Goal: Information Seeking & Learning: Learn about a topic

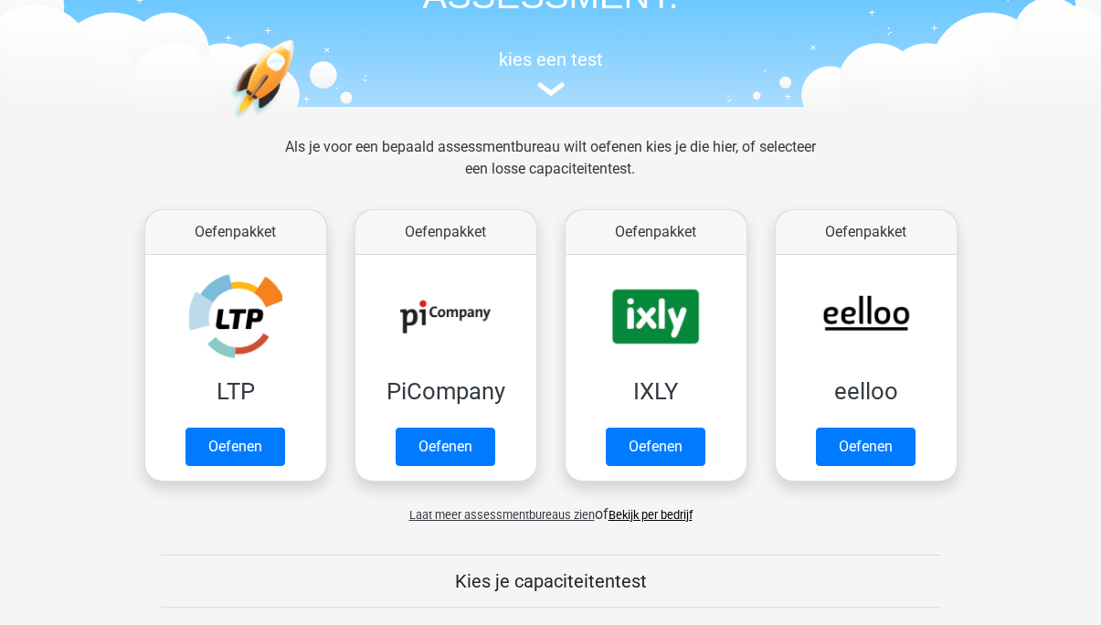
scroll to position [151, 0]
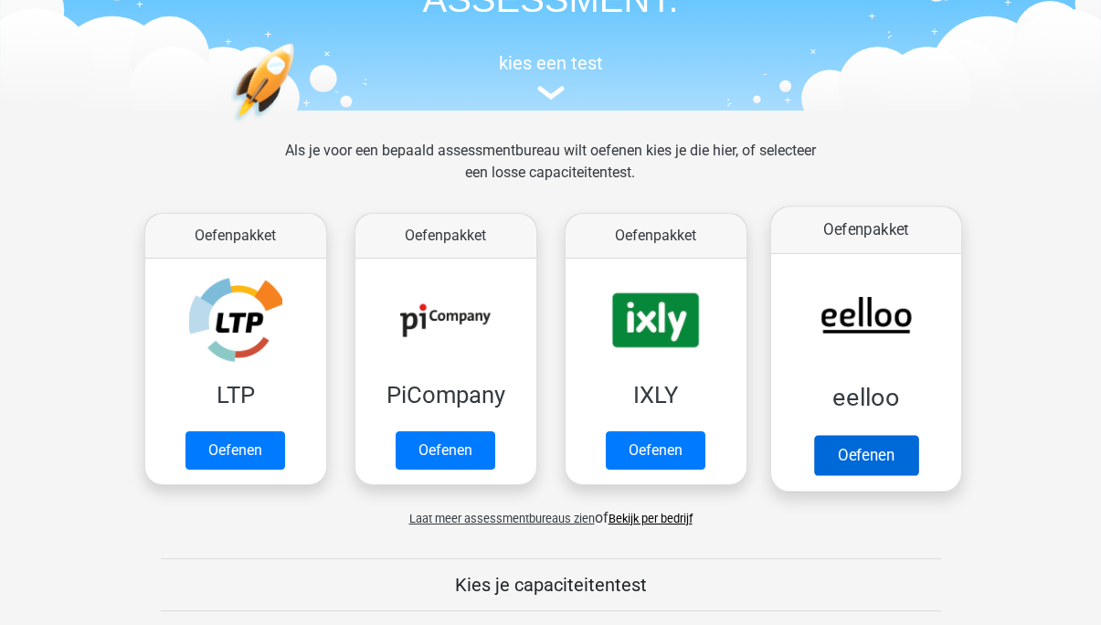
click at [857, 457] on link "Oefenen" at bounding box center [865, 455] width 104 height 40
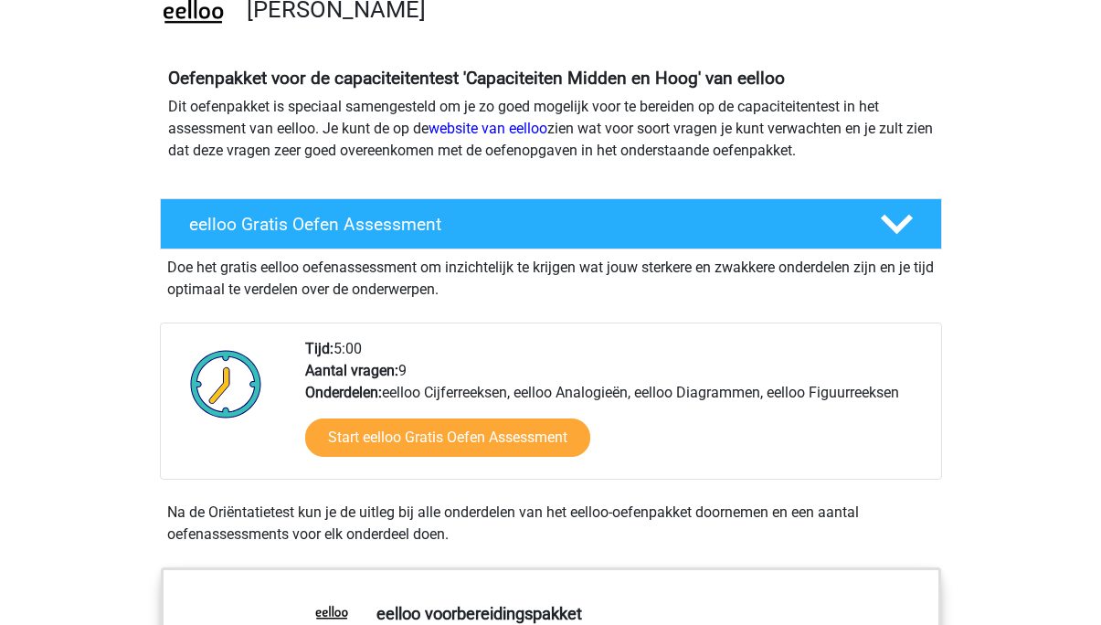
scroll to position [218, 0]
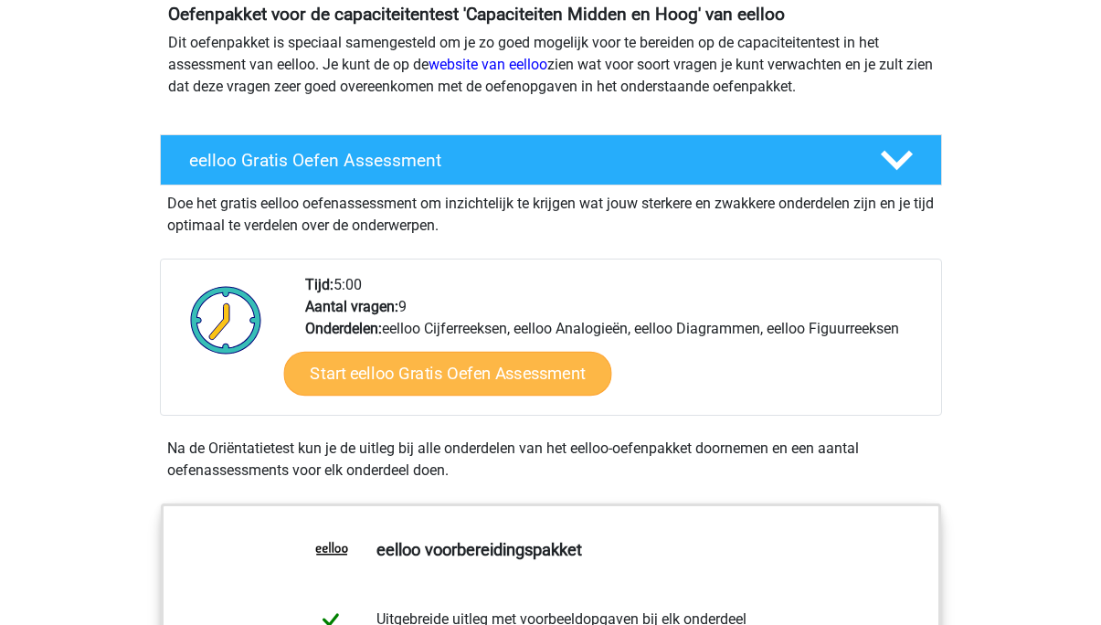
click at [465, 388] on link "Start eelloo Gratis Oefen Assessment" at bounding box center [447, 374] width 328 height 44
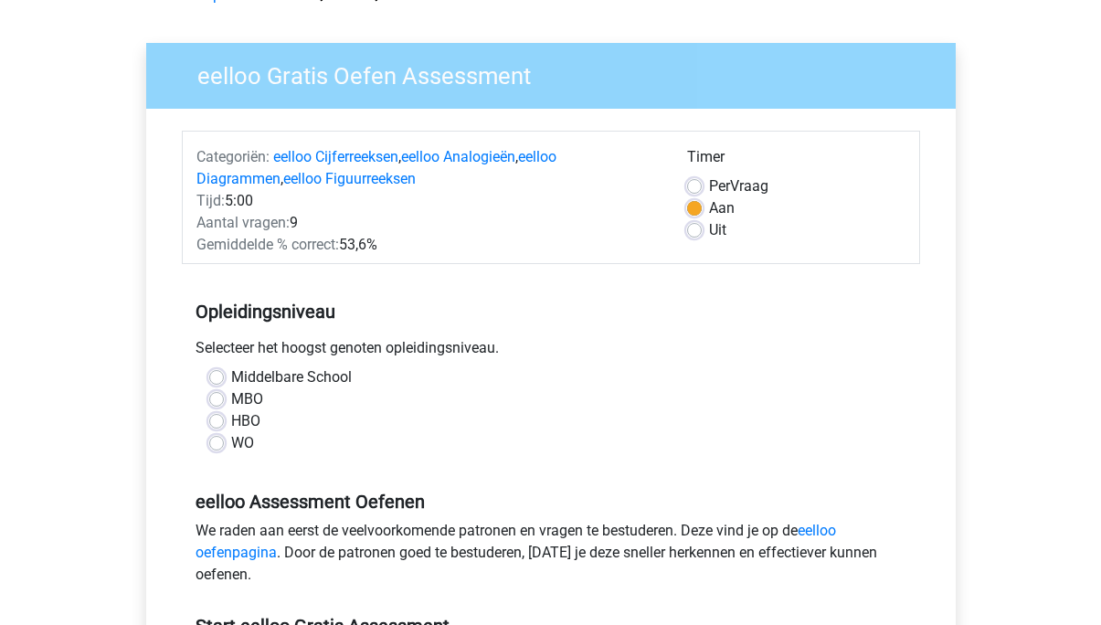
scroll to position [109, 0]
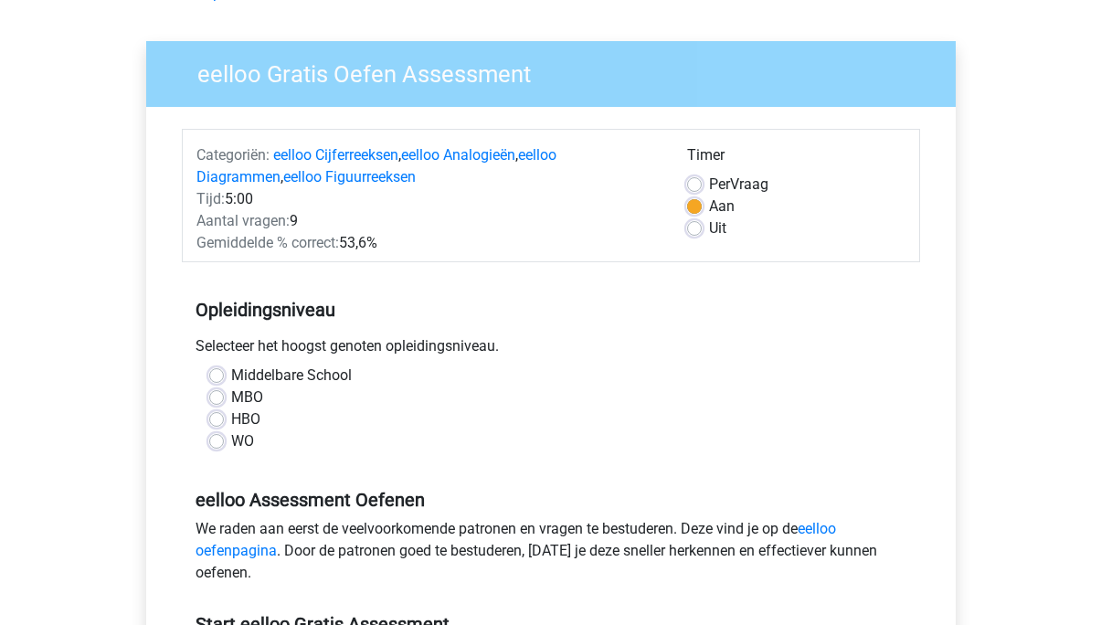
click at [231, 398] on label "MBO" at bounding box center [247, 397] width 32 height 22
click at [214, 398] on input "MBO" at bounding box center [216, 395] width 15 height 18
radio input "true"
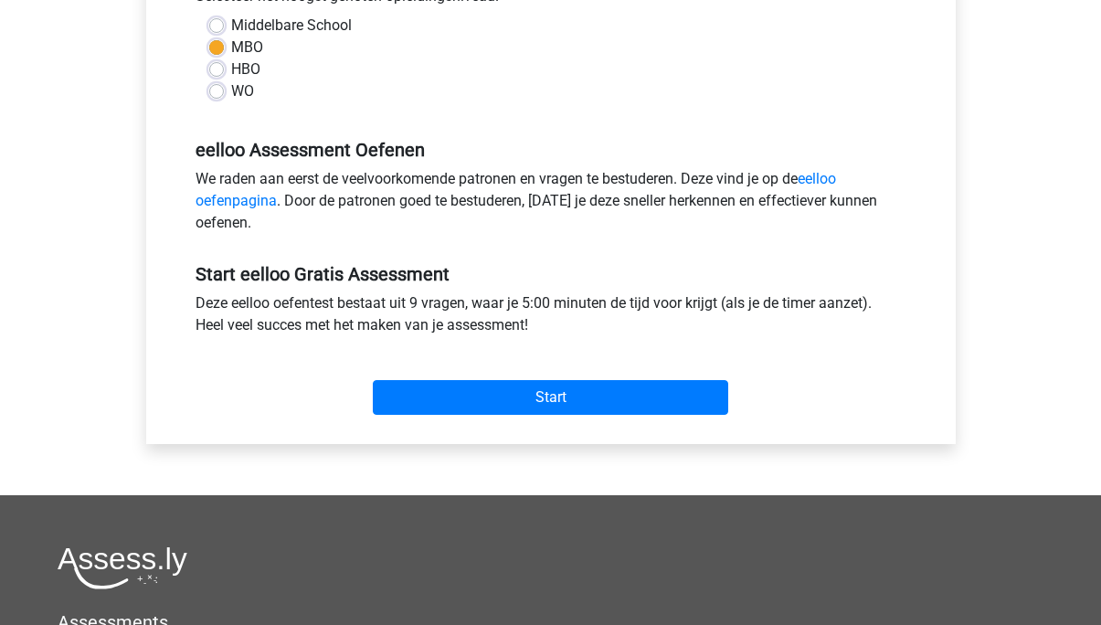
scroll to position [464, 0]
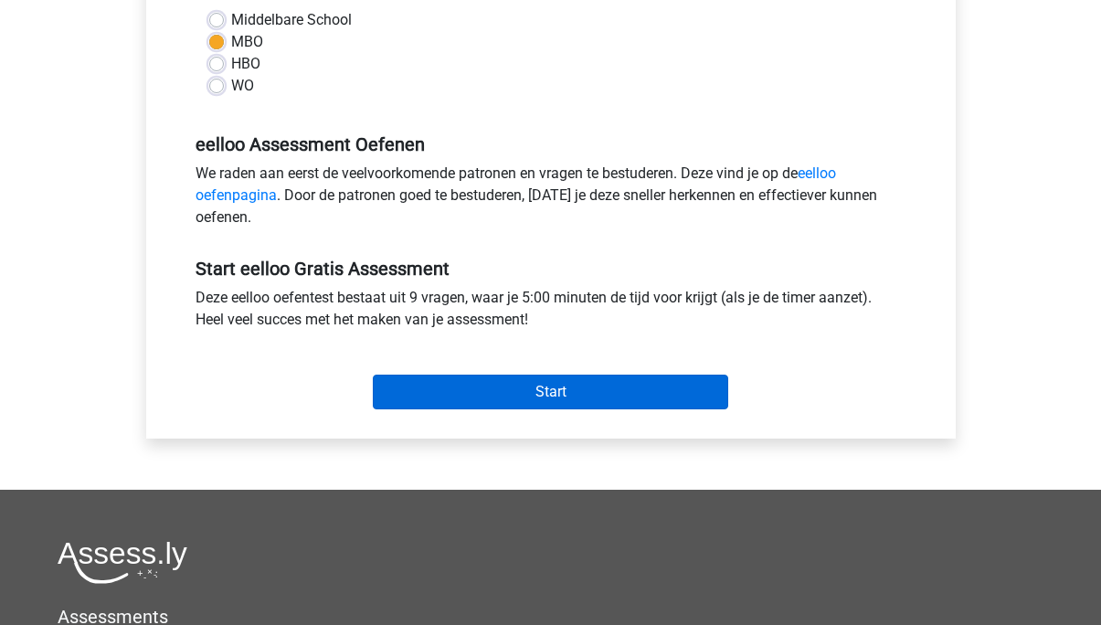
click at [477, 396] on input "Start" at bounding box center [550, 392] width 355 height 35
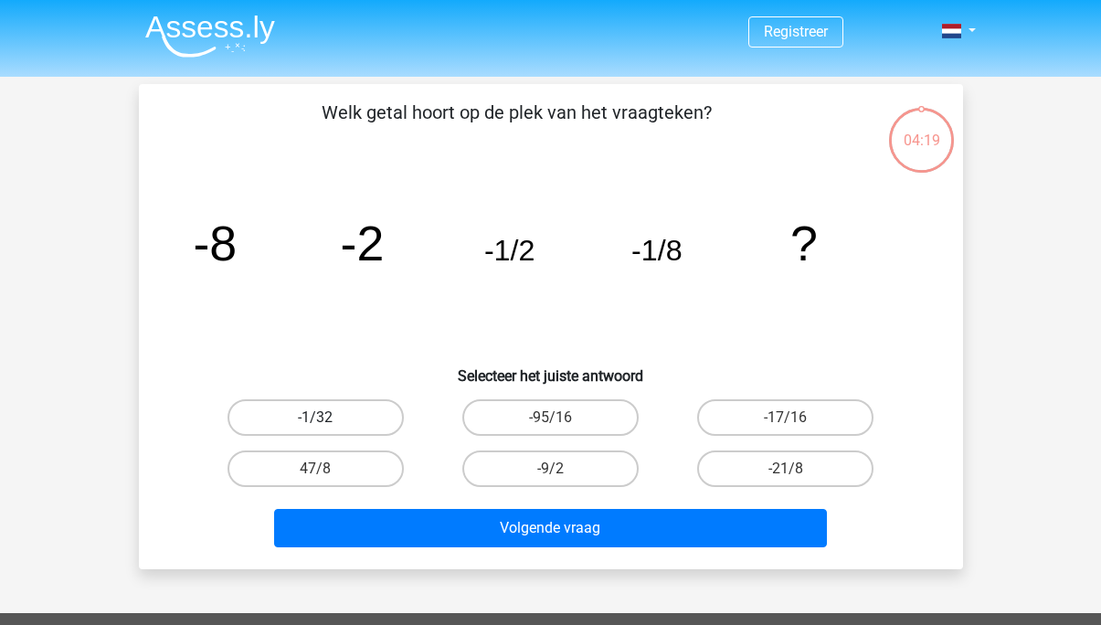
click at [306, 412] on label "-1/32" at bounding box center [315, 417] width 176 height 37
click at [315, 417] on input "-1/32" at bounding box center [321, 423] width 12 height 12
radio input "true"
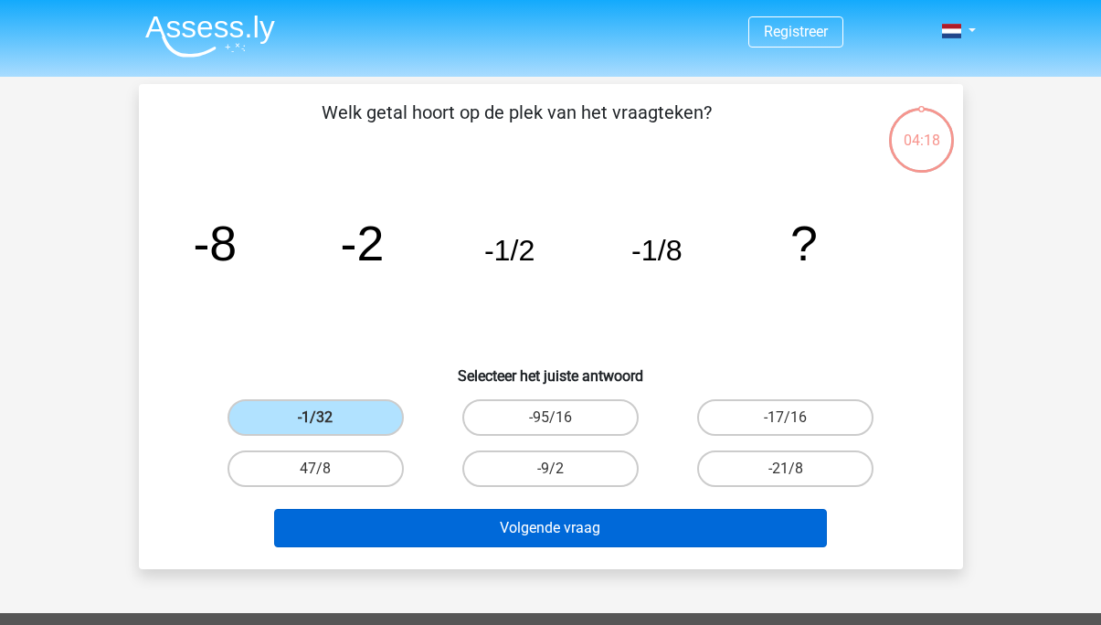
click at [473, 528] on button "Volgende vraag" at bounding box center [550, 528] width 553 height 38
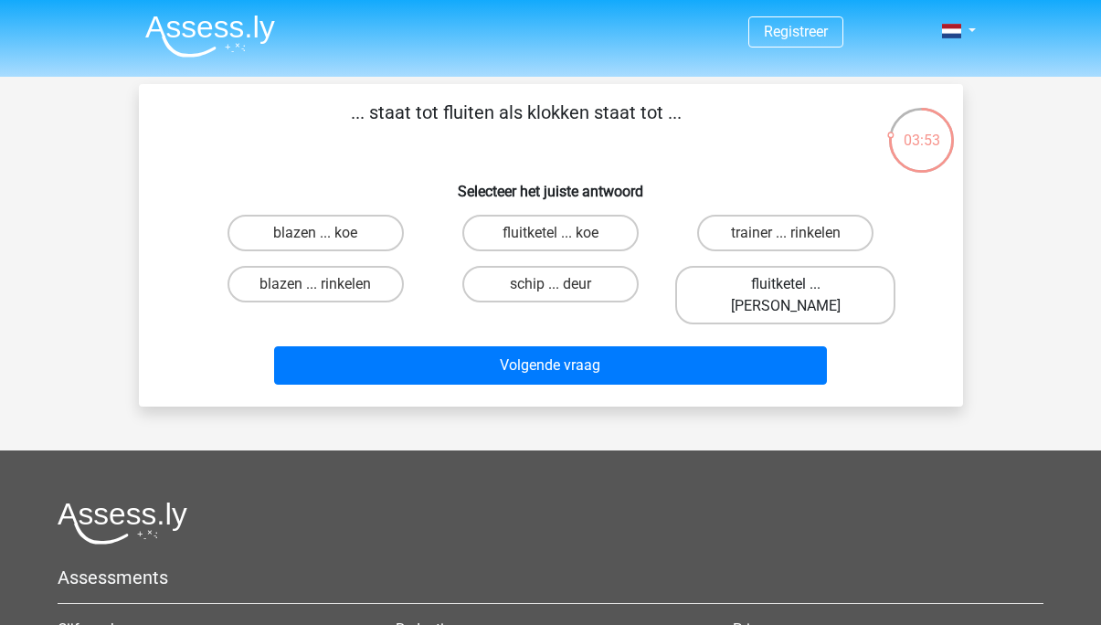
click at [735, 281] on label "fluitketel ... luiden" at bounding box center [785, 295] width 220 height 58
click at [786, 284] on input "fluitketel ... luiden" at bounding box center [792, 290] width 12 height 12
radio input "true"
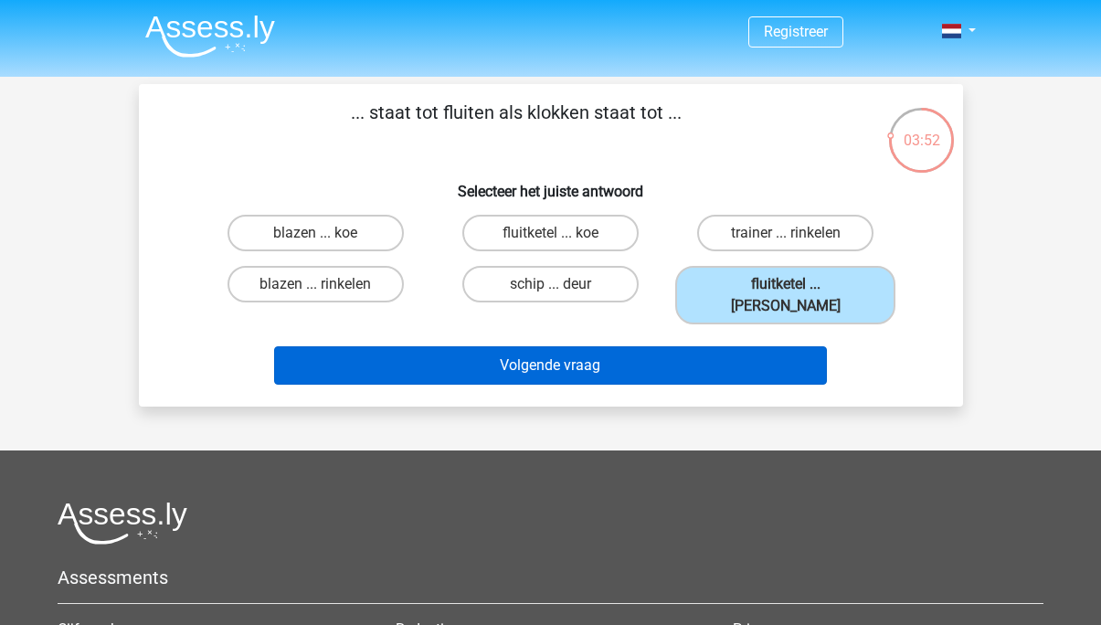
click at [611, 346] on button "Volgende vraag" at bounding box center [550, 365] width 553 height 38
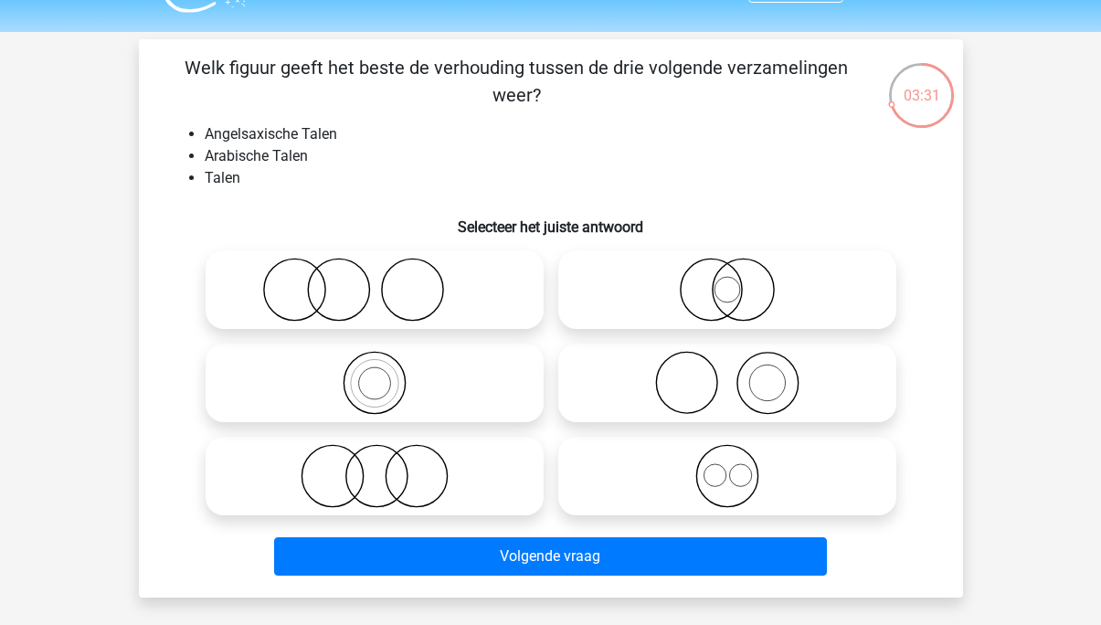
scroll to position [49, 0]
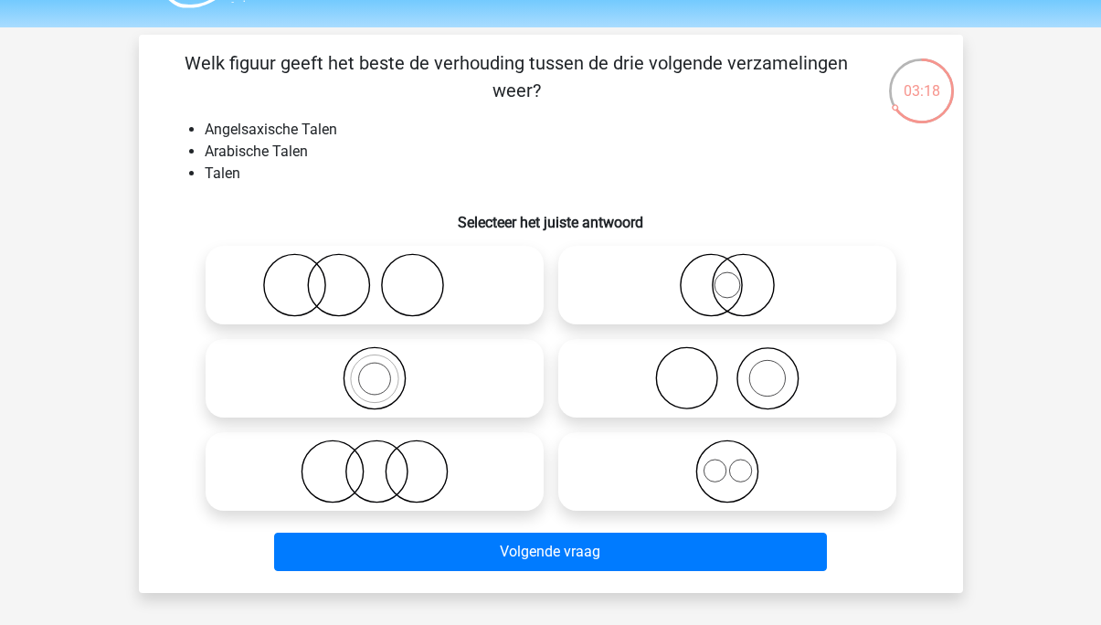
click at [729, 273] on input "radio" at bounding box center [733, 270] width 12 height 12
radio input "true"
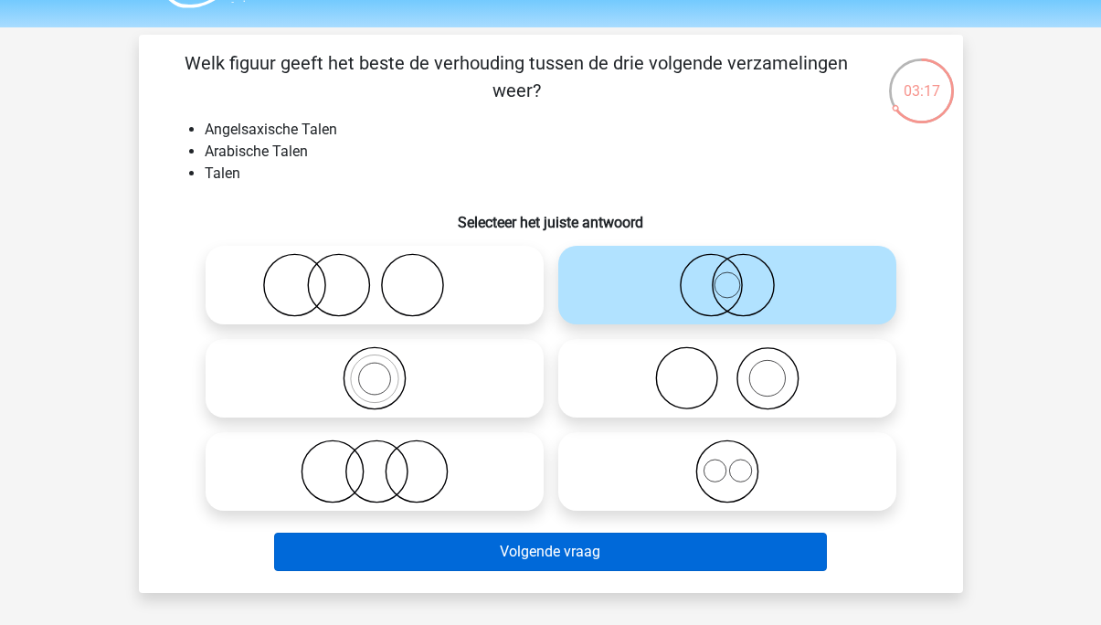
click at [452, 547] on button "Volgende vraag" at bounding box center [550, 552] width 553 height 38
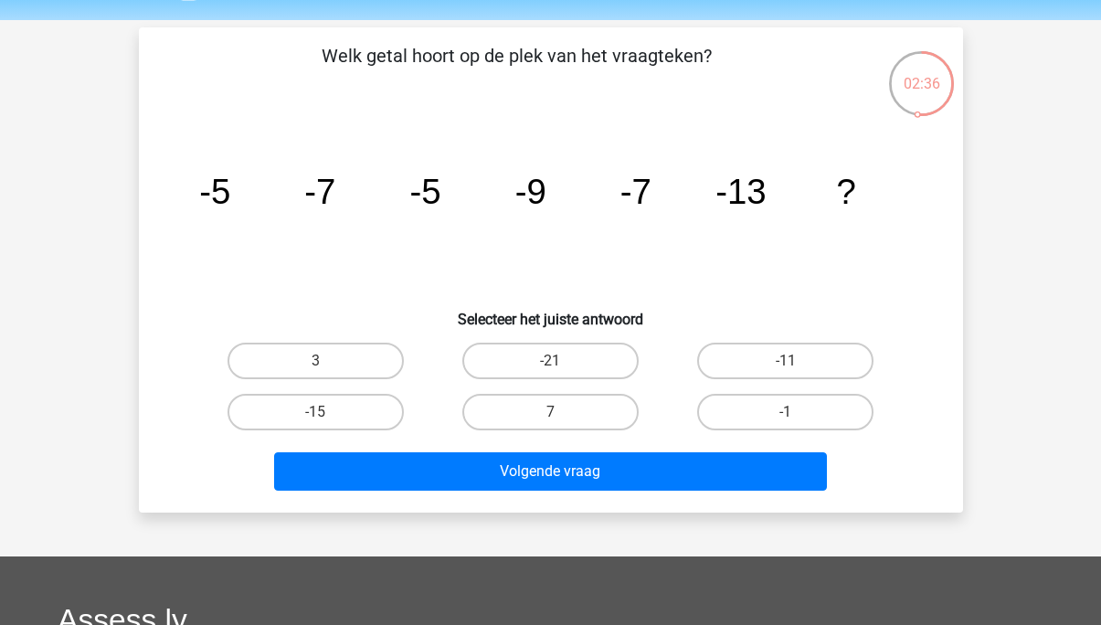
scroll to position [29, 0]
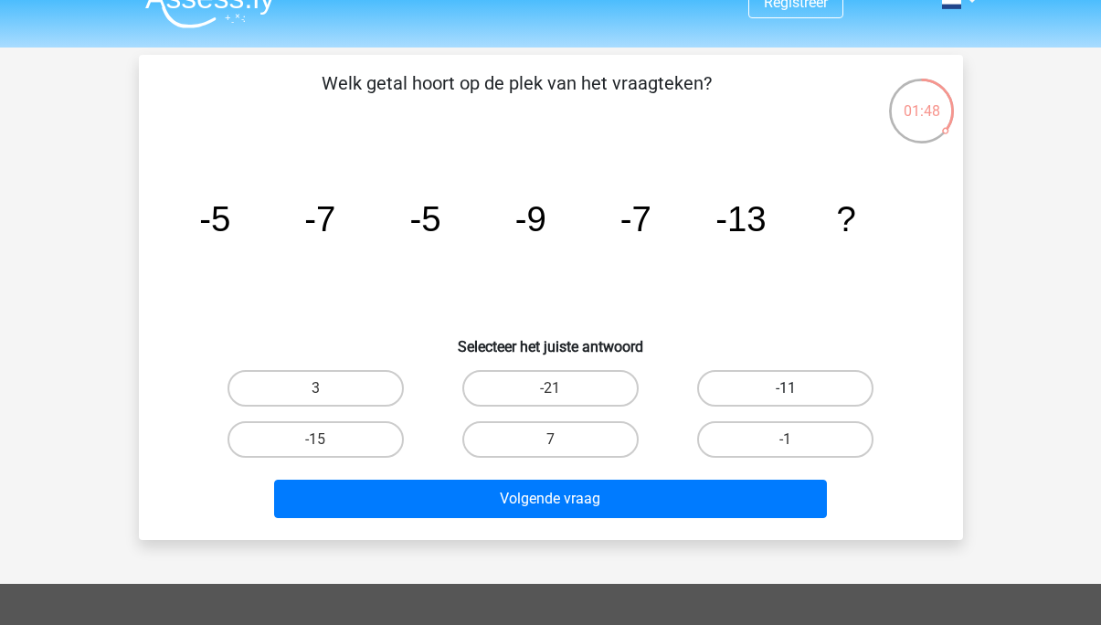
click at [840, 382] on label "-11" at bounding box center [785, 388] width 176 height 37
click at [798, 388] on input "-11" at bounding box center [792, 394] width 12 height 12
radio input "true"
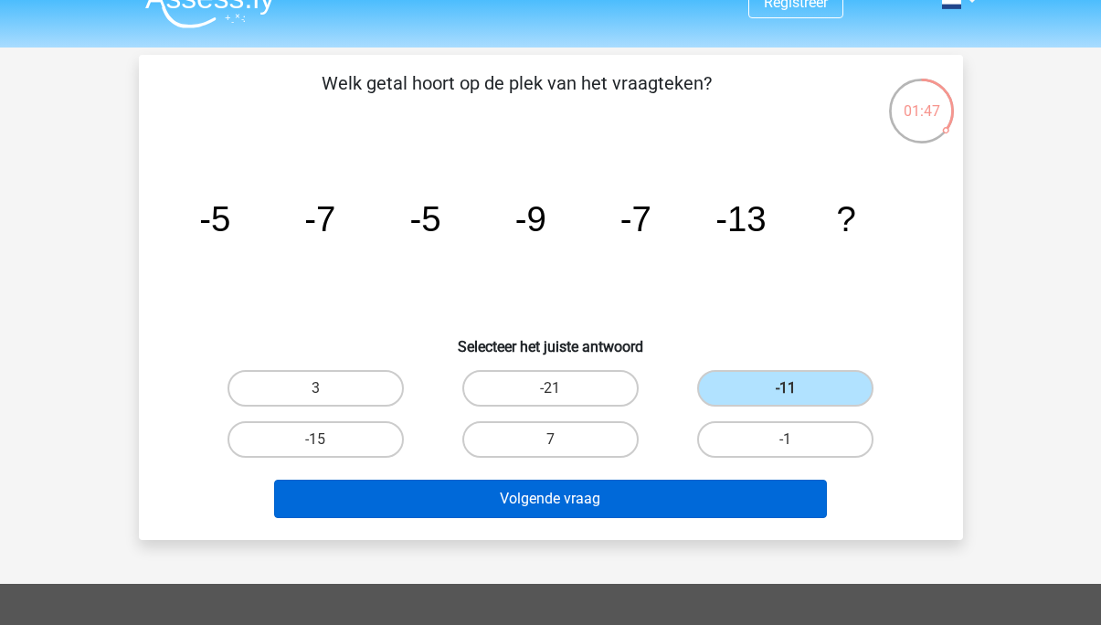
click at [693, 502] on button "Volgende vraag" at bounding box center [550, 499] width 553 height 38
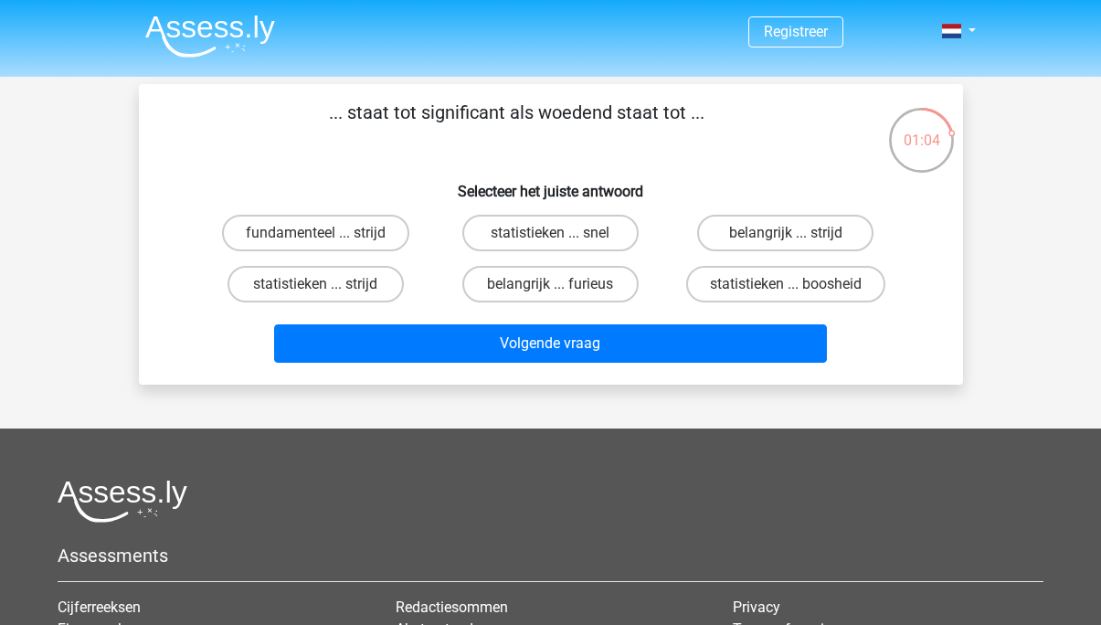
scroll to position [0, 0]
click at [604, 274] on label "belangrijk ... furieus" at bounding box center [550, 284] width 176 height 37
click at [562, 284] on input "belangrijk ... furieus" at bounding box center [556, 290] width 12 height 12
radio input "true"
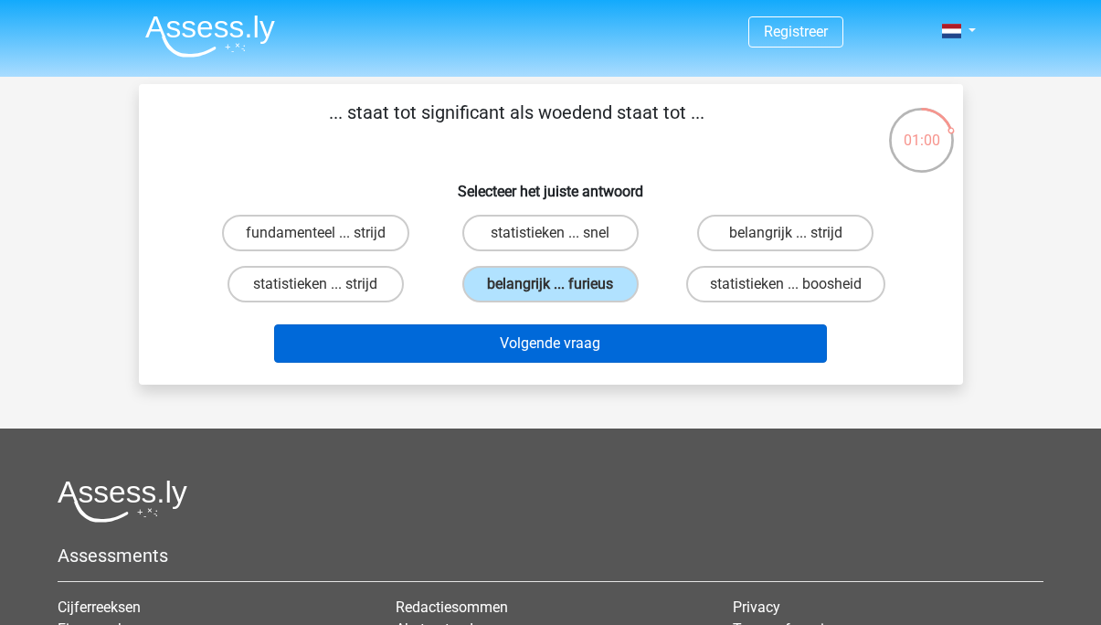
click at [567, 350] on button "Volgende vraag" at bounding box center [550, 343] width 553 height 38
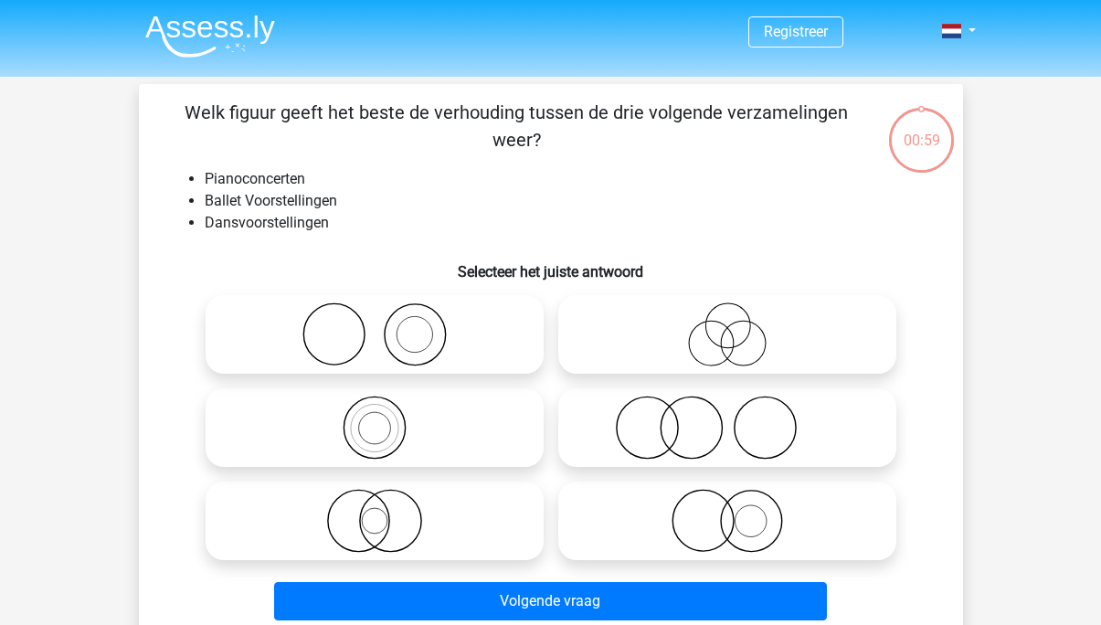
scroll to position [84, 0]
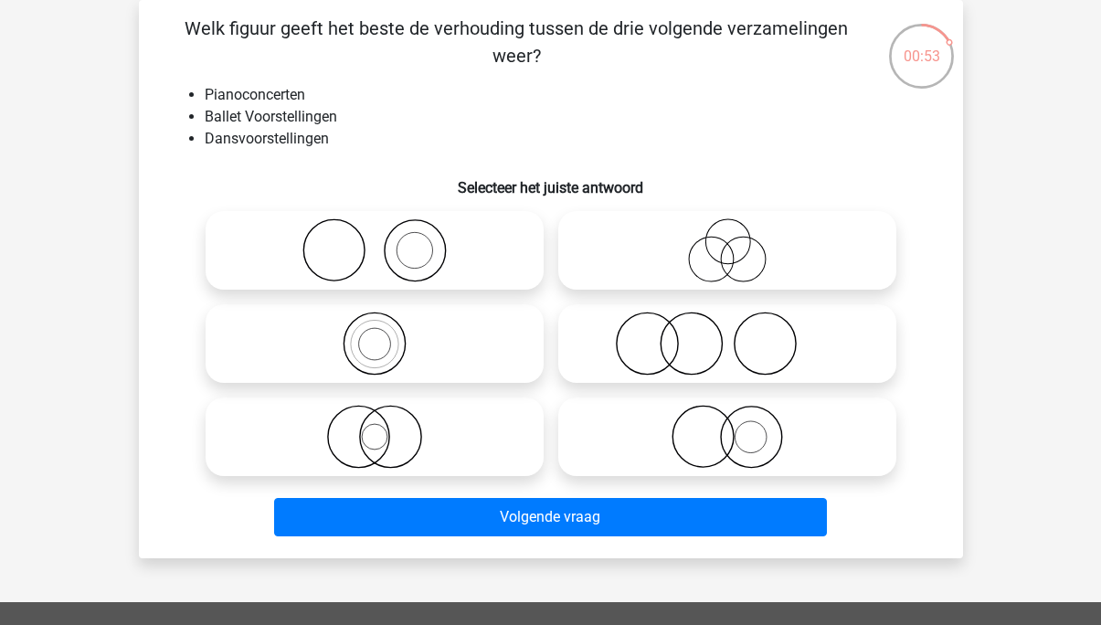
click at [623, 356] on icon at bounding box center [726, 344] width 323 height 64
click at [727, 334] on input "radio" at bounding box center [733, 328] width 12 height 12
radio input "true"
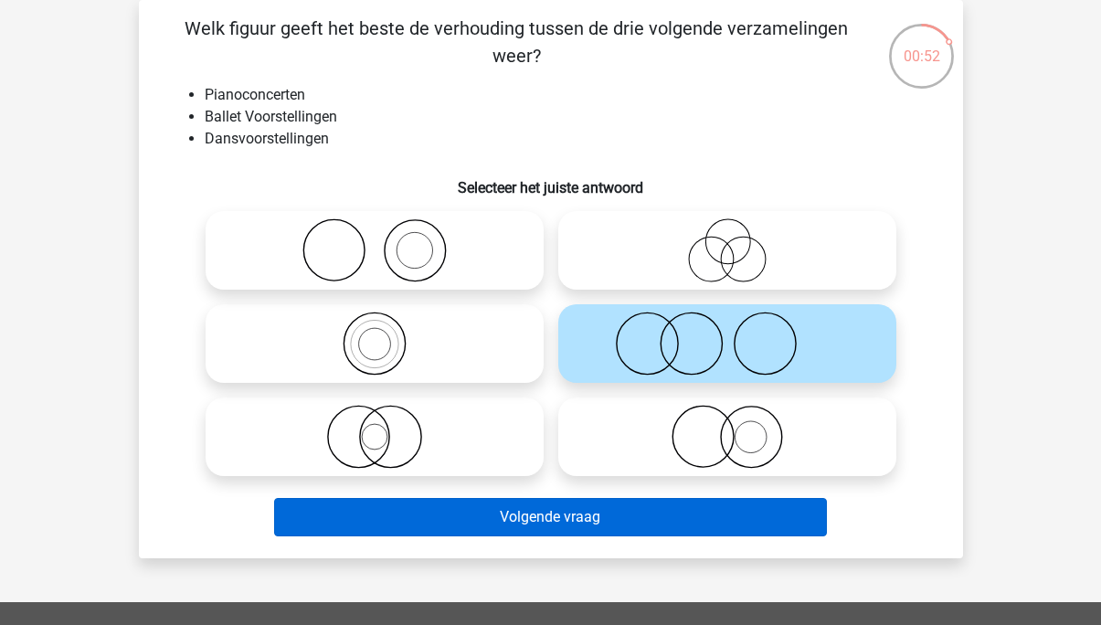
click at [537, 526] on button "Volgende vraag" at bounding box center [550, 517] width 553 height 38
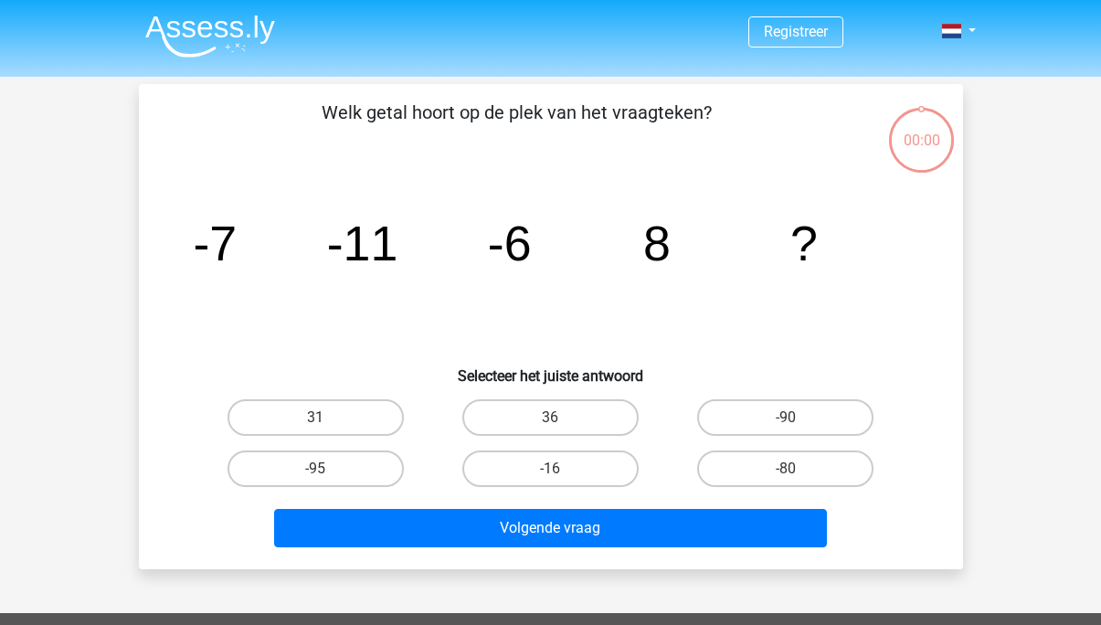
scroll to position [84, 0]
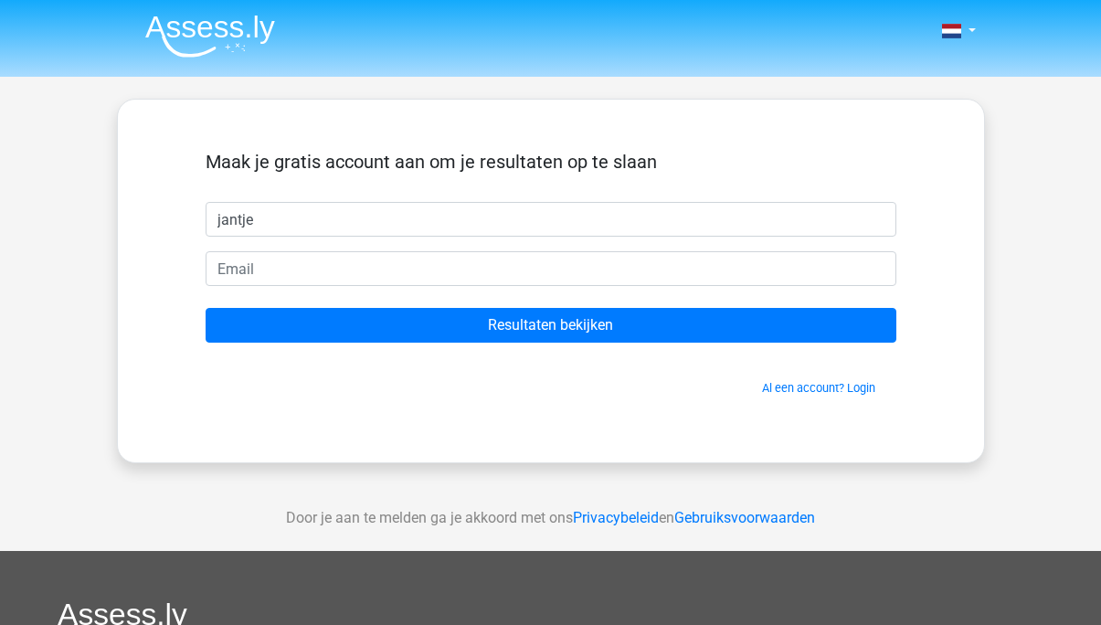
type input "jantje"
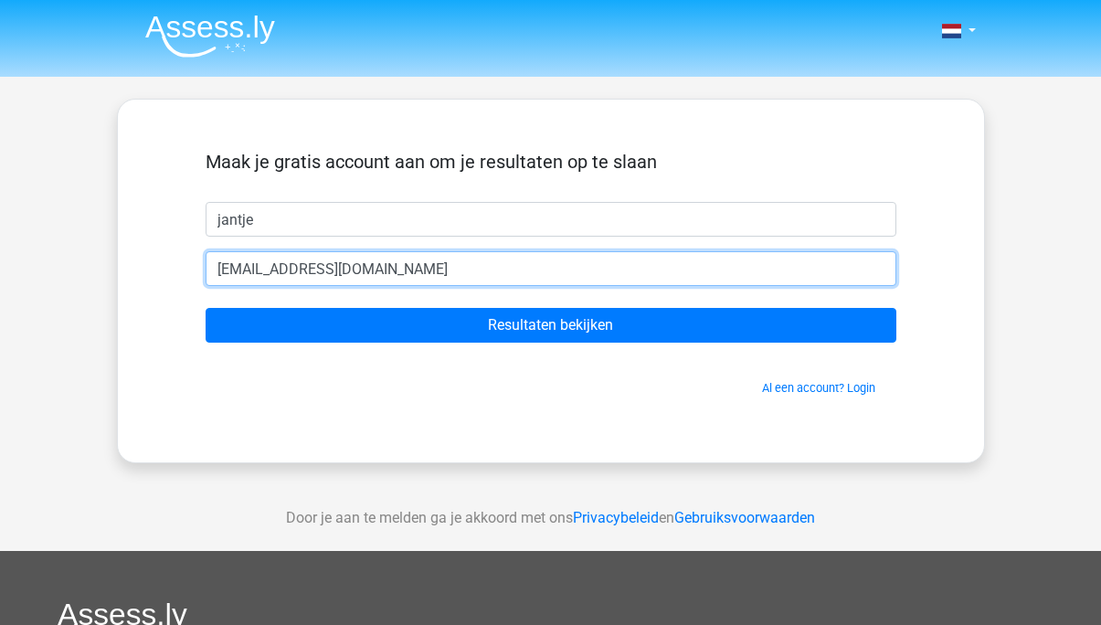
type input "[EMAIL_ADDRESS][DOMAIN_NAME]"
click at [550, 325] on input "Resultaten bekijken" at bounding box center [551, 325] width 691 height 35
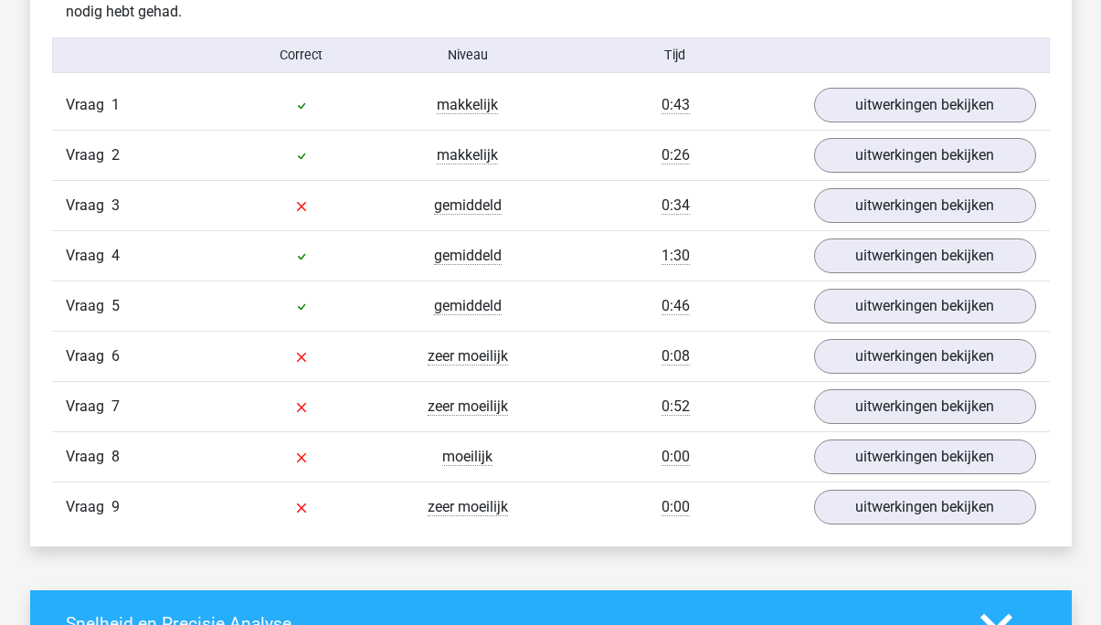
scroll to position [2000, 0]
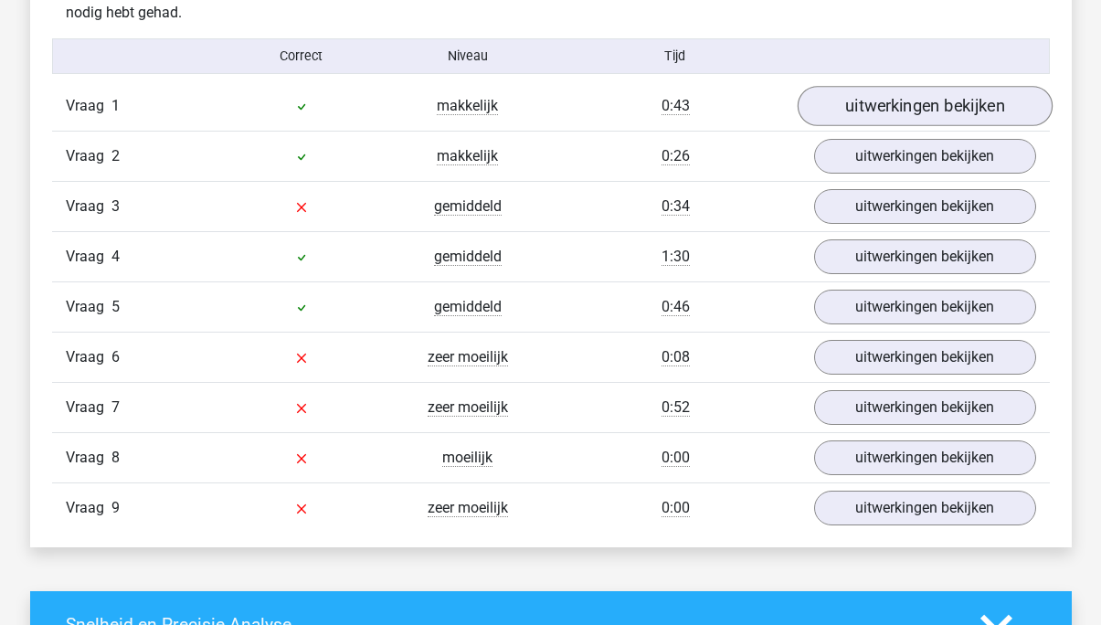
click at [878, 110] on link "uitwerkingen bekijken" at bounding box center [924, 106] width 255 height 40
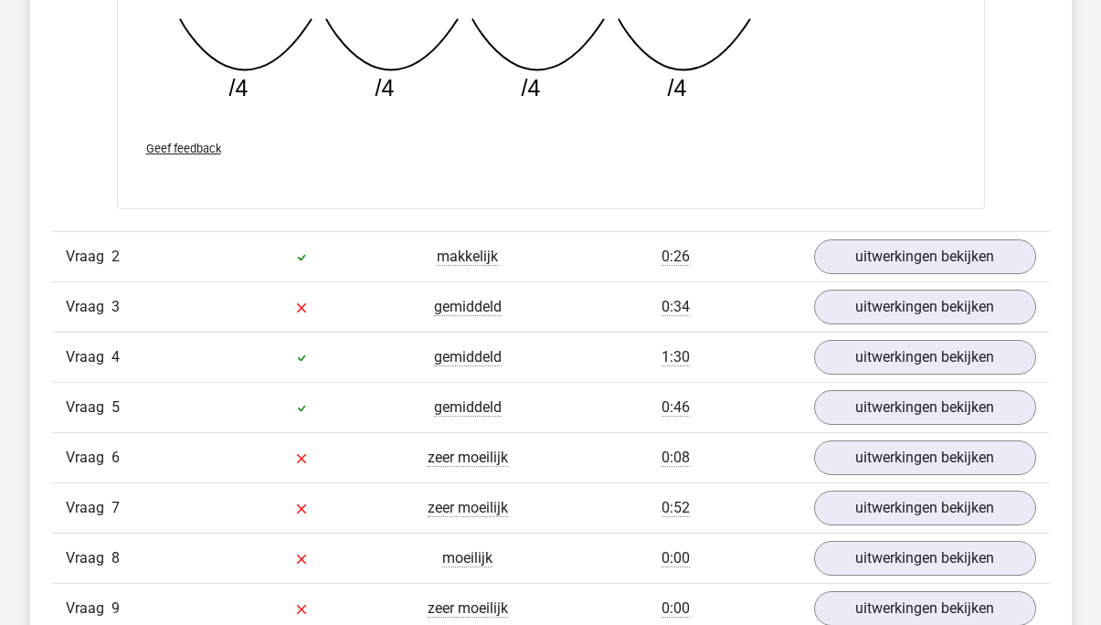
scroll to position [2753, 0]
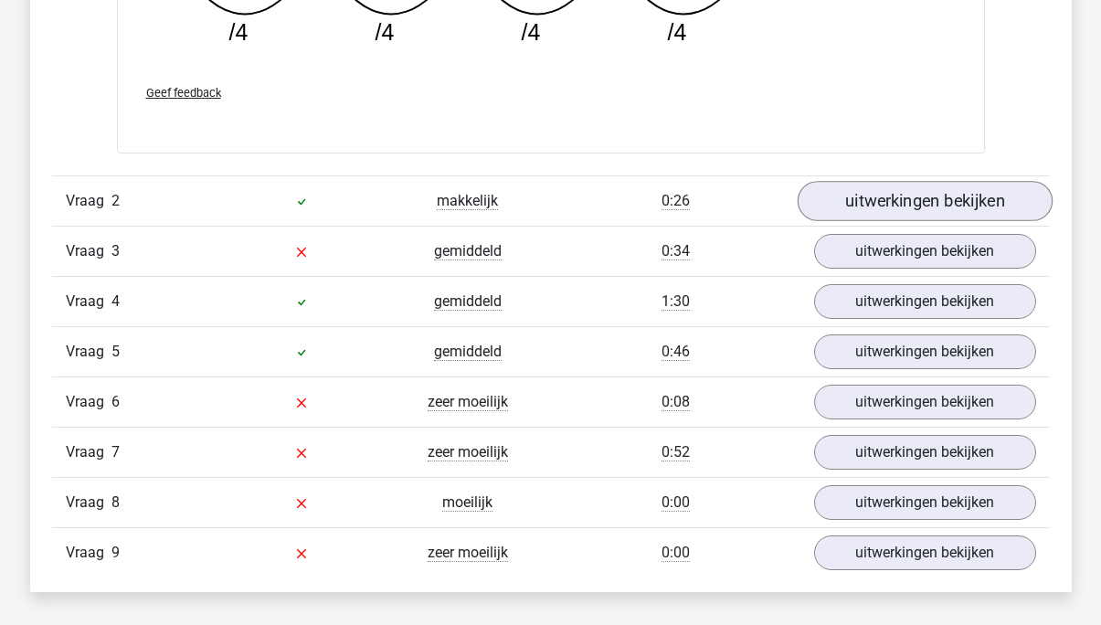
click at [872, 188] on link "uitwerkingen bekijken" at bounding box center [924, 201] width 255 height 40
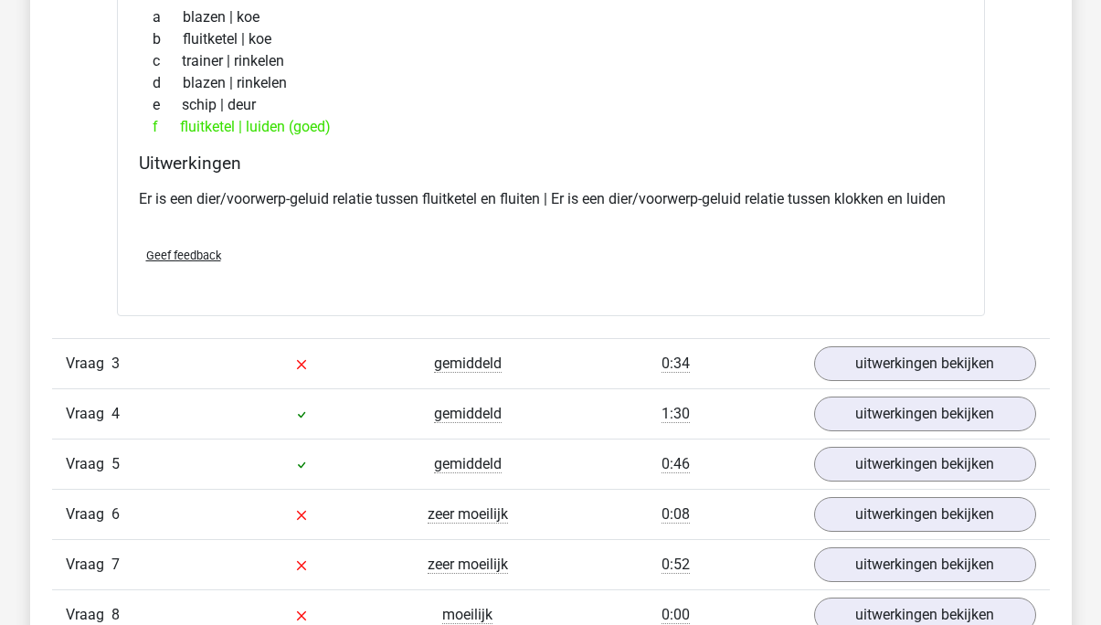
scroll to position [3064, 0]
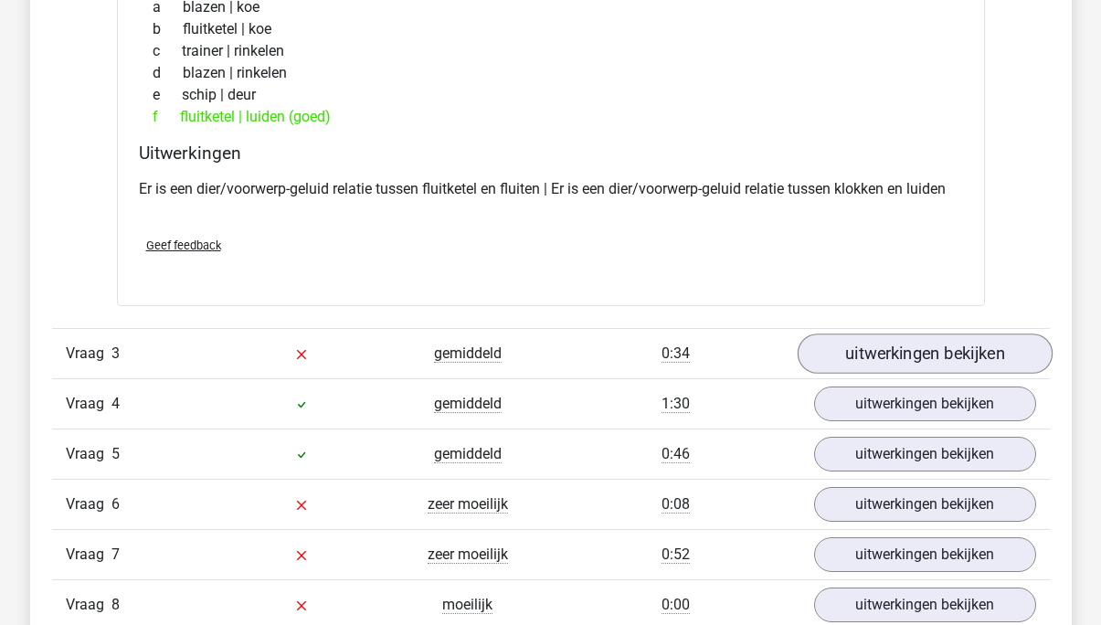
click at [875, 357] on link "uitwerkingen bekijken" at bounding box center [924, 353] width 255 height 40
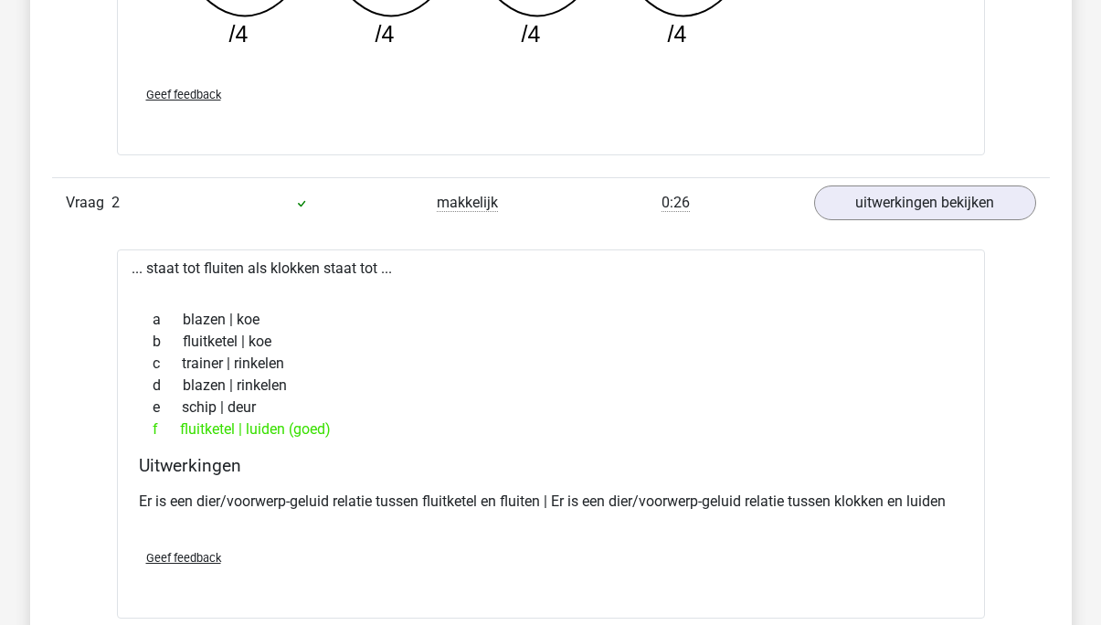
scroll to position [2745, 0]
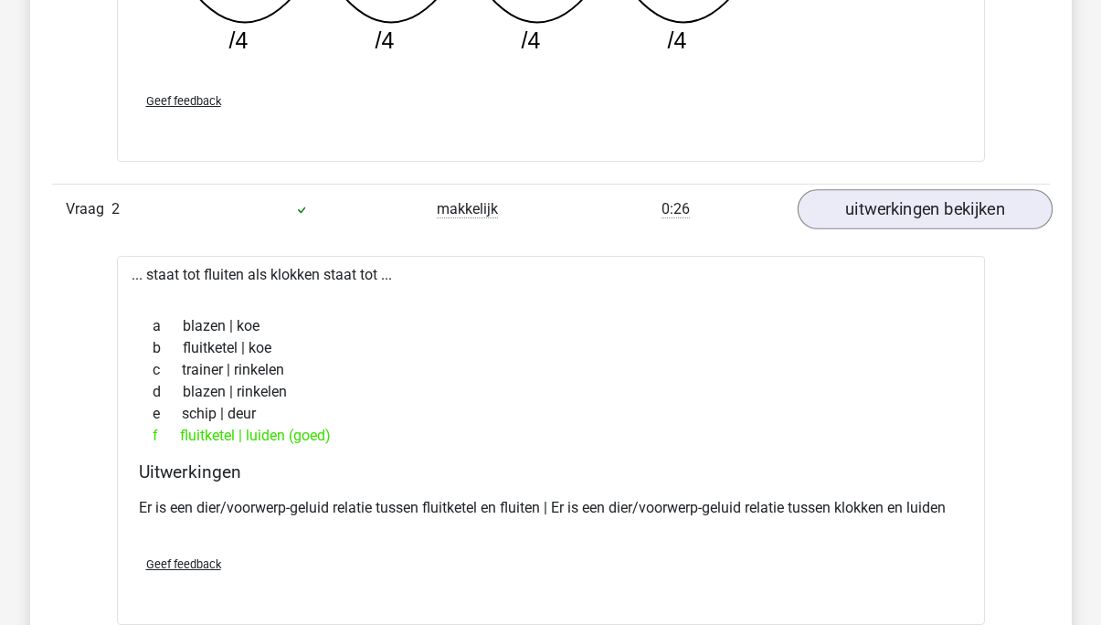
click at [956, 202] on link "uitwerkingen bekijken" at bounding box center [924, 209] width 255 height 40
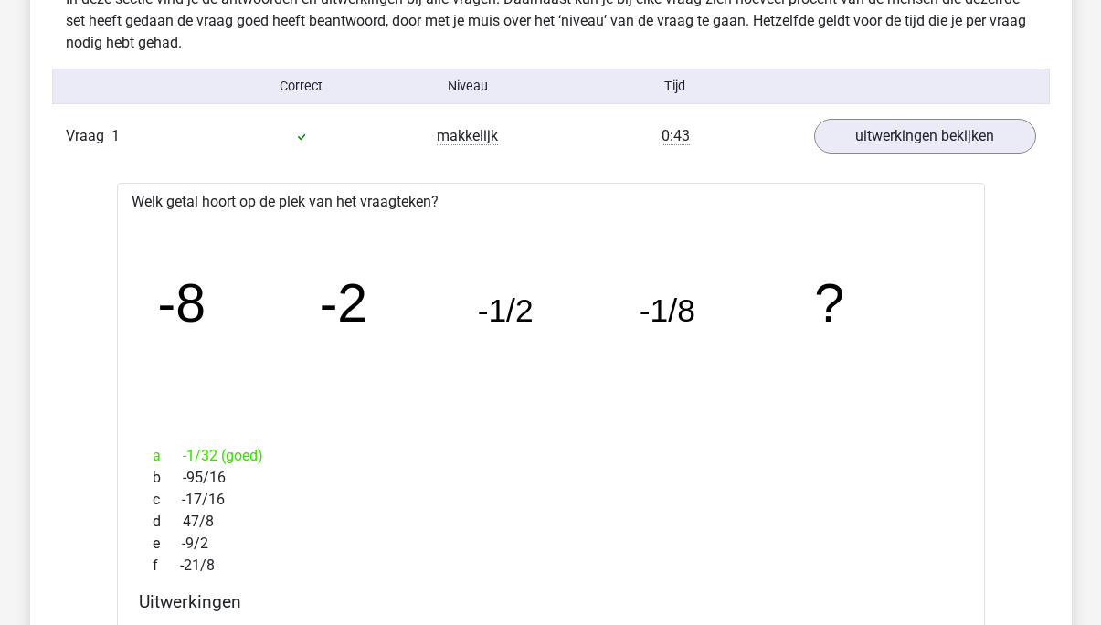
scroll to position [1913, 0]
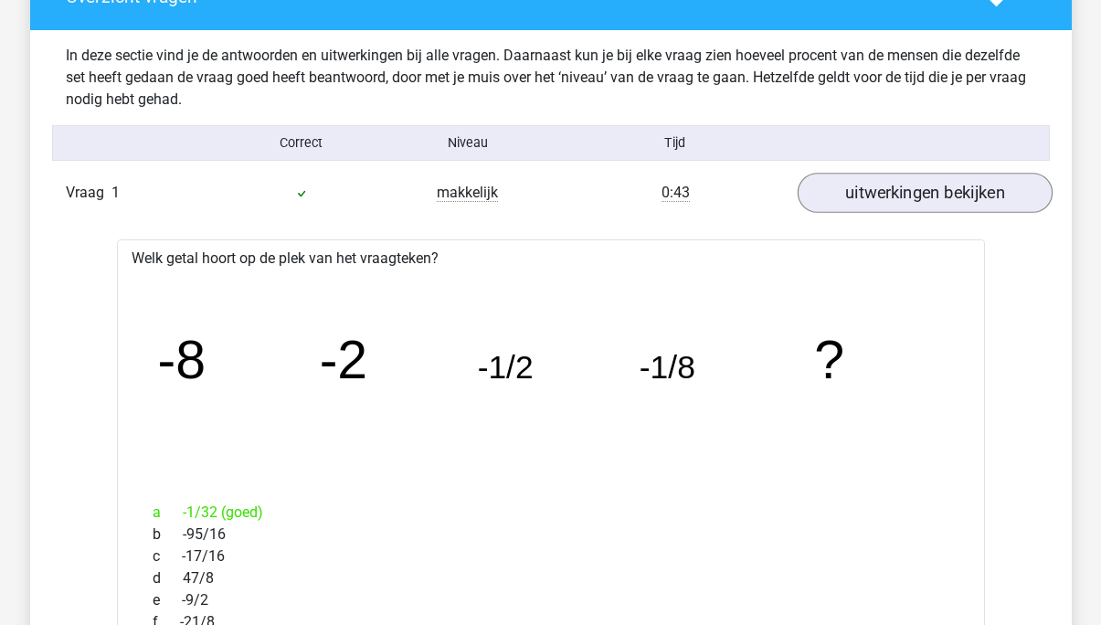
click at [964, 197] on link "uitwerkingen bekijken" at bounding box center [924, 193] width 255 height 40
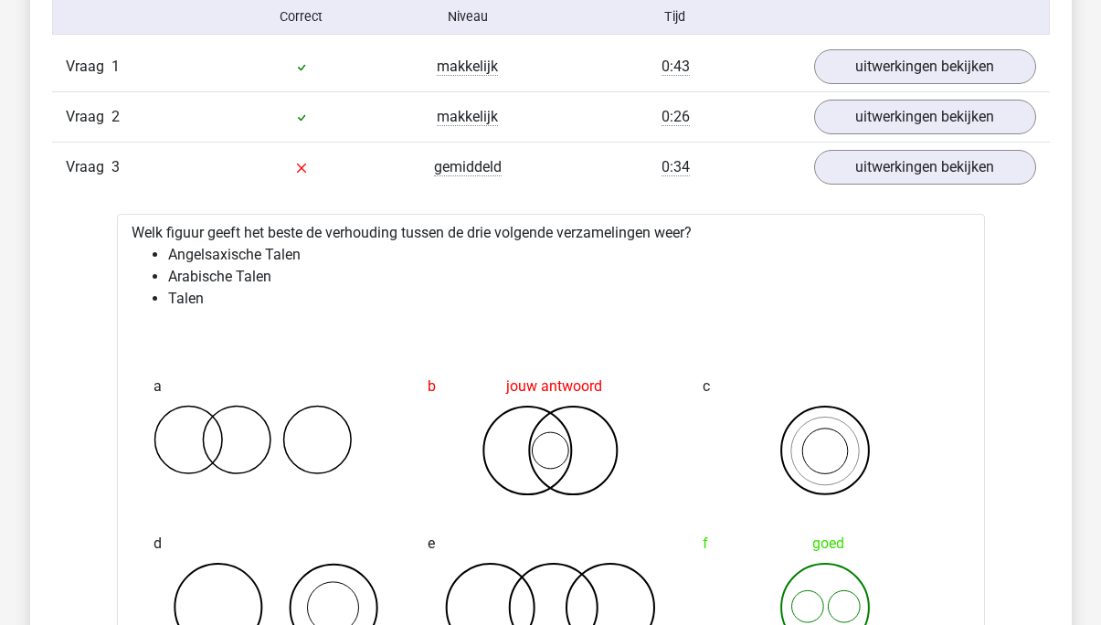
scroll to position [2043, 0]
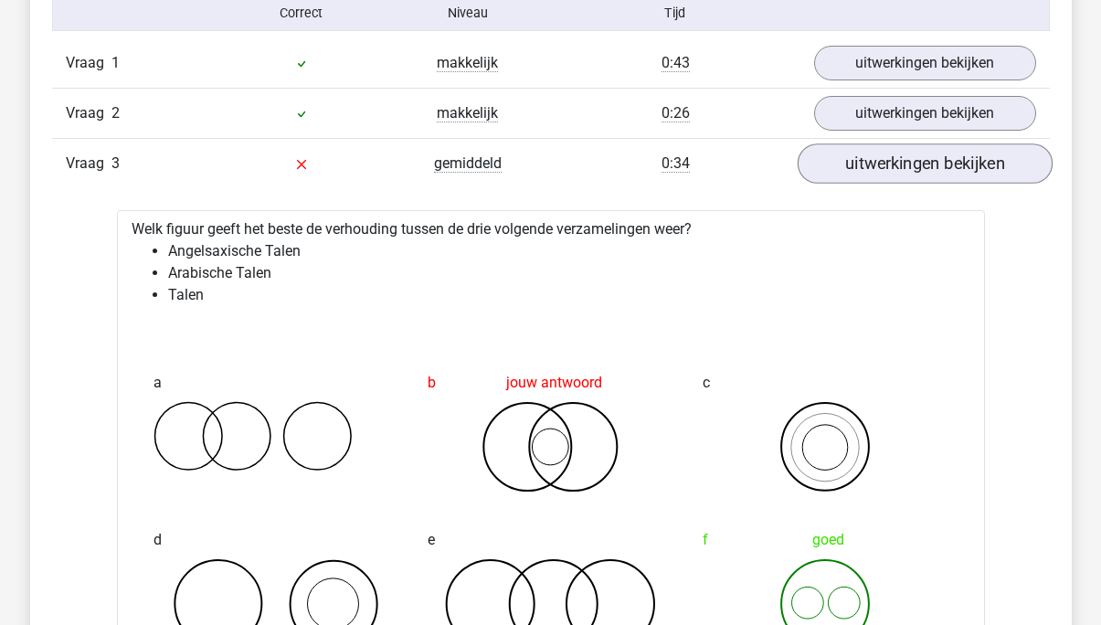
click at [919, 163] on link "uitwerkingen bekijken" at bounding box center [924, 163] width 255 height 40
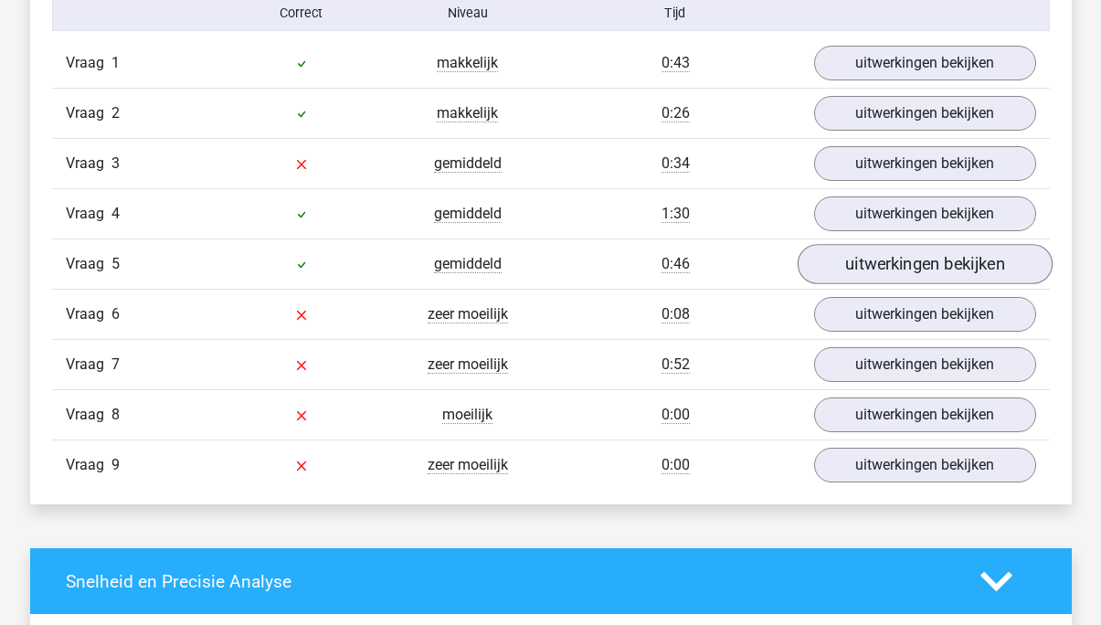
click at [886, 259] on link "uitwerkingen bekijken" at bounding box center [924, 264] width 255 height 40
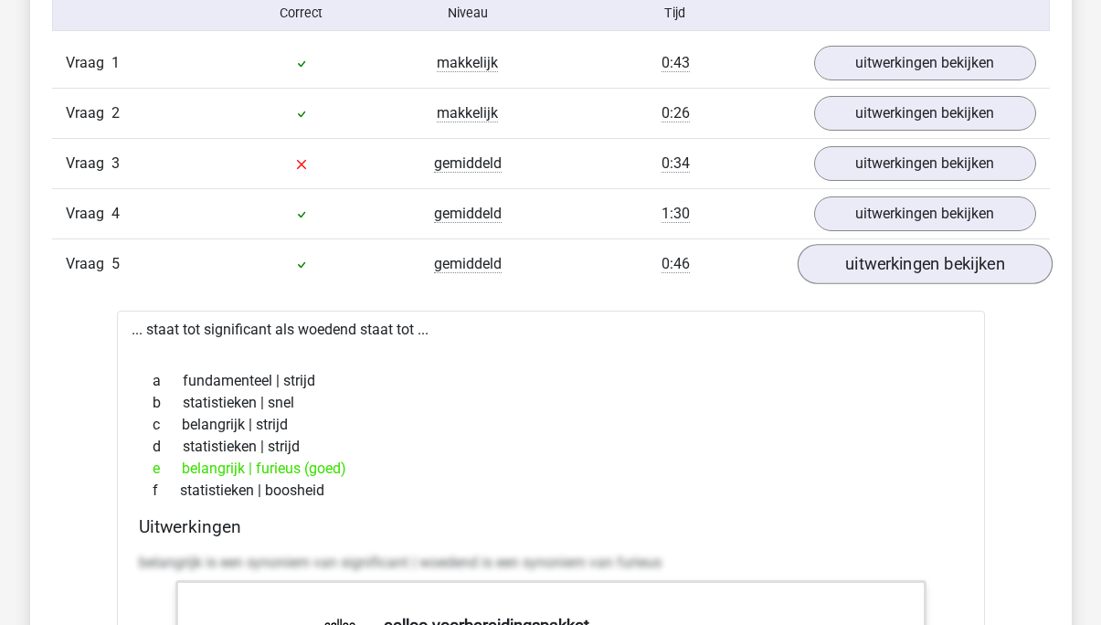
click at [886, 259] on link "uitwerkingen bekijken" at bounding box center [924, 264] width 255 height 40
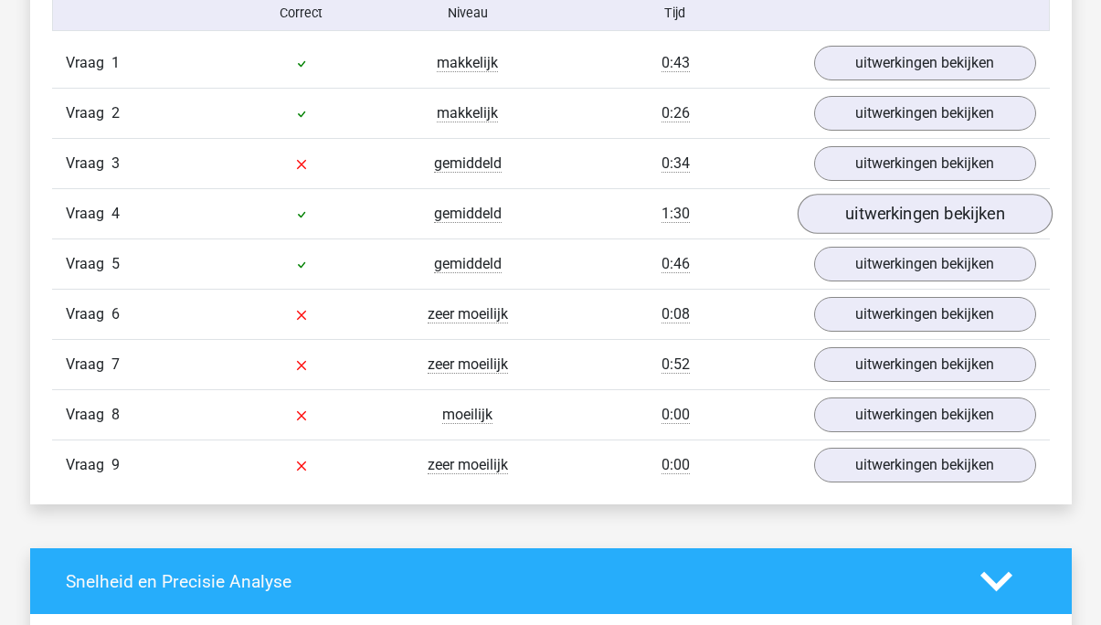
click at [914, 220] on link "uitwerkingen bekijken" at bounding box center [924, 214] width 255 height 40
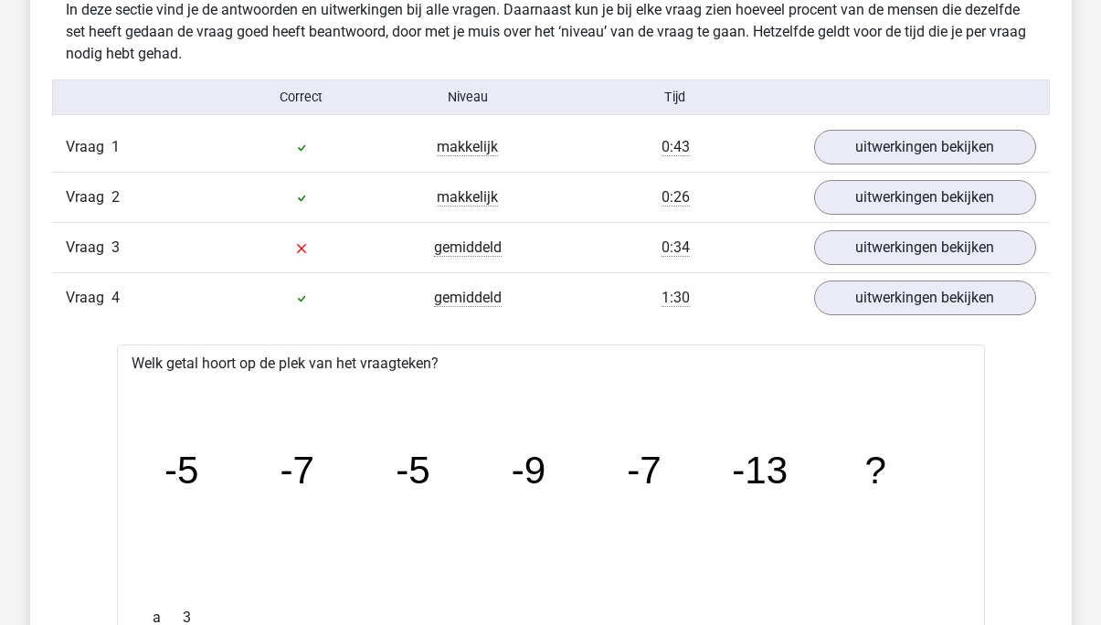
scroll to position [1934, 0]
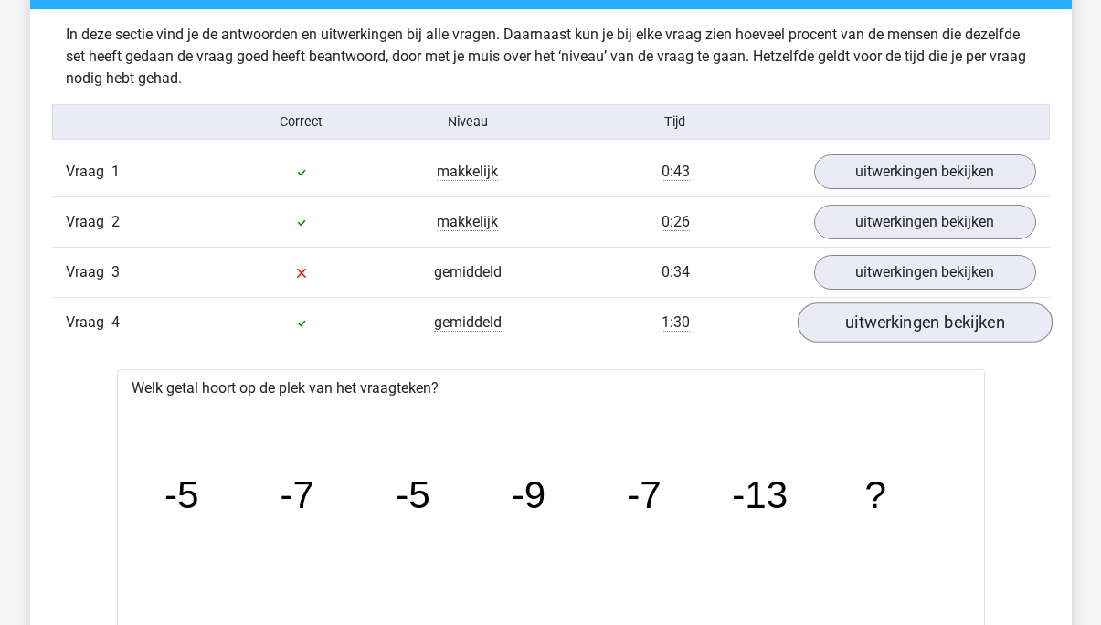
click at [887, 320] on link "uitwerkingen bekijken" at bounding box center [924, 322] width 255 height 40
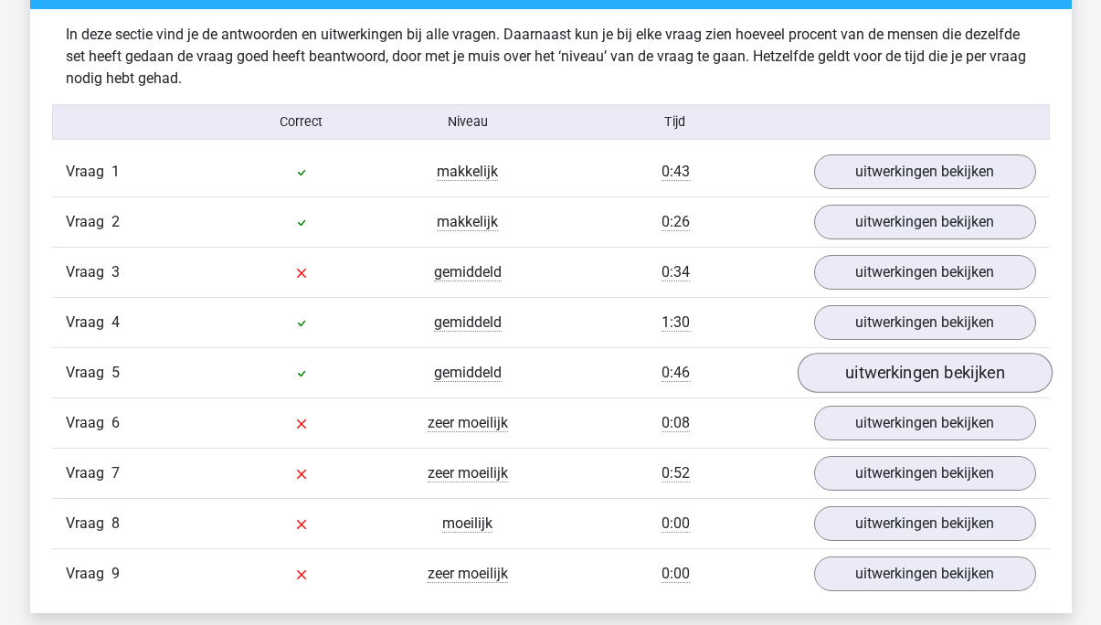
click at [880, 368] on link "uitwerkingen bekijken" at bounding box center [924, 373] width 255 height 40
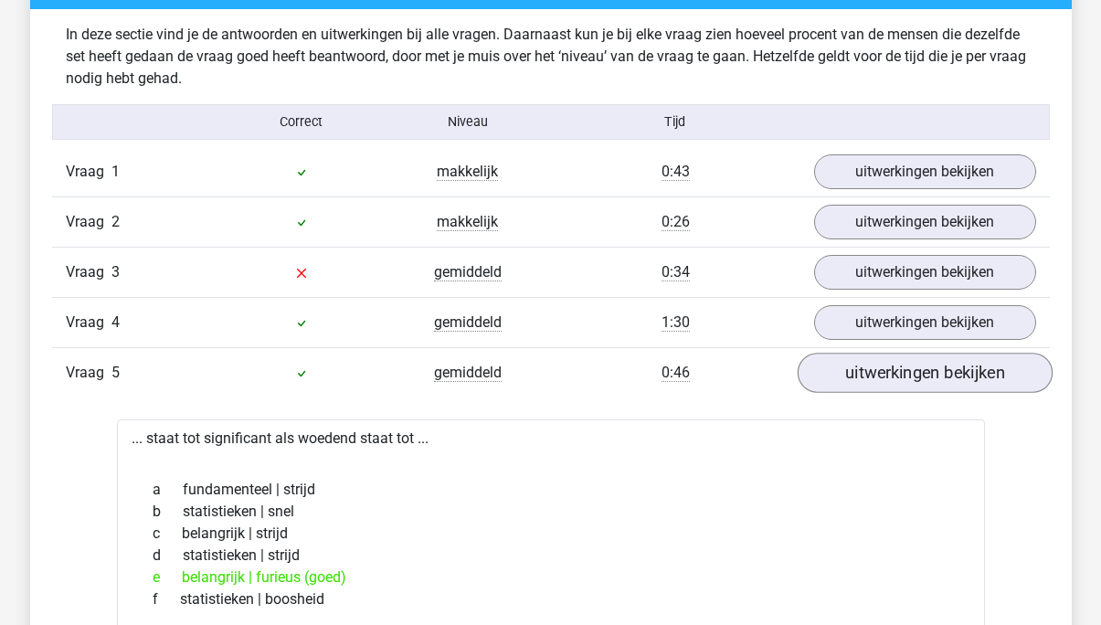
click at [881, 366] on link "uitwerkingen bekijken" at bounding box center [924, 373] width 255 height 40
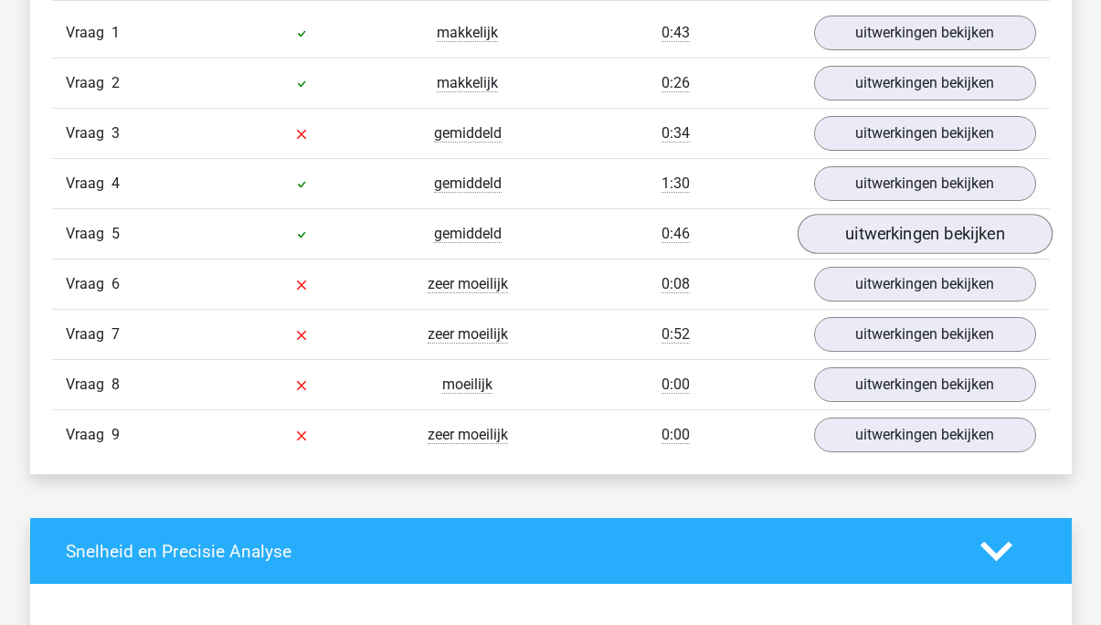
scroll to position [2113, 0]
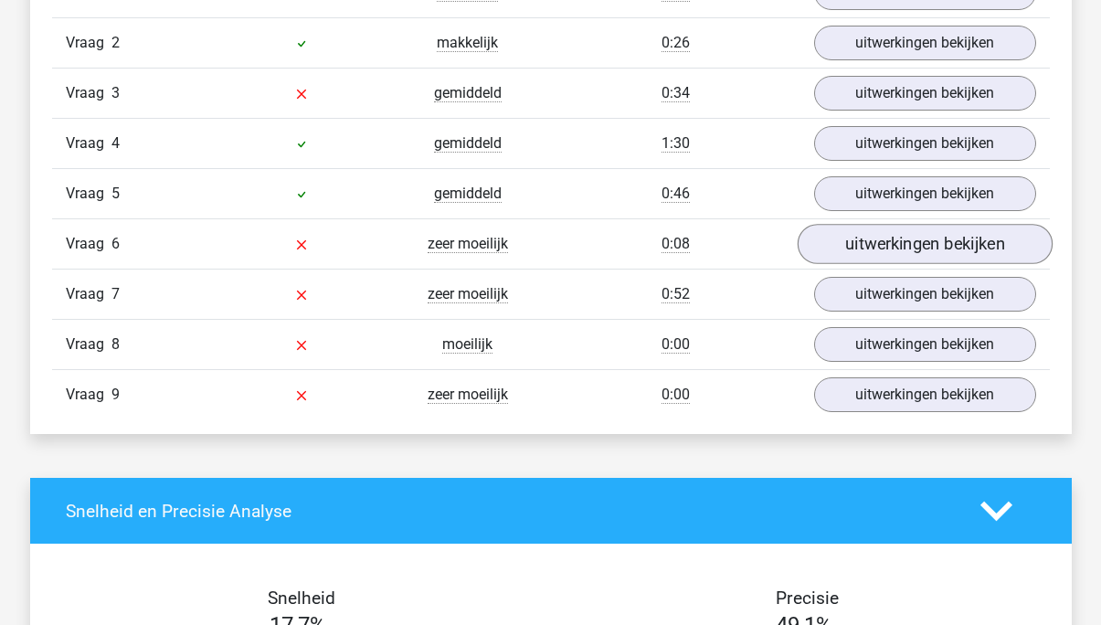
click at [908, 247] on link "uitwerkingen bekijken" at bounding box center [924, 244] width 255 height 40
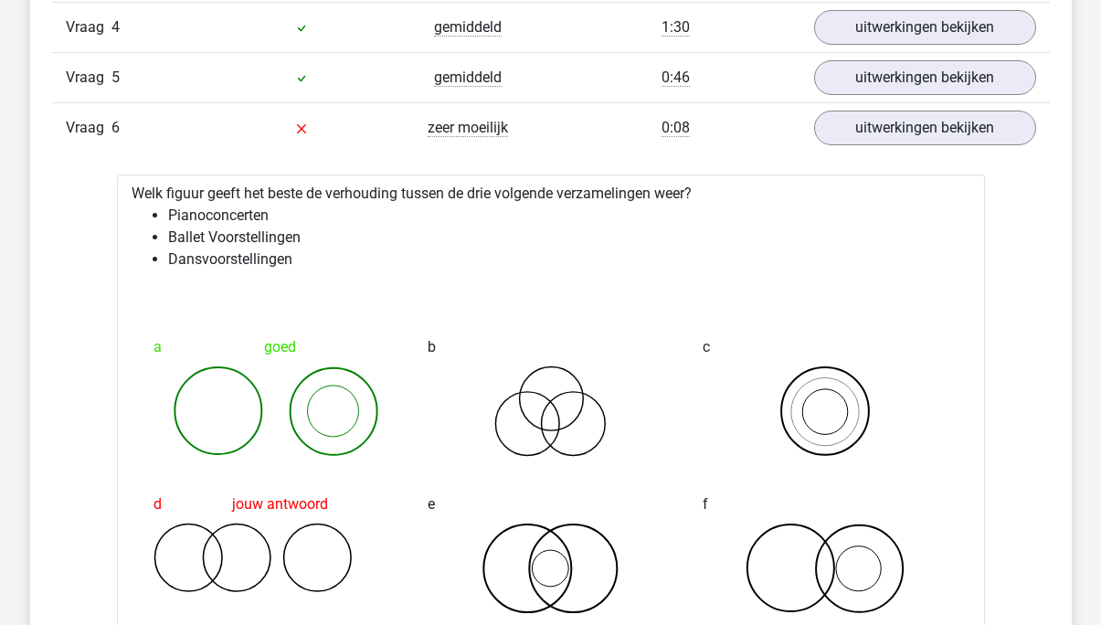
scroll to position [2226, 0]
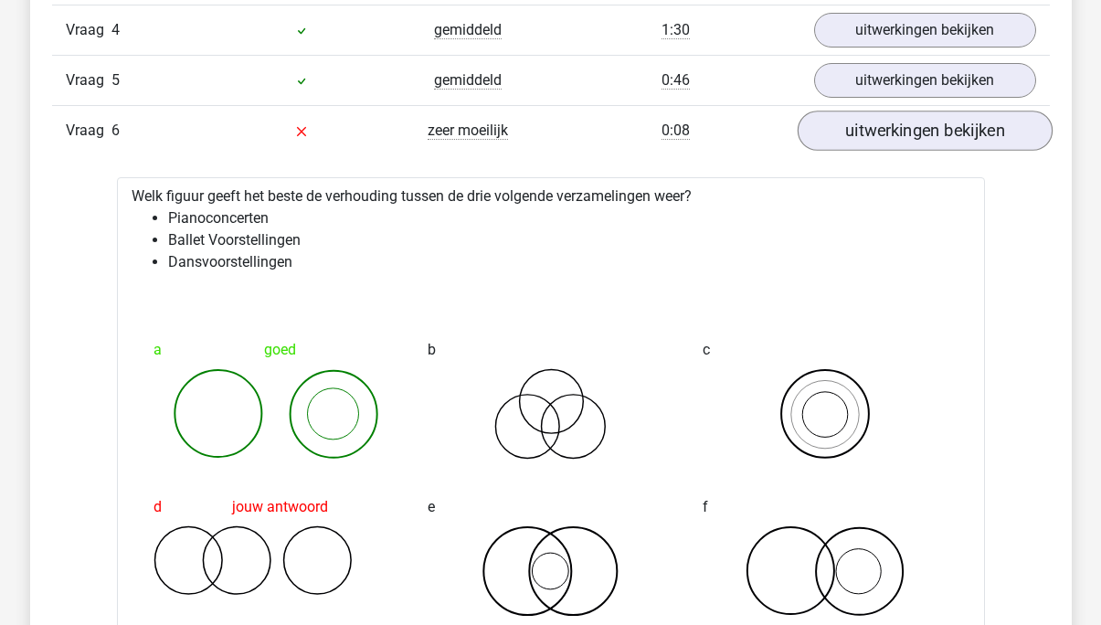
click at [972, 140] on link "uitwerkingen bekijken" at bounding box center [924, 131] width 255 height 40
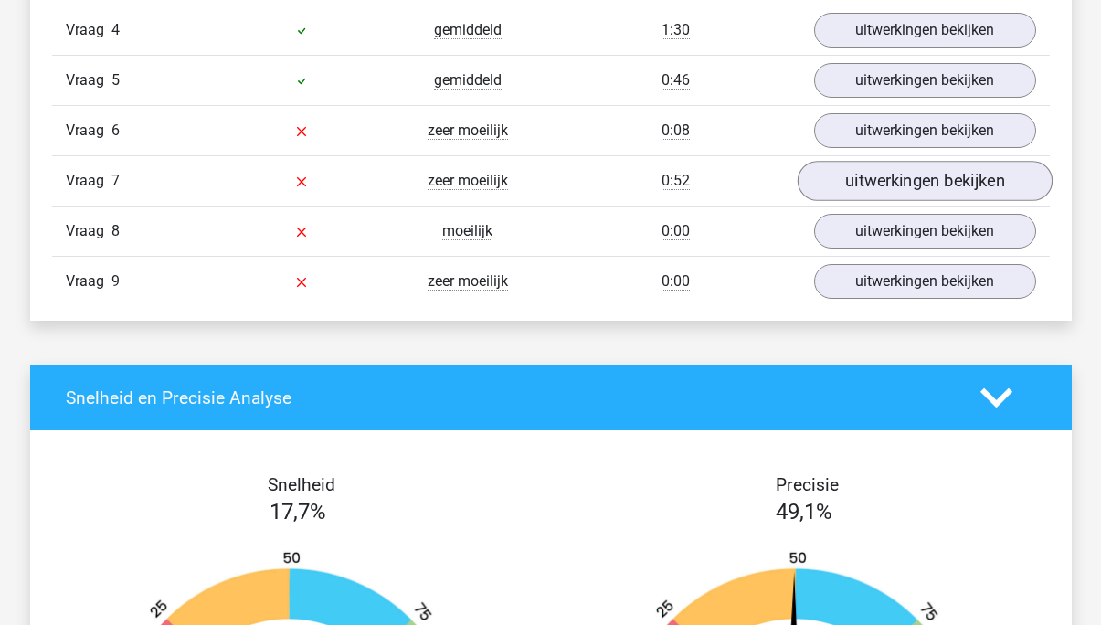
click at [935, 192] on link "uitwerkingen bekijken" at bounding box center [924, 181] width 255 height 40
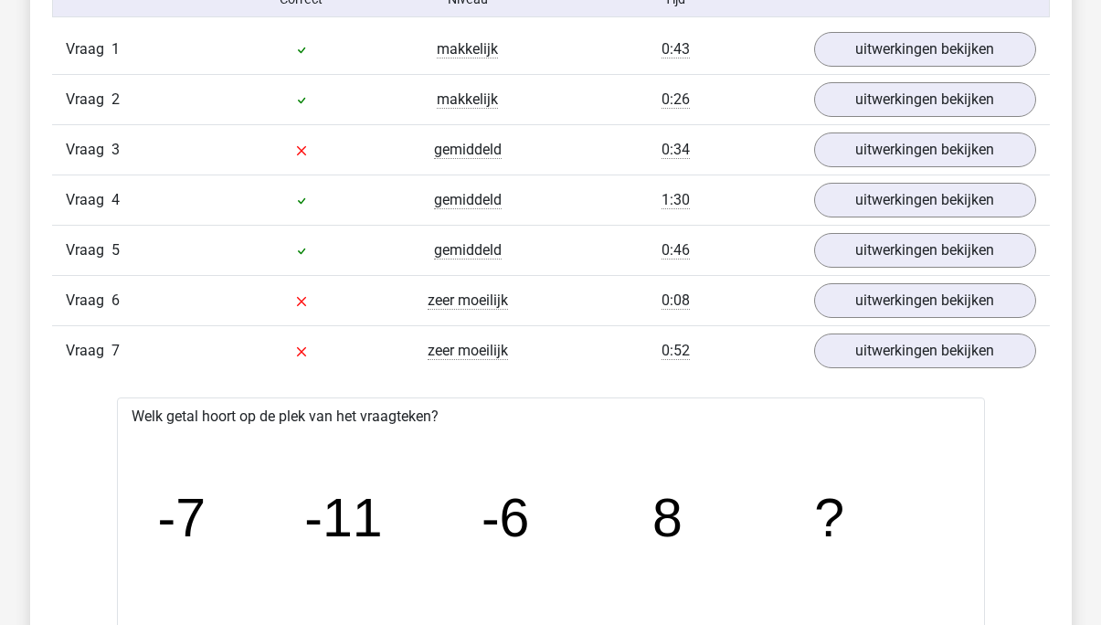
scroll to position [2037, 0]
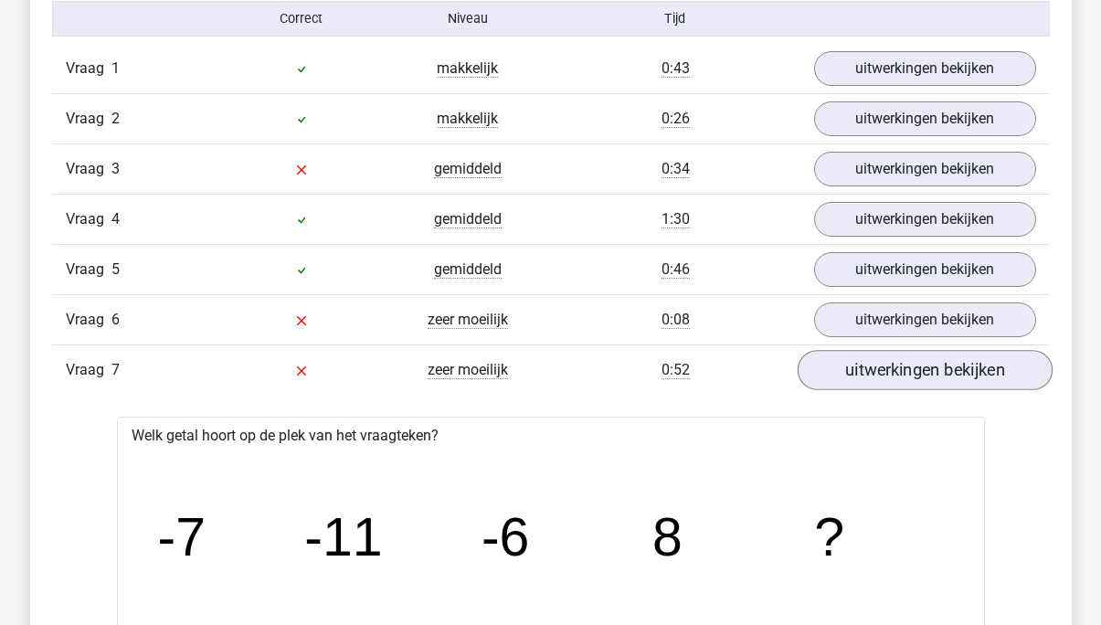
click at [912, 385] on link "uitwerkingen bekijken" at bounding box center [924, 370] width 255 height 40
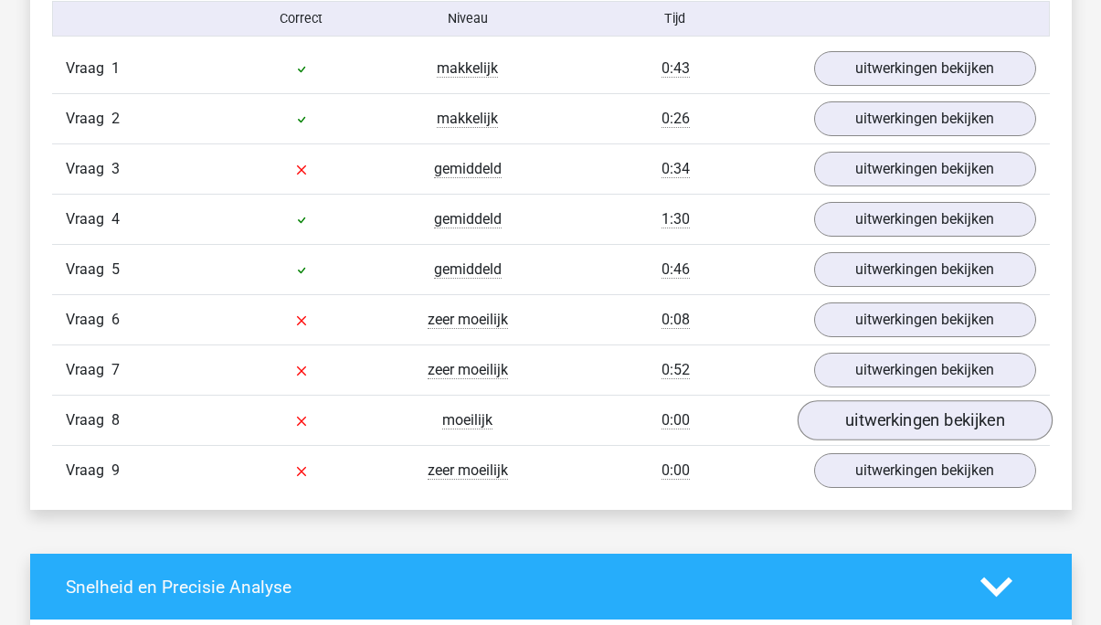
click at [885, 417] on link "uitwerkingen bekijken" at bounding box center [924, 420] width 255 height 40
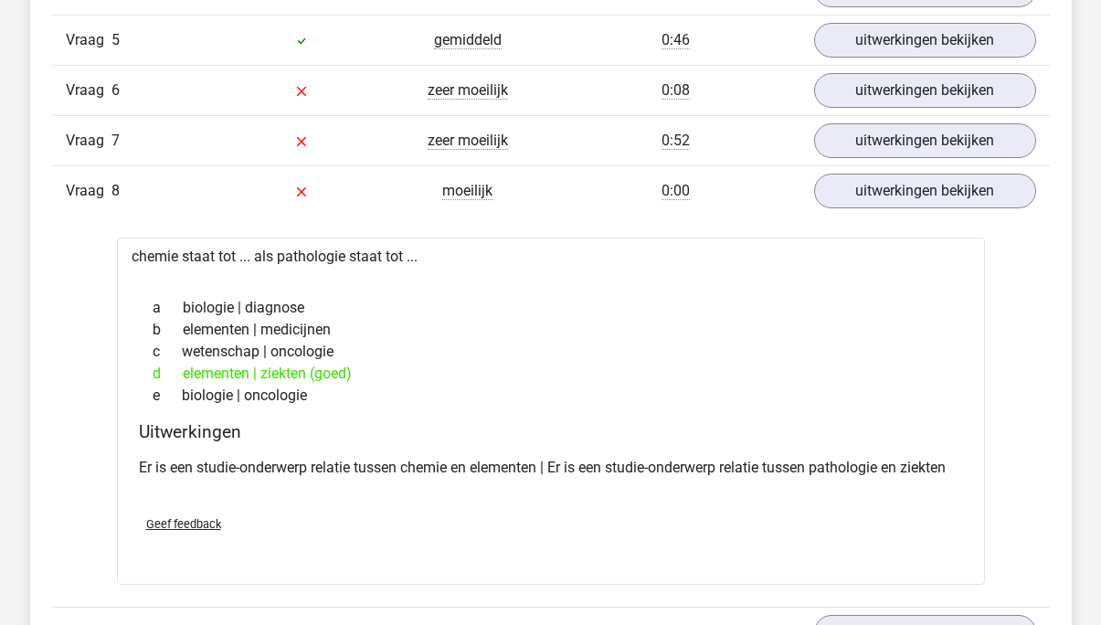
scroll to position [2329, 0]
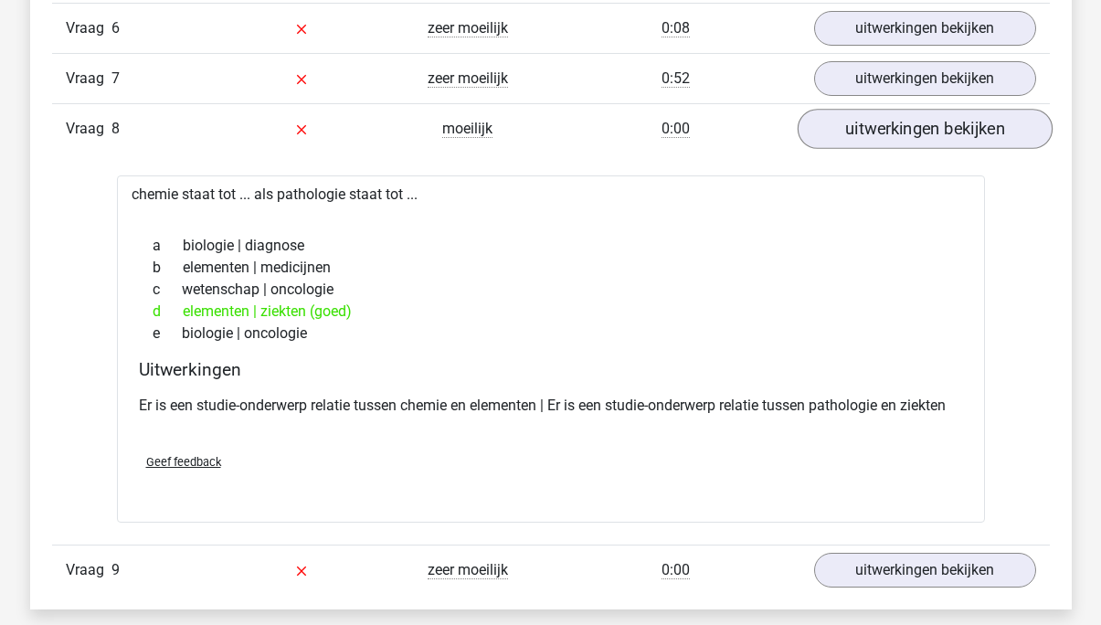
click at [967, 143] on link "uitwerkingen bekijken" at bounding box center [924, 129] width 255 height 40
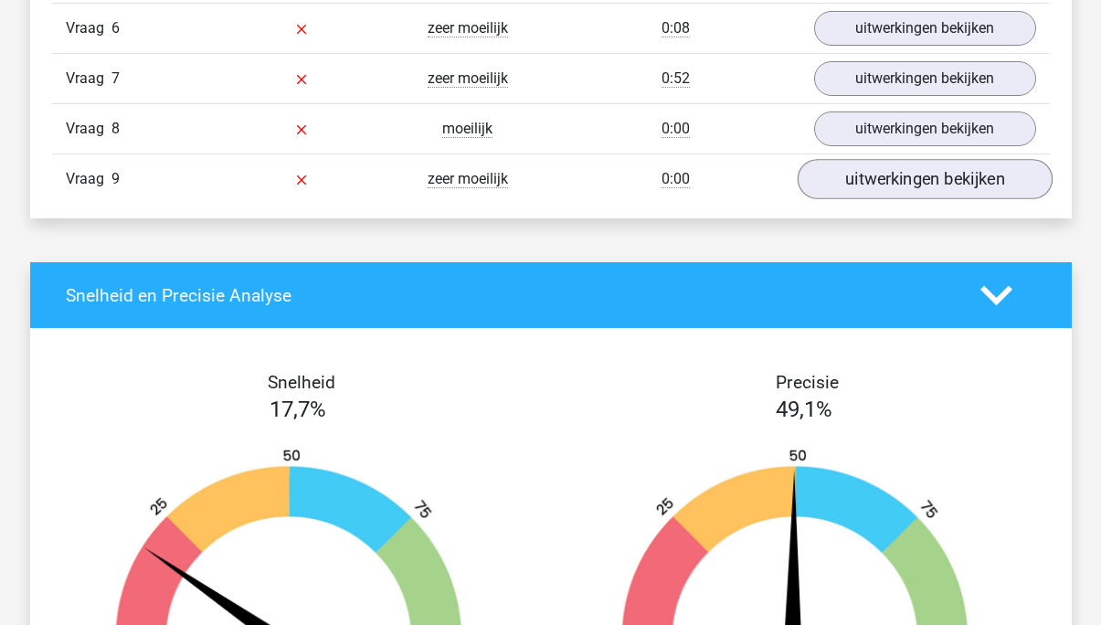
click at [929, 187] on link "uitwerkingen bekijken" at bounding box center [924, 179] width 255 height 40
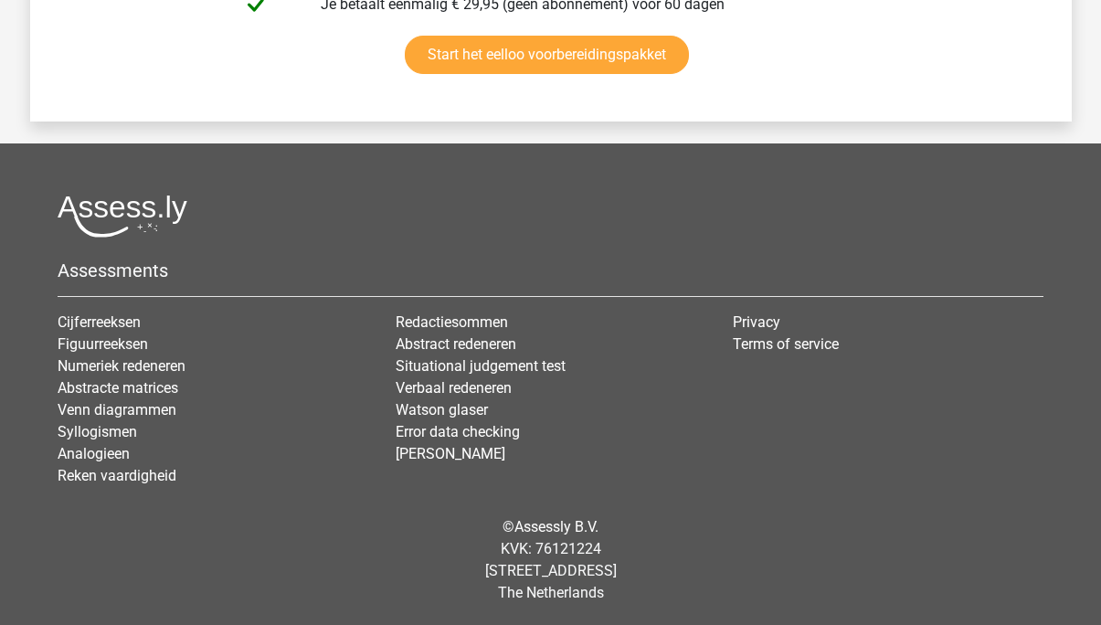
scroll to position [5083, 0]
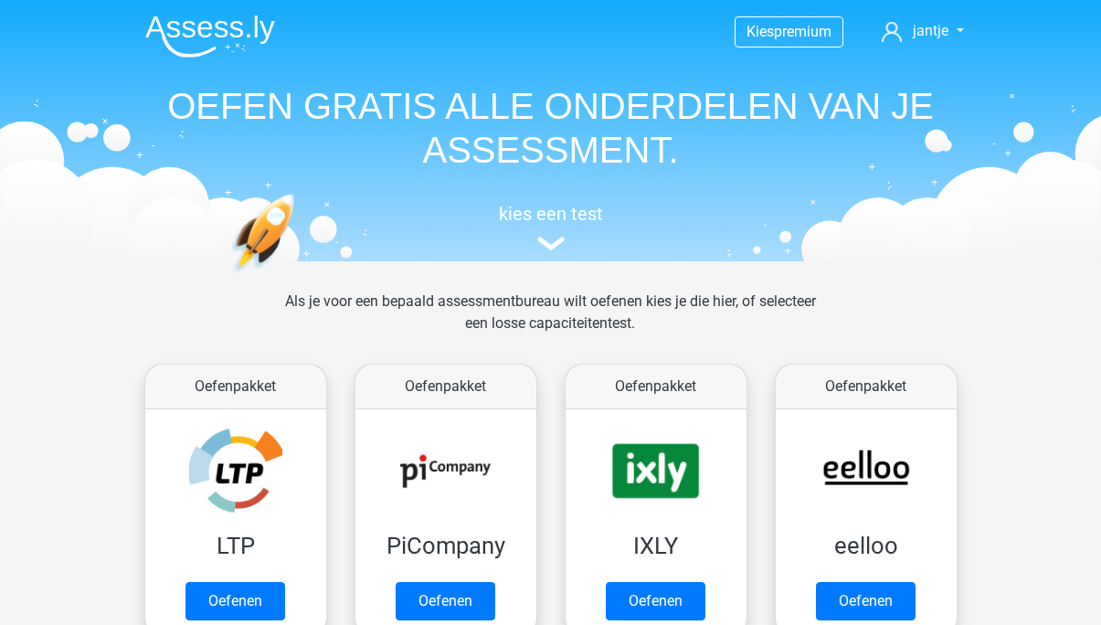
scroll to position [151, 0]
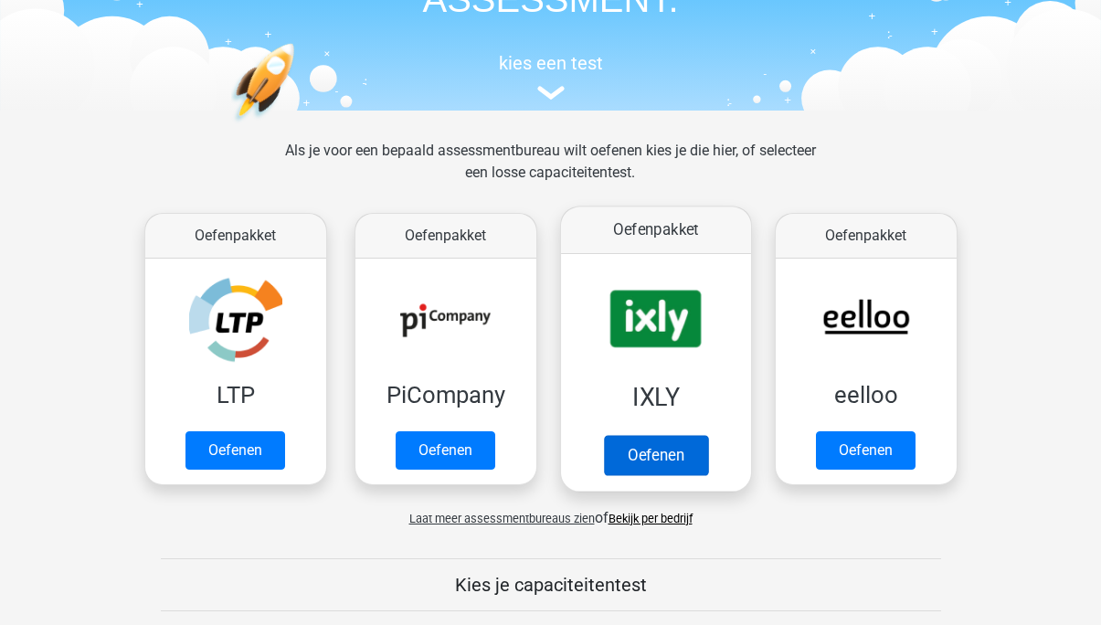
click at [618, 451] on link "Oefenen" at bounding box center [655, 455] width 104 height 40
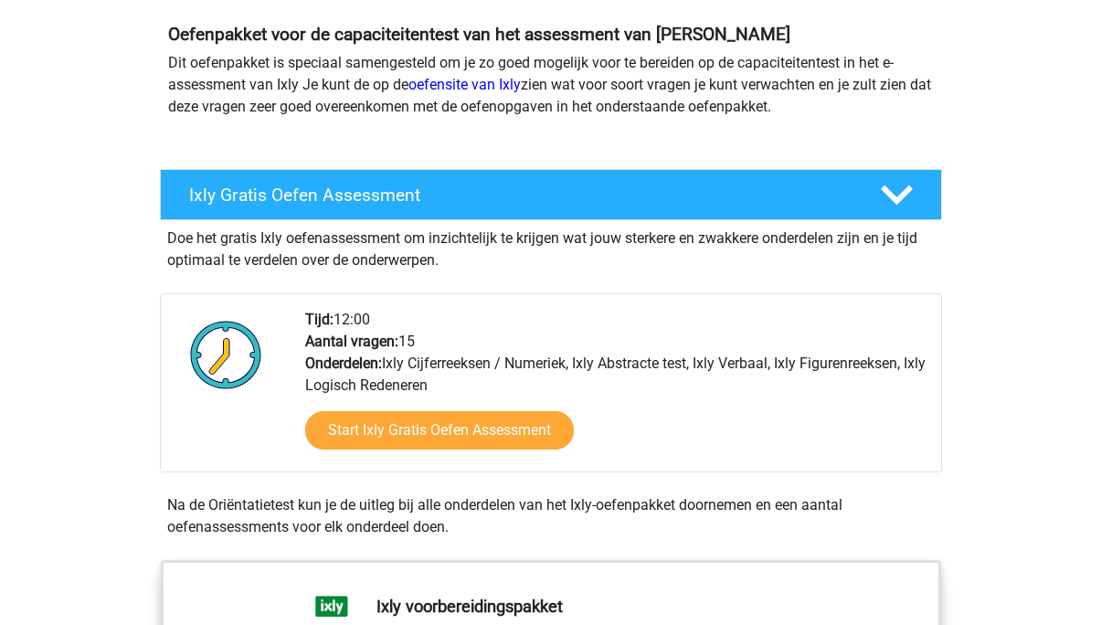
scroll to position [205, 0]
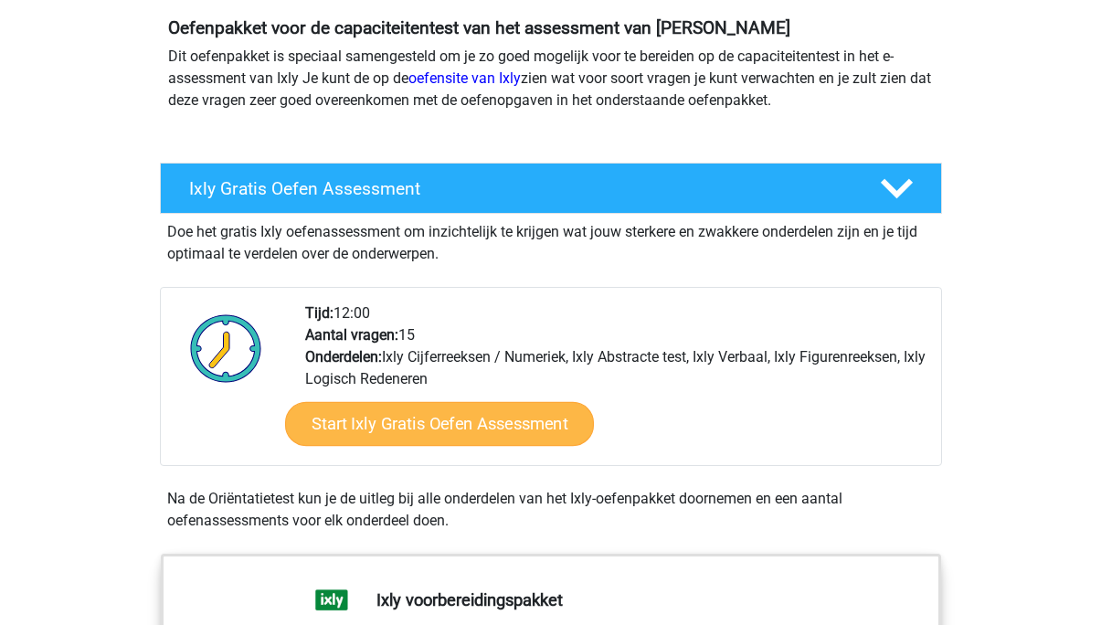
click at [555, 429] on link "Start Ixly Gratis Oefen Assessment" at bounding box center [438, 424] width 309 height 44
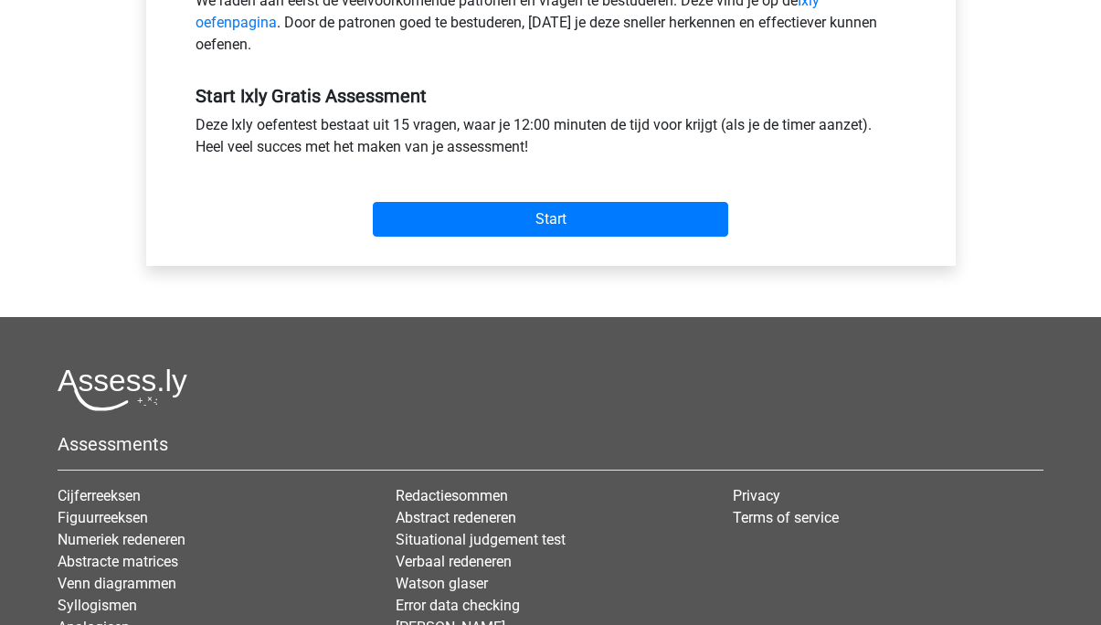
scroll to position [680, 0]
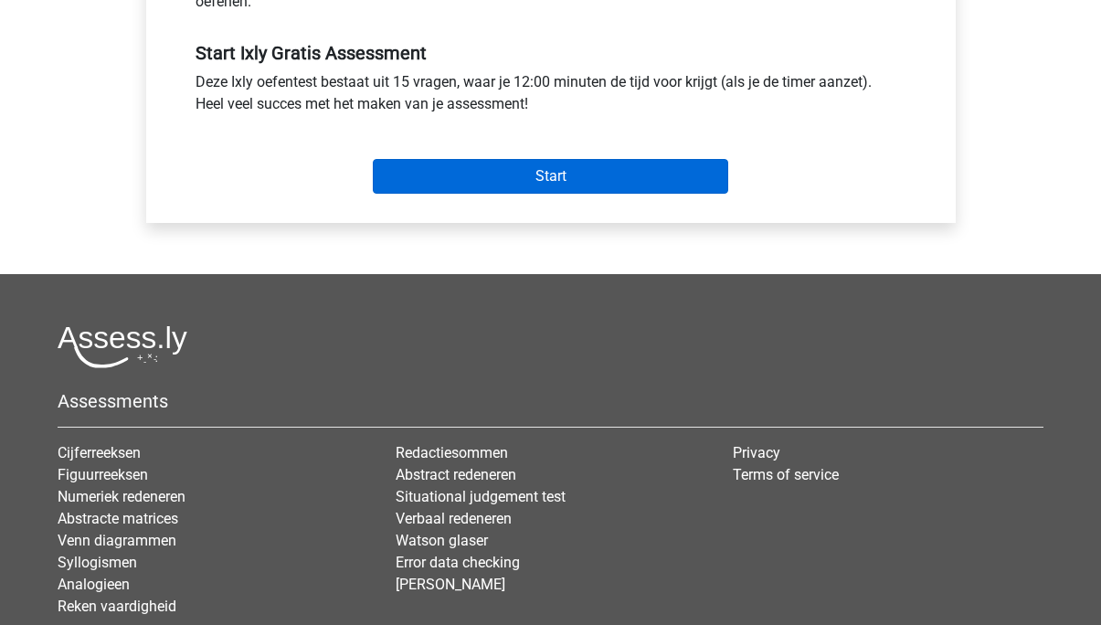
click at [594, 171] on input "Start" at bounding box center [550, 176] width 355 height 35
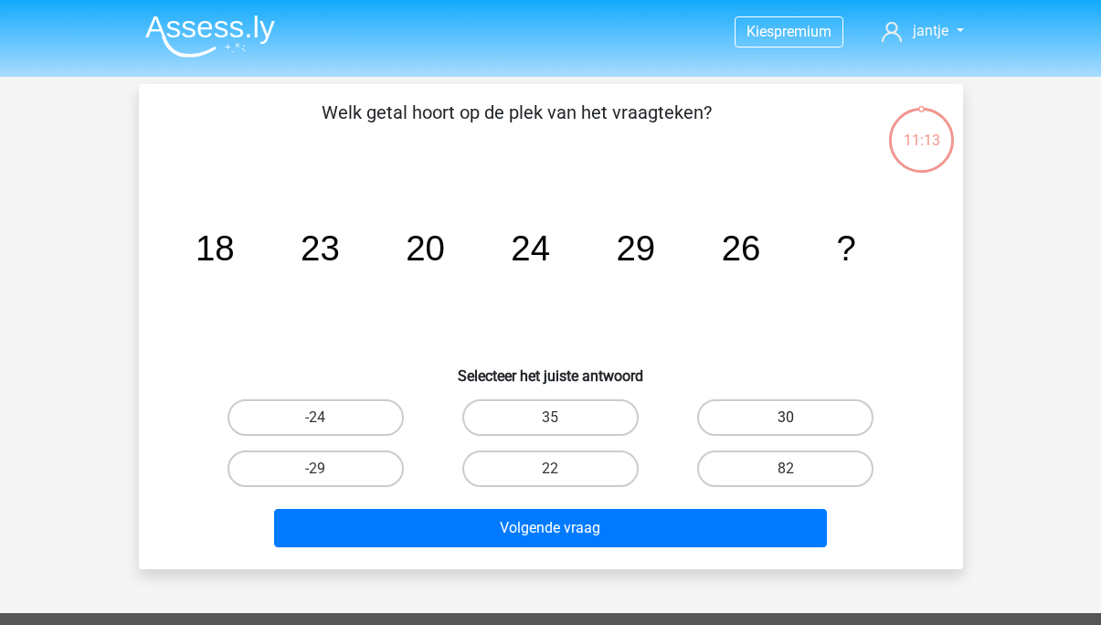
click at [761, 409] on label "30" at bounding box center [785, 417] width 176 height 37
click at [786, 417] on input "30" at bounding box center [792, 423] width 12 height 12
radio input "true"
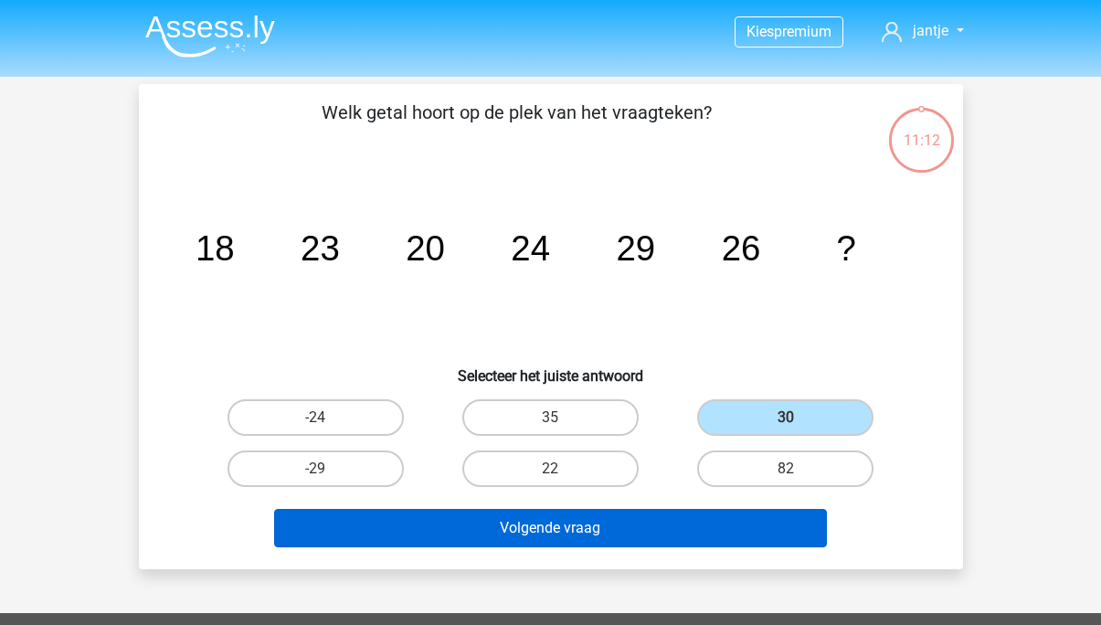
click at [668, 526] on button "Volgende vraag" at bounding box center [550, 528] width 553 height 38
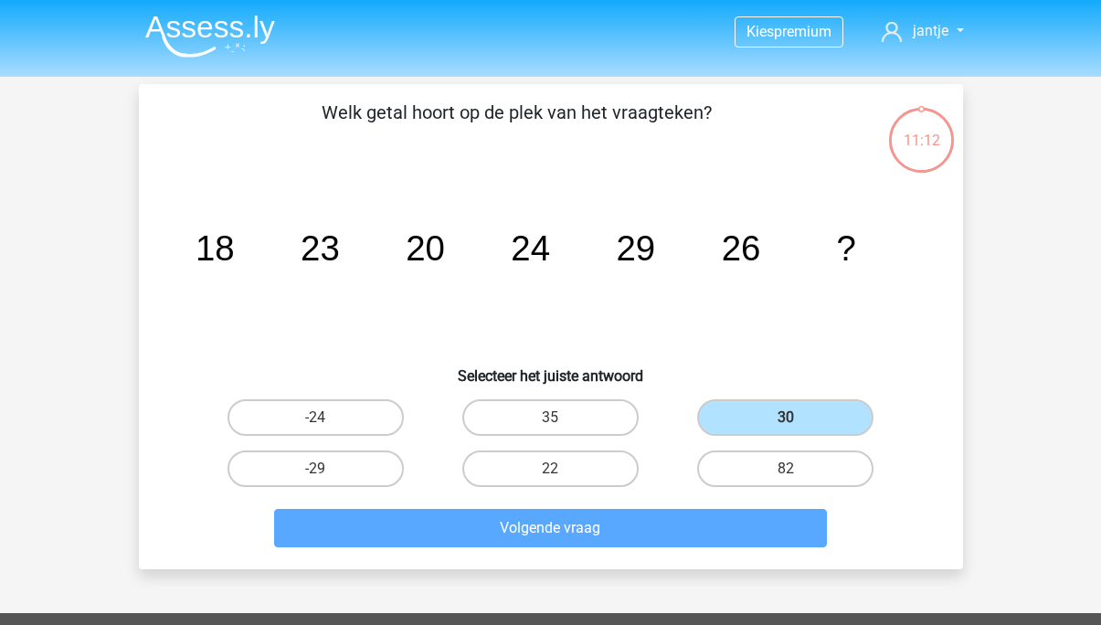
scroll to position [84, 0]
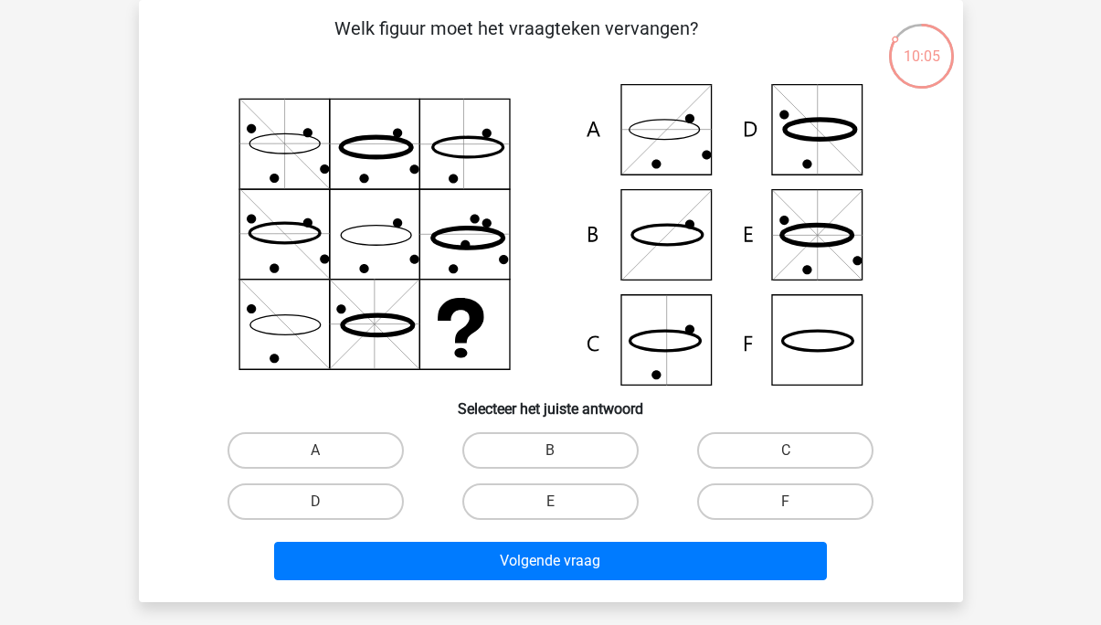
click at [793, 454] on input "C" at bounding box center [792, 456] width 12 height 12
radio input "true"
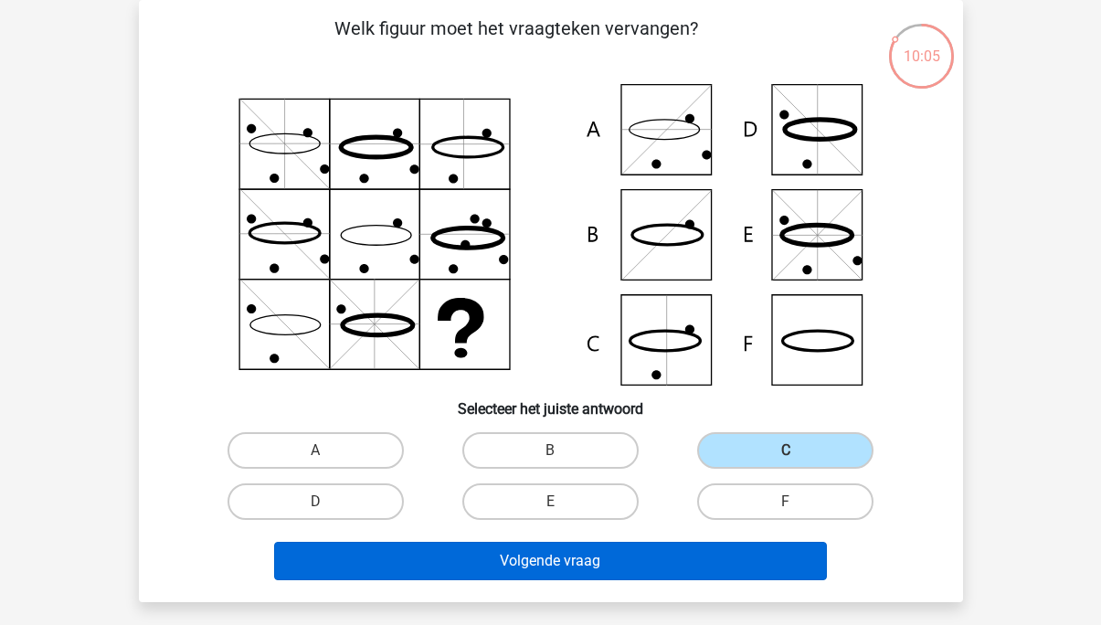
click at [683, 565] on button "Volgende vraag" at bounding box center [550, 561] width 553 height 38
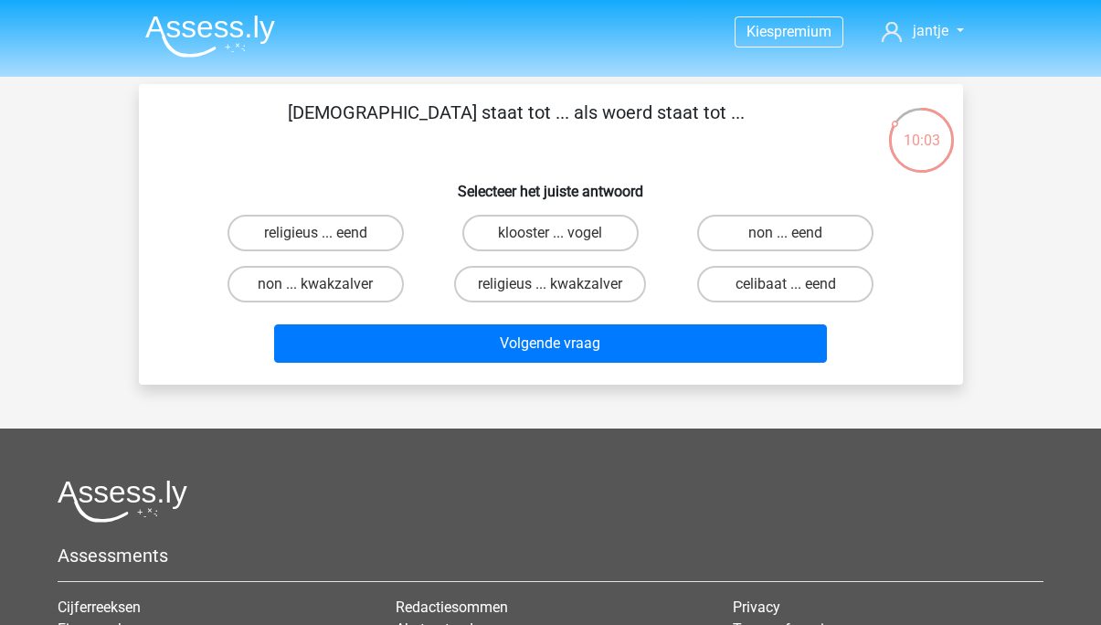
scroll to position [0, 0]
click at [369, 287] on label "non ... kwakzalver" at bounding box center [315, 284] width 176 height 37
click at [327, 287] on input "non ... kwakzalver" at bounding box center [321, 290] width 12 height 12
radio input "true"
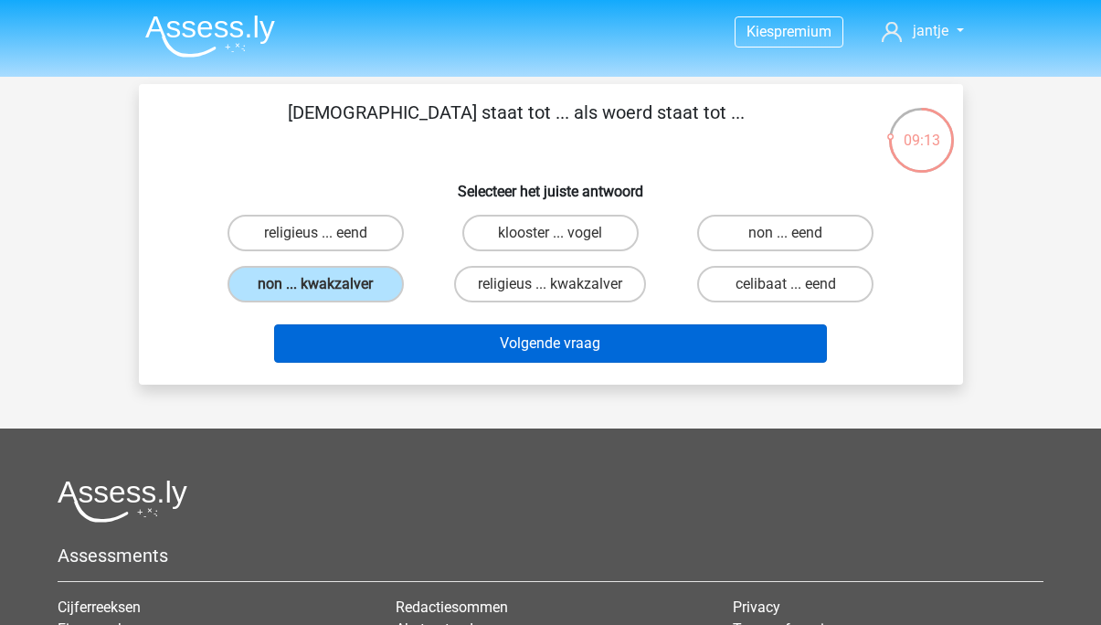
click at [429, 354] on button "Volgende vraag" at bounding box center [550, 343] width 553 height 38
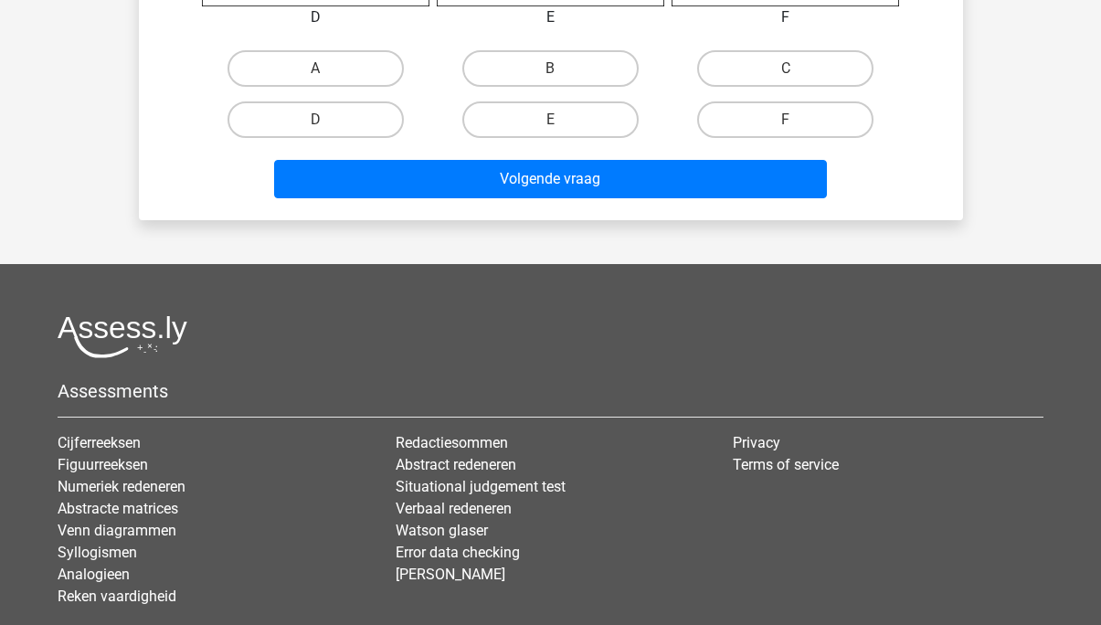
scroll to position [1008, 0]
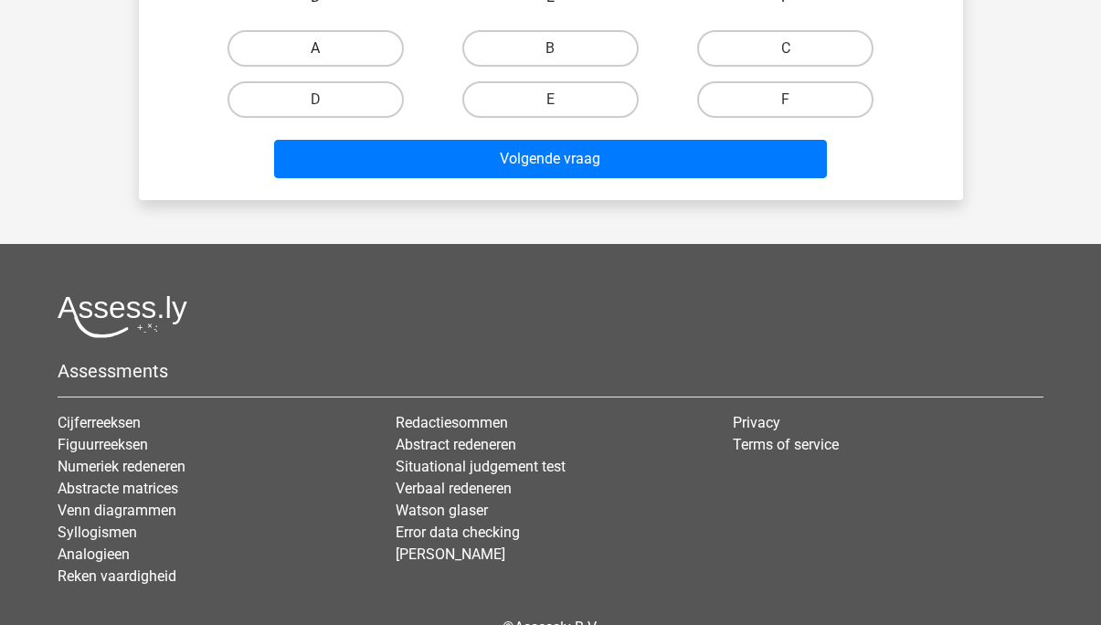
click at [269, 54] on label "A" at bounding box center [315, 48] width 176 height 37
click at [315, 54] on input "A" at bounding box center [321, 54] width 12 height 12
radio input "true"
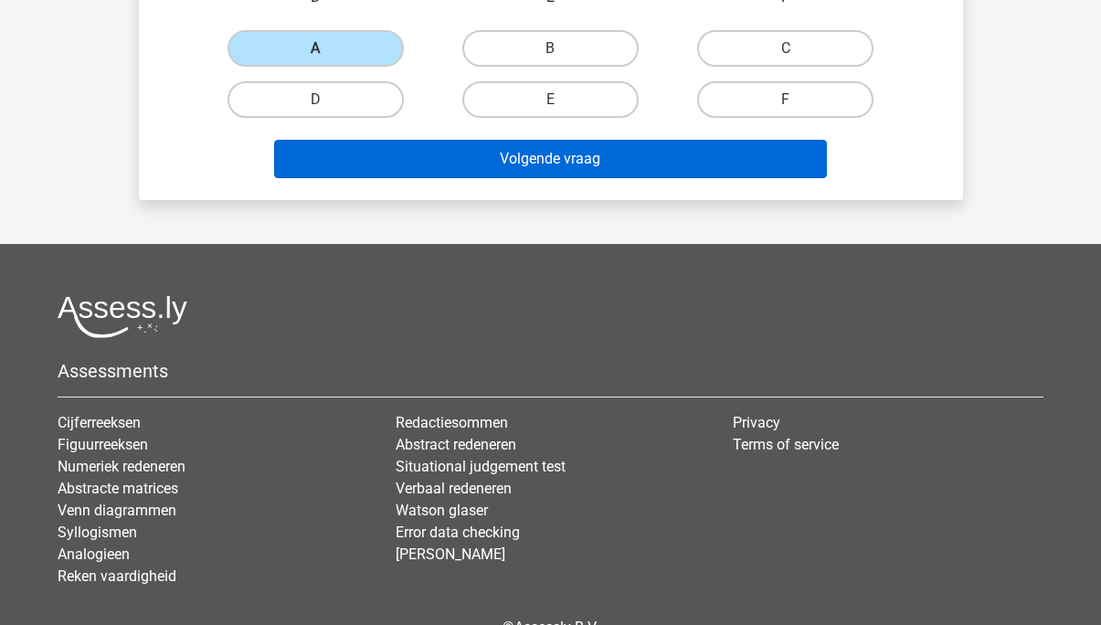
click at [438, 159] on button "Volgende vraag" at bounding box center [550, 159] width 553 height 38
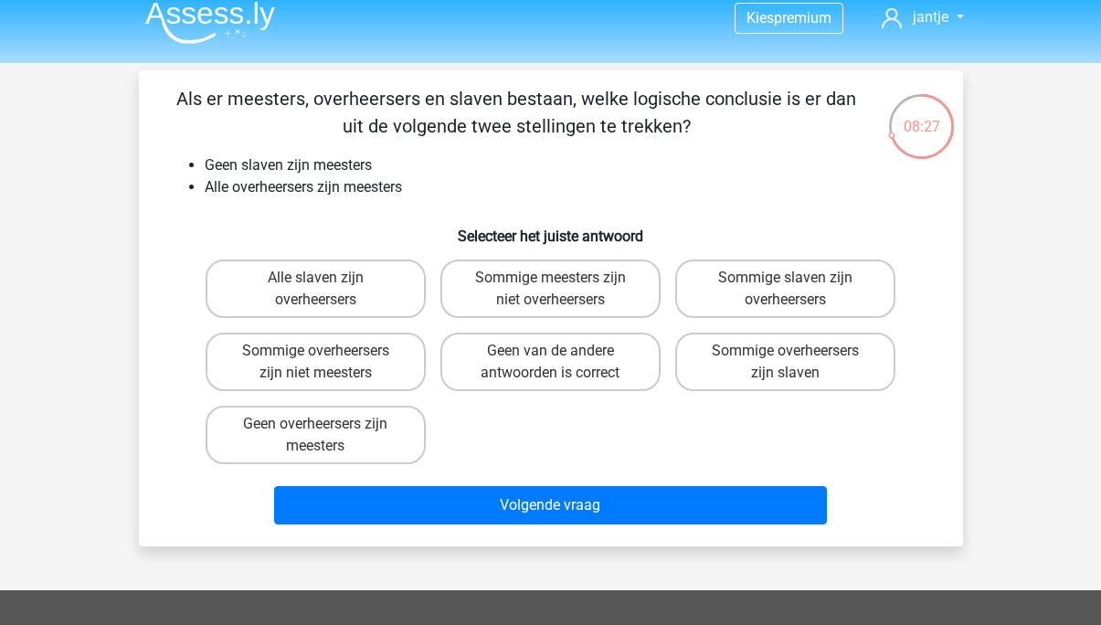
scroll to position [8, 0]
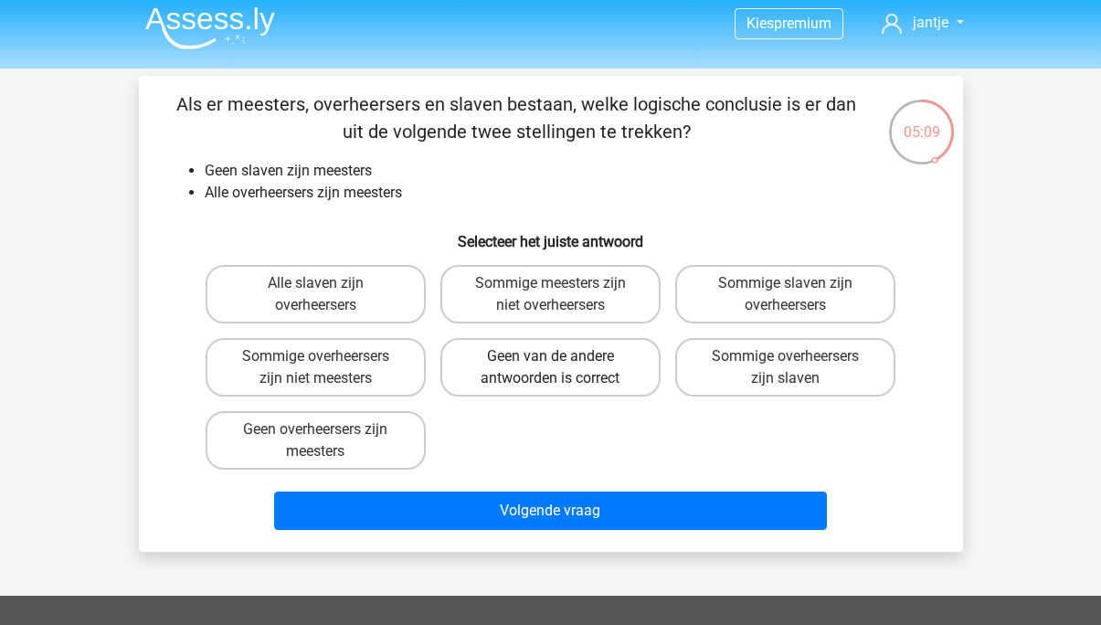
click at [609, 364] on label "Geen van de andere antwoorden is correct" at bounding box center [550, 367] width 220 height 58
click at [562, 364] on input "Geen van de andere antwoorden is correct" at bounding box center [556, 362] width 12 height 12
radio input "true"
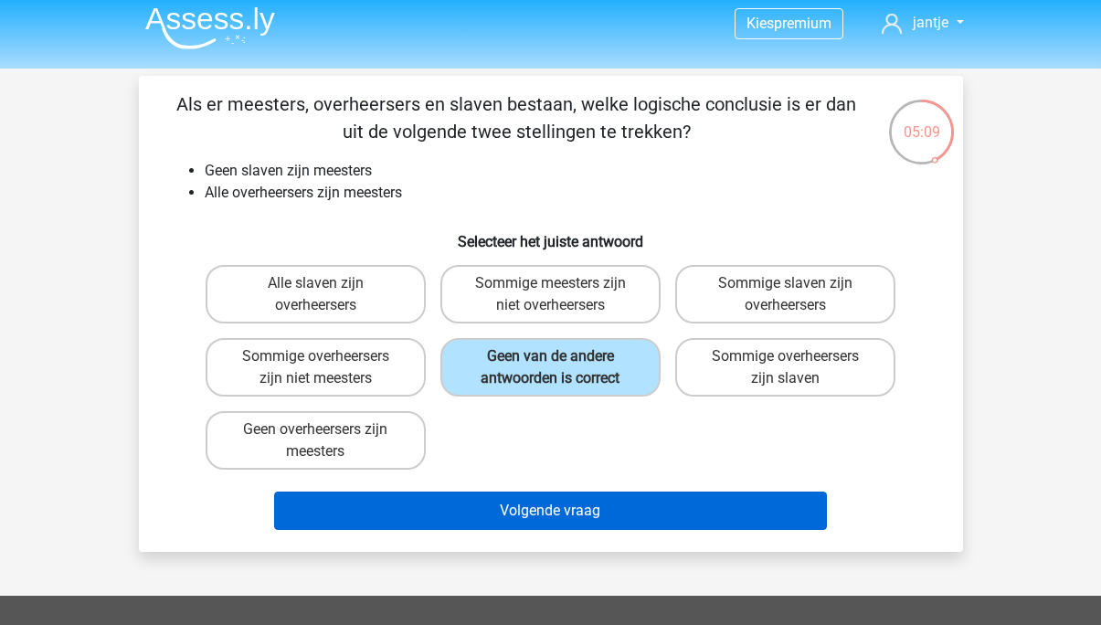
click at [555, 514] on button "Volgende vraag" at bounding box center [550, 510] width 553 height 38
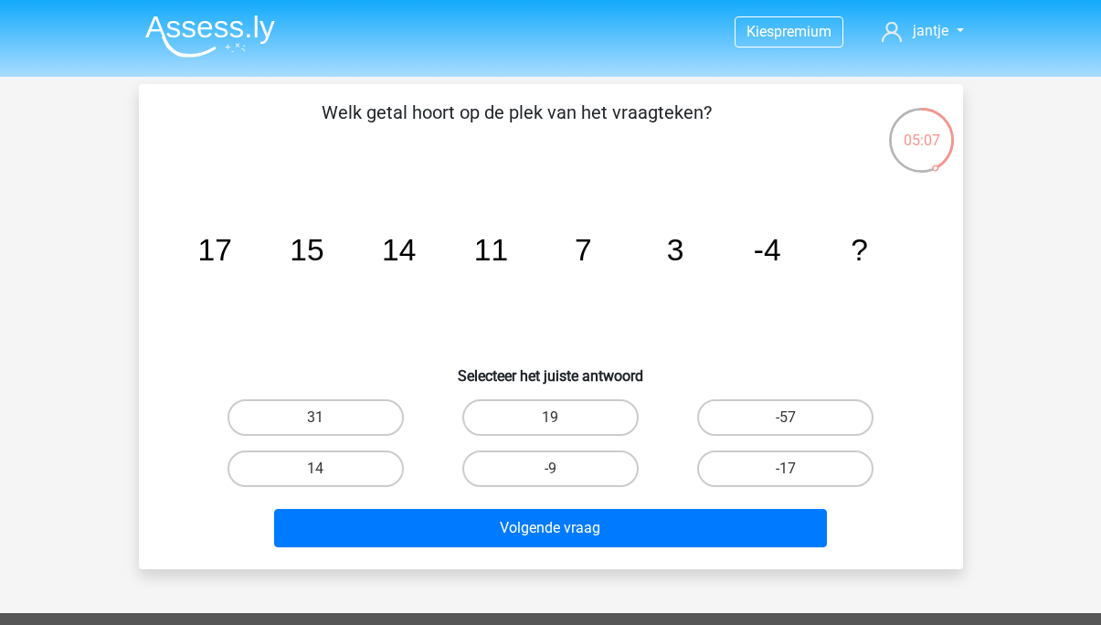
scroll to position [0, 0]
click at [596, 475] on label "-9" at bounding box center [550, 468] width 176 height 37
click at [562, 475] on input "-9" at bounding box center [556, 475] width 12 height 12
radio input "true"
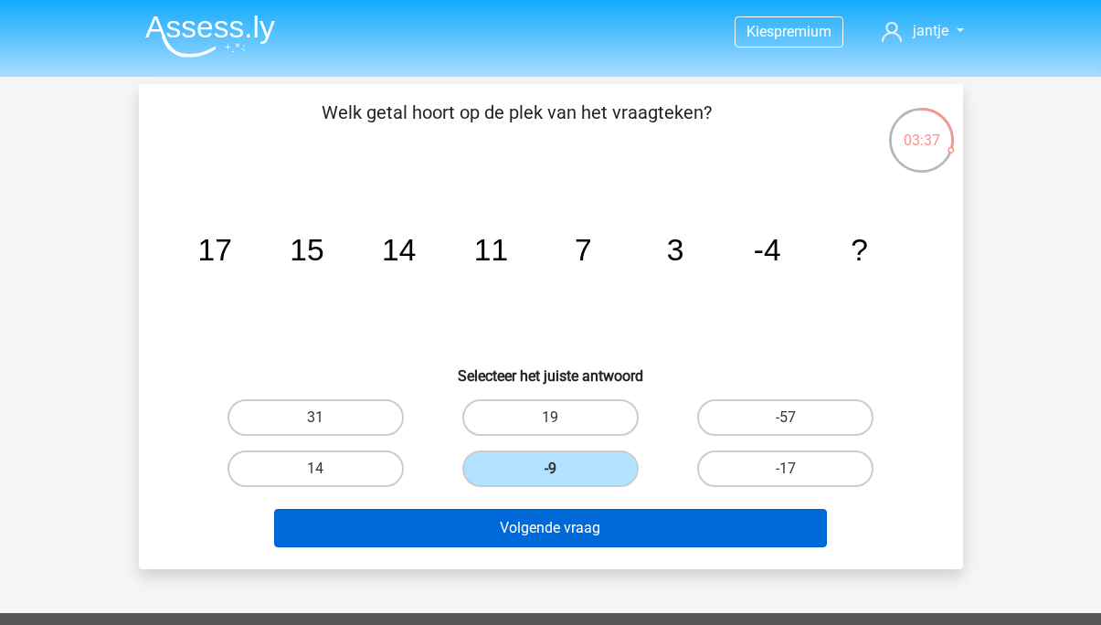
click at [583, 523] on button "Volgende vraag" at bounding box center [550, 528] width 553 height 38
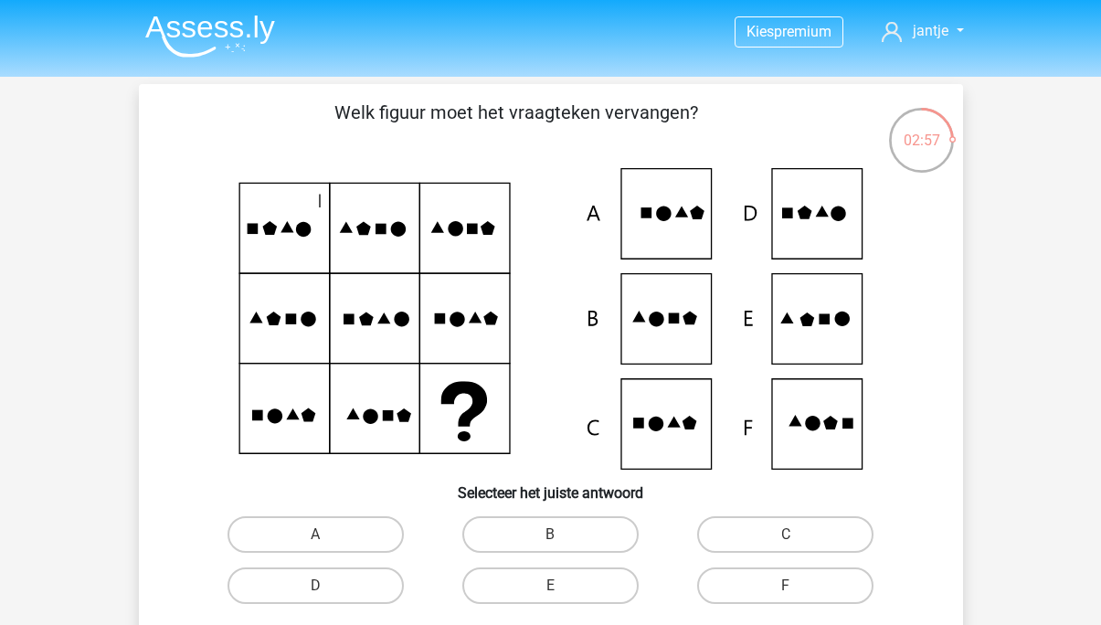
click at [585, 584] on label "E" at bounding box center [550, 585] width 176 height 37
click at [562, 586] on input "E" at bounding box center [556, 592] width 12 height 12
radio input "true"
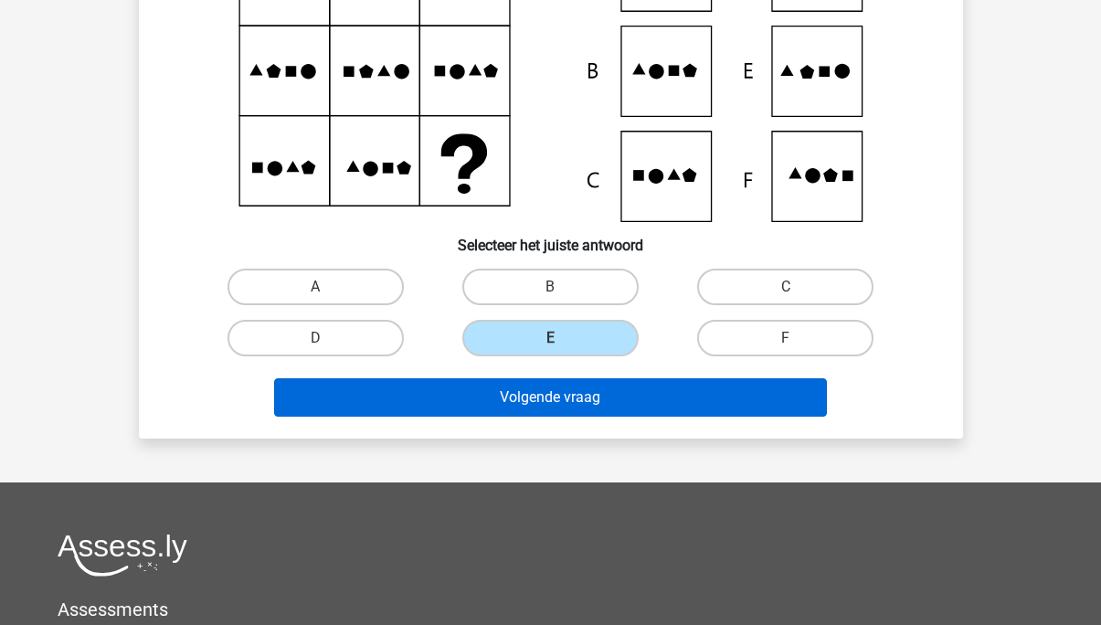
click at [649, 393] on button "Volgende vraag" at bounding box center [550, 397] width 553 height 38
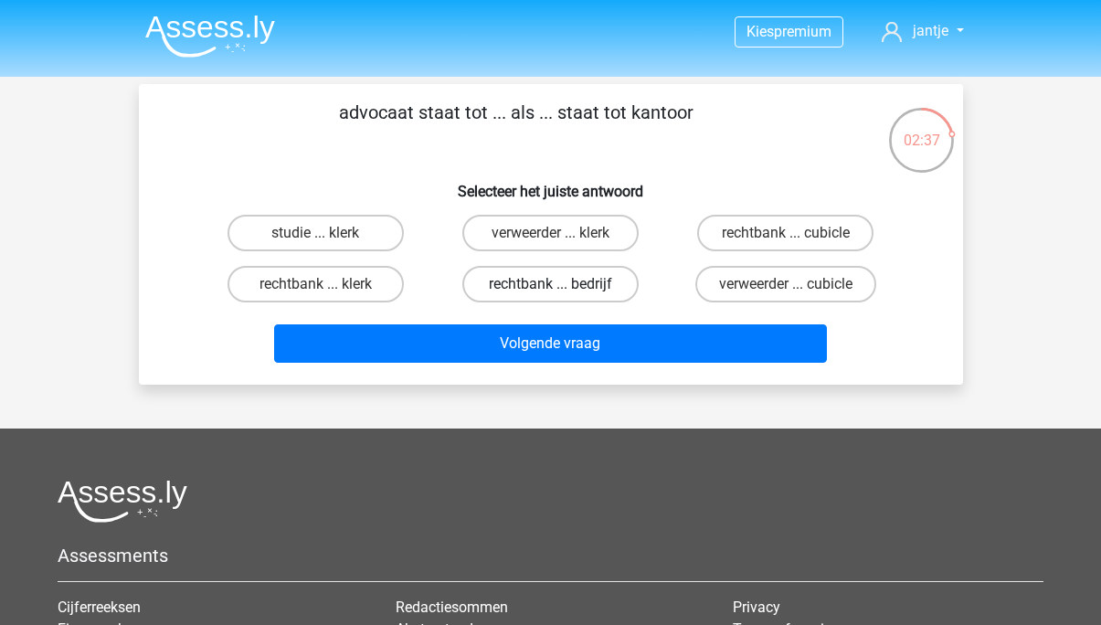
click at [600, 273] on label "rechtbank ... bedrijf" at bounding box center [550, 284] width 176 height 37
click at [562, 284] on input "rechtbank ... bedrijf" at bounding box center [556, 290] width 12 height 12
radio input "true"
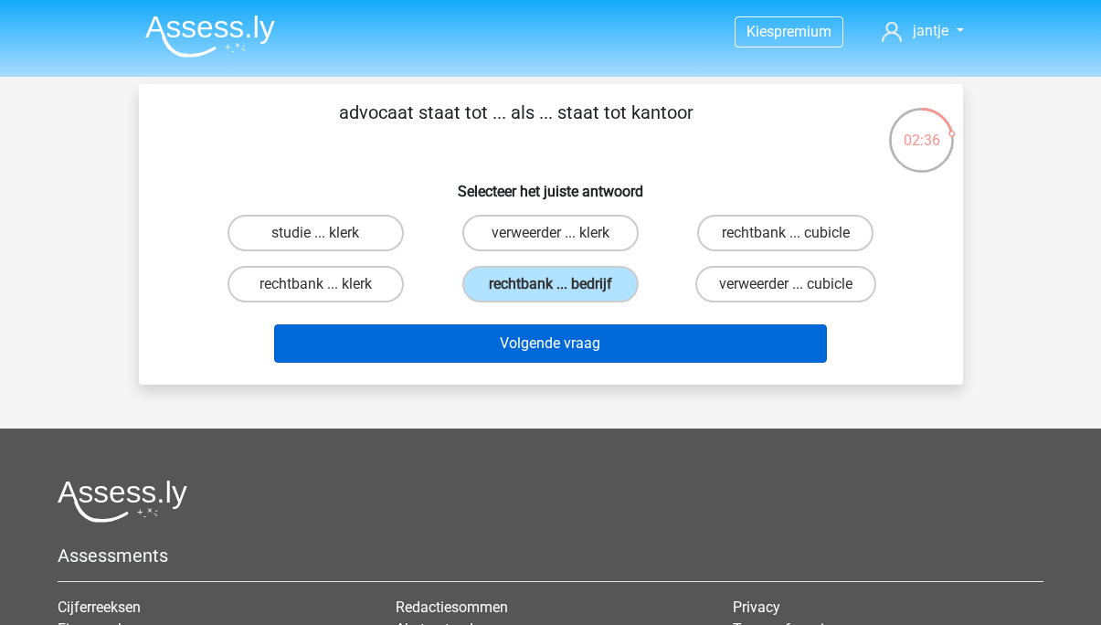
click at [598, 360] on button "Volgende vraag" at bounding box center [550, 343] width 553 height 38
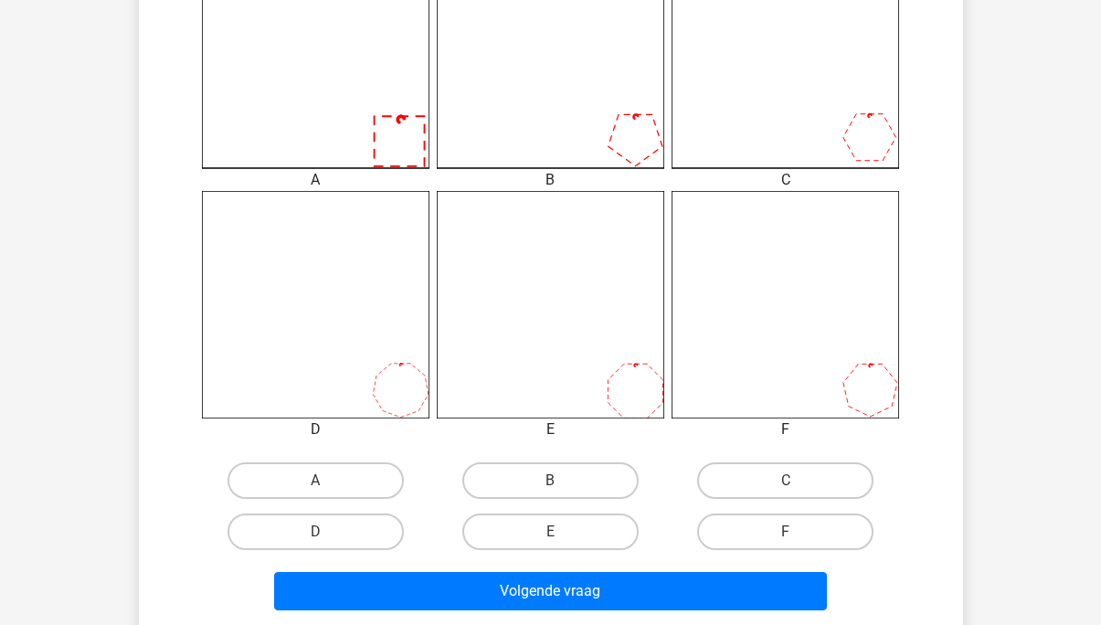
scroll to position [599, 0]
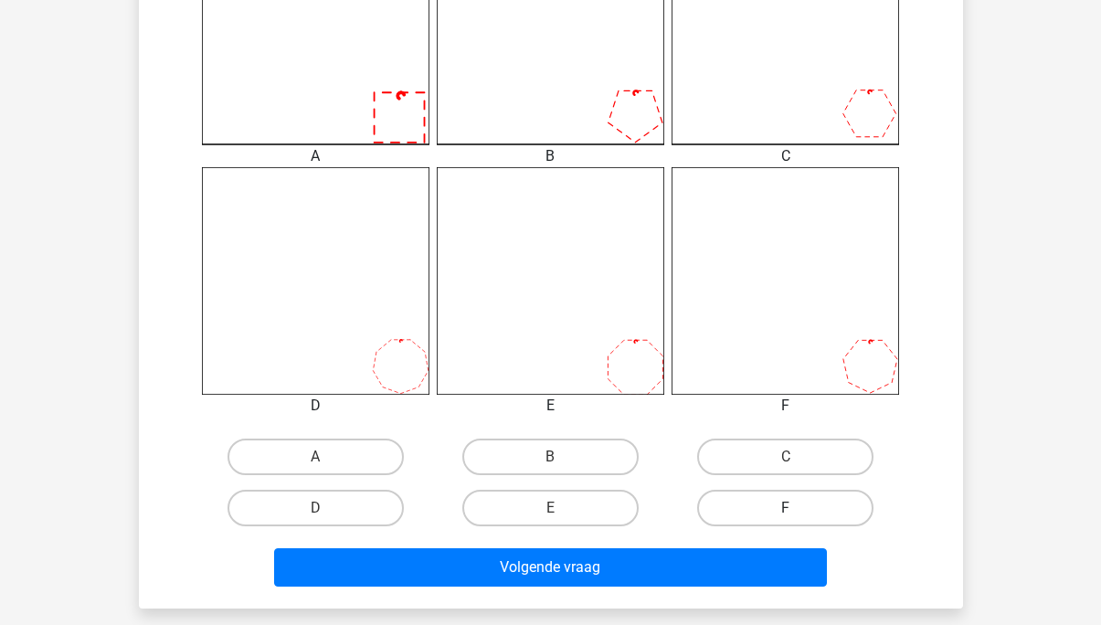
click at [783, 508] on label "F" at bounding box center [785, 508] width 176 height 37
click at [786, 508] on input "F" at bounding box center [792, 514] width 12 height 12
radio input "true"
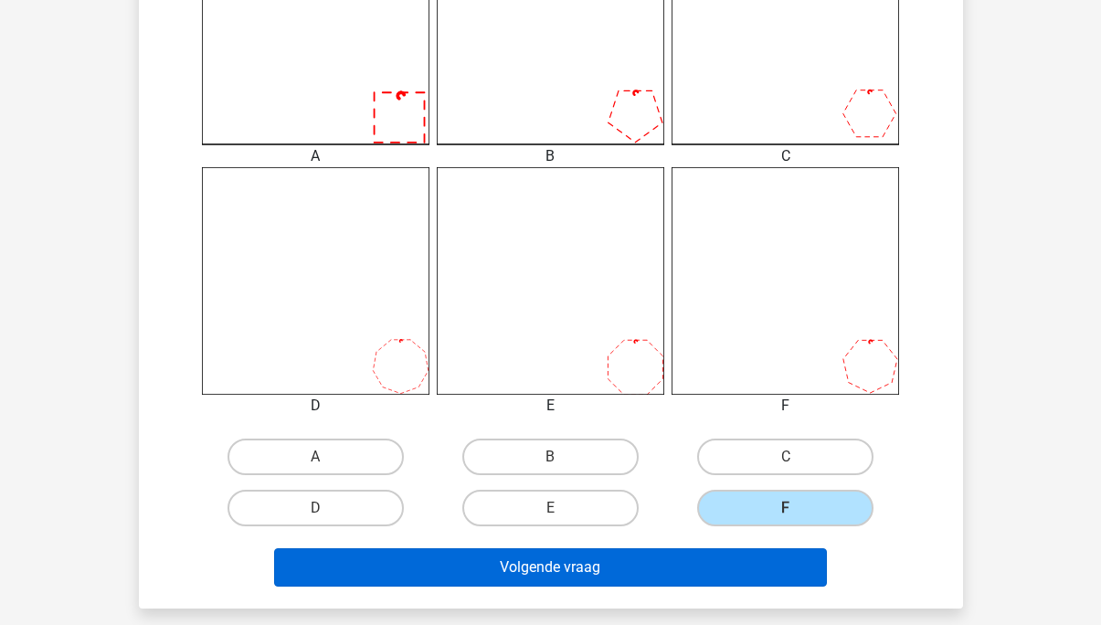
click at [693, 552] on button "Volgende vraag" at bounding box center [550, 567] width 553 height 38
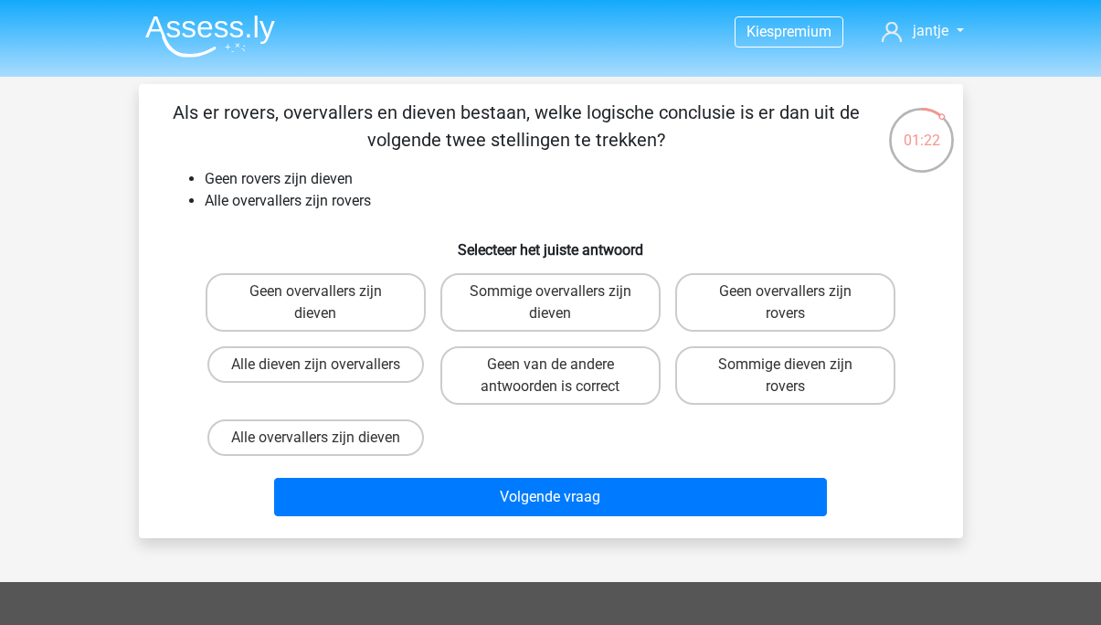
scroll to position [0, 0]
click at [590, 364] on label "Geen van de andere antwoorden is correct" at bounding box center [550, 375] width 220 height 58
click at [562, 364] on input "Geen van de andere antwoorden is correct" at bounding box center [556, 370] width 12 height 12
radio input "true"
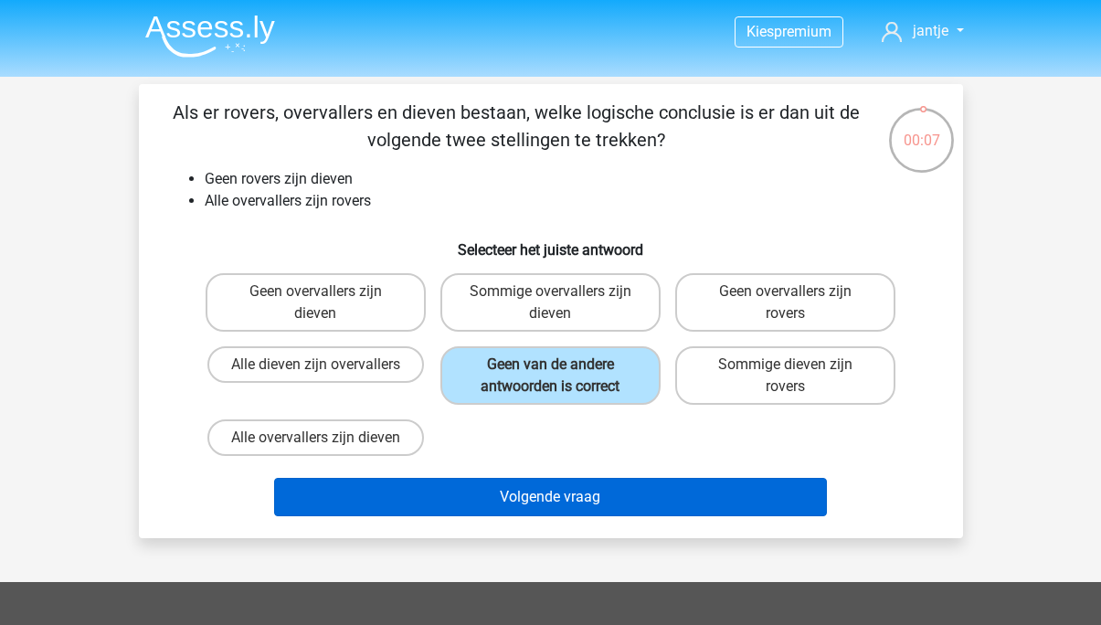
click at [519, 491] on button "Volgende vraag" at bounding box center [550, 497] width 553 height 38
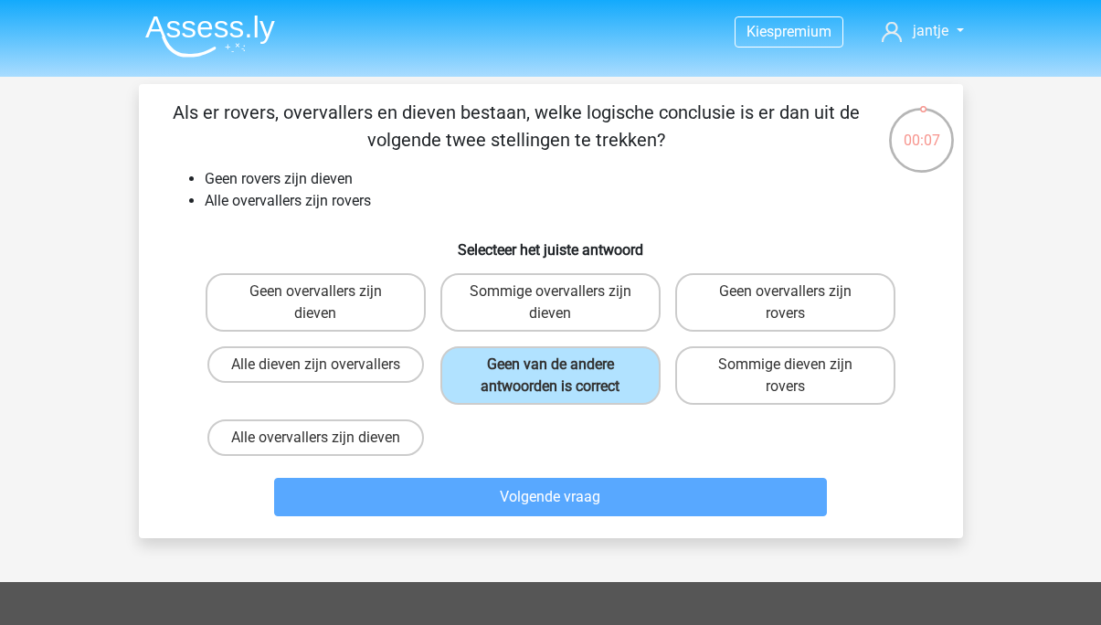
scroll to position [84, 0]
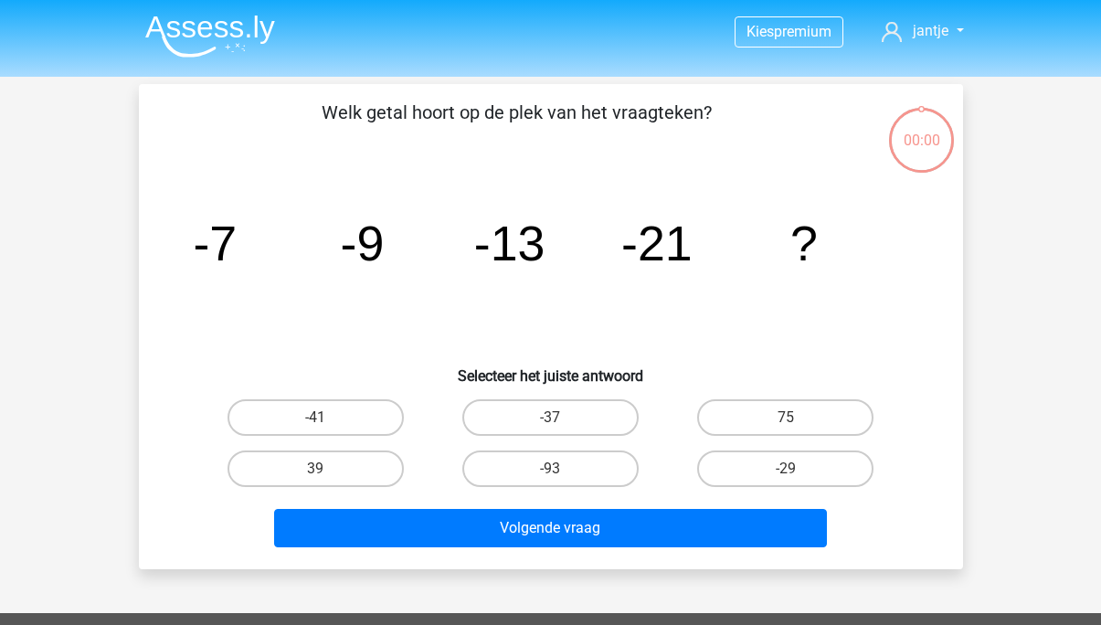
scroll to position [84, 0]
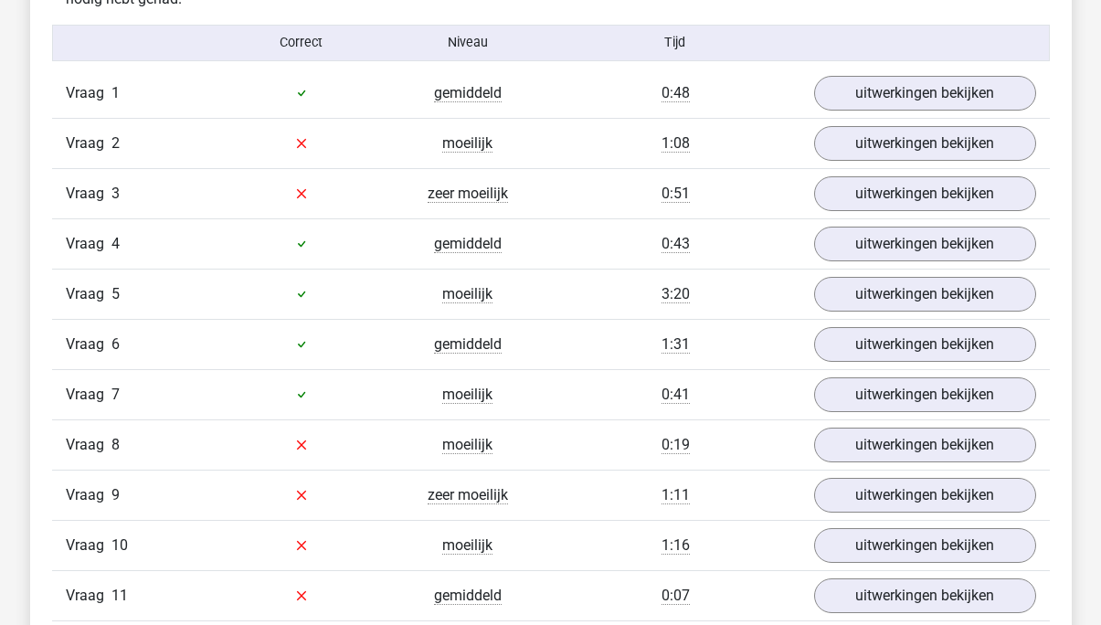
scroll to position [2076, 0]
click at [962, 90] on link "uitwerkingen bekijken" at bounding box center [924, 92] width 255 height 40
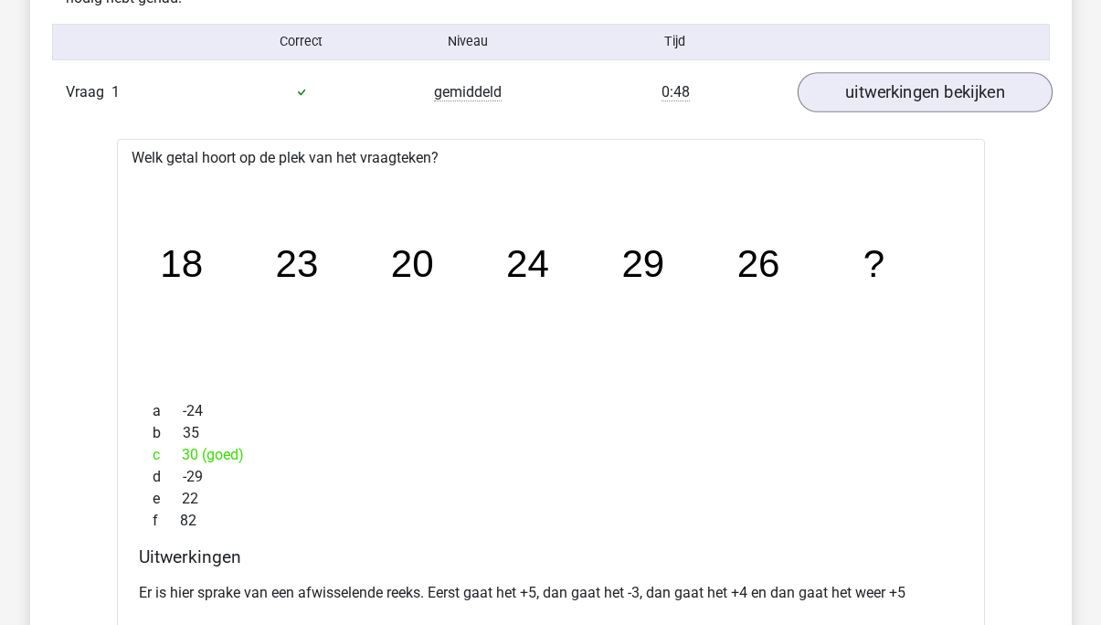
click at [962, 90] on link "uitwerkingen bekijken" at bounding box center [924, 92] width 255 height 40
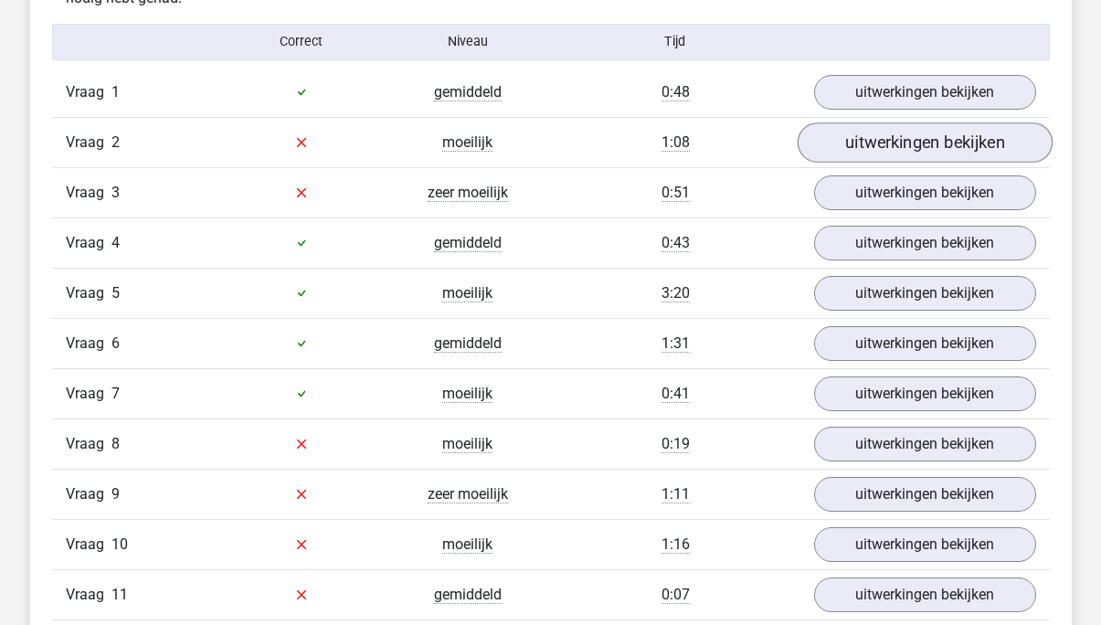
click at [903, 146] on link "uitwerkingen bekijken" at bounding box center [924, 142] width 255 height 40
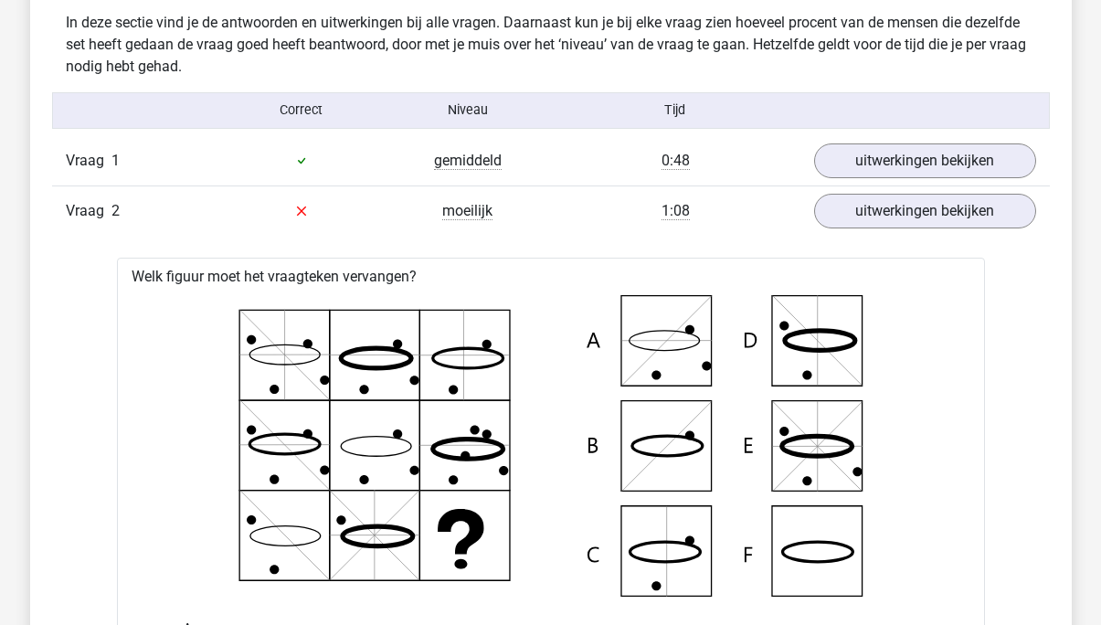
scroll to position [2010, 0]
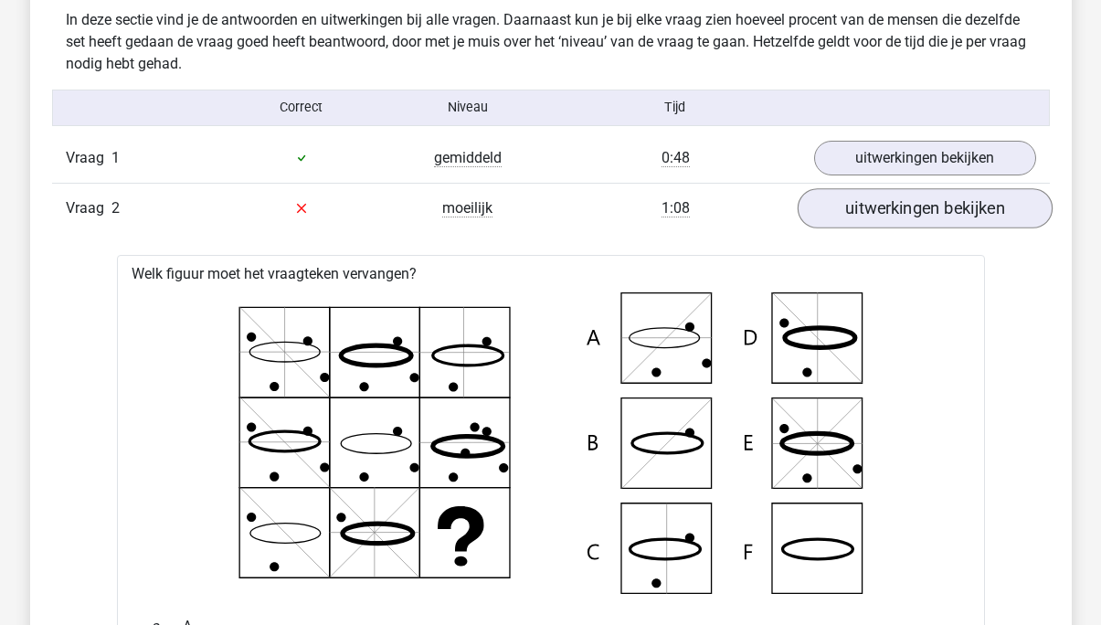
click at [907, 215] on link "uitwerkingen bekijken" at bounding box center [924, 208] width 255 height 40
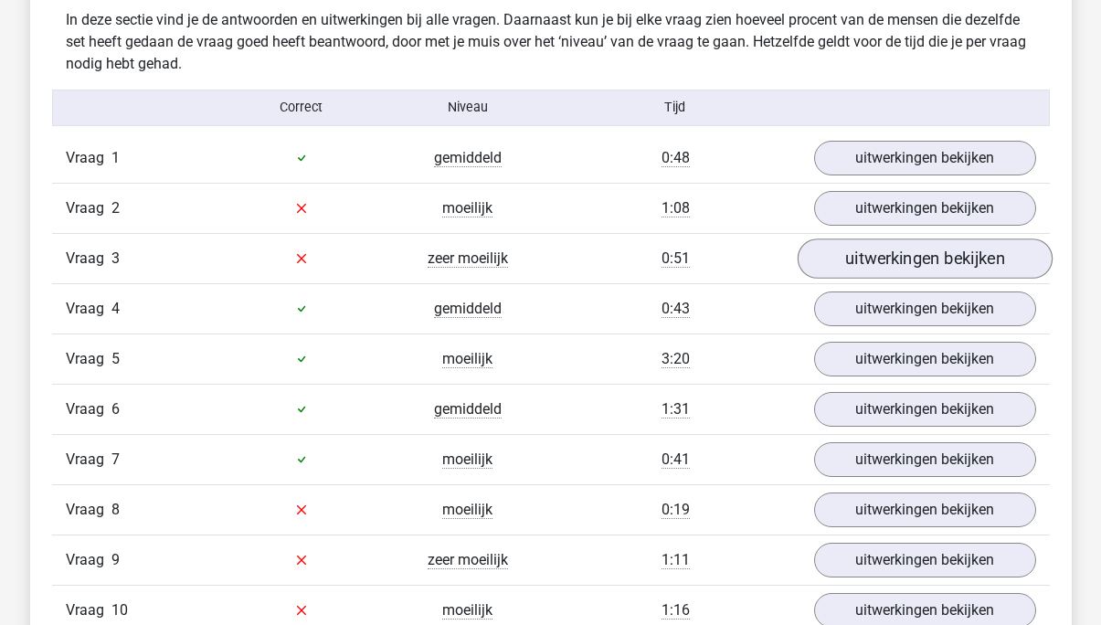
click at [895, 249] on link "uitwerkingen bekijken" at bounding box center [924, 258] width 255 height 40
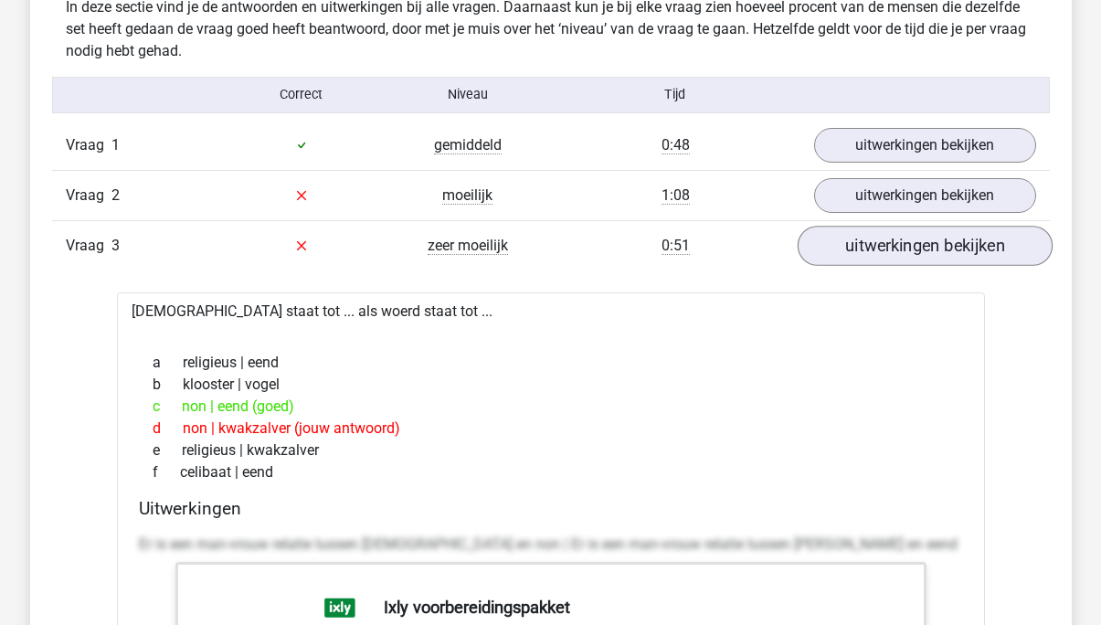
scroll to position [2019, 0]
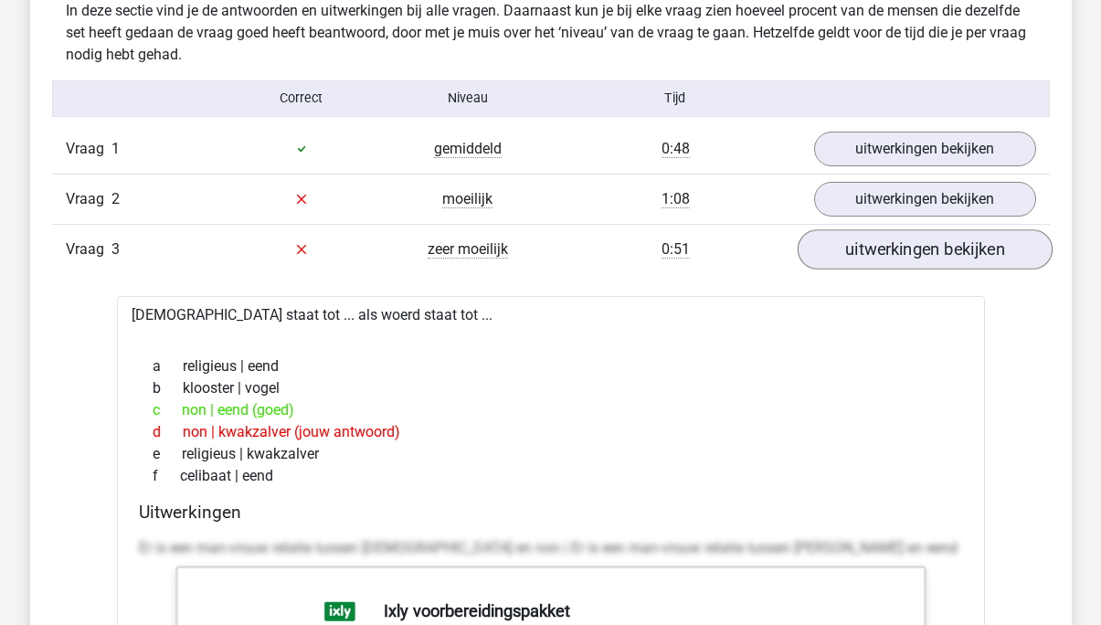
click at [895, 249] on link "uitwerkingen bekijken" at bounding box center [924, 249] width 255 height 40
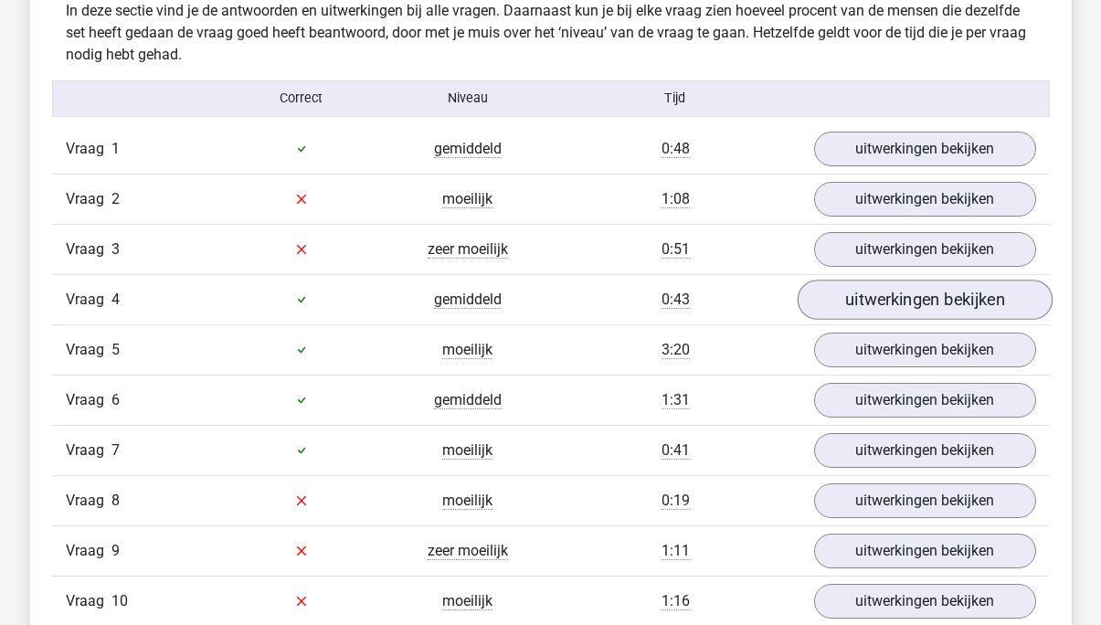
click at [883, 312] on link "uitwerkingen bekijken" at bounding box center [924, 300] width 255 height 40
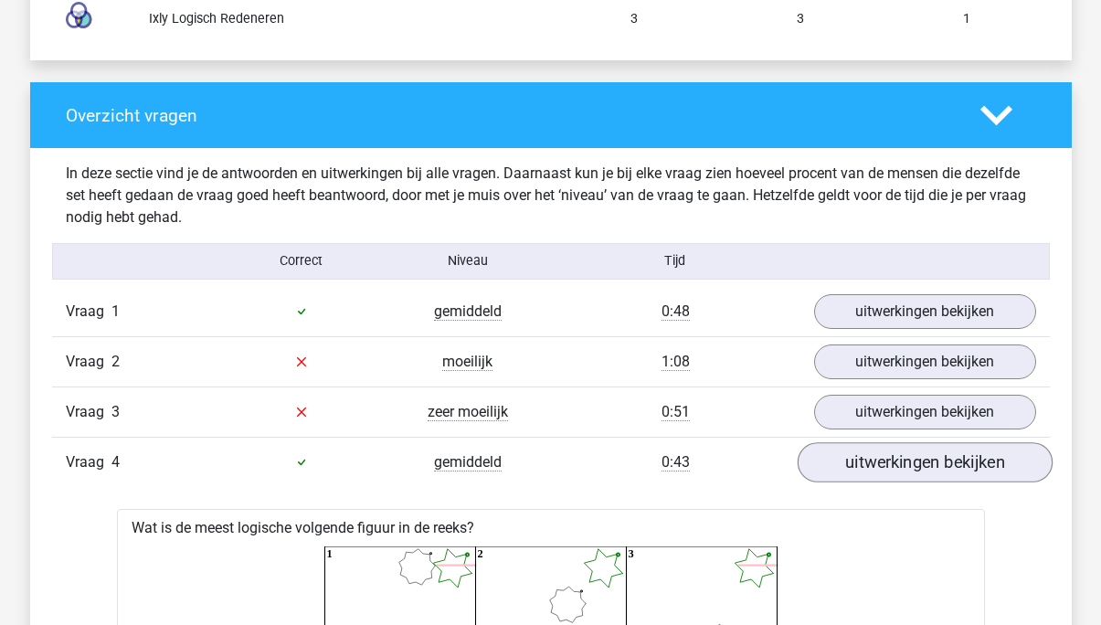
scroll to position [1857, 0]
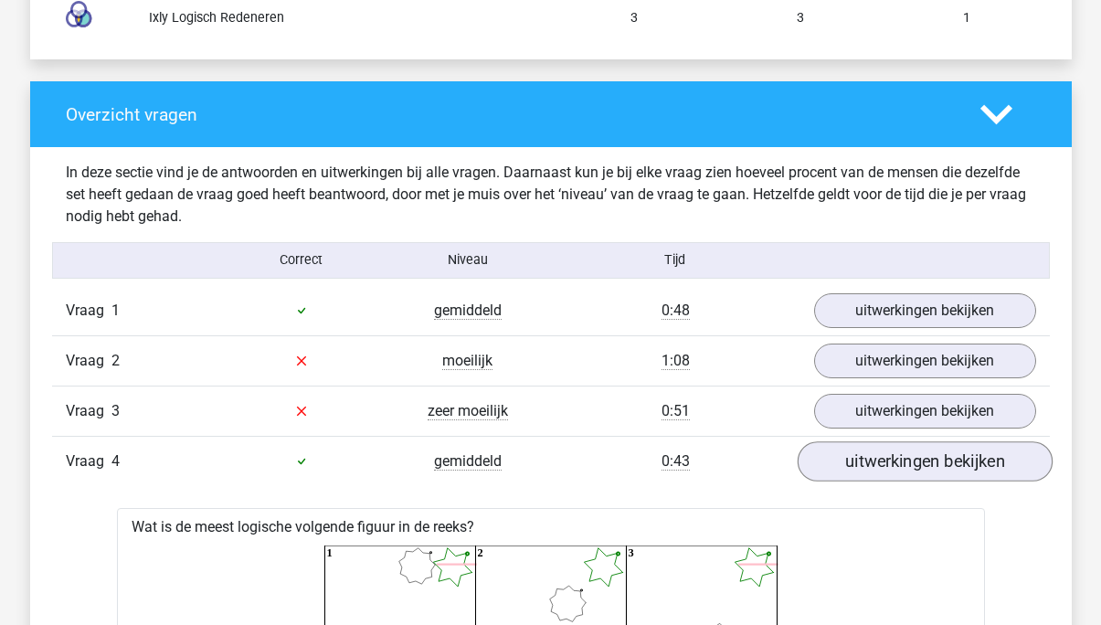
click at [869, 461] on link "uitwerkingen bekijken" at bounding box center [924, 461] width 255 height 40
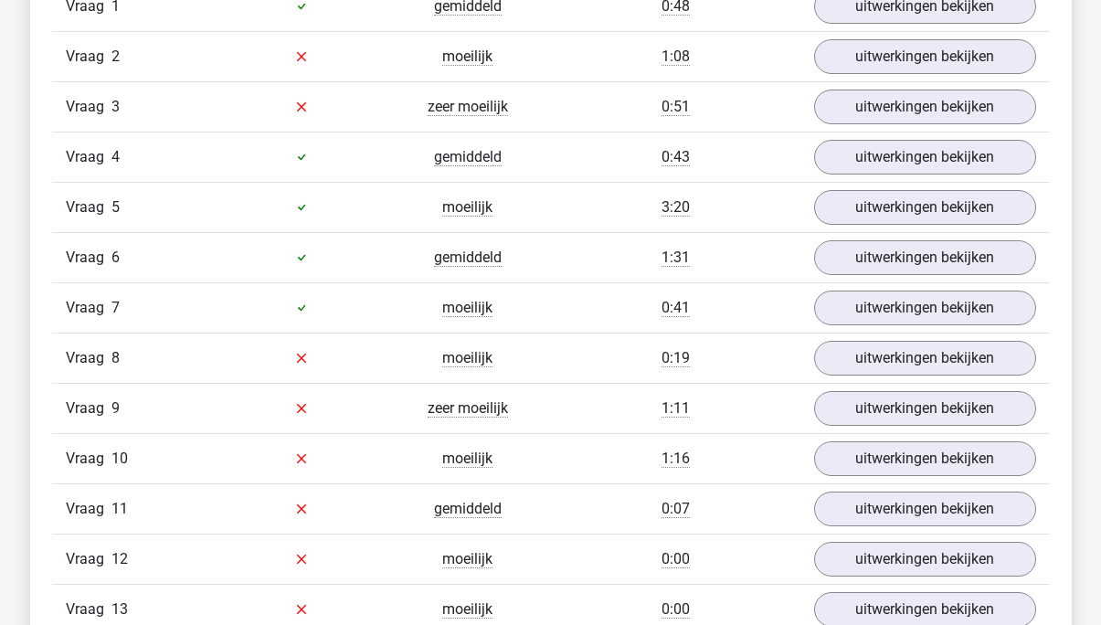
scroll to position [2169, 0]
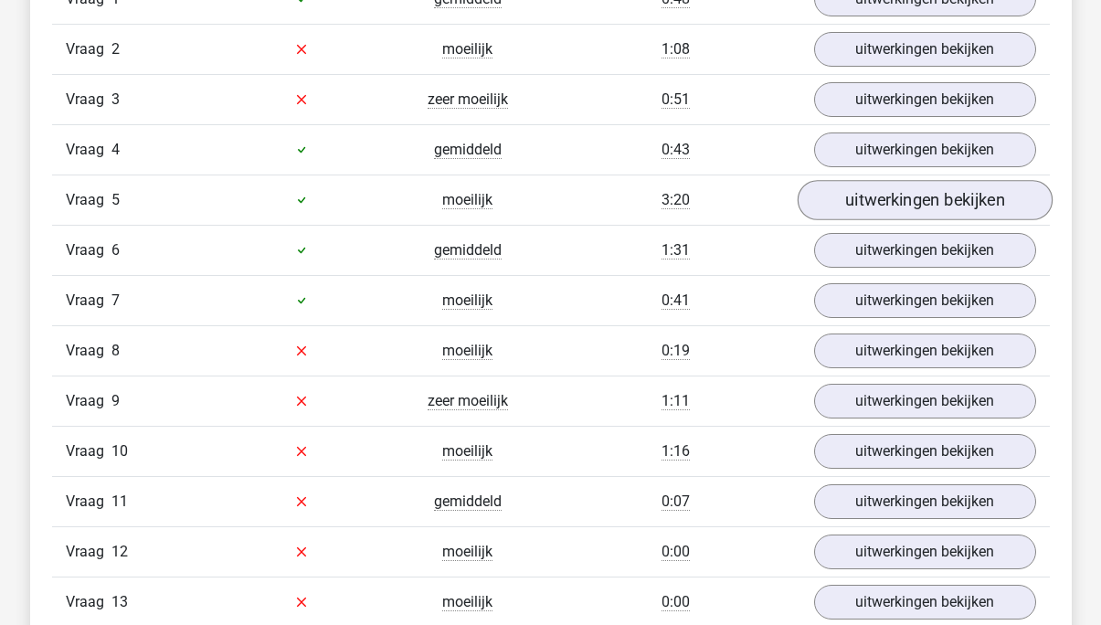
click at [903, 198] on link "uitwerkingen bekijken" at bounding box center [924, 200] width 255 height 40
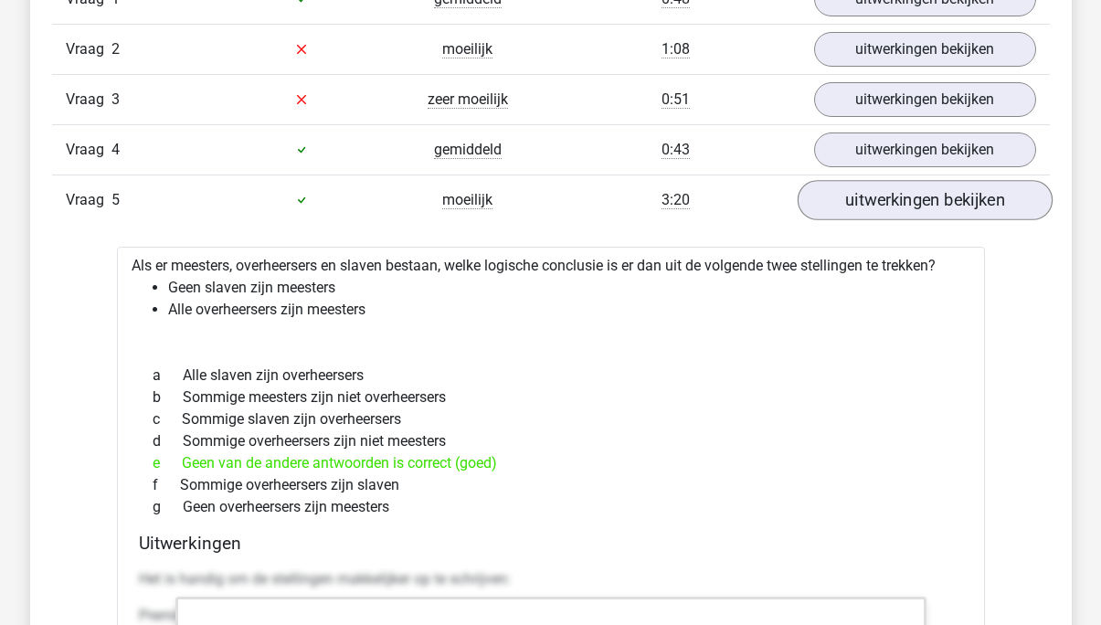
click at [903, 197] on link "uitwerkingen bekijken" at bounding box center [924, 200] width 255 height 40
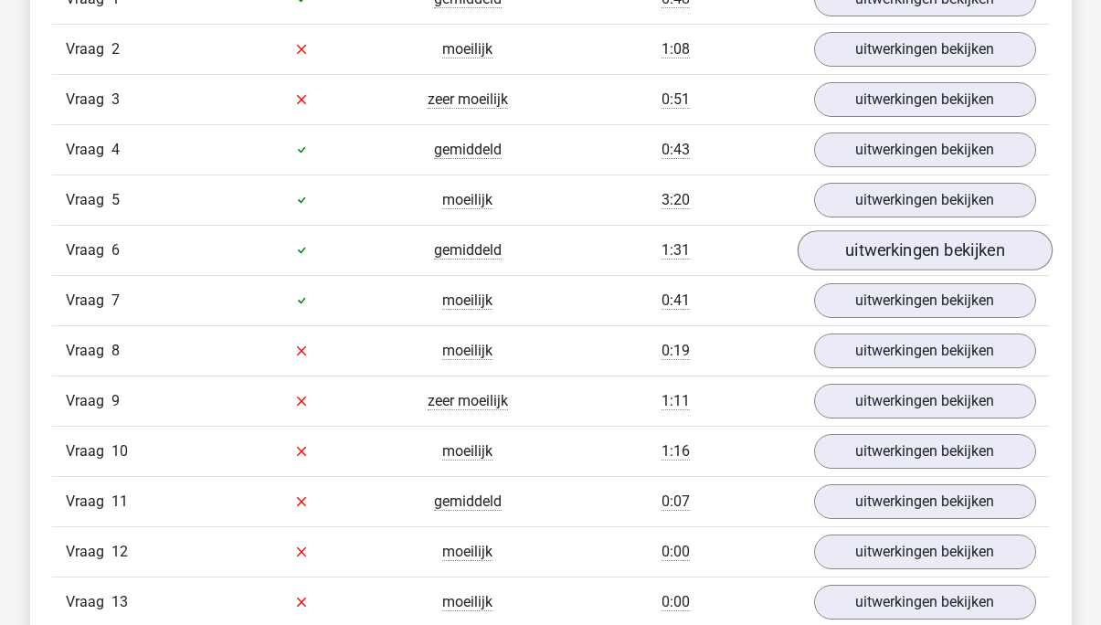
click at [876, 244] on link "uitwerkingen bekijken" at bounding box center [924, 250] width 255 height 40
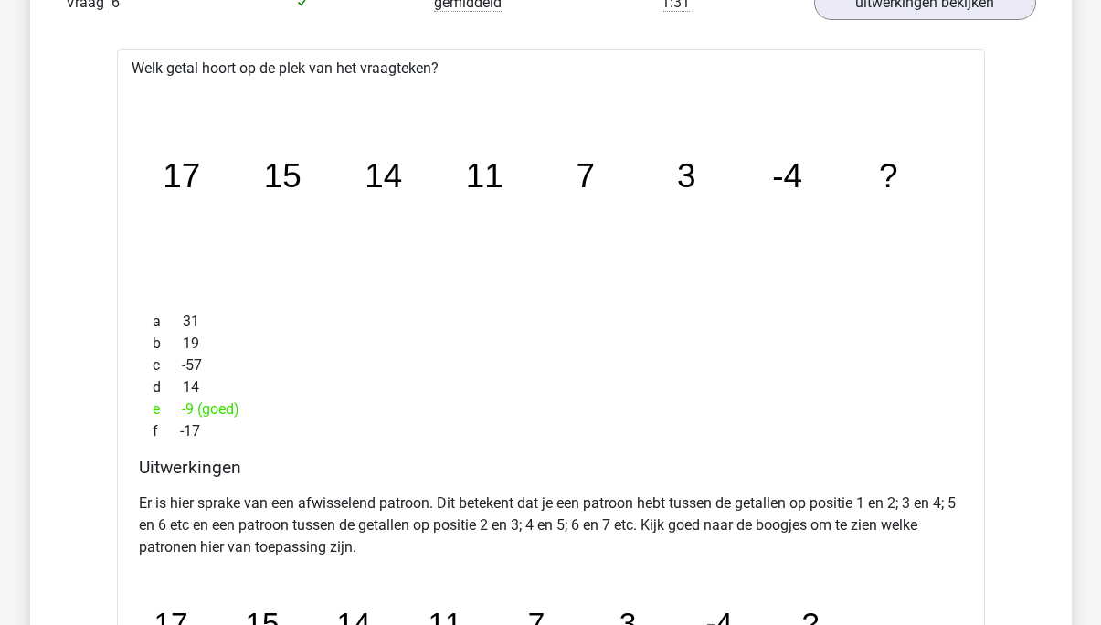
scroll to position [2382, 0]
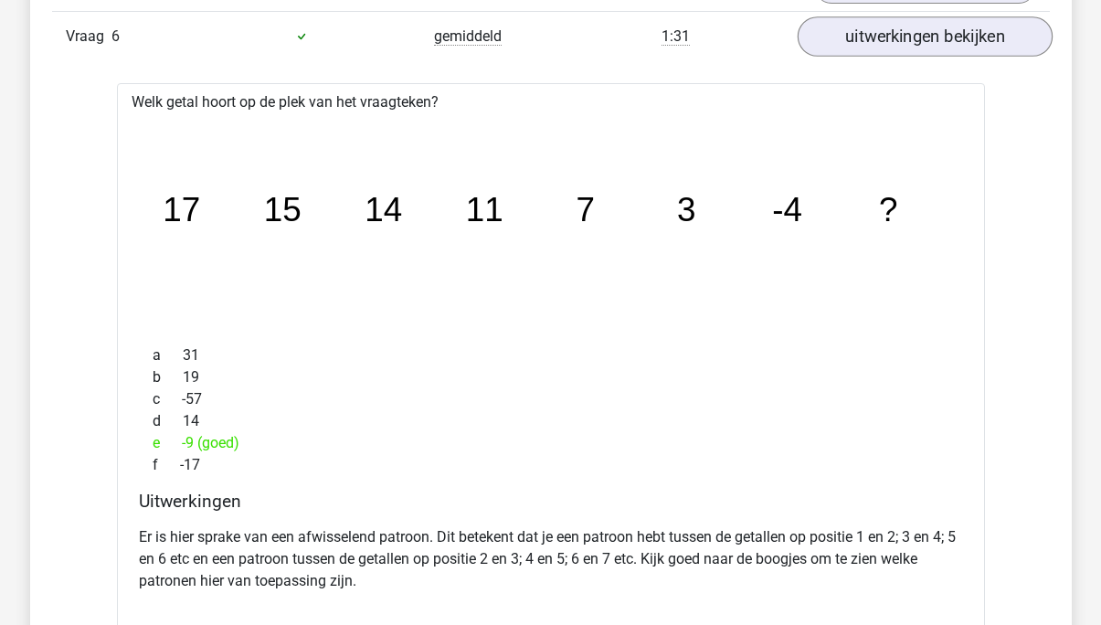
click at [952, 31] on link "uitwerkingen bekijken" at bounding box center [924, 36] width 255 height 40
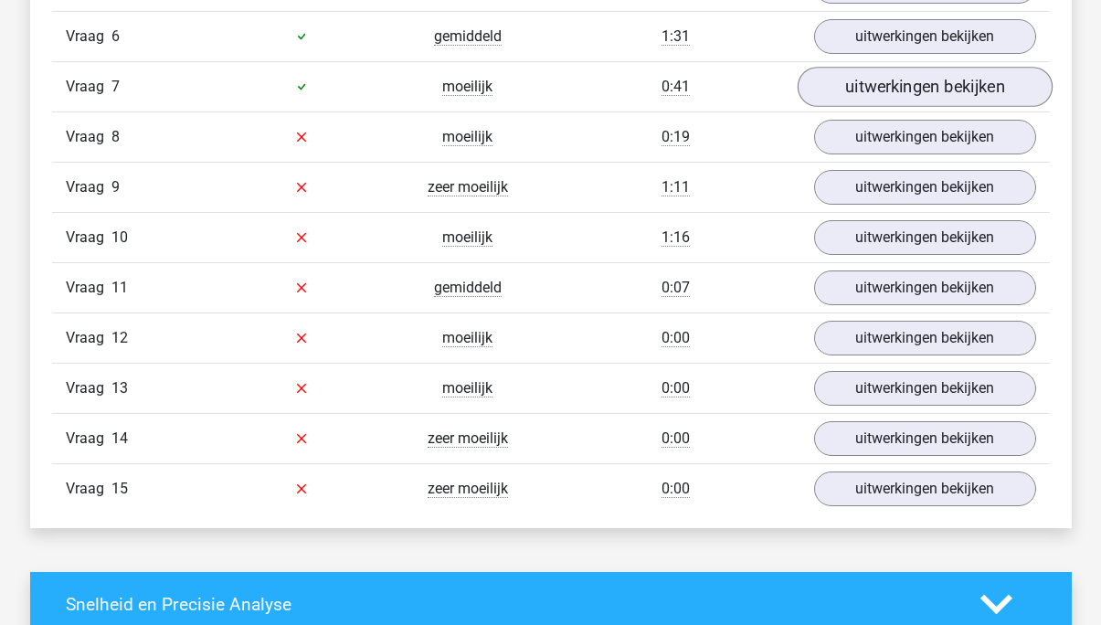
click at [921, 87] on link "uitwerkingen bekijken" at bounding box center [924, 87] width 255 height 40
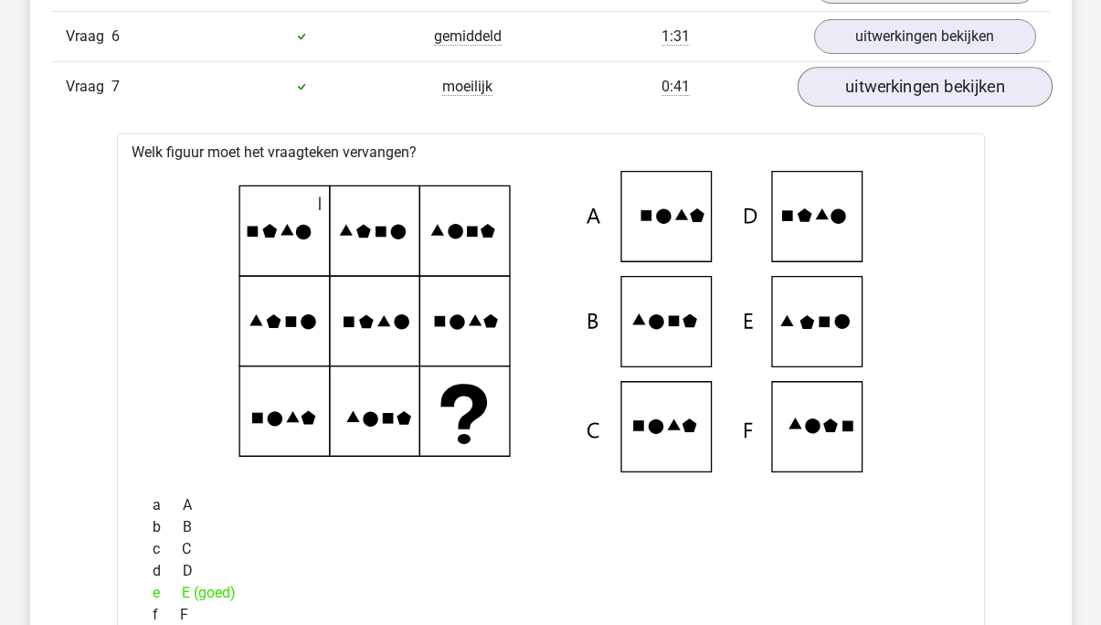
click at [921, 87] on link "uitwerkingen bekijken" at bounding box center [924, 87] width 255 height 40
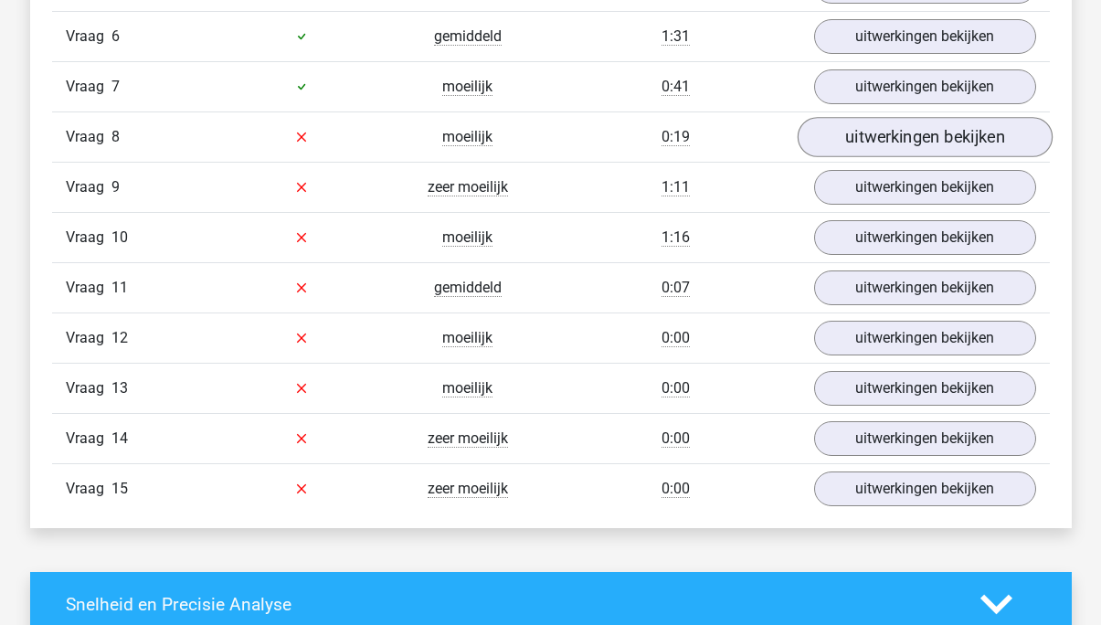
click at [936, 136] on link "uitwerkingen bekijken" at bounding box center [924, 137] width 255 height 40
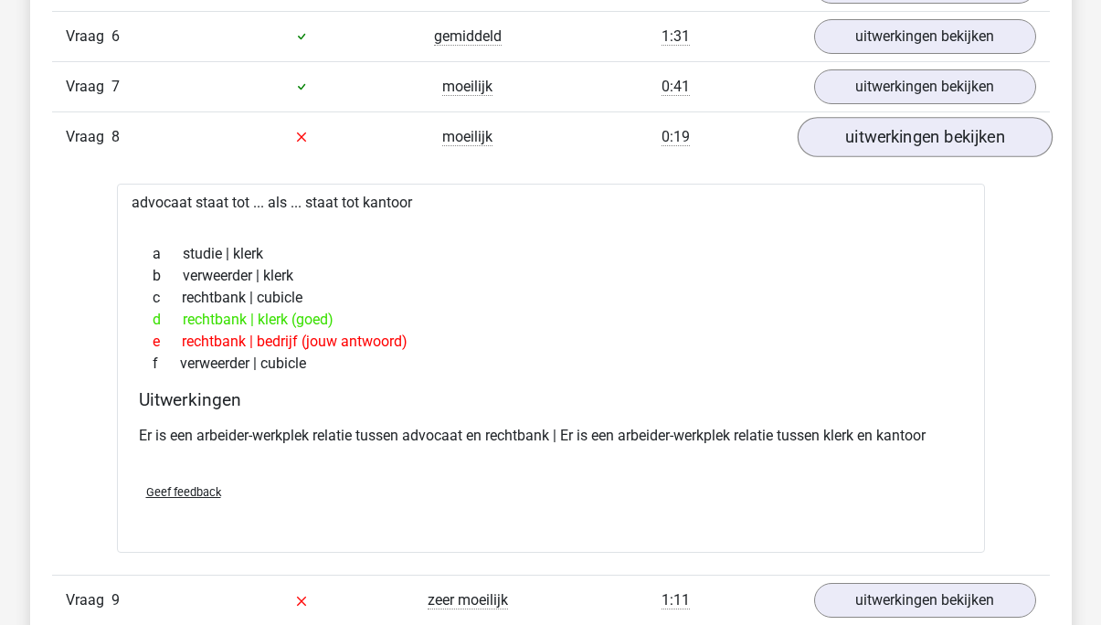
click at [936, 136] on link "uitwerkingen bekijken" at bounding box center [924, 137] width 255 height 40
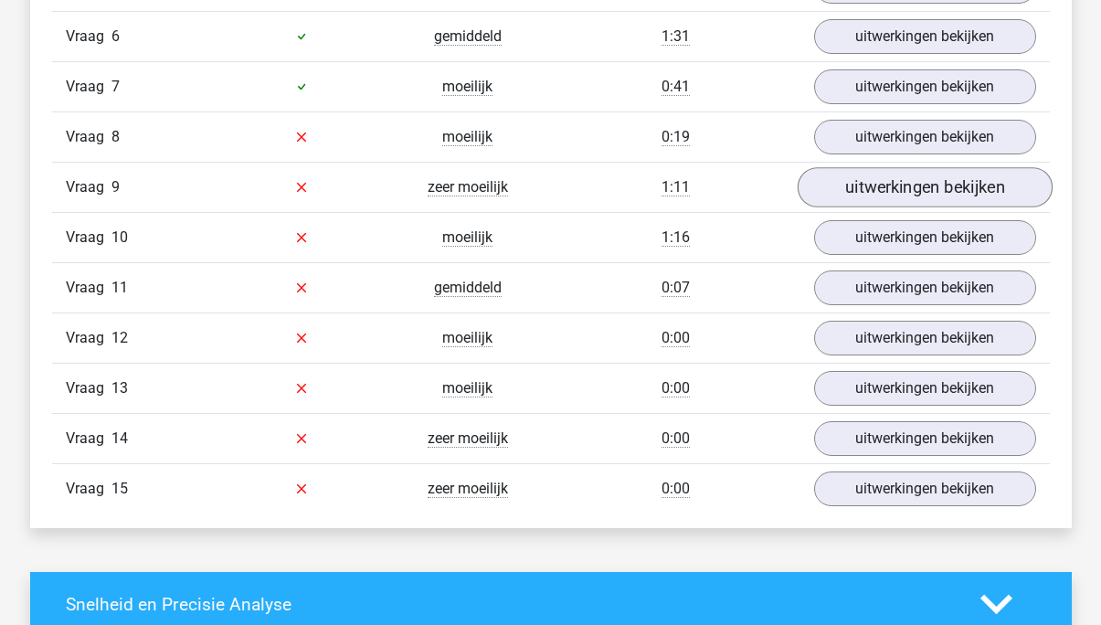
click at [914, 187] on link "uitwerkingen bekijken" at bounding box center [924, 187] width 255 height 40
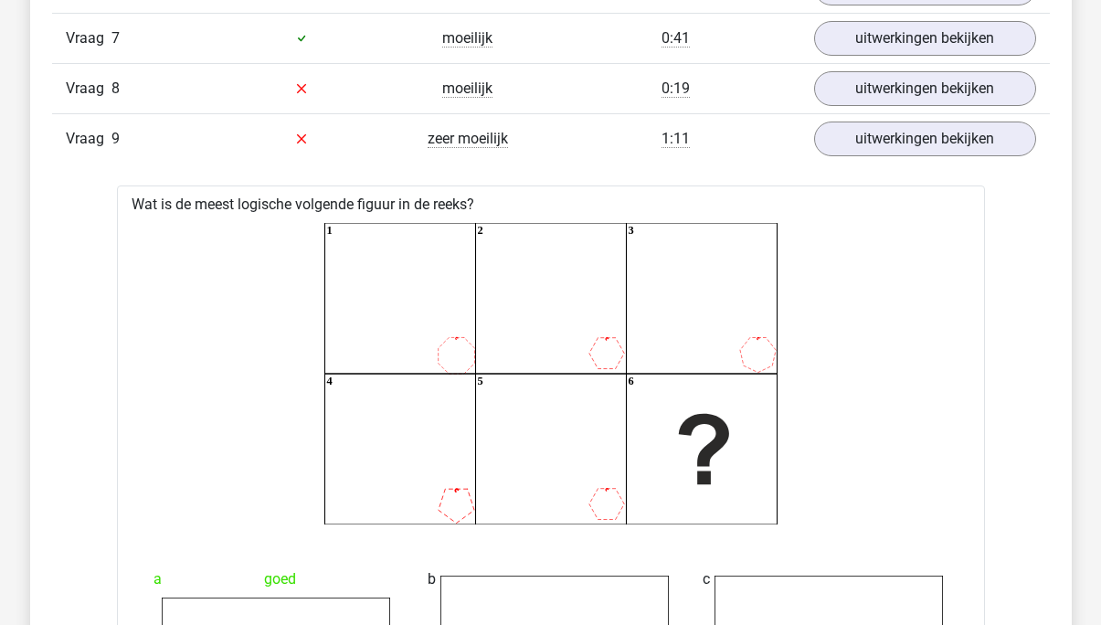
scroll to position [2431, 0]
click at [973, 145] on link "uitwerkingen bekijken" at bounding box center [924, 139] width 255 height 40
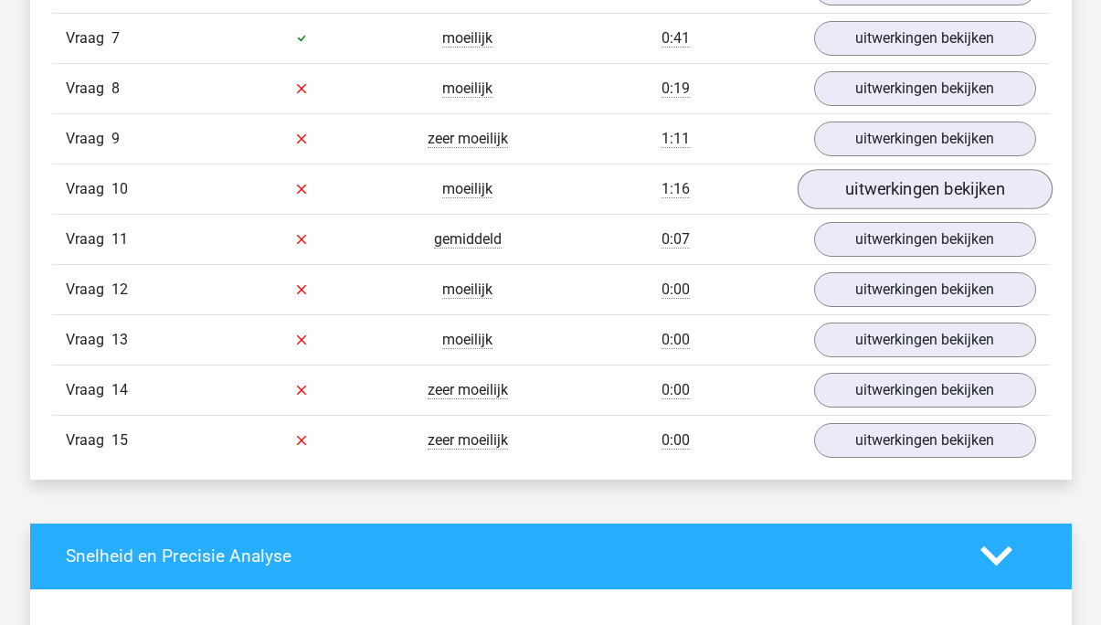
click at [943, 190] on link "uitwerkingen bekijken" at bounding box center [924, 189] width 255 height 40
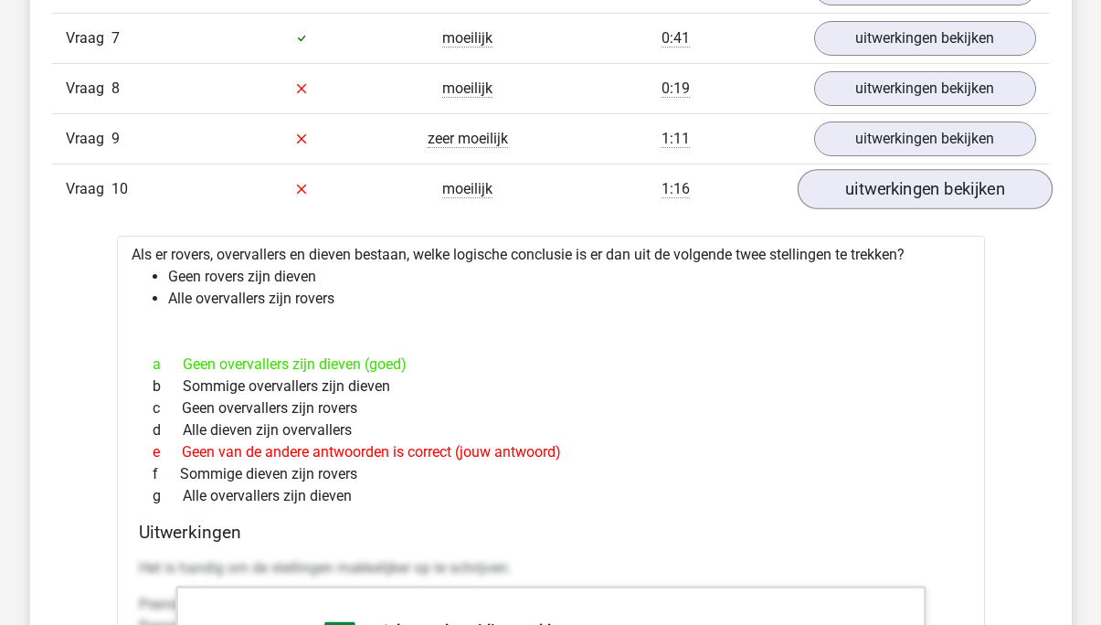
click at [932, 183] on link "uitwerkingen bekijken" at bounding box center [924, 189] width 255 height 40
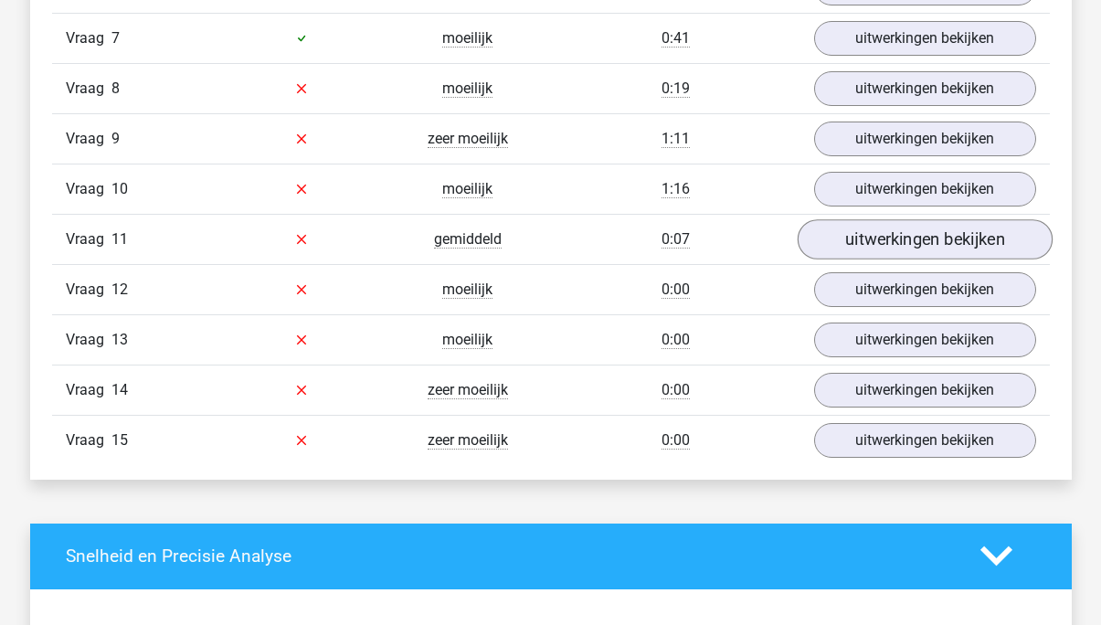
click at [924, 227] on link "uitwerkingen bekijken" at bounding box center [924, 239] width 255 height 40
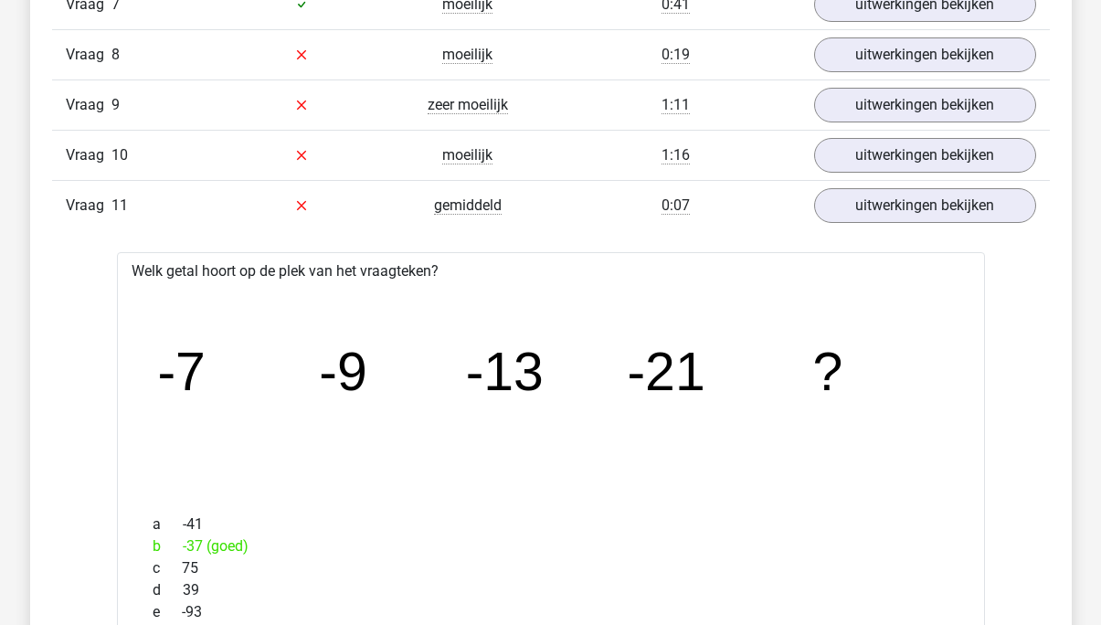
scroll to position [2445, 0]
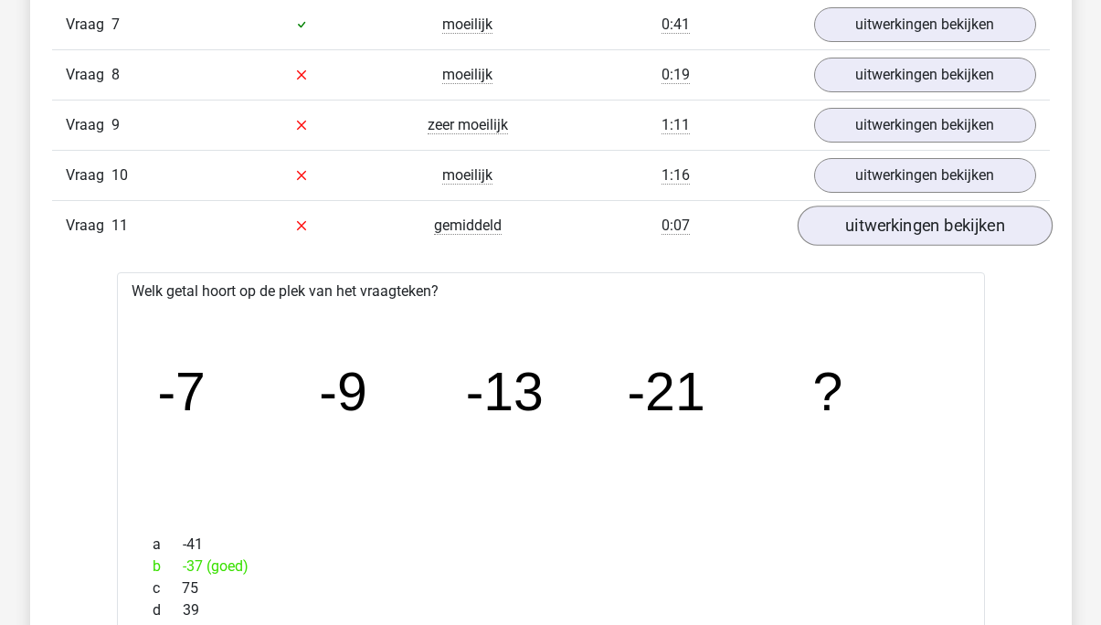
click at [945, 235] on link "uitwerkingen bekijken" at bounding box center [924, 226] width 255 height 40
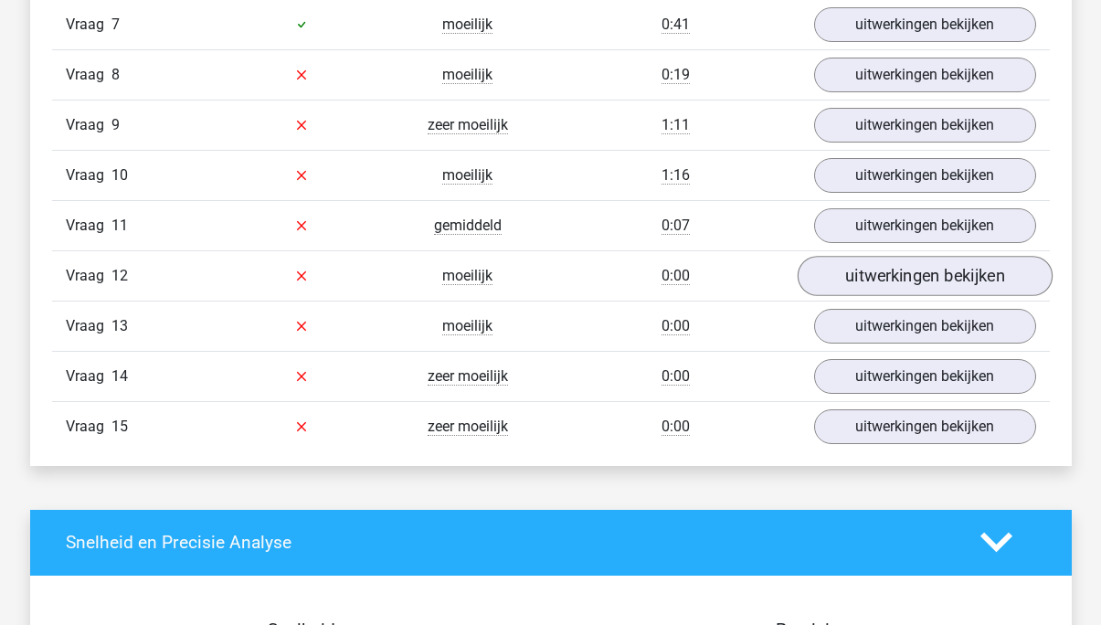
click at [919, 270] on link "uitwerkingen bekijken" at bounding box center [924, 276] width 255 height 40
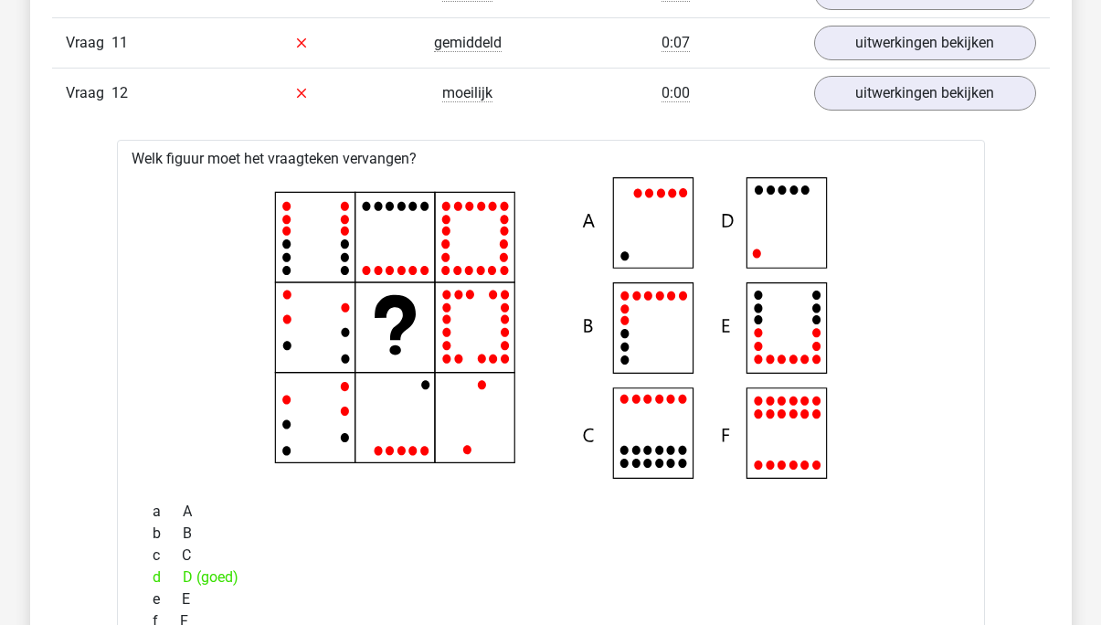
scroll to position [2424, 0]
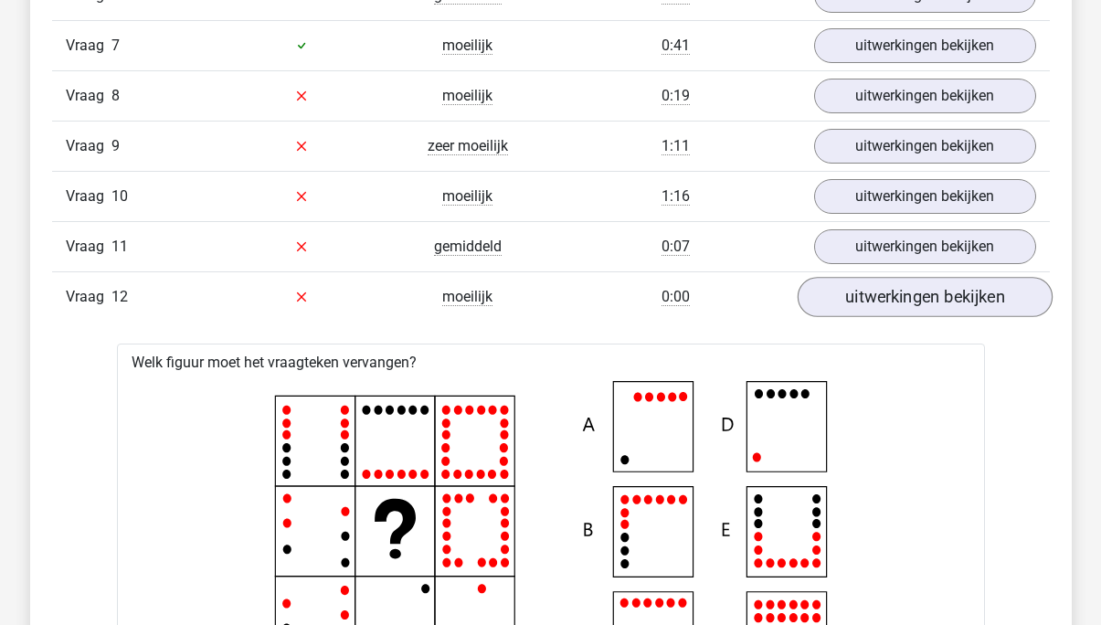
click at [964, 311] on link "uitwerkingen bekijken" at bounding box center [924, 297] width 255 height 40
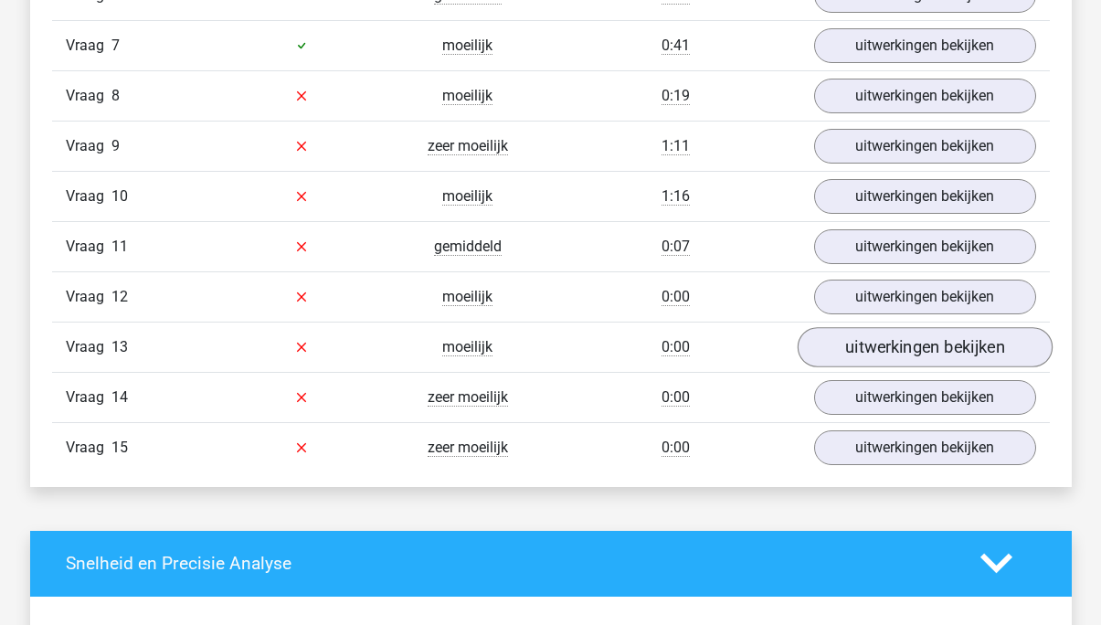
click at [918, 351] on link "uitwerkingen bekijken" at bounding box center [924, 347] width 255 height 40
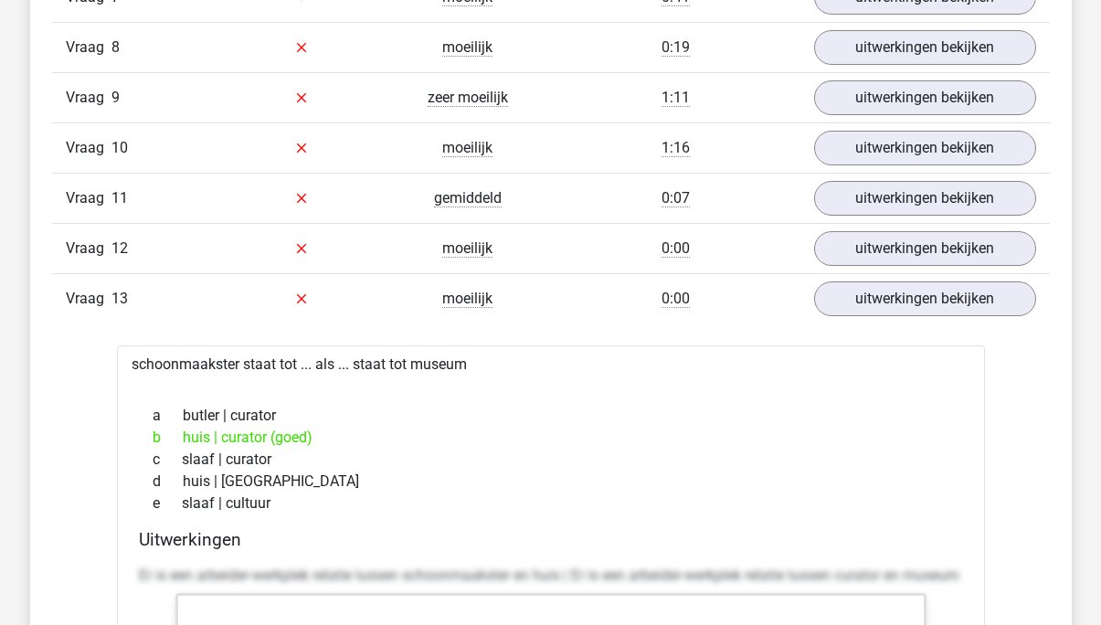
scroll to position [2595, 0]
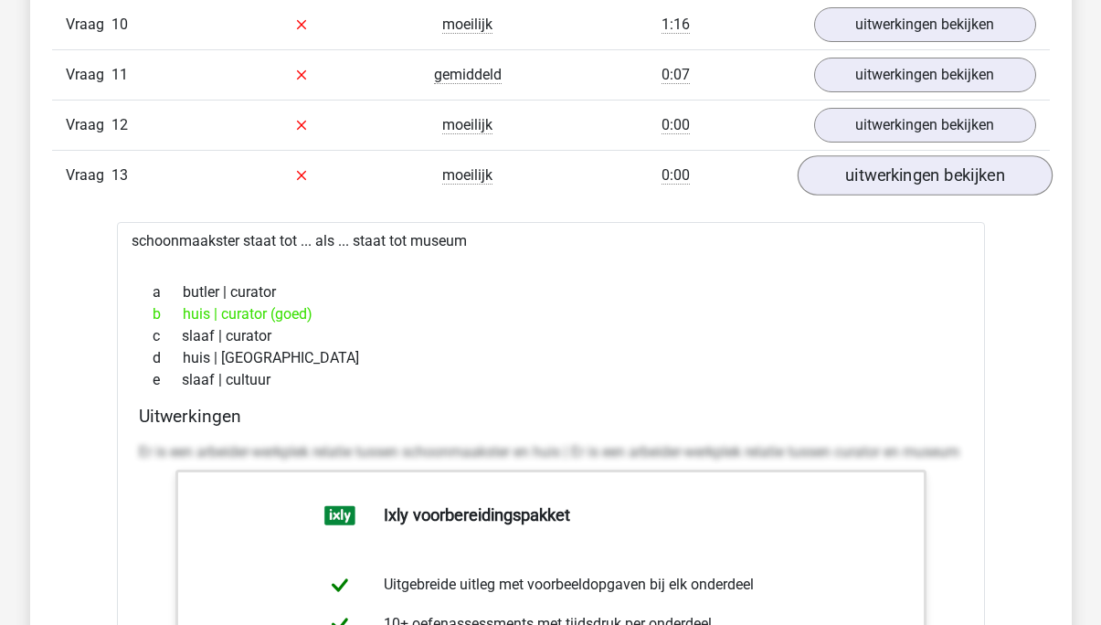
click at [957, 188] on link "uitwerkingen bekijken" at bounding box center [924, 175] width 255 height 40
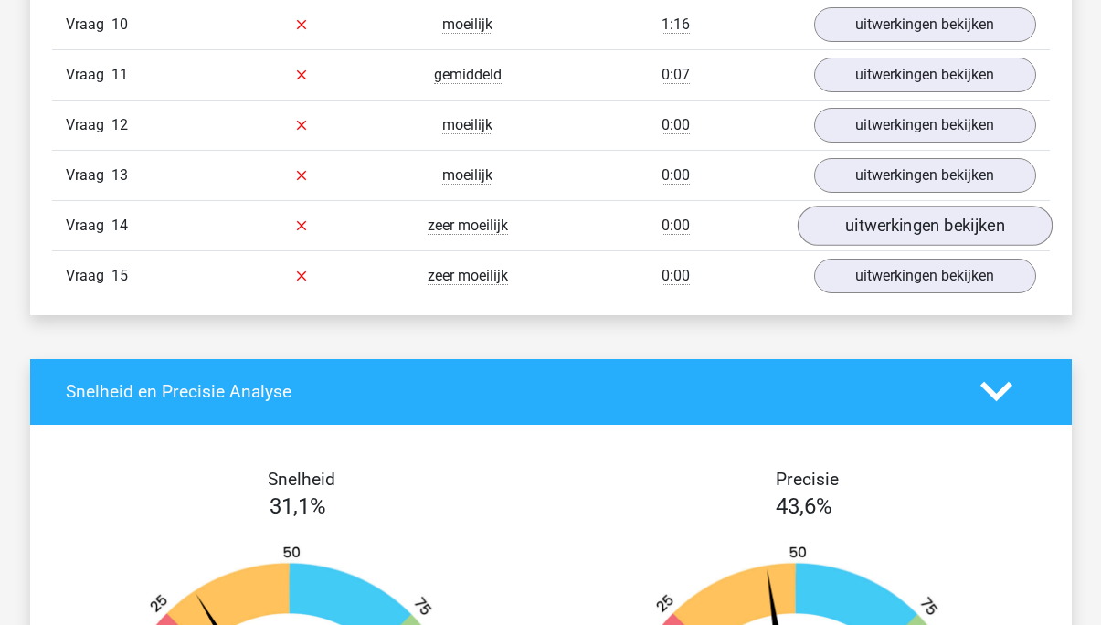
click at [905, 227] on link "uitwerkingen bekijken" at bounding box center [924, 226] width 255 height 40
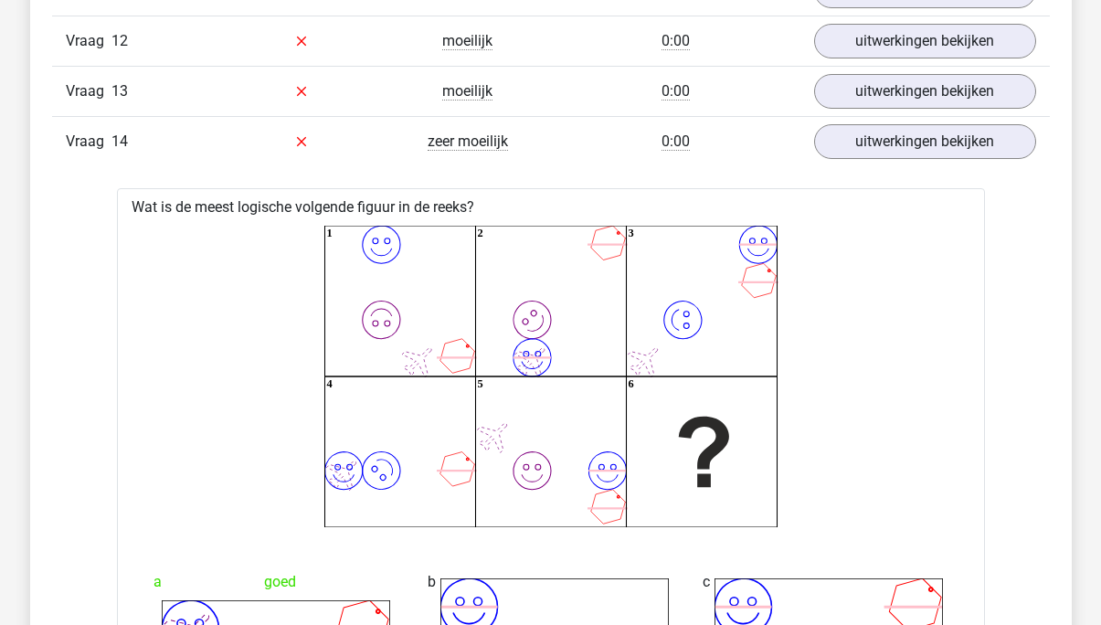
scroll to position [2691, 0]
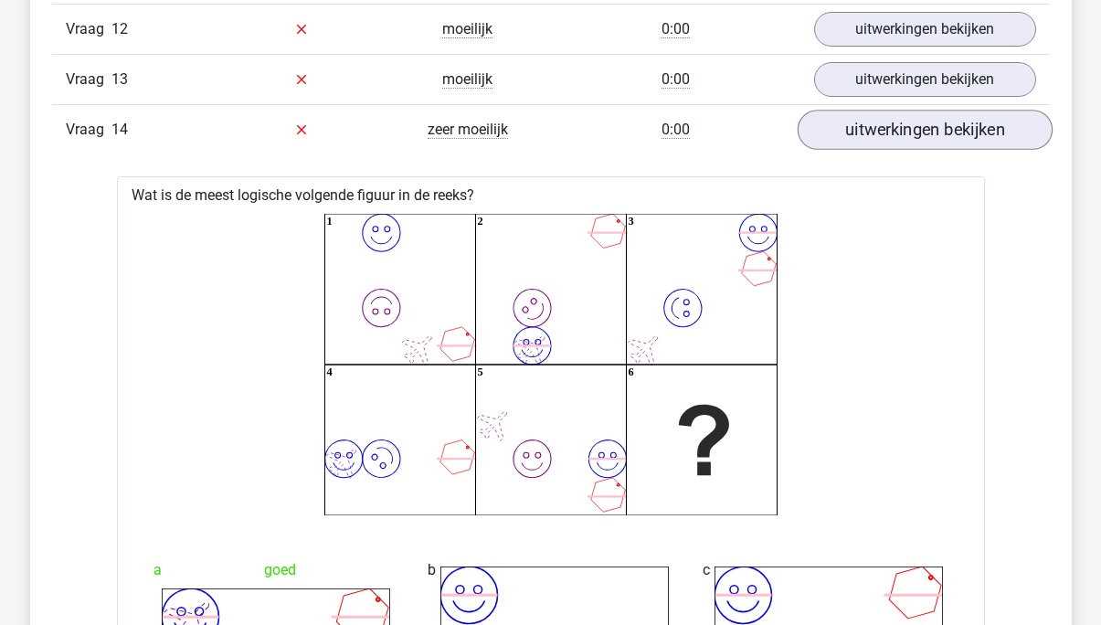
click at [956, 136] on link "uitwerkingen bekijken" at bounding box center [924, 130] width 255 height 40
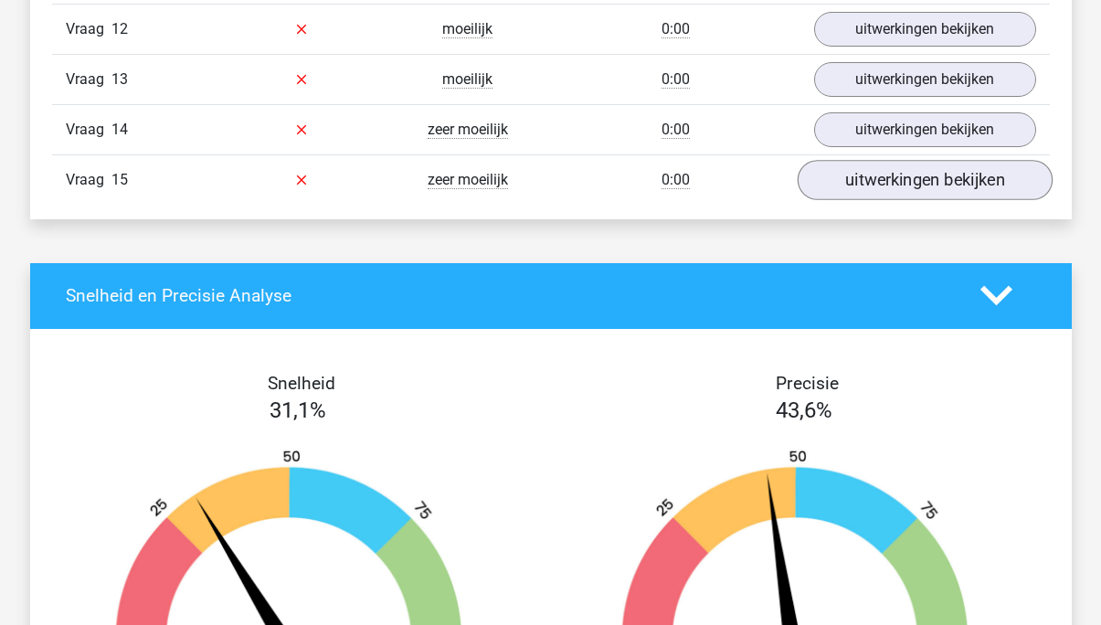
click at [931, 183] on link "uitwerkingen bekijken" at bounding box center [924, 180] width 255 height 40
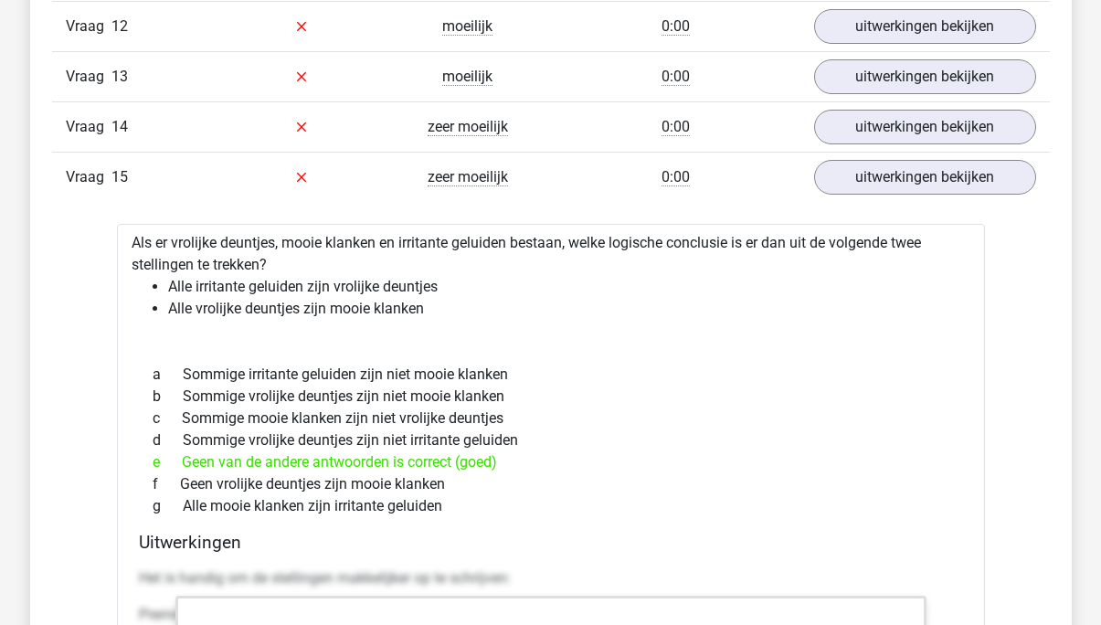
scroll to position [2618, 0]
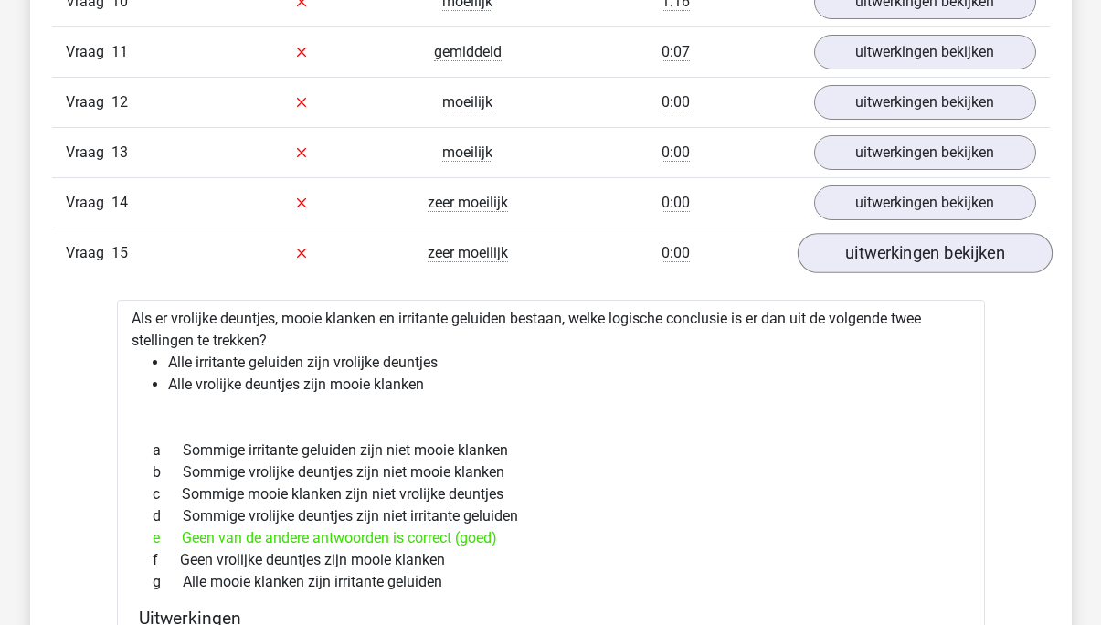
click at [879, 269] on link "uitwerkingen bekijken" at bounding box center [924, 253] width 255 height 40
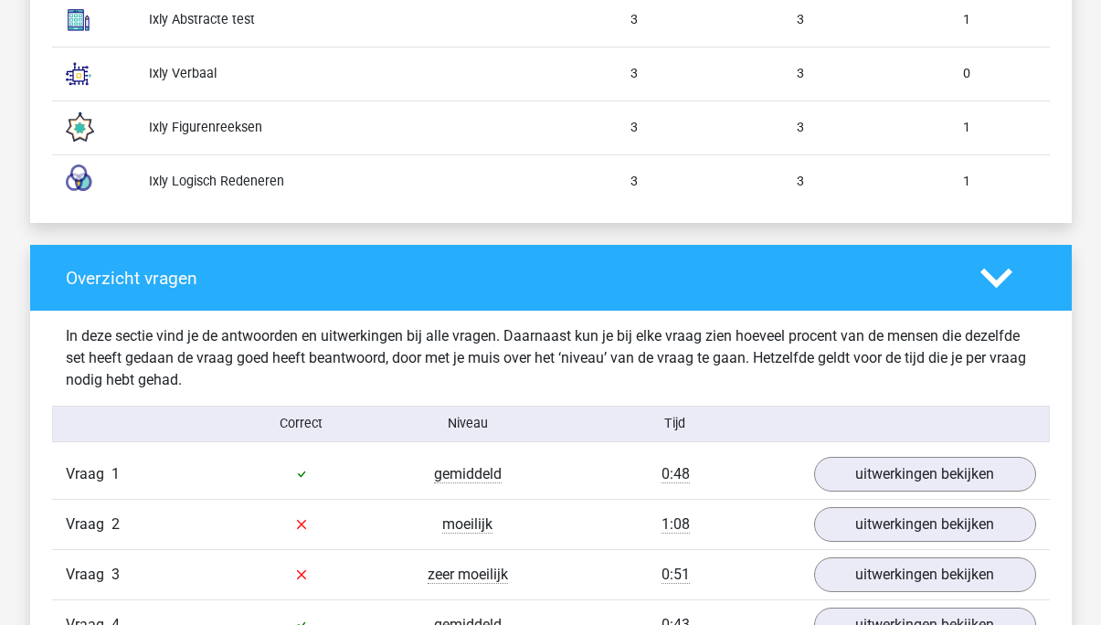
scroll to position [1698, 0]
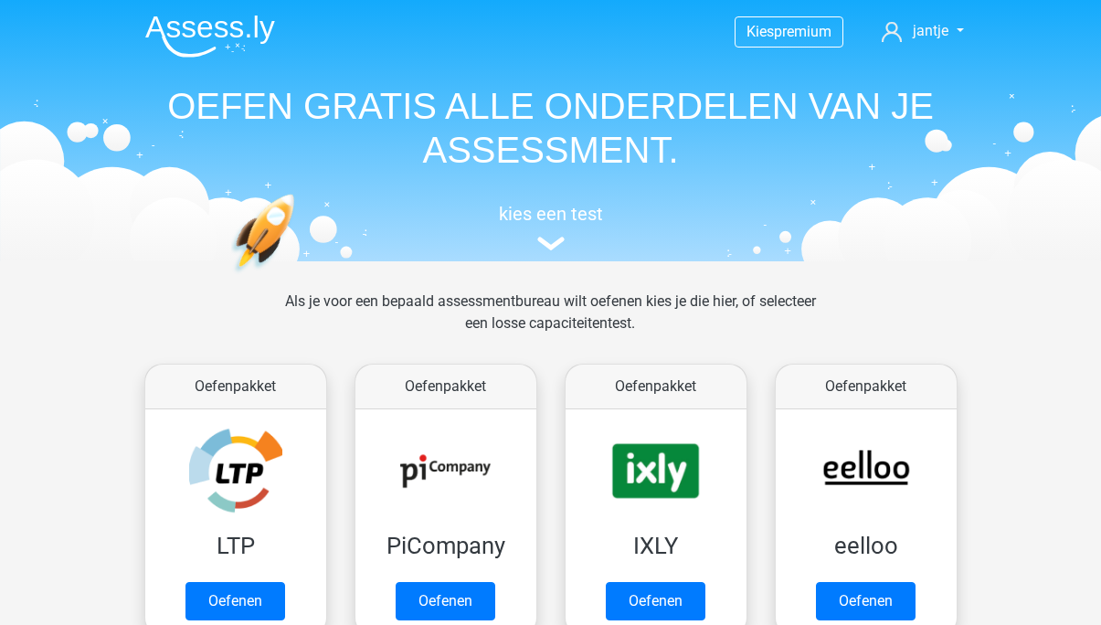
scroll to position [151, 0]
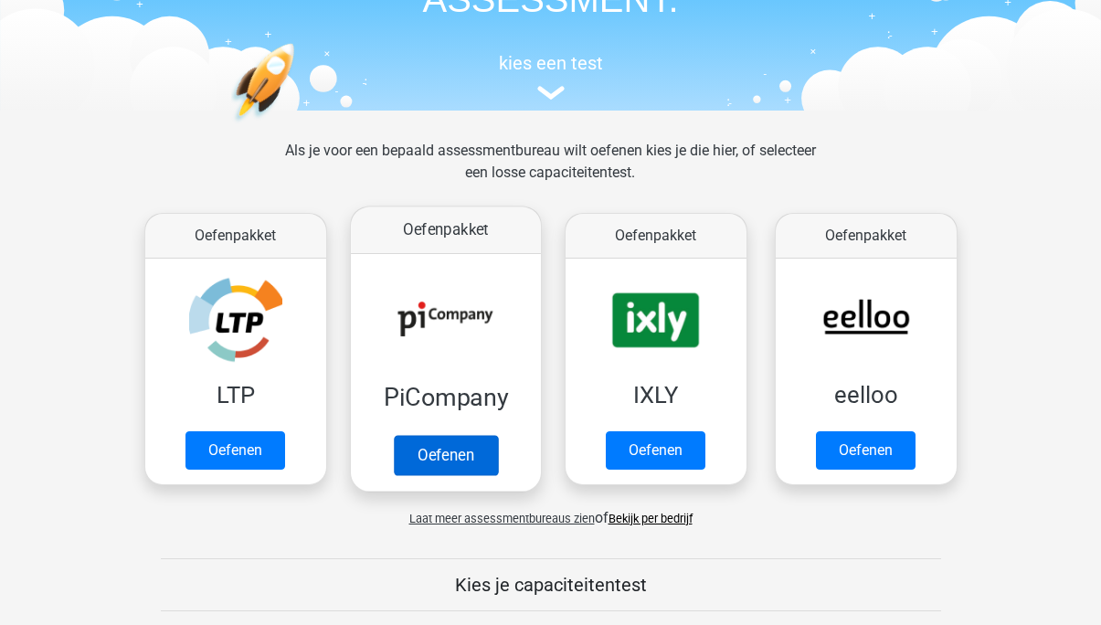
click at [415, 454] on link "Oefenen" at bounding box center [445, 455] width 104 height 40
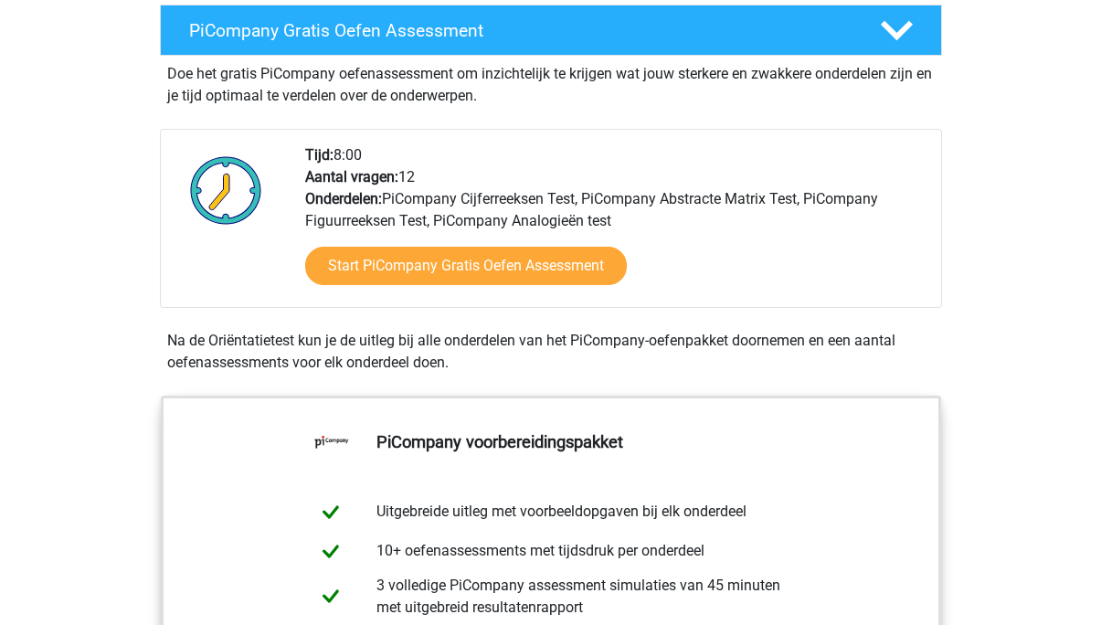
scroll to position [365, 0]
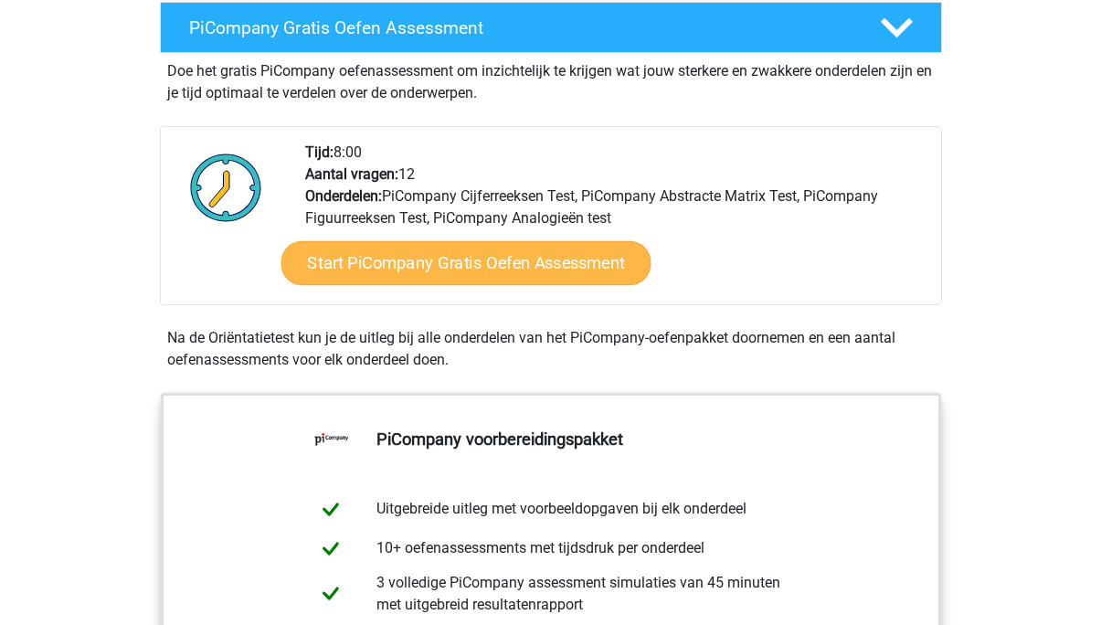
click at [516, 280] on link "Start PiCompany Gratis Oefen Assessment" at bounding box center [465, 263] width 370 height 44
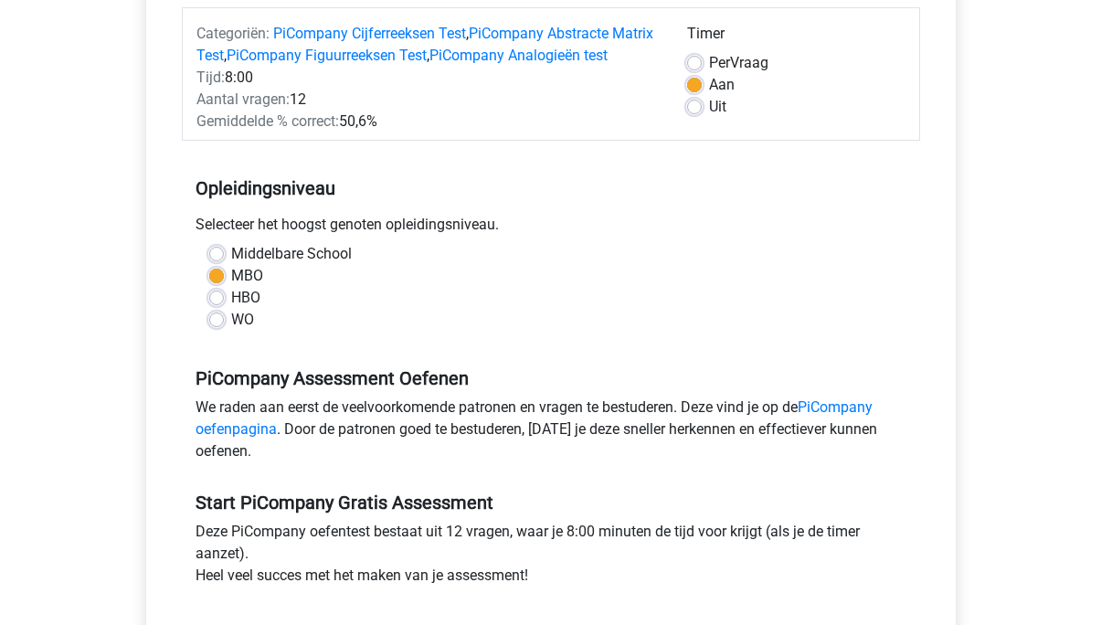
scroll to position [386, 0]
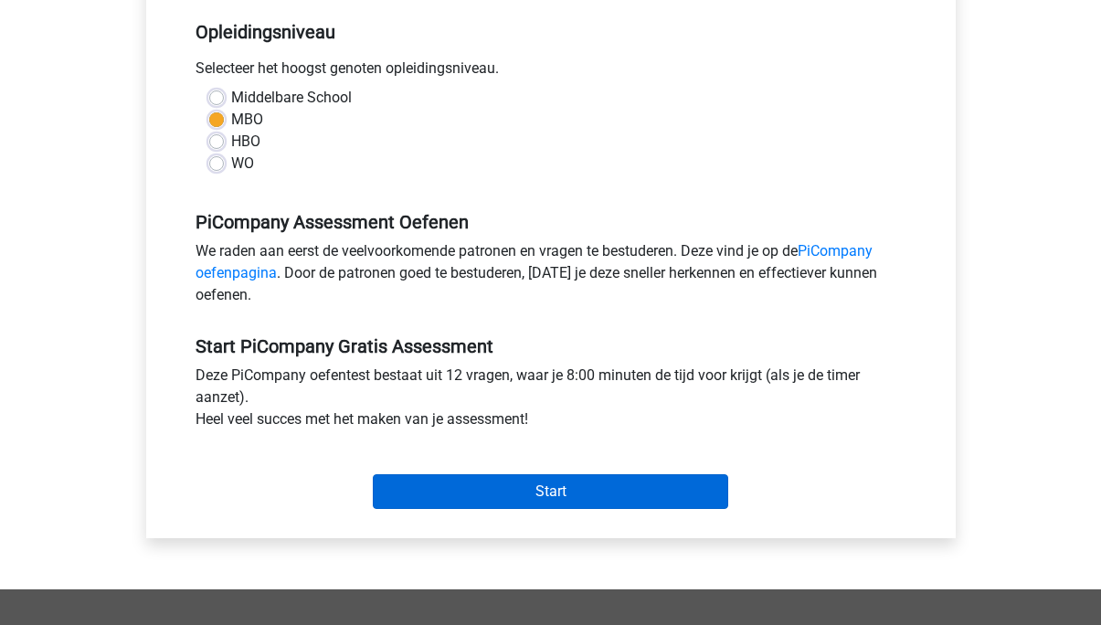
click at [535, 509] on input "Start" at bounding box center [550, 491] width 355 height 35
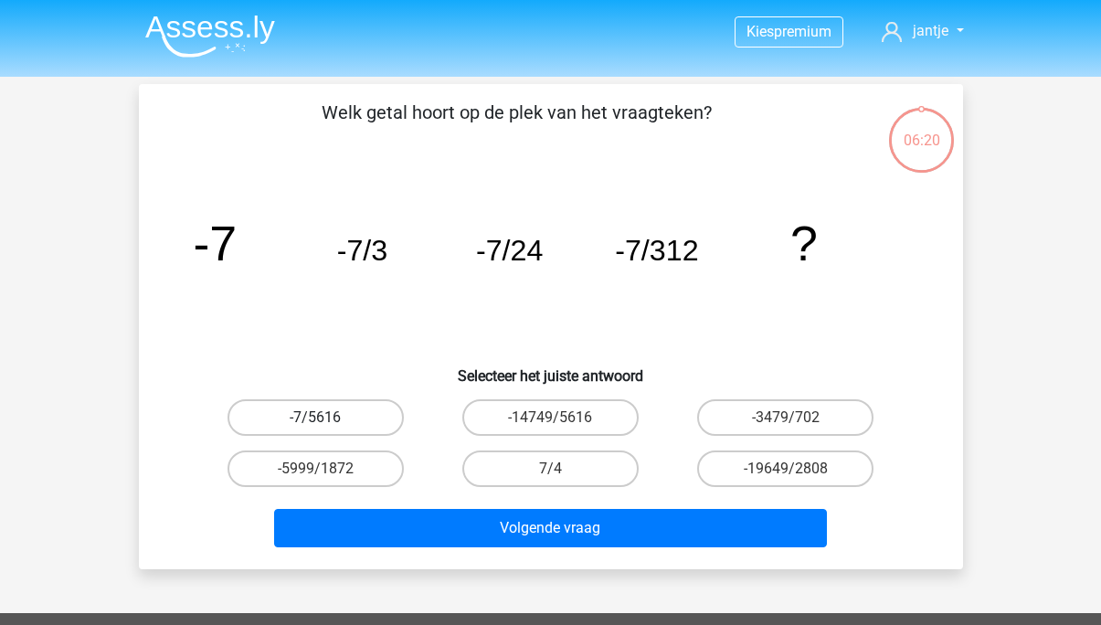
click at [374, 431] on label "-7/5616" at bounding box center [315, 417] width 176 height 37
click at [327, 429] on input "-7/5616" at bounding box center [321, 423] width 12 height 12
radio input "true"
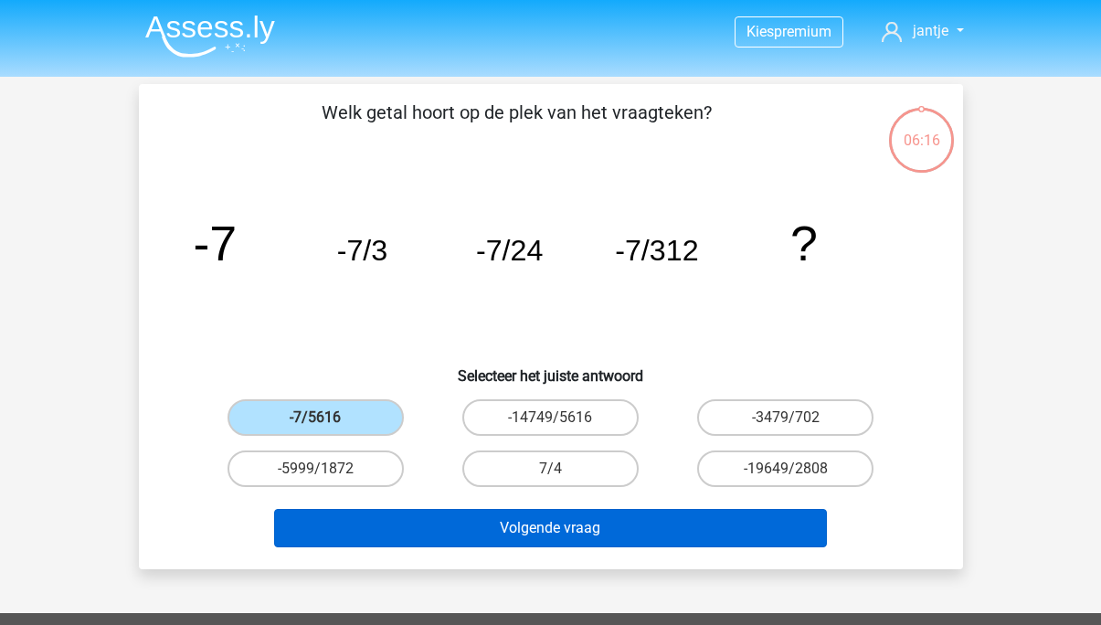
click at [531, 531] on button "Volgende vraag" at bounding box center [550, 528] width 553 height 38
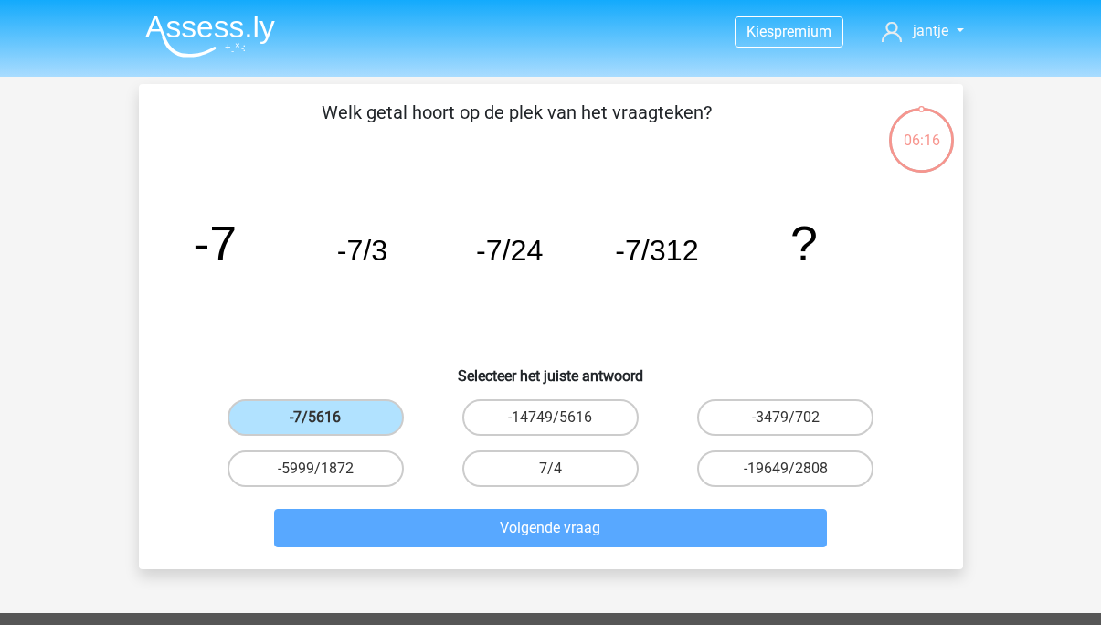
scroll to position [84, 0]
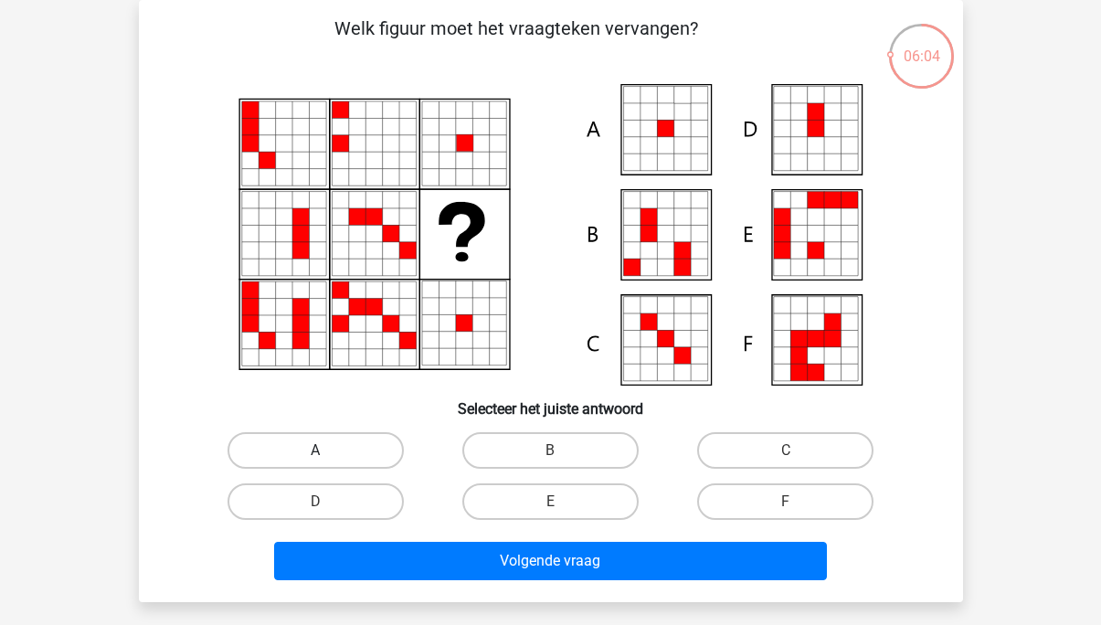
click at [362, 448] on label "A" at bounding box center [315, 450] width 176 height 37
click at [327, 450] on input "A" at bounding box center [321, 456] width 12 height 12
radio input "true"
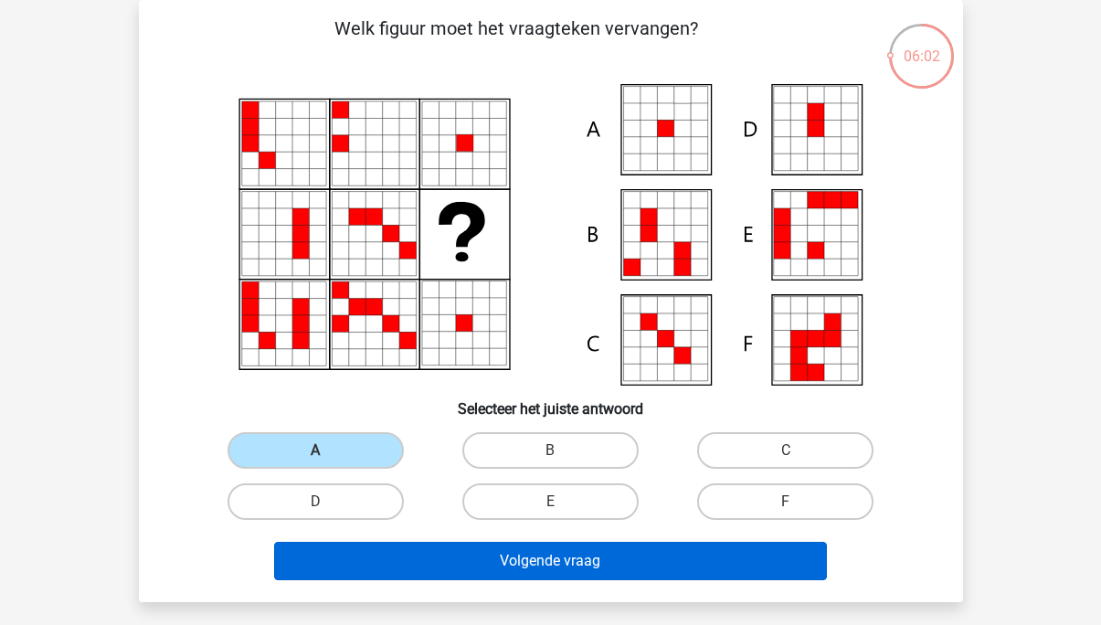
click at [427, 562] on button "Volgende vraag" at bounding box center [550, 561] width 553 height 38
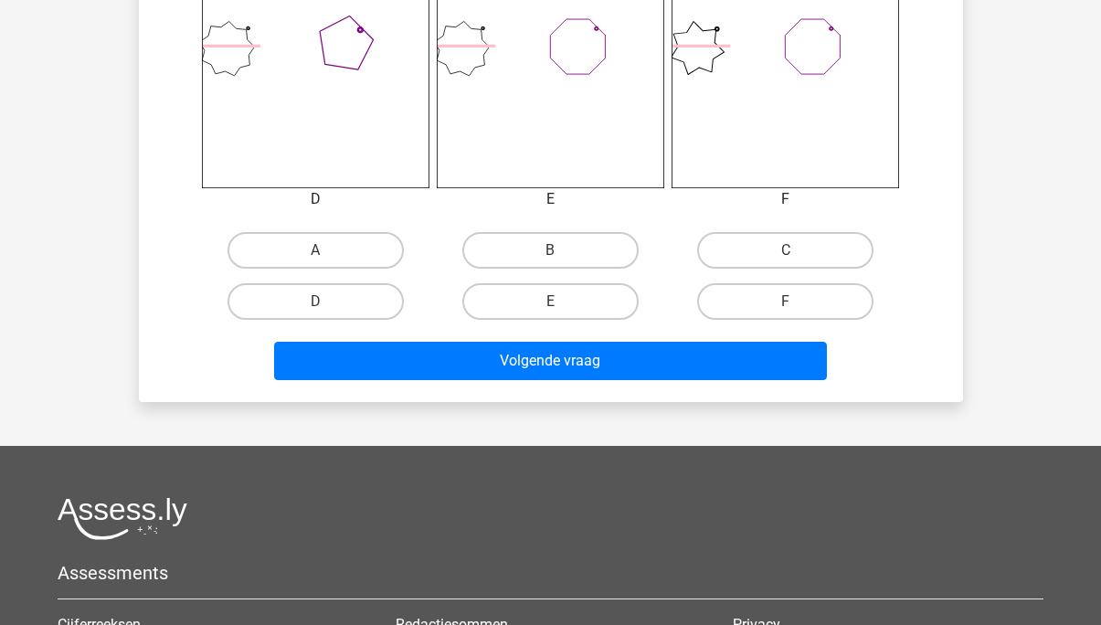
scroll to position [811, 0]
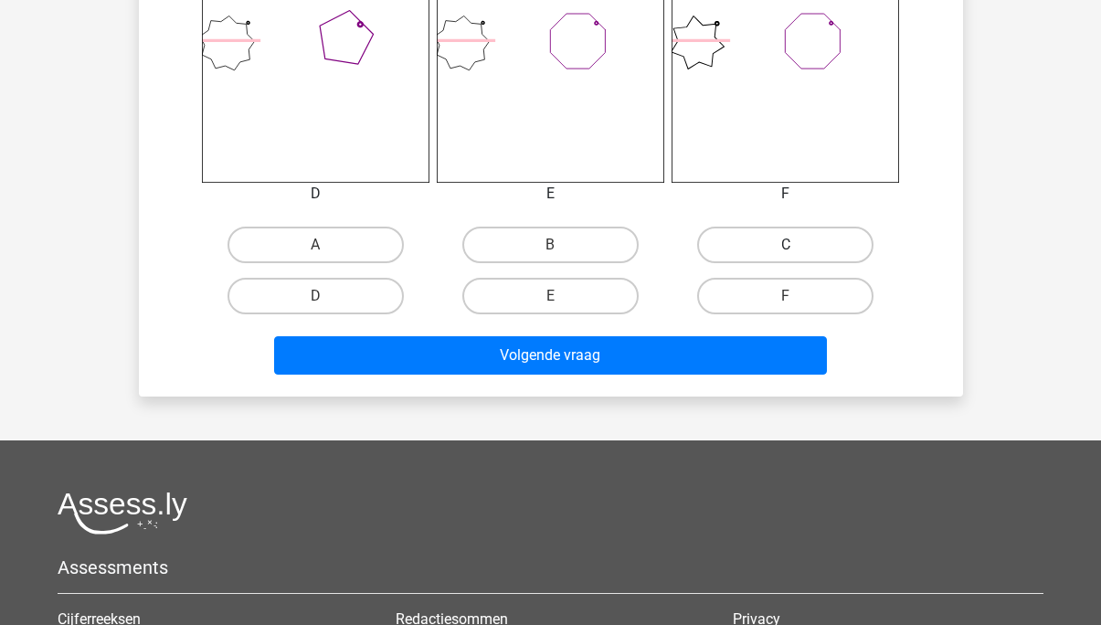
click at [754, 239] on label "C" at bounding box center [785, 245] width 176 height 37
click at [786, 245] on input "C" at bounding box center [792, 251] width 12 height 12
radio input "true"
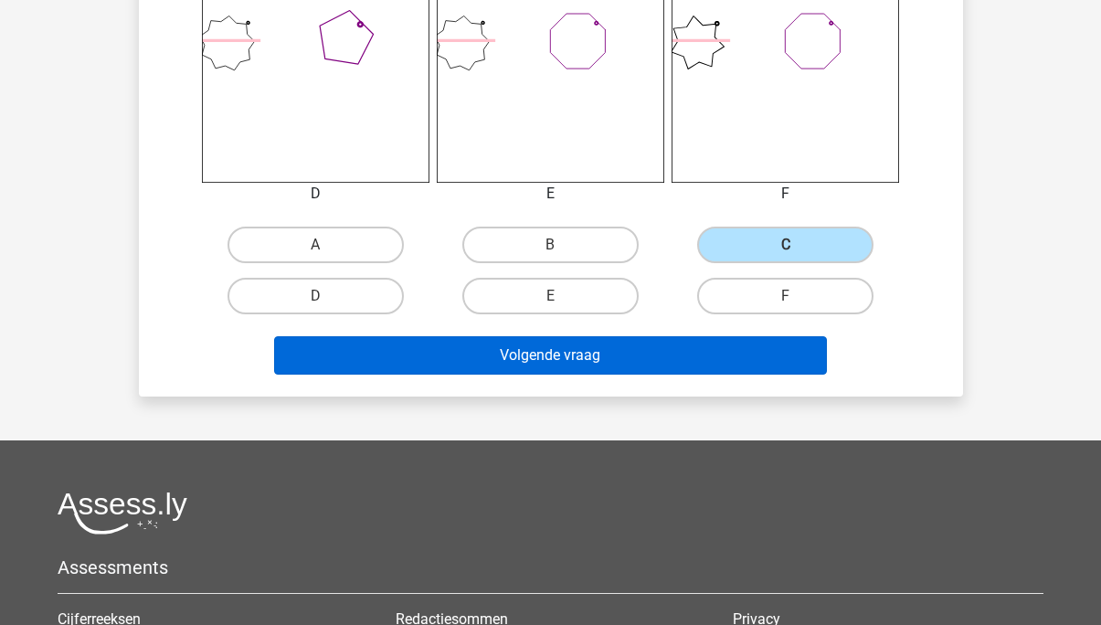
click at [652, 357] on button "Volgende vraag" at bounding box center [550, 355] width 553 height 38
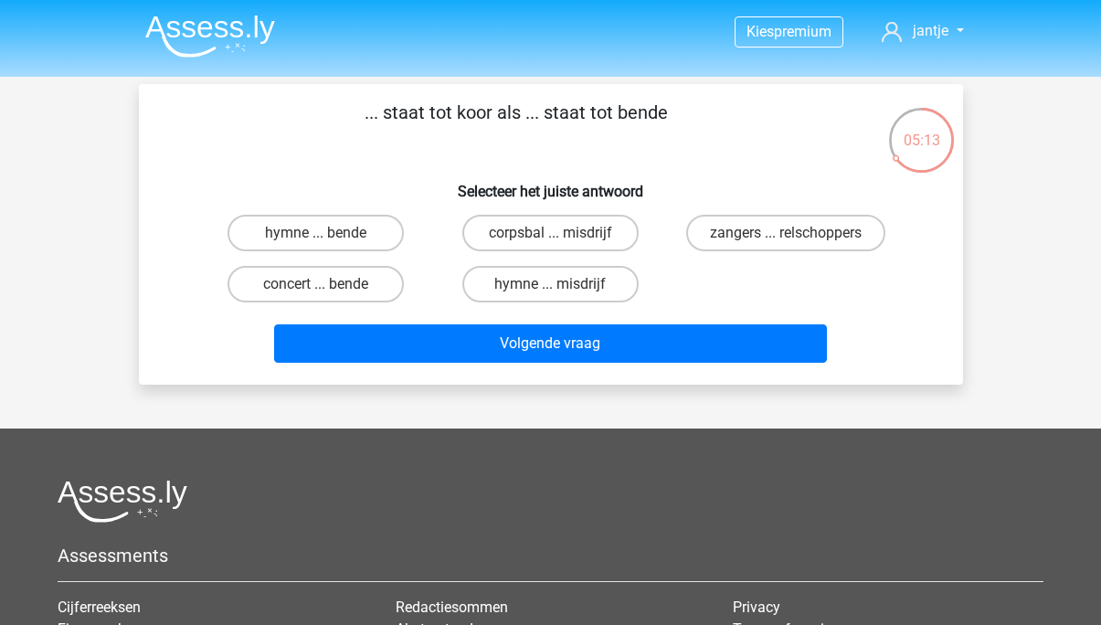
scroll to position [0, 0]
click at [724, 229] on label "zangers ... relschoppers" at bounding box center [785, 233] width 199 height 37
click at [786, 233] on input "zangers ... relschoppers" at bounding box center [792, 239] width 12 height 12
radio input "true"
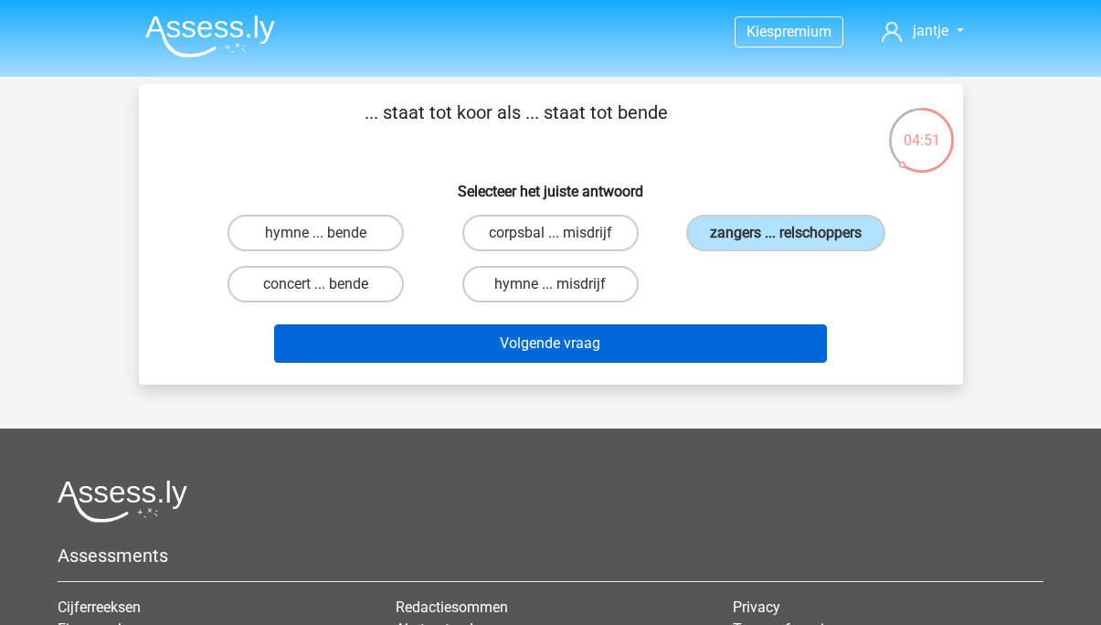
click at [599, 353] on button "Volgende vraag" at bounding box center [550, 343] width 553 height 38
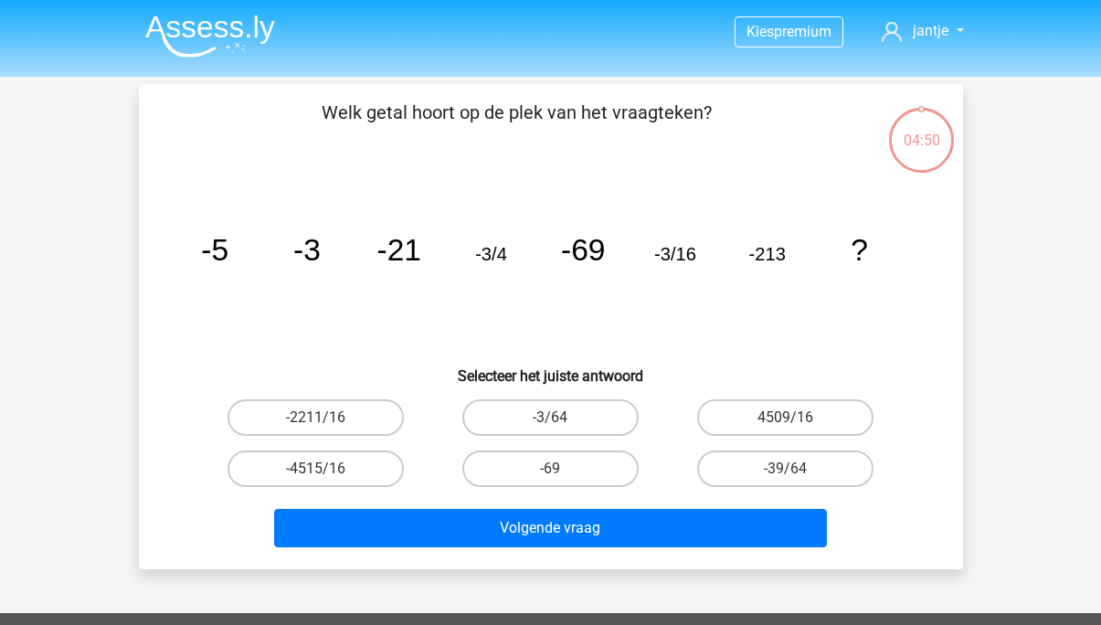
scroll to position [84, 0]
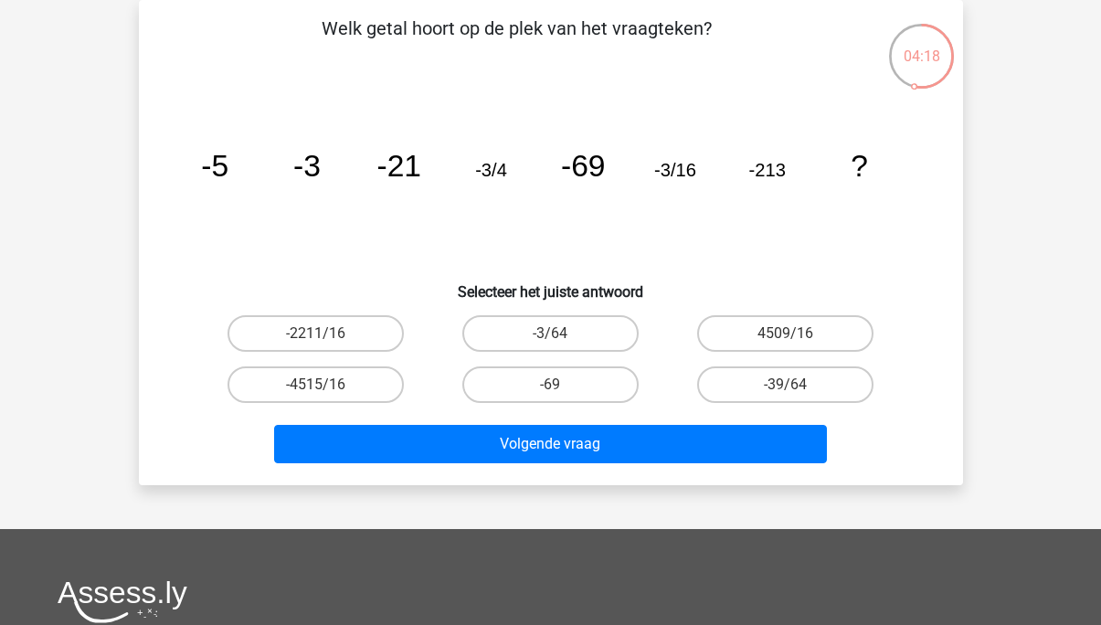
click at [557, 354] on div "-3/64" at bounding box center [550, 333] width 235 height 51
click at [568, 337] on label "-3/64" at bounding box center [550, 333] width 176 height 37
click at [562, 337] on input "-3/64" at bounding box center [556, 339] width 12 height 12
radio input "true"
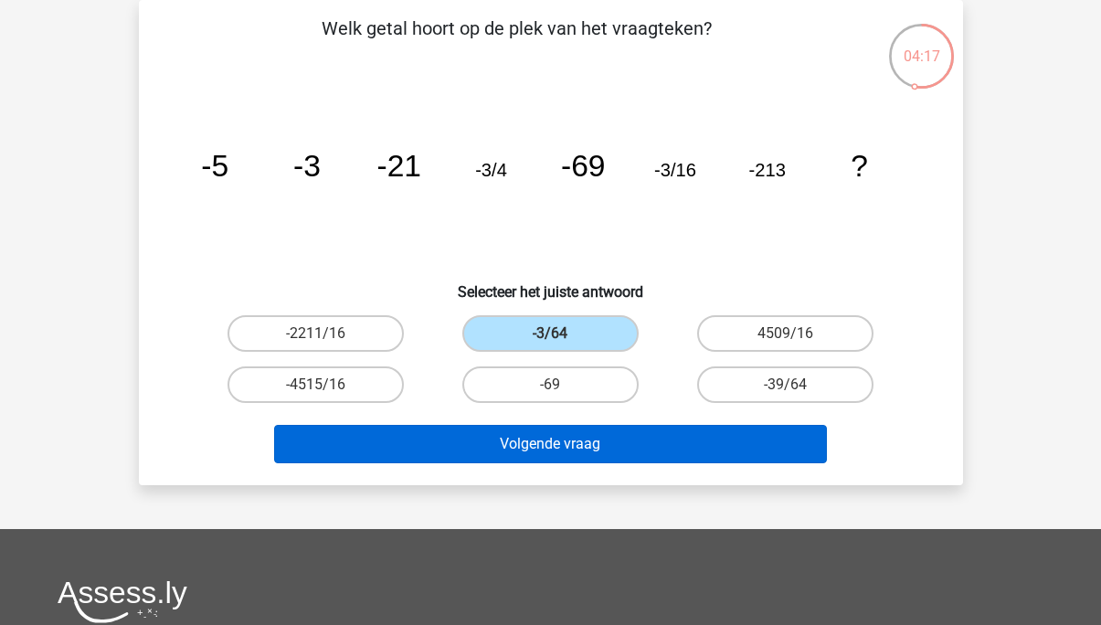
click at [531, 439] on button "Volgende vraag" at bounding box center [550, 444] width 553 height 38
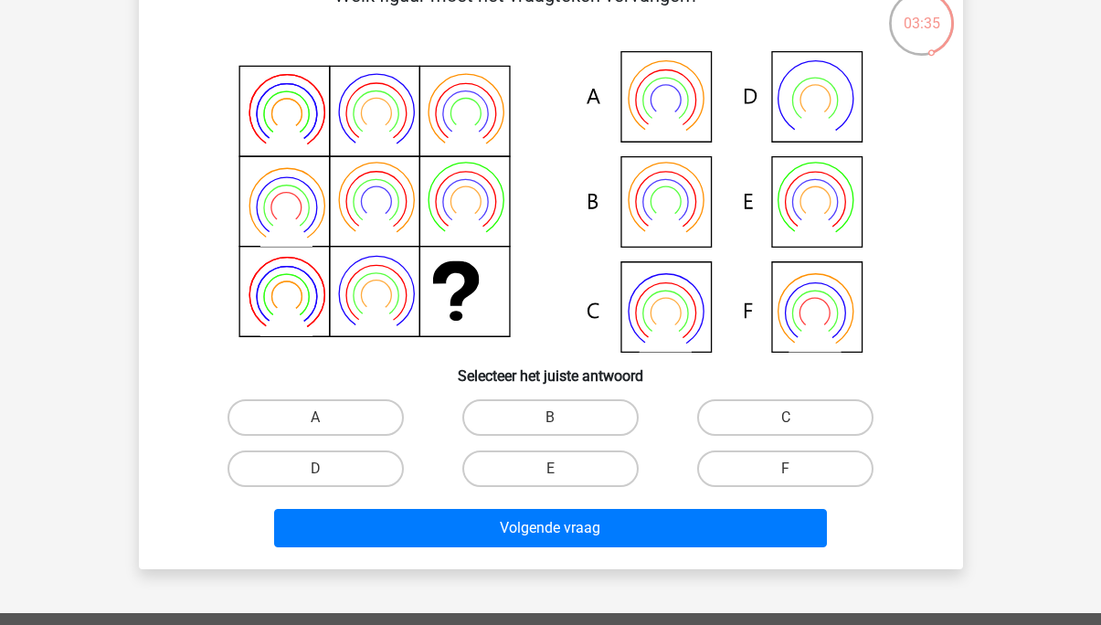
scroll to position [124, 0]
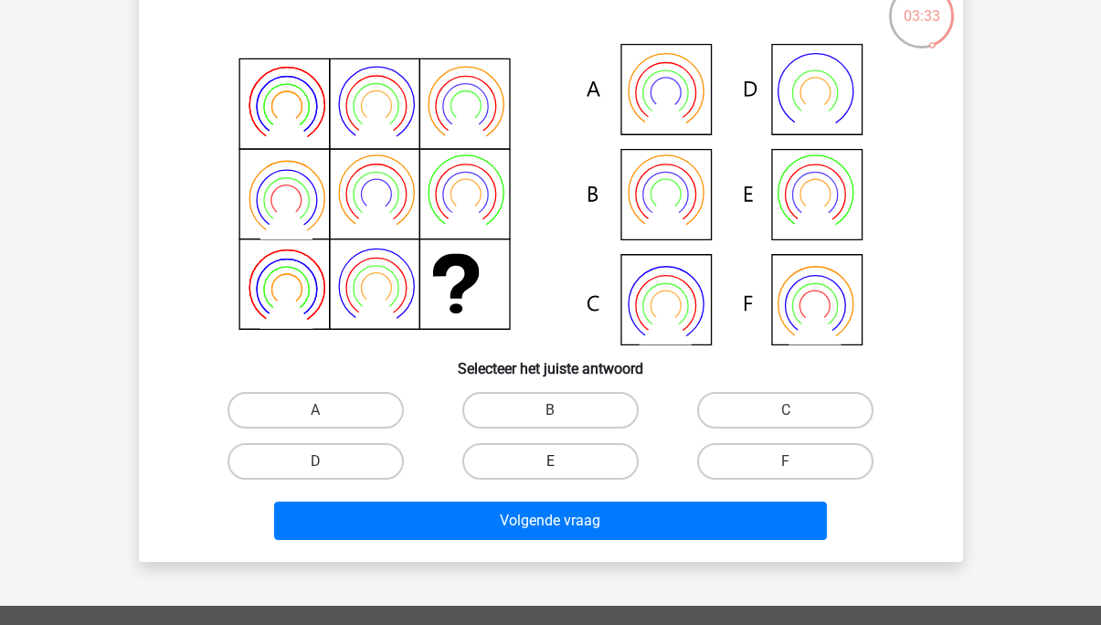
click at [591, 462] on label "E" at bounding box center [550, 461] width 176 height 37
click at [562, 462] on input "E" at bounding box center [556, 467] width 12 height 12
radio input "true"
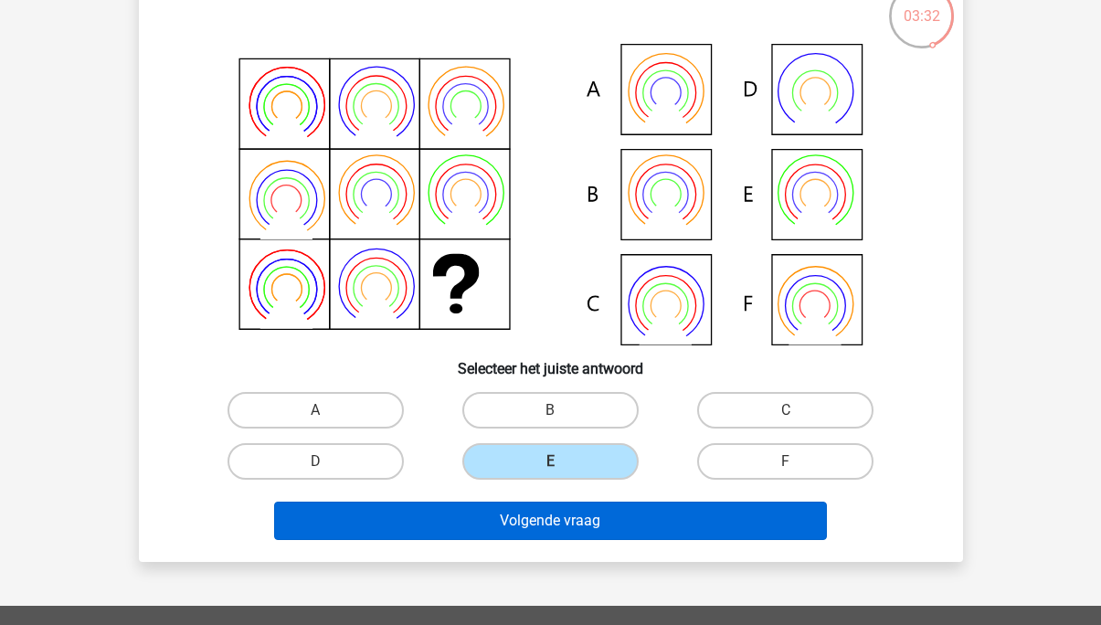
click at [569, 512] on button "Volgende vraag" at bounding box center [550, 521] width 553 height 38
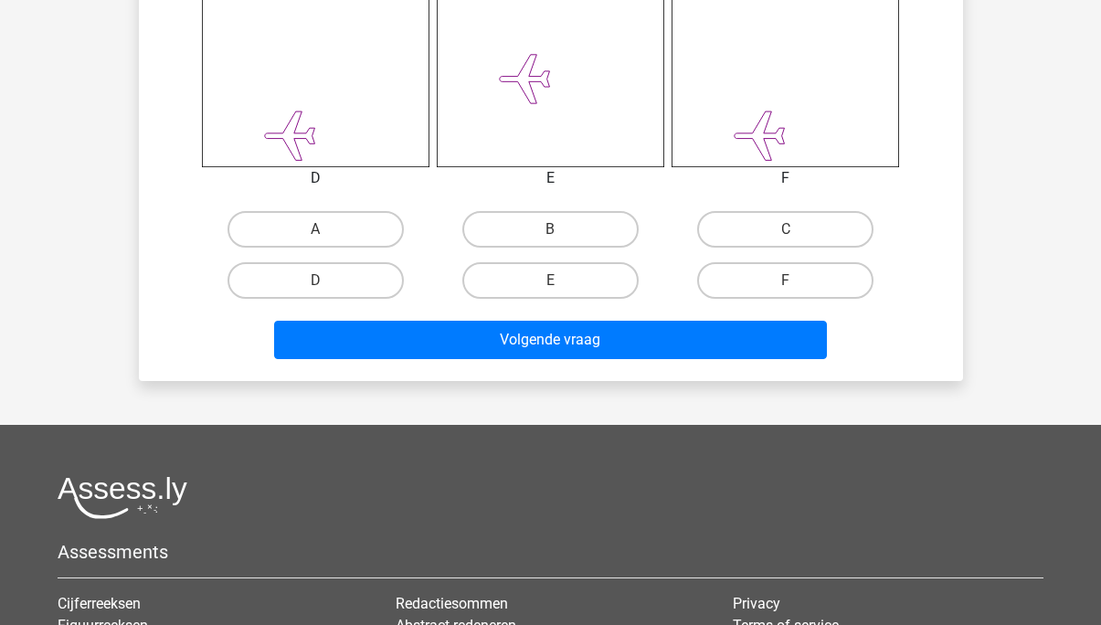
scroll to position [833, 0]
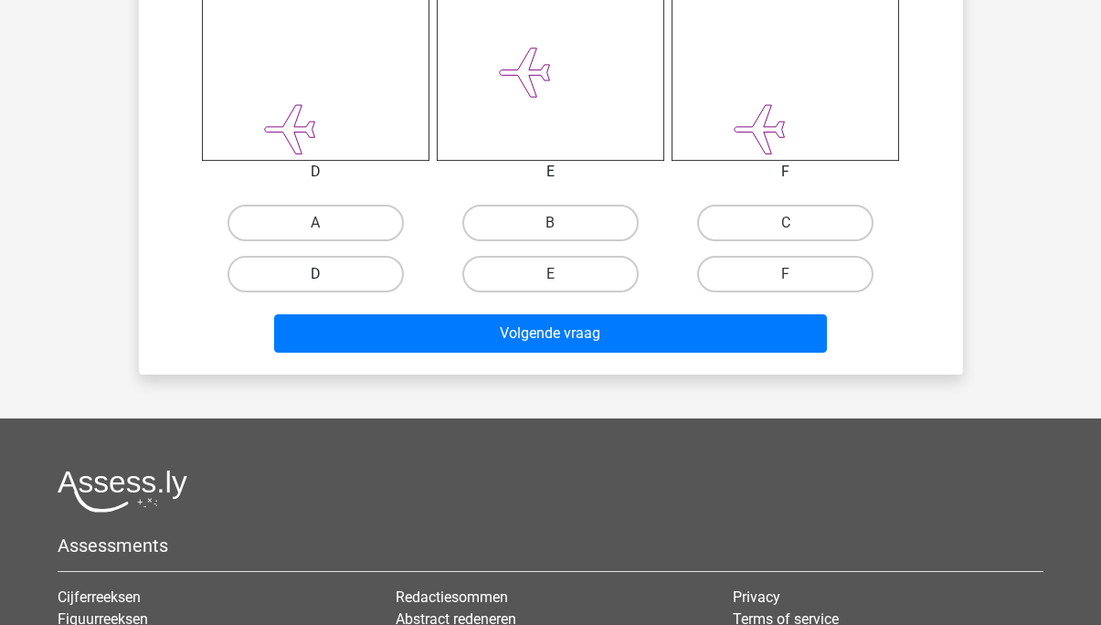
click at [387, 269] on label "D" at bounding box center [315, 274] width 176 height 37
click at [327, 274] on input "D" at bounding box center [321, 280] width 12 height 12
radio input "true"
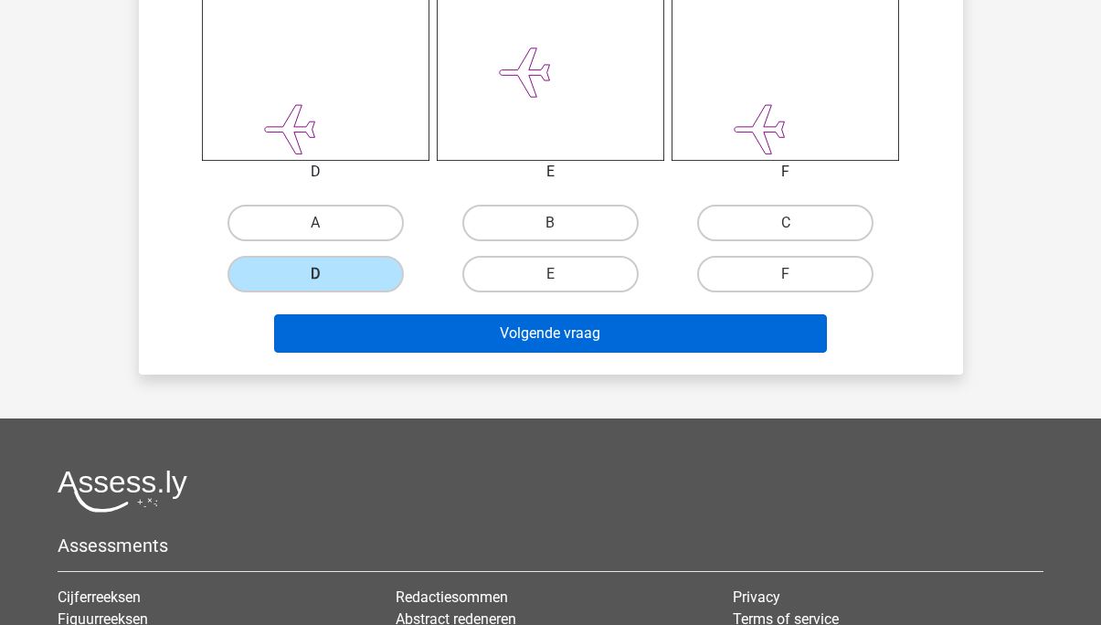
click at [442, 322] on button "Volgende vraag" at bounding box center [550, 333] width 553 height 38
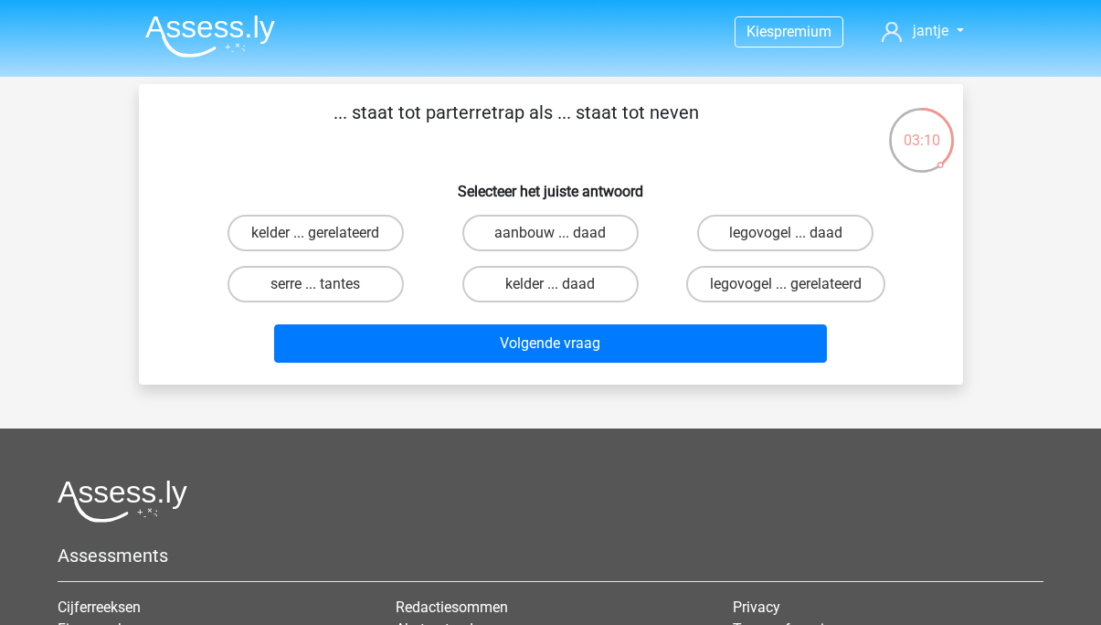
scroll to position [0, 0]
click at [709, 283] on label "legovogel ... gerelateerd" at bounding box center [785, 284] width 199 height 37
click at [786, 284] on input "legovogel ... gerelateerd" at bounding box center [792, 290] width 12 height 12
radio input "true"
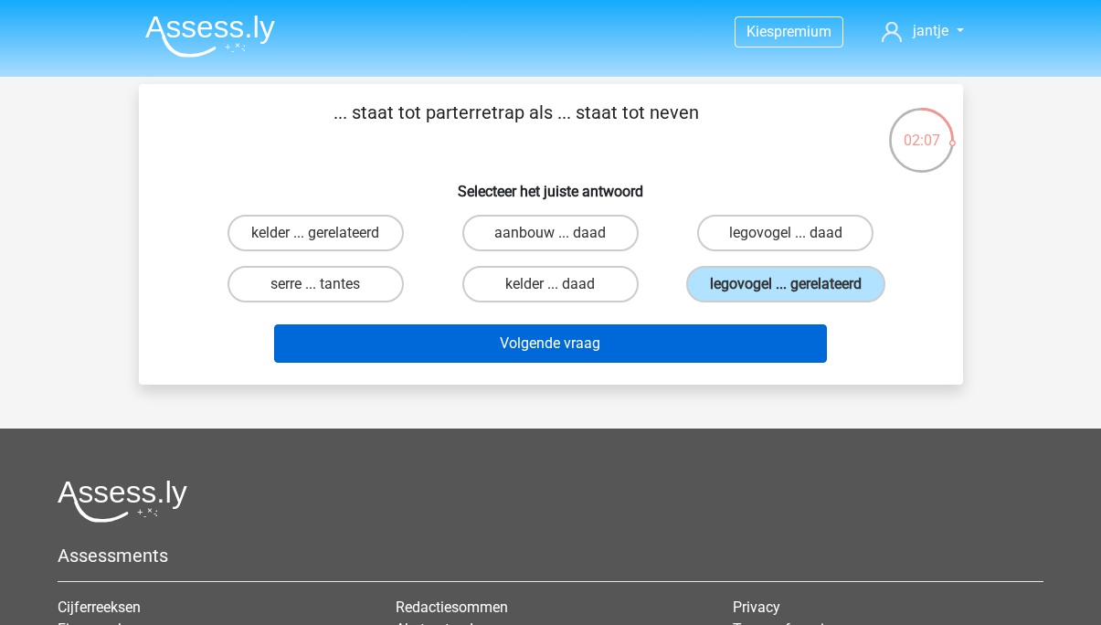
click at [598, 349] on button "Volgende vraag" at bounding box center [550, 343] width 553 height 38
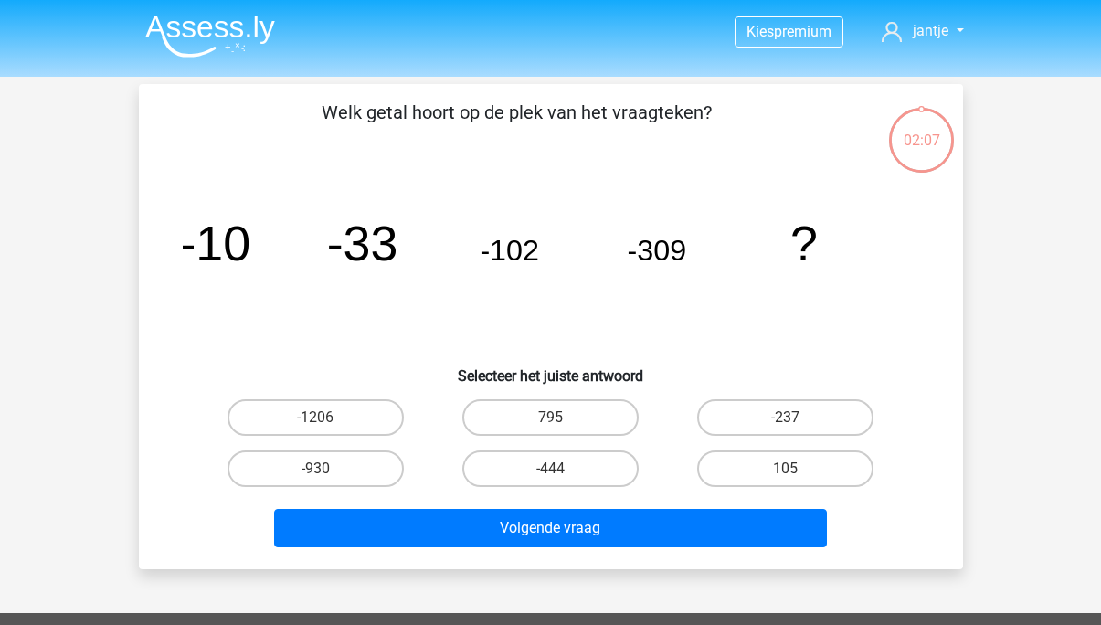
scroll to position [84, 0]
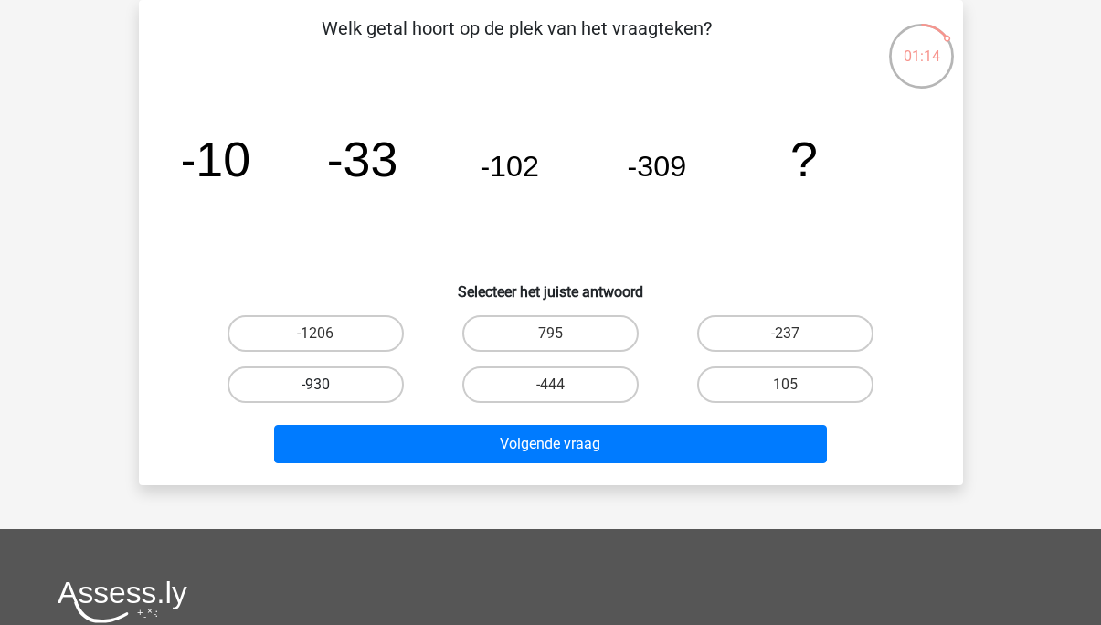
click at [377, 387] on label "-930" at bounding box center [315, 384] width 176 height 37
click at [327, 387] on input "-930" at bounding box center [321, 391] width 12 height 12
radio input "true"
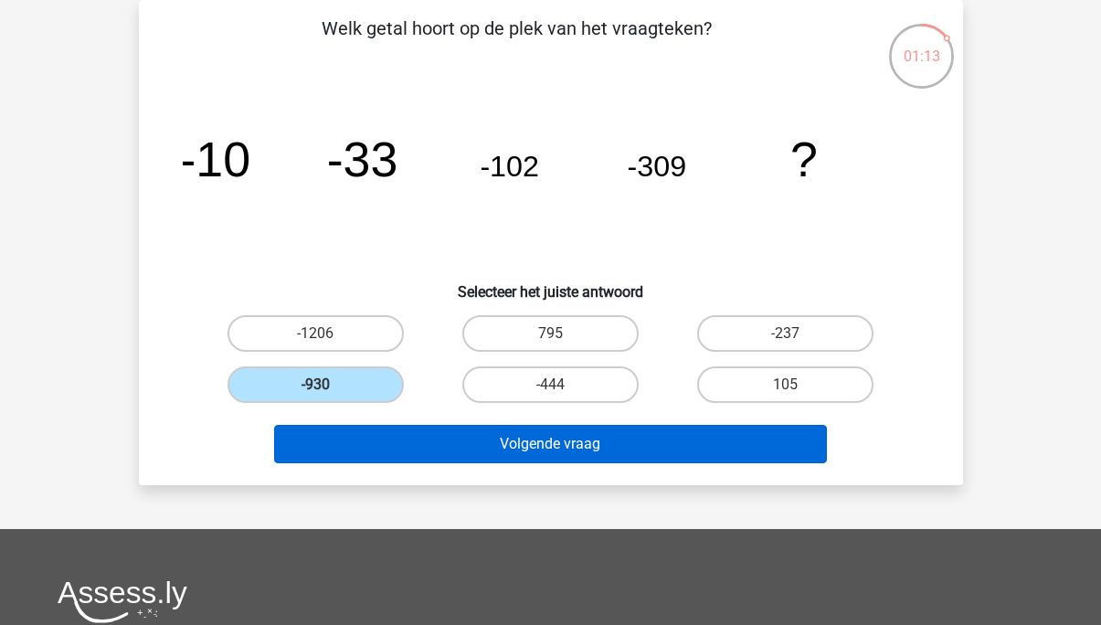
click at [415, 436] on button "Volgende vraag" at bounding box center [550, 444] width 553 height 38
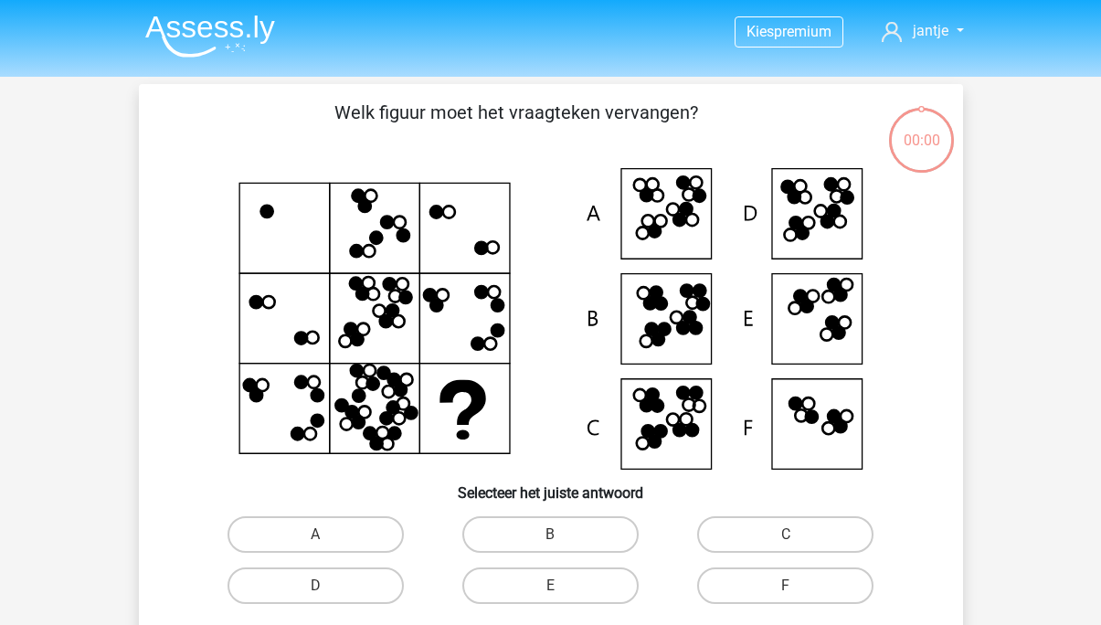
scroll to position [84, 0]
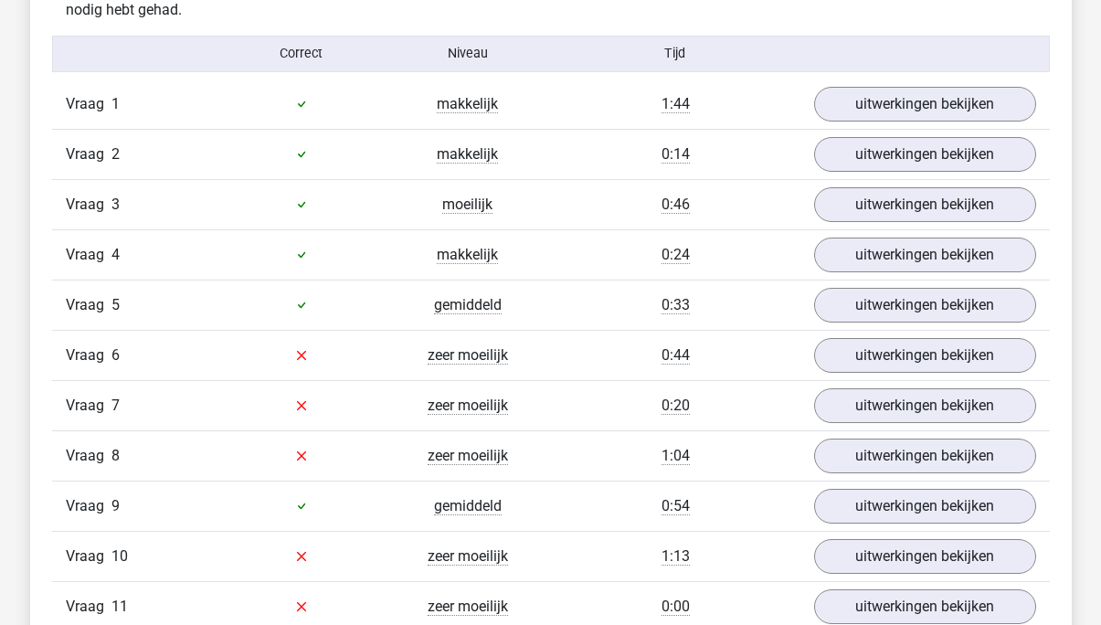
scroll to position [2032, 0]
click at [877, 365] on link "uitwerkingen bekijken" at bounding box center [924, 355] width 255 height 40
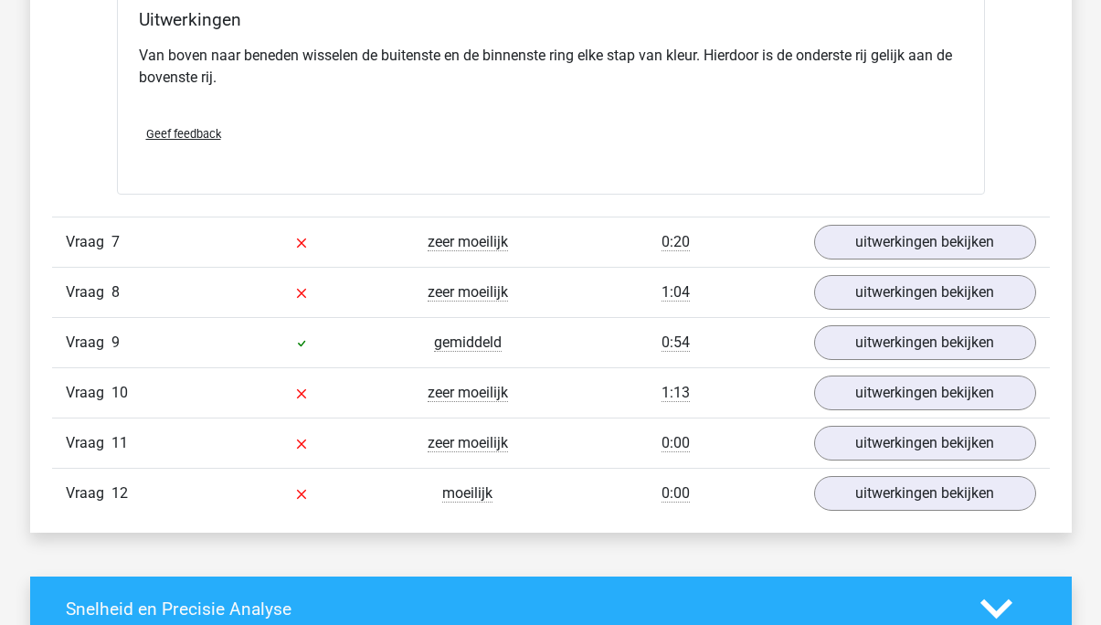
scroll to position [2910, 0]
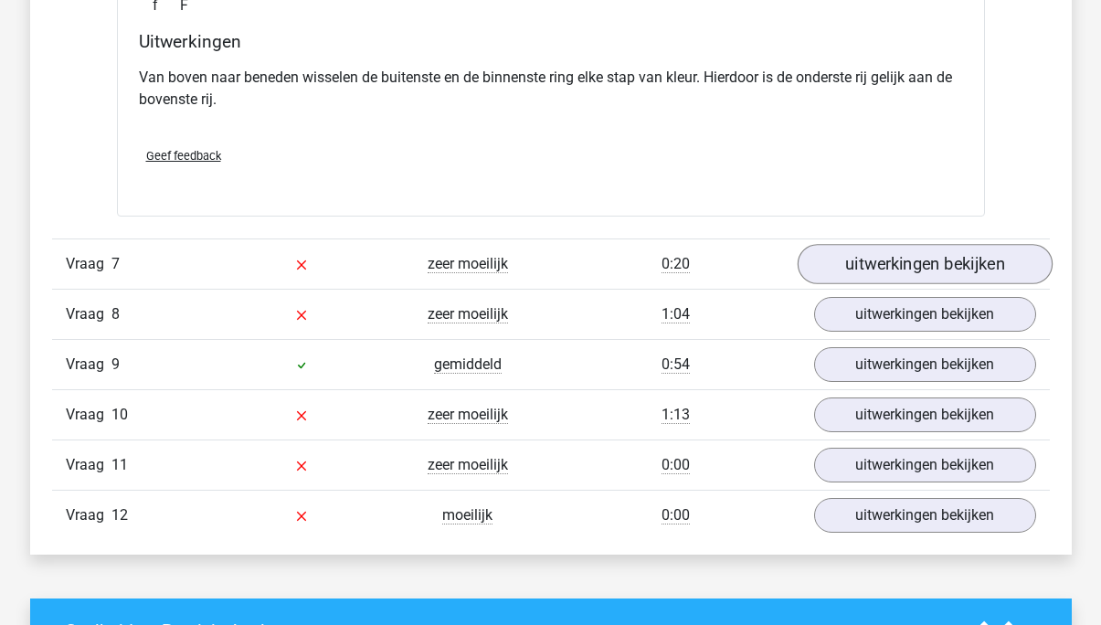
click at [863, 269] on link "uitwerkingen bekijken" at bounding box center [924, 264] width 255 height 40
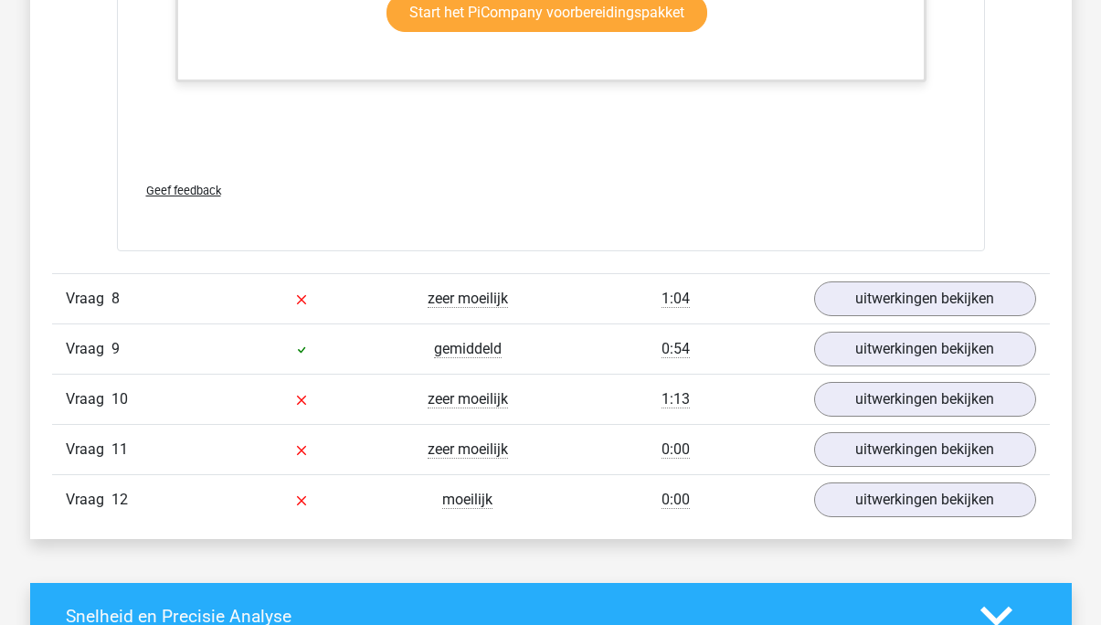
scroll to position [4579, 0]
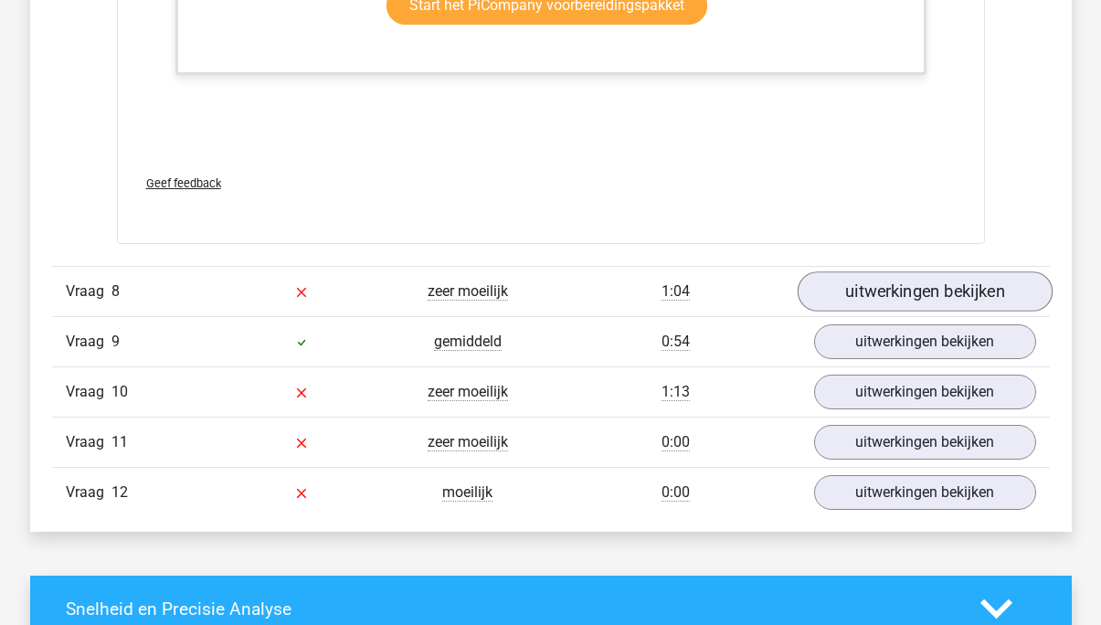
click at [862, 312] on link "uitwerkingen bekijken" at bounding box center [924, 291] width 255 height 40
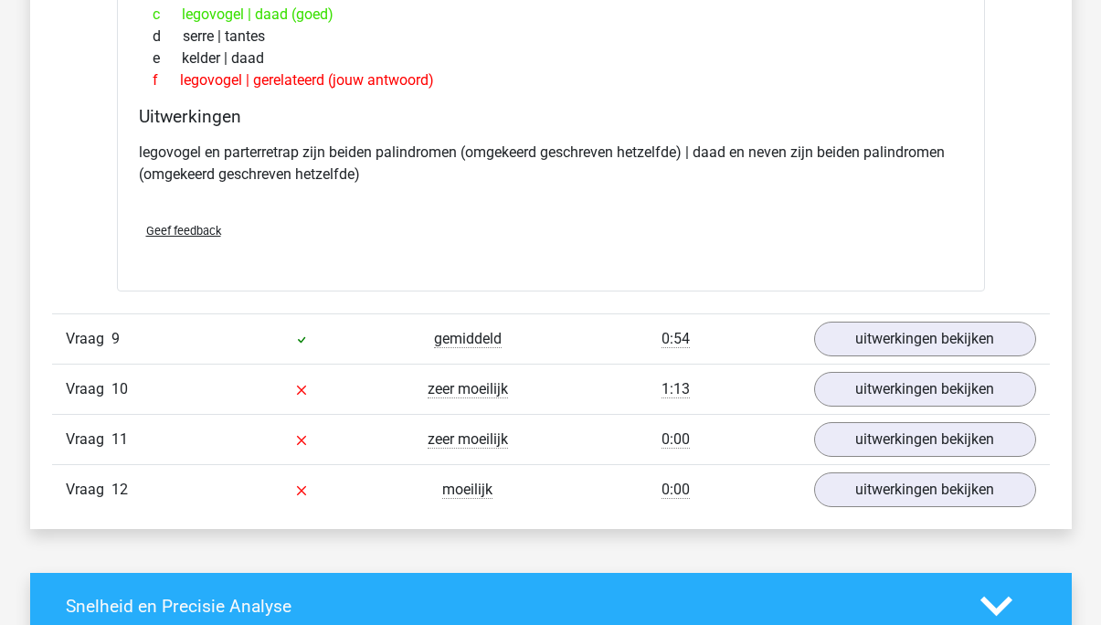
scroll to position [5032, 0]
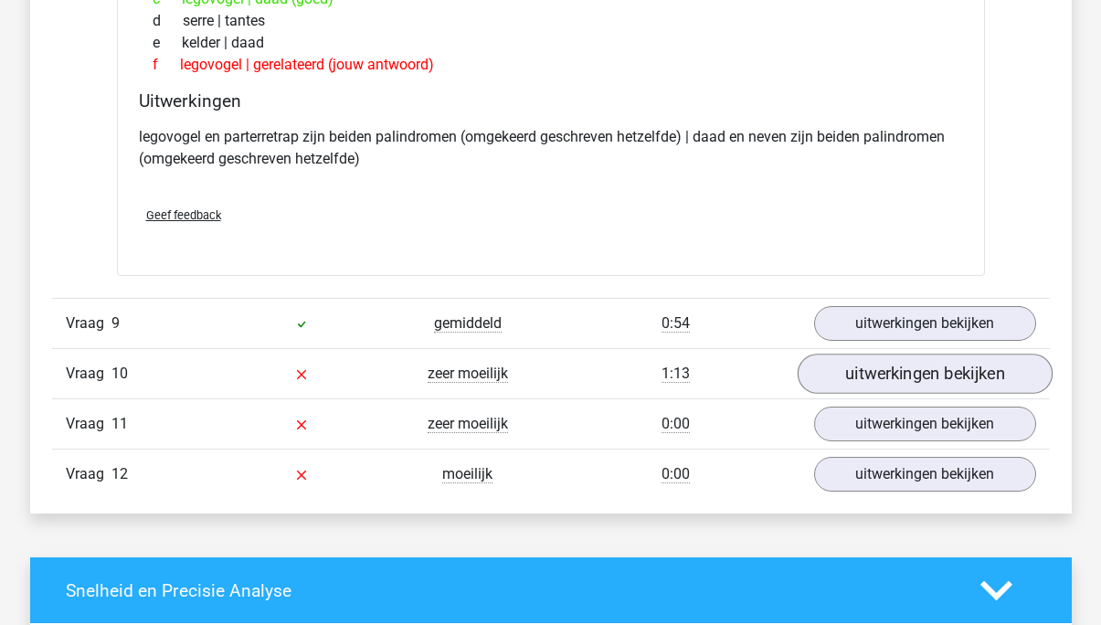
click at [877, 395] on link "uitwerkingen bekijken" at bounding box center [924, 374] width 255 height 40
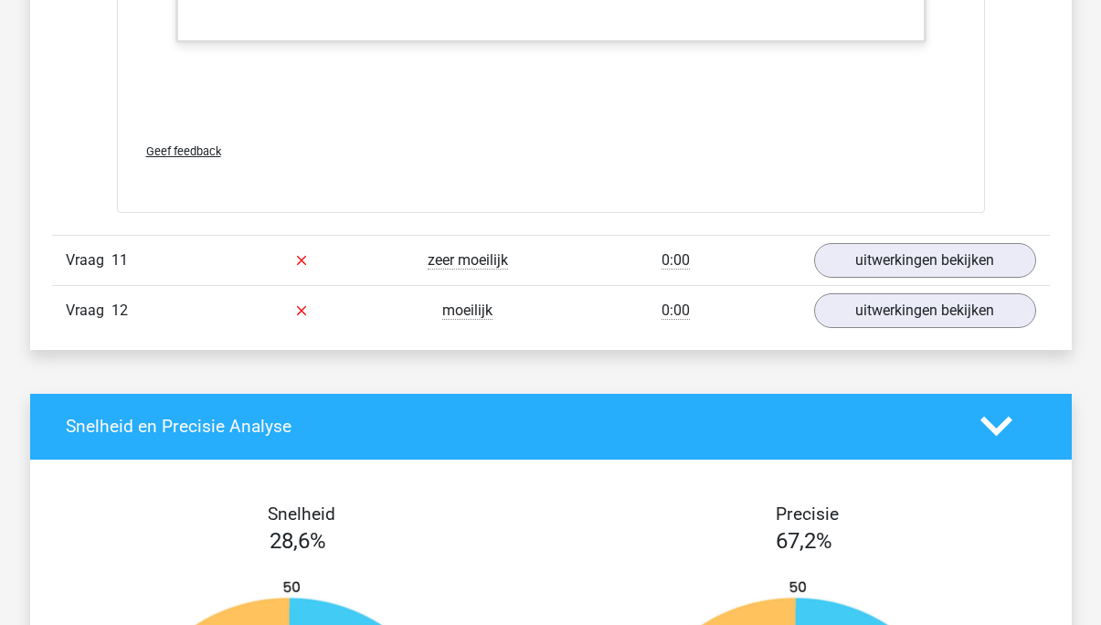
scroll to position [6410, 0]
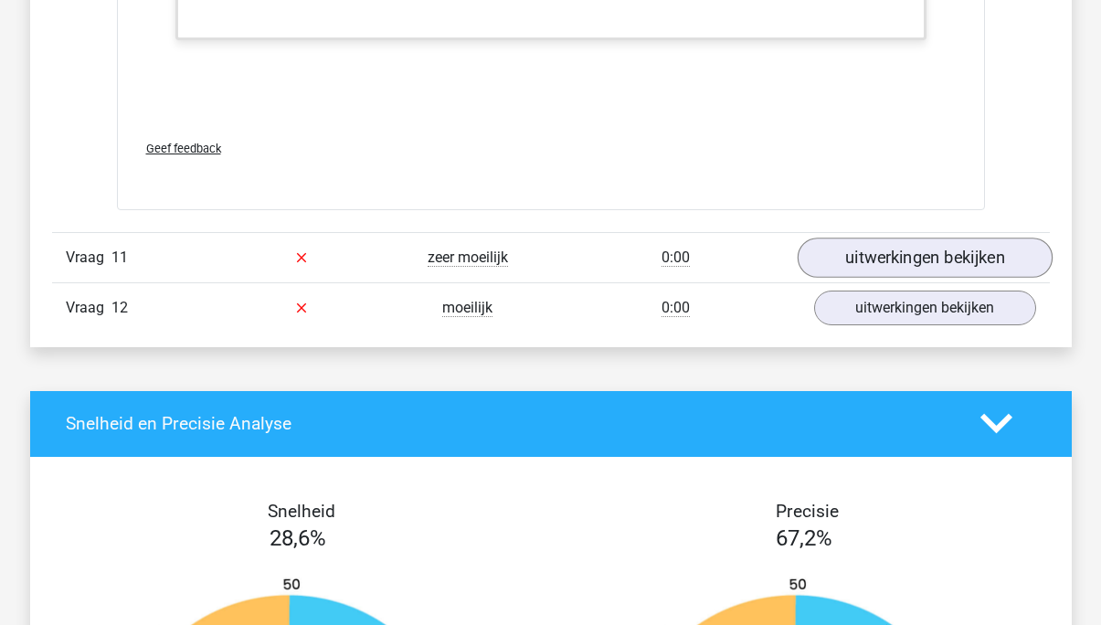
click at [872, 278] on link "uitwerkingen bekijken" at bounding box center [924, 258] width 255 height 40
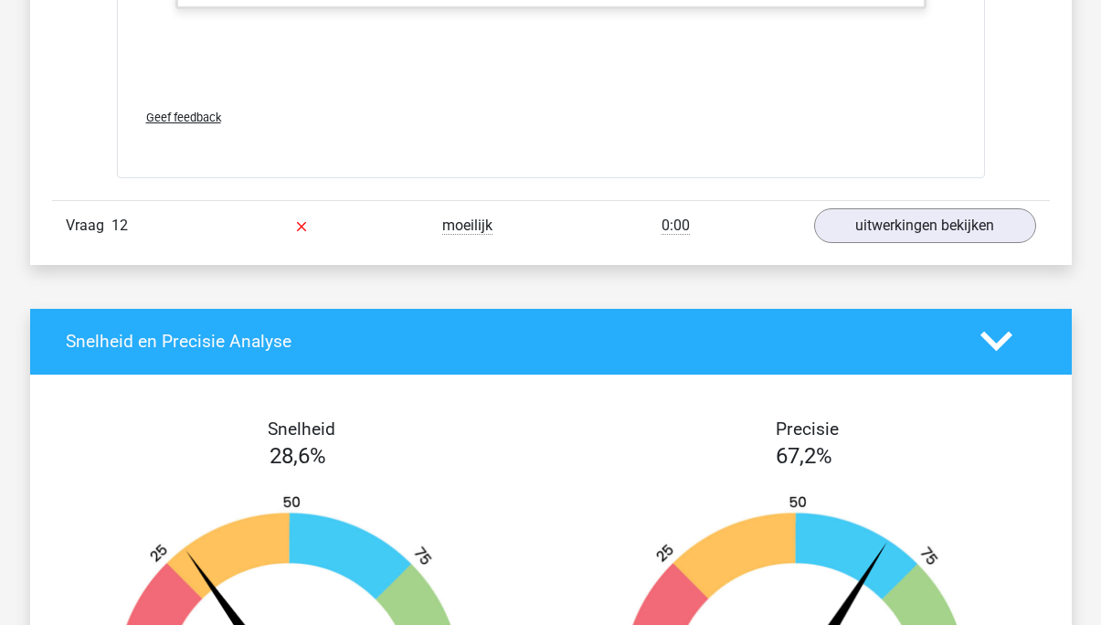
scroll to position [8143, 0]
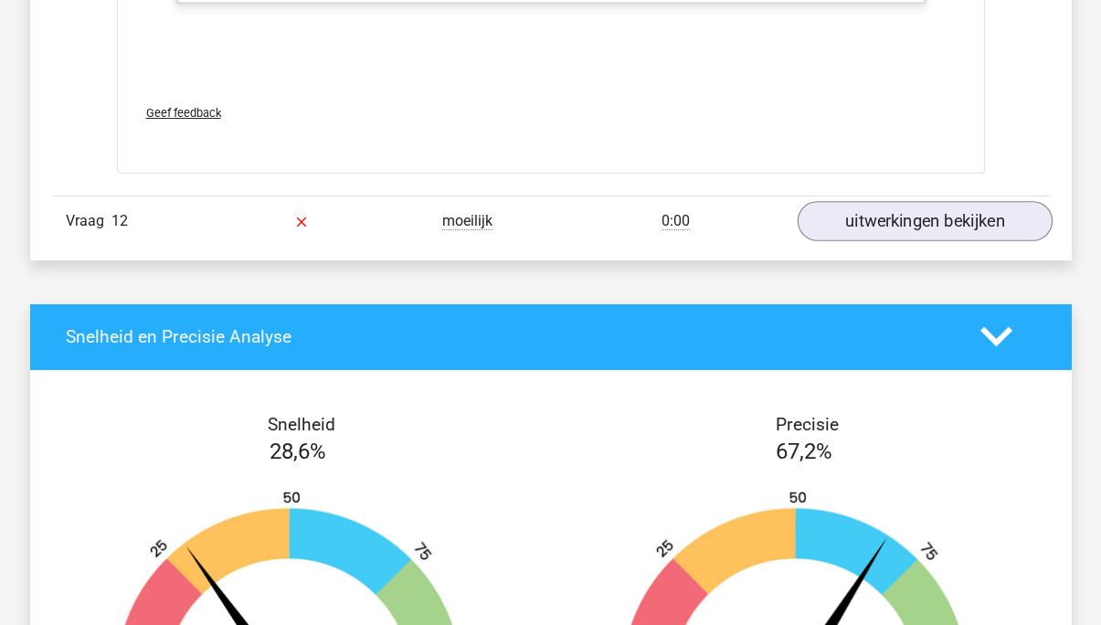
click at [851, 241] on link "uitwerkingen bekijken" at bounding box center [924, 221] width 255 height 40
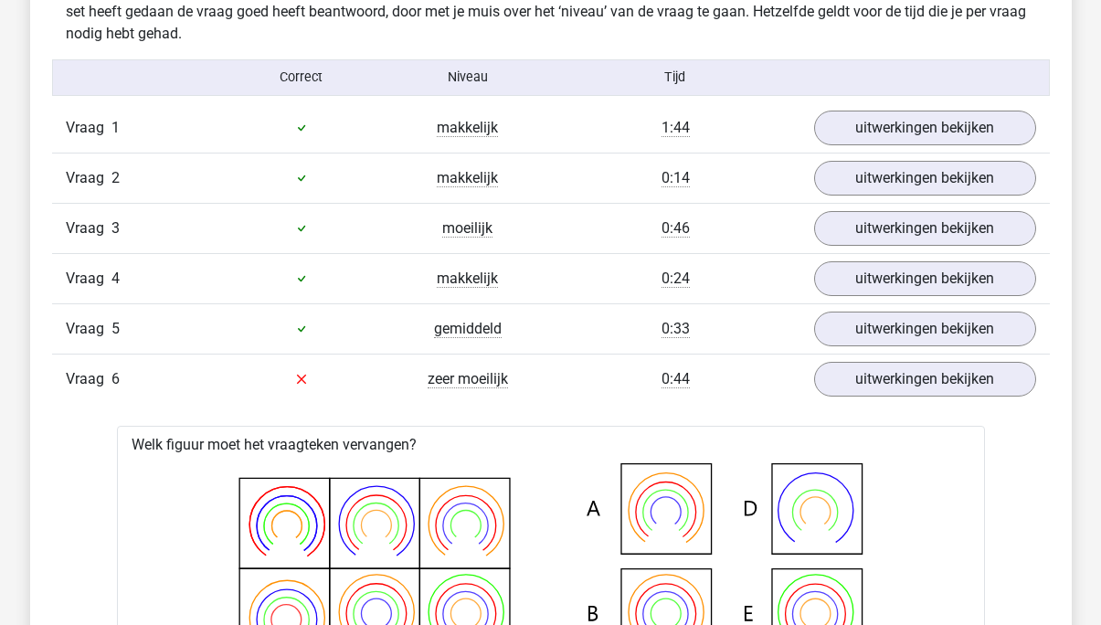
scroll to position [2014, 0]
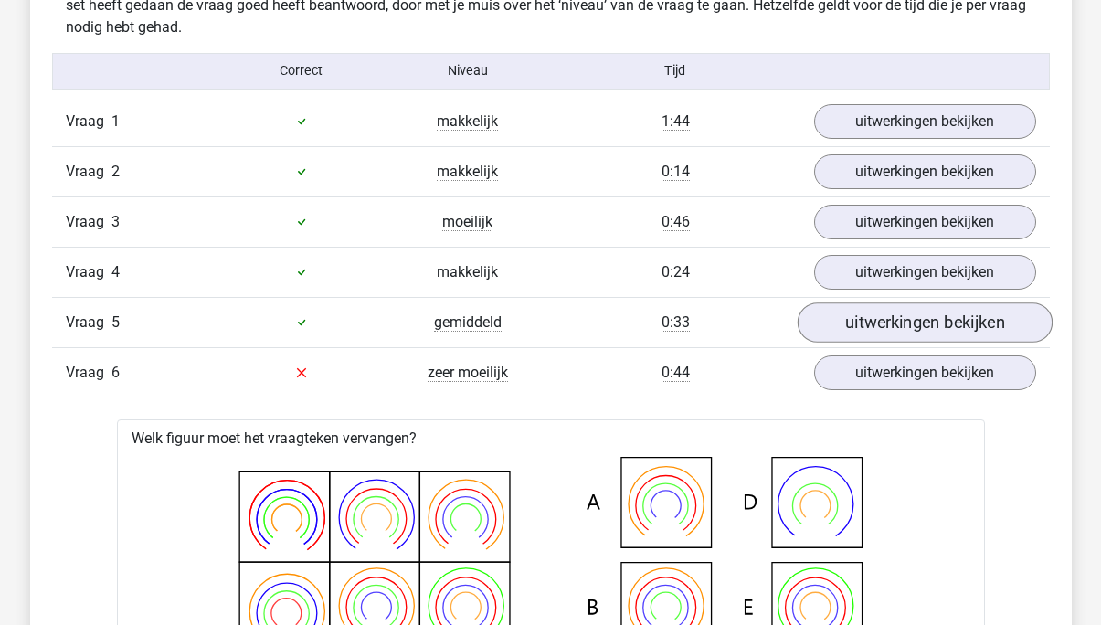
click at [847, 330] on link "uitwerkingen bekijken" at bounding box center [924, 322] width 255 height 40
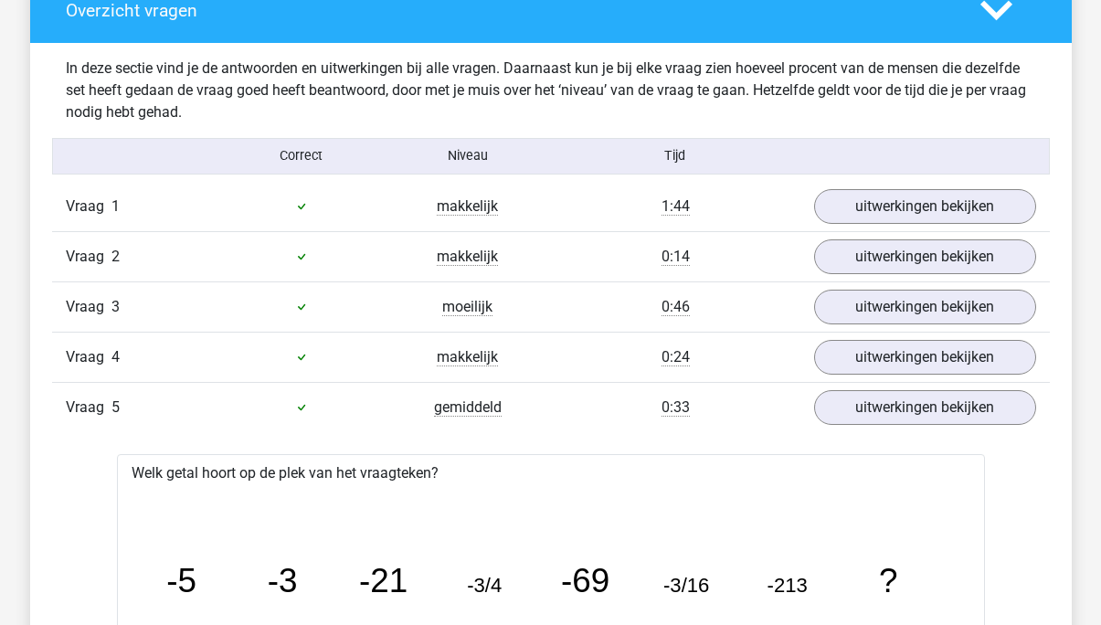
scroll to position [1919, 0]
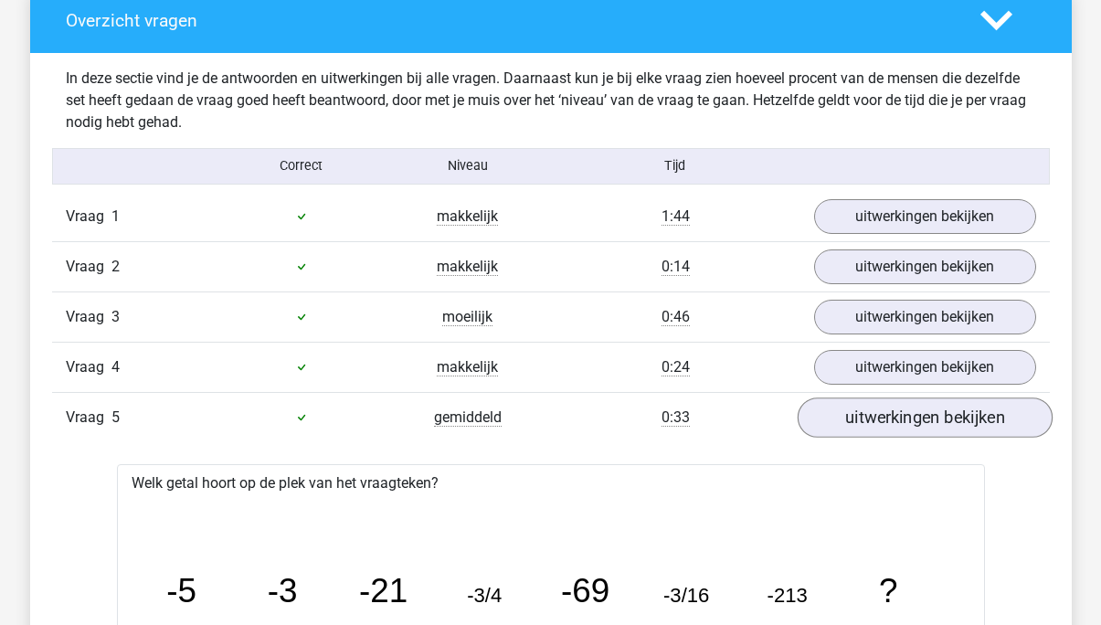
click at [861, 409] on link "uitwerkingen bekijken" at bounding box center [924, 417] width 255 height 40
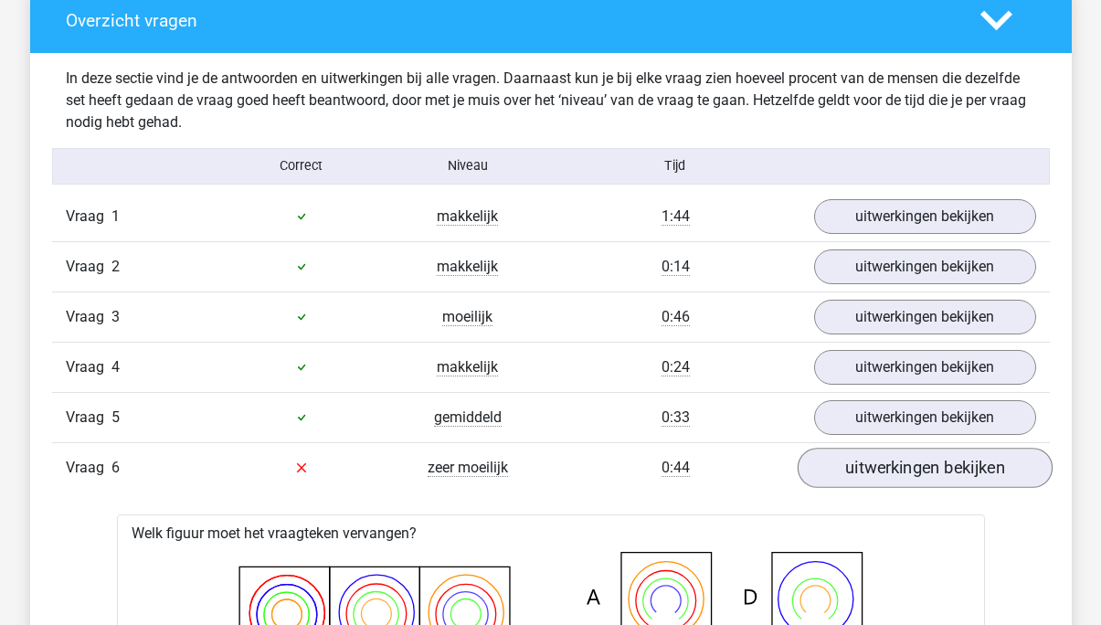
click at [894, 468] on link "uitwerkingen bekijken" at bounding box center [924, 468] width 255 height 40
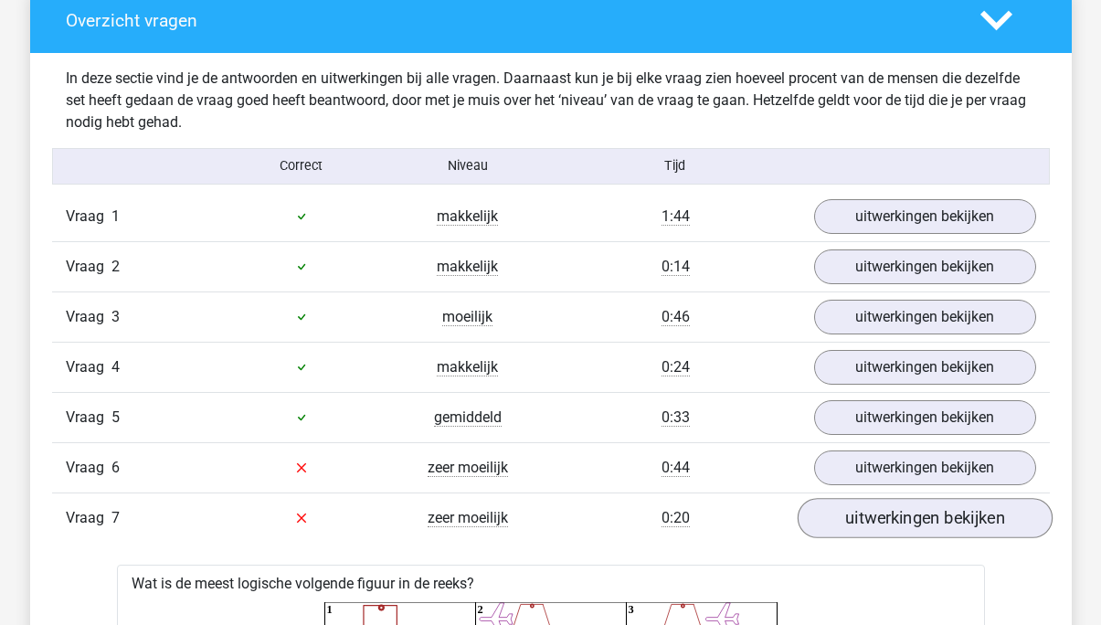
click at [868, 523] on link "uitwerkingen bekijken" at bounding box center [924, 518] width 255 height 40
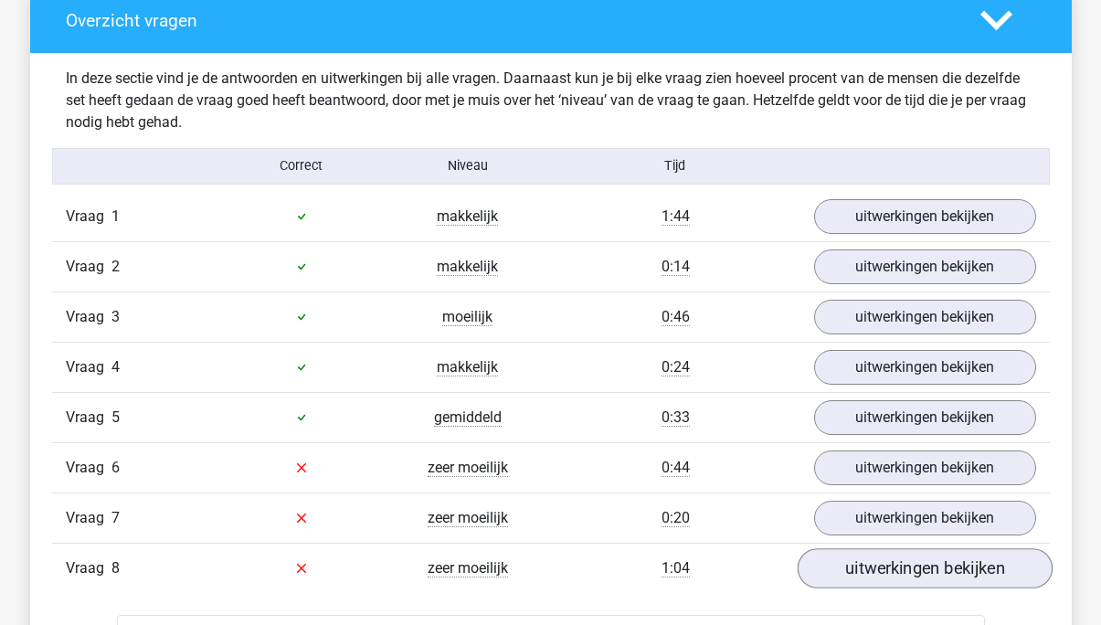
click at [878, 551] on link "uitwerkingen bekijken" at bounding box center [924, 568] width 255 height 40
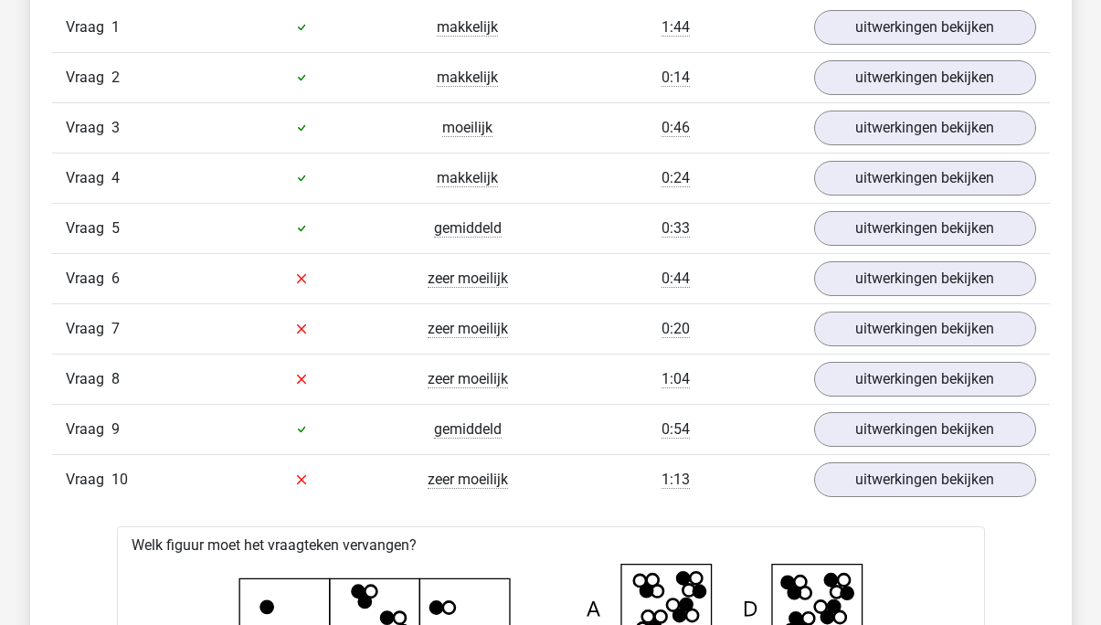
scroll to position [2110, 0]
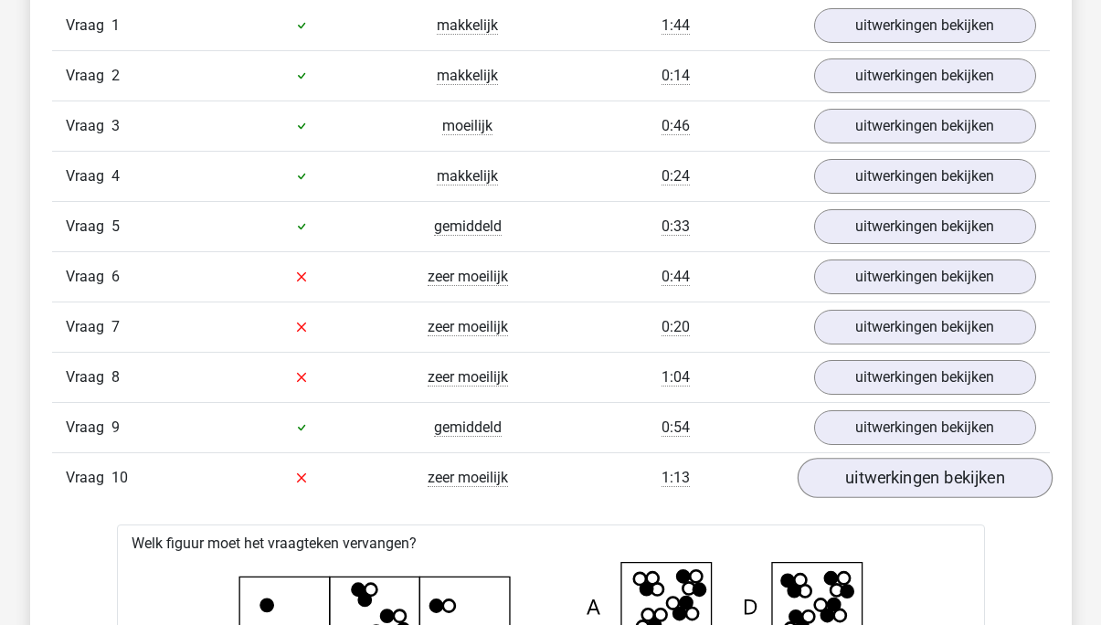
click at [914, 482] on link "uitwerkingen bekijken" at bounding box center [924, 478] width 255 height 40
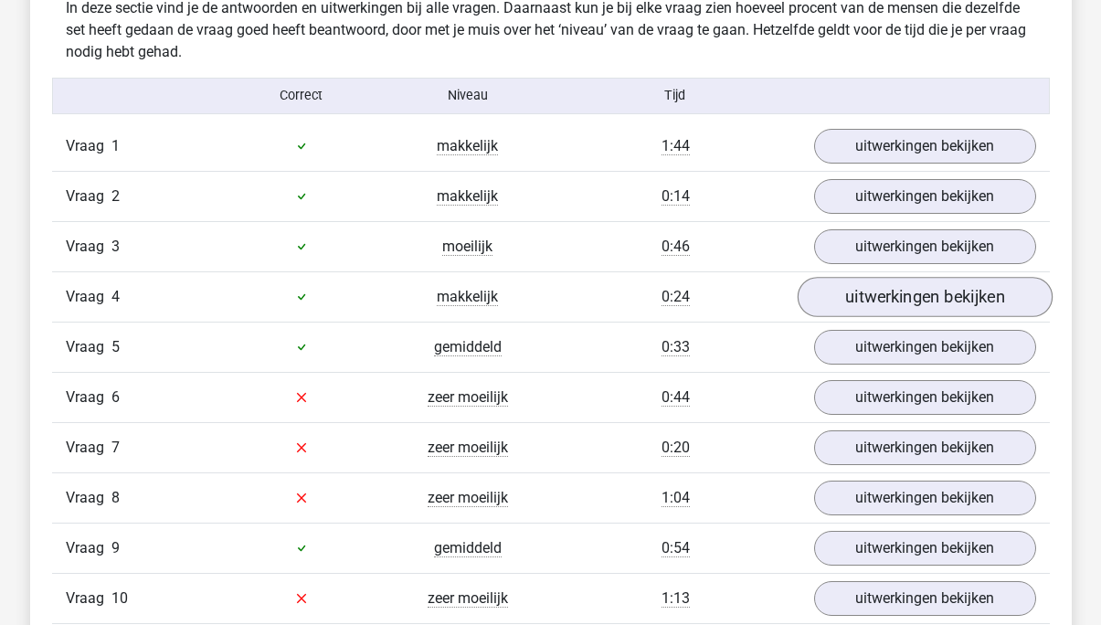
scroll to position [1980, 0]
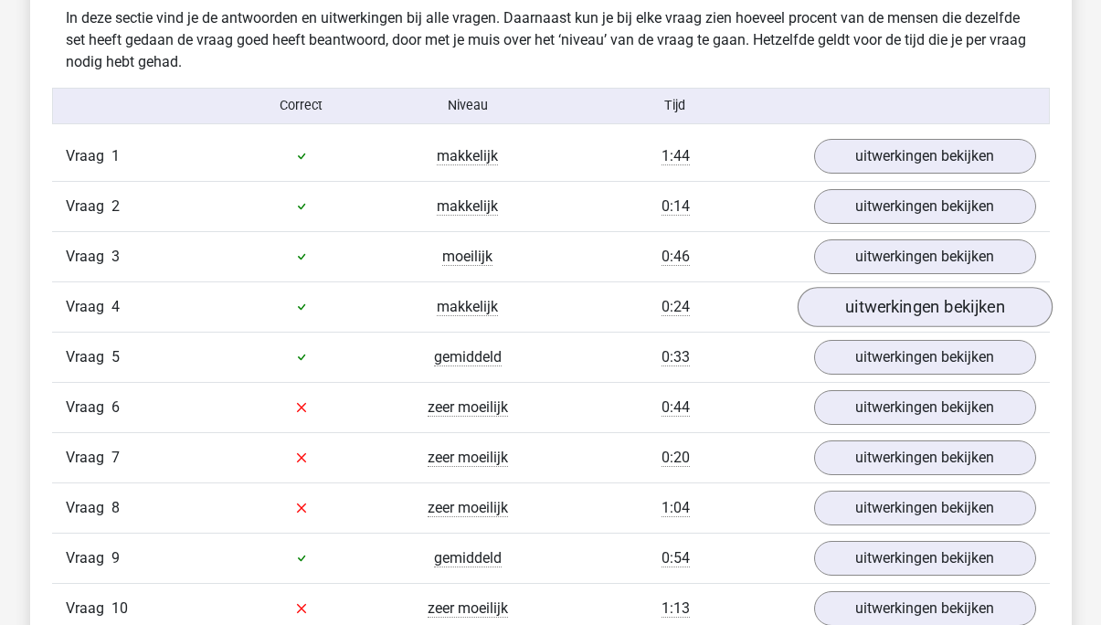
click at [898, 303] on link "uitwerkingen bekijken" at bounding box center [924, 307] width 255 height 40
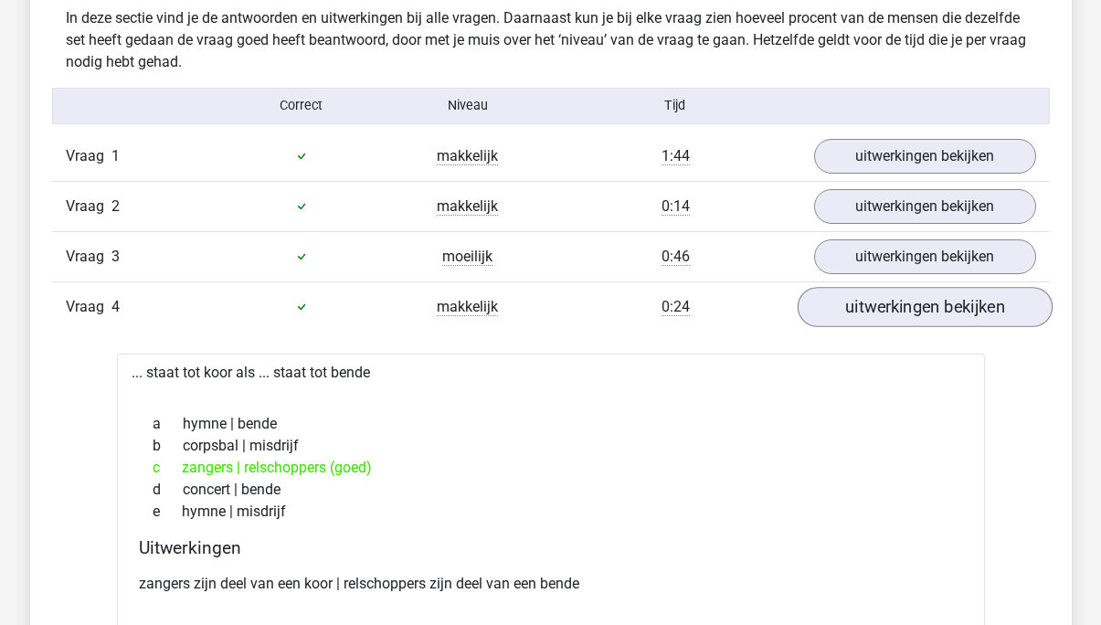
click at [898, 302] on link "uitwerkingen bekijken" at bounding box center [924, 307] width 255 height 40
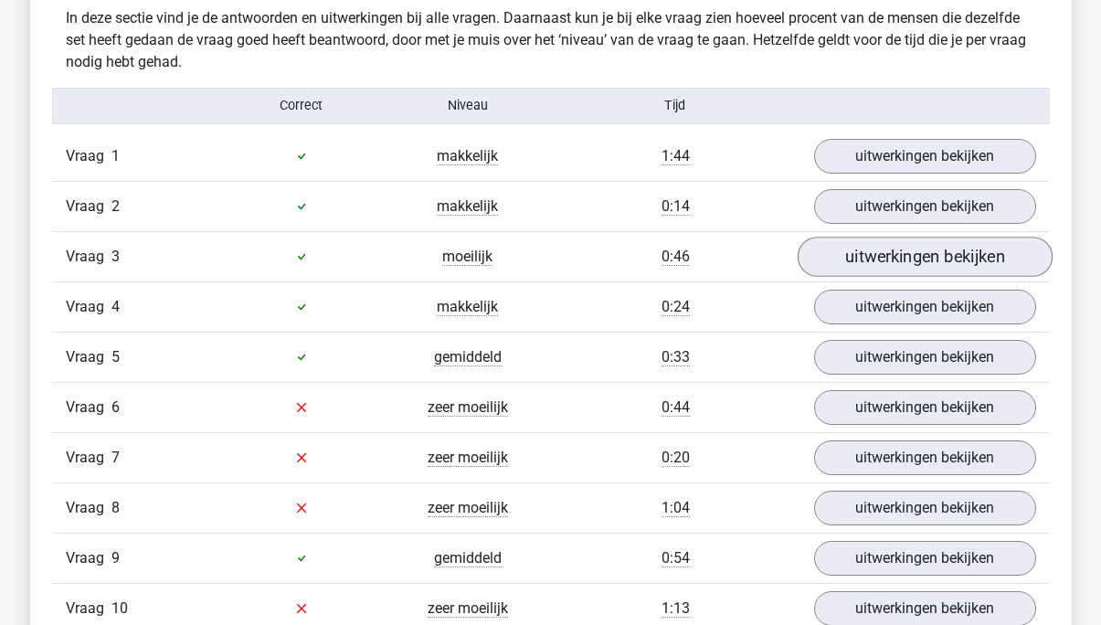
click at [927, 259] on link "uitwerkingen bekijken" at bounding box center [924, 257] width 255 height 40
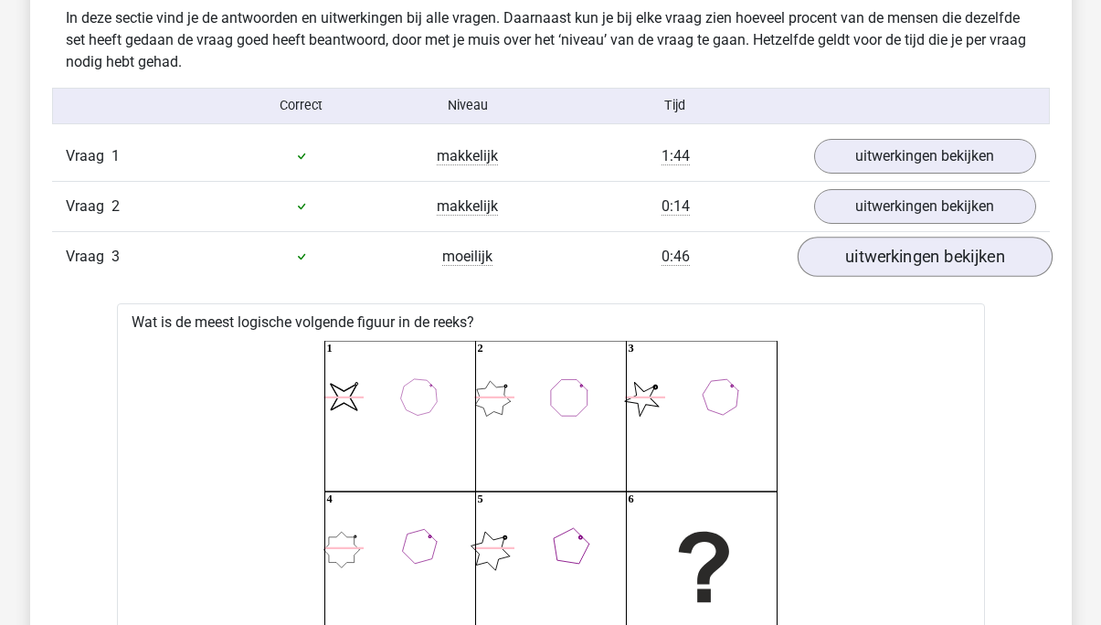
click at [927, 259] on link "uitwerkingen bekijken" at bounding box center [924, 257] width 255 height 40
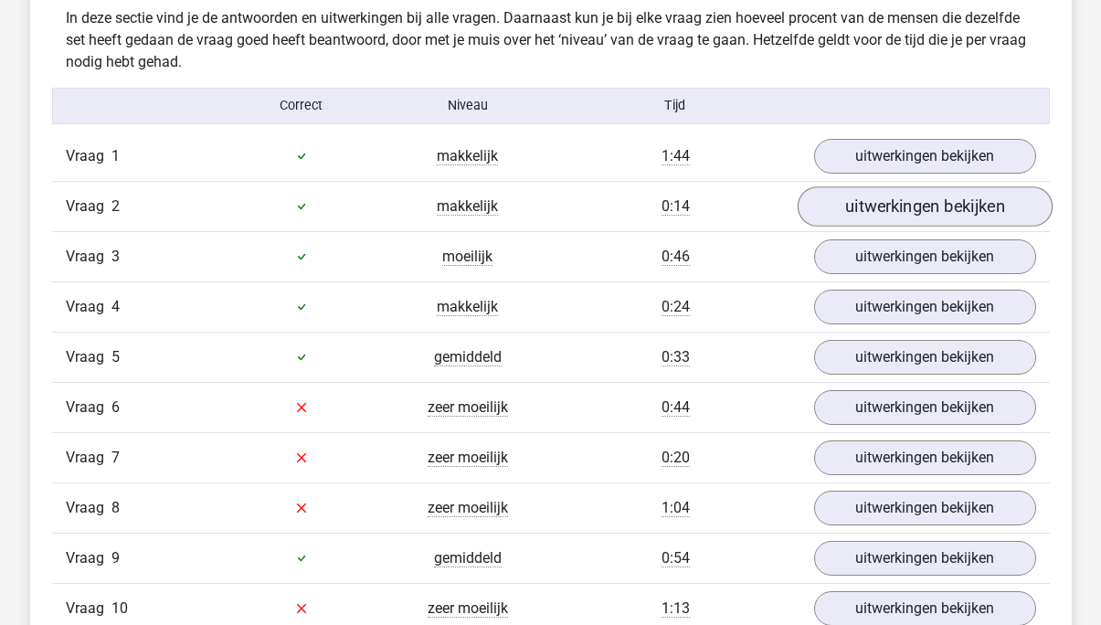
click at [929, 202] on link "uitwerkingen bekijken" at bounding box center [924, 206] width 255 height 40
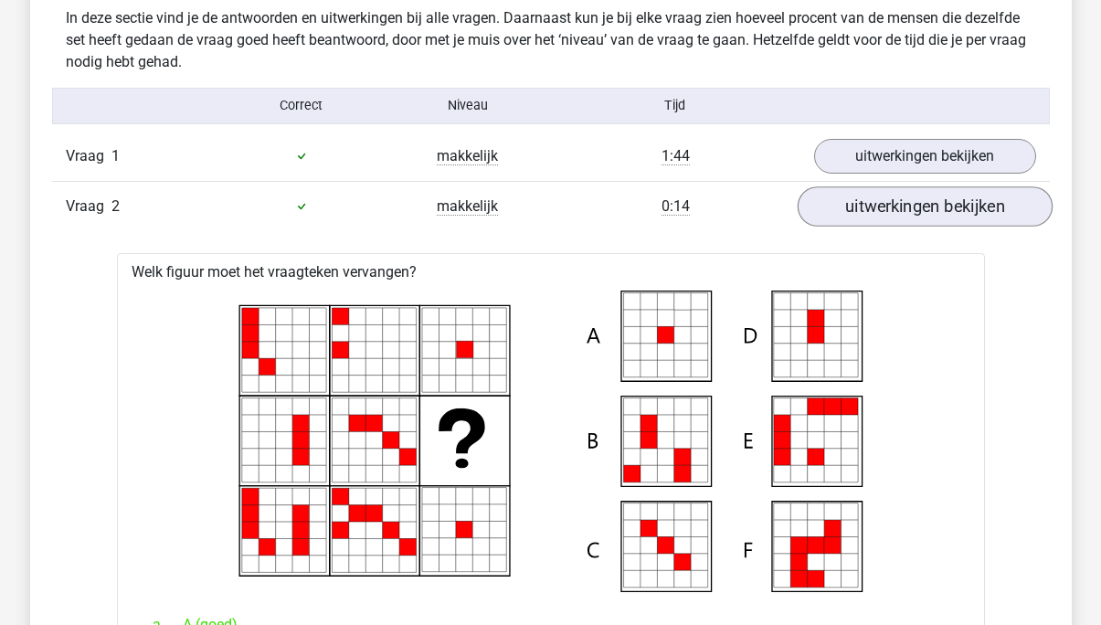
click at [929, 202] on link "uitwerkingen bekijken" at bounding box center [924, 206] width 255 height 40
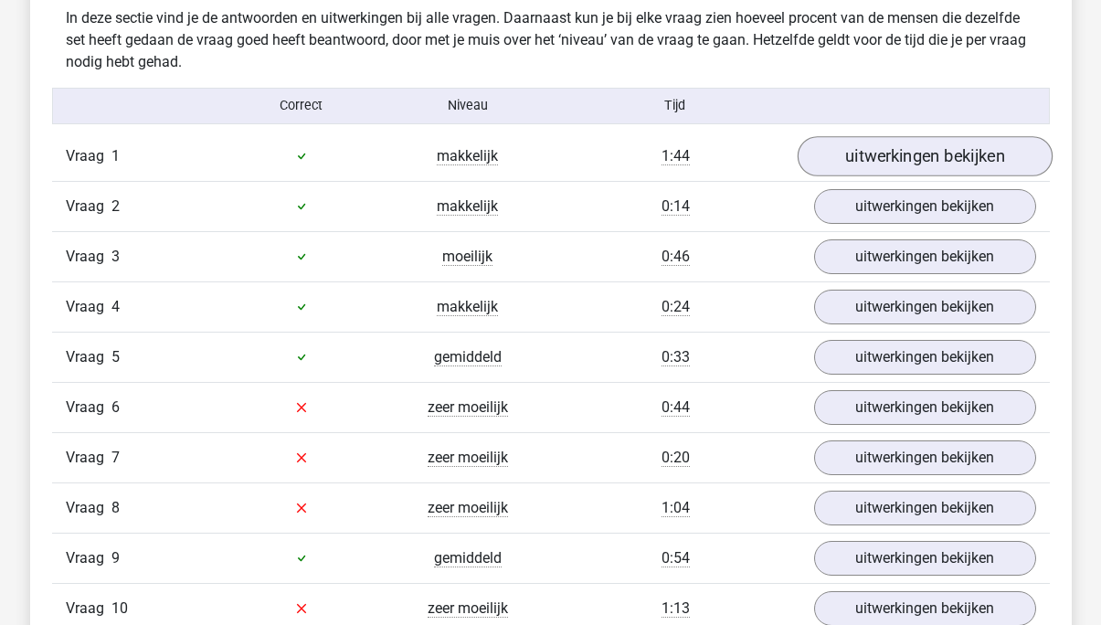
click at [935, 153] on link "uitwerkingen bekijken" at bounding box center [924, 156] width 255 height 40
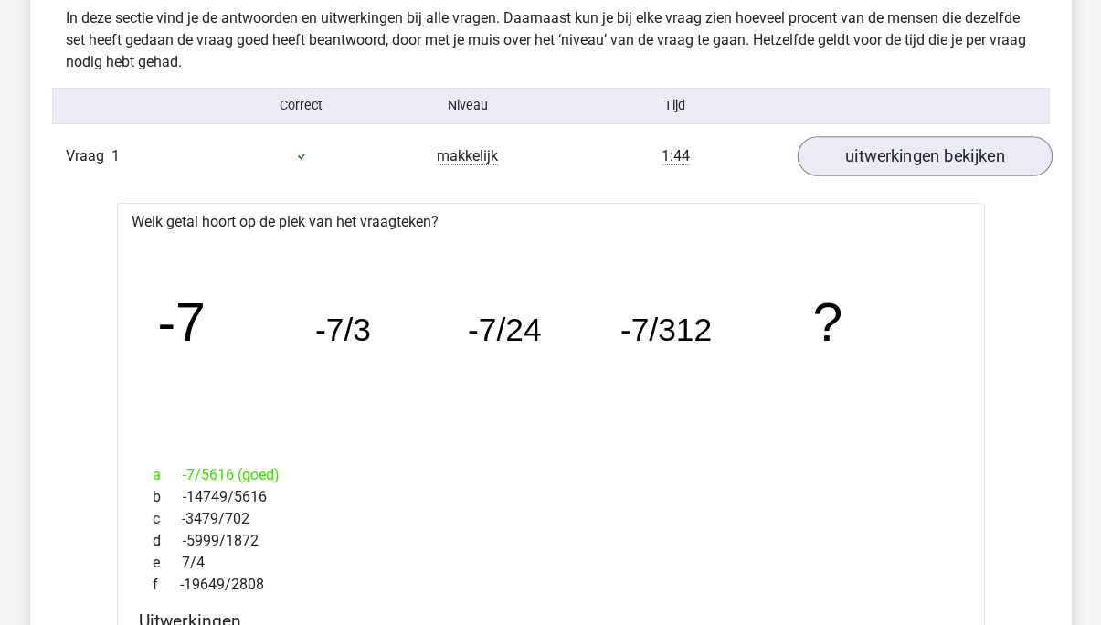
click at [935, 153] on link "uitwerkingen bekijken" at bounding box center [924, 156] width 255 height 40
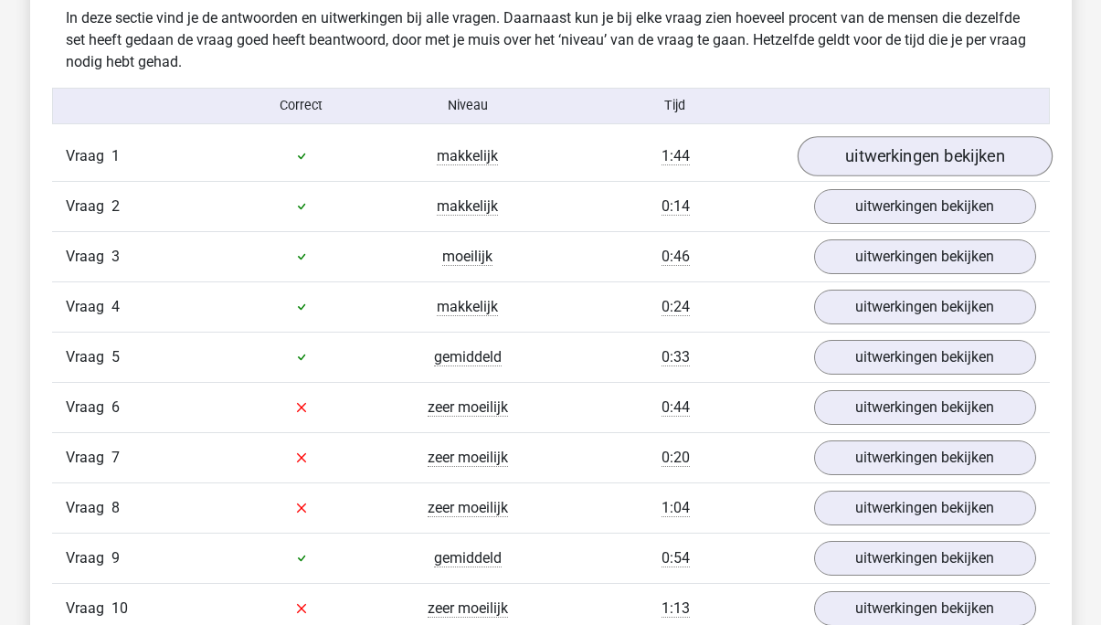
click at [935, 153] on link "uitwerkingen bekijken" at bounding box center [924, 156] width 255 height 40
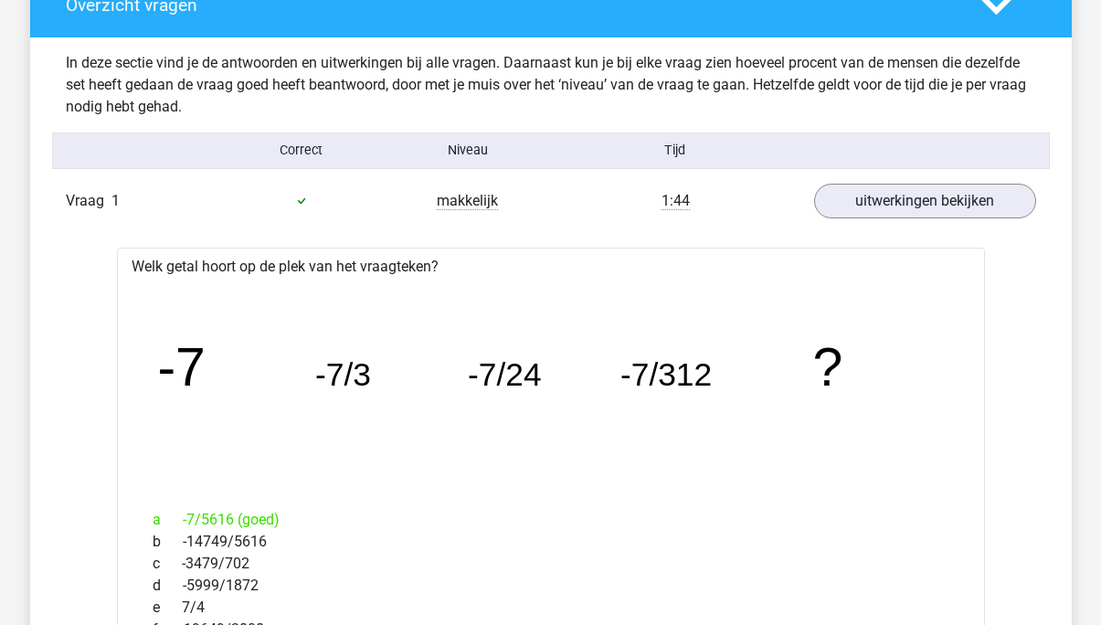
scroll to position [1919, 0]
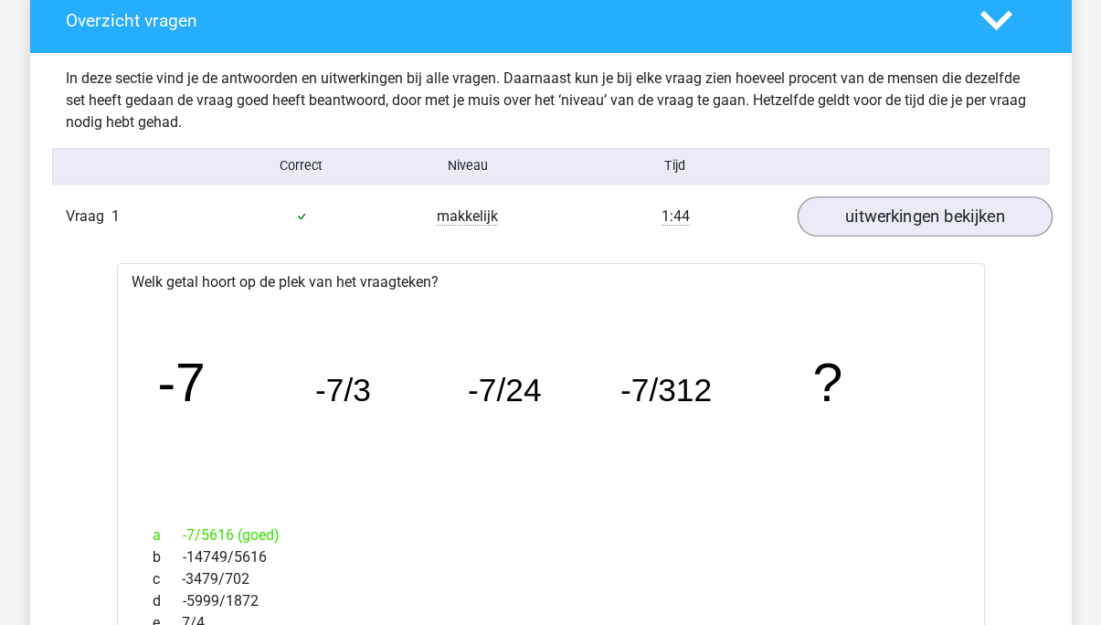
click at [889, 225] on link "uitwerkingen bekijken" at bounding box center [924, 216] width 255 height 40
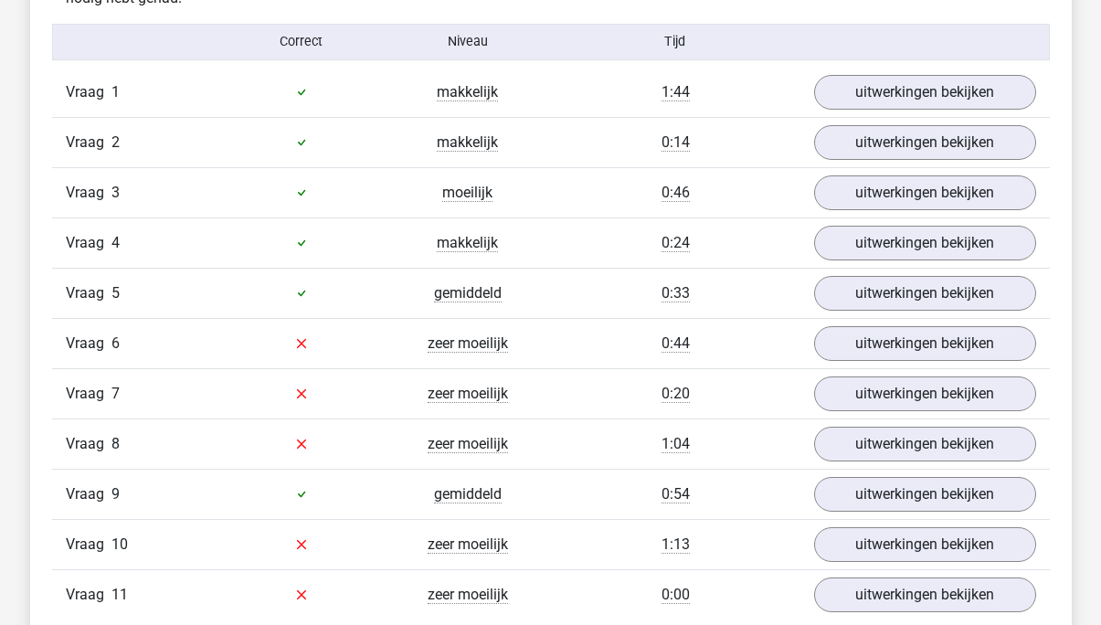
scroll to position [2045, 0]
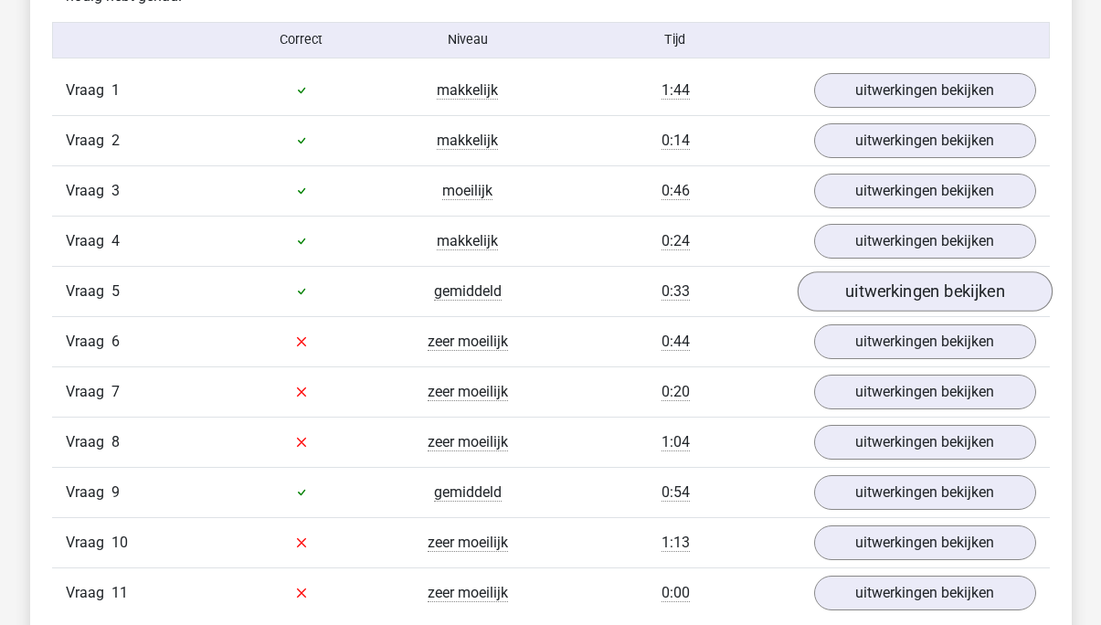
click at [882, 297] on link "uitwerkingen bekijken" at bounding box center [924, 291] width 255 height 40
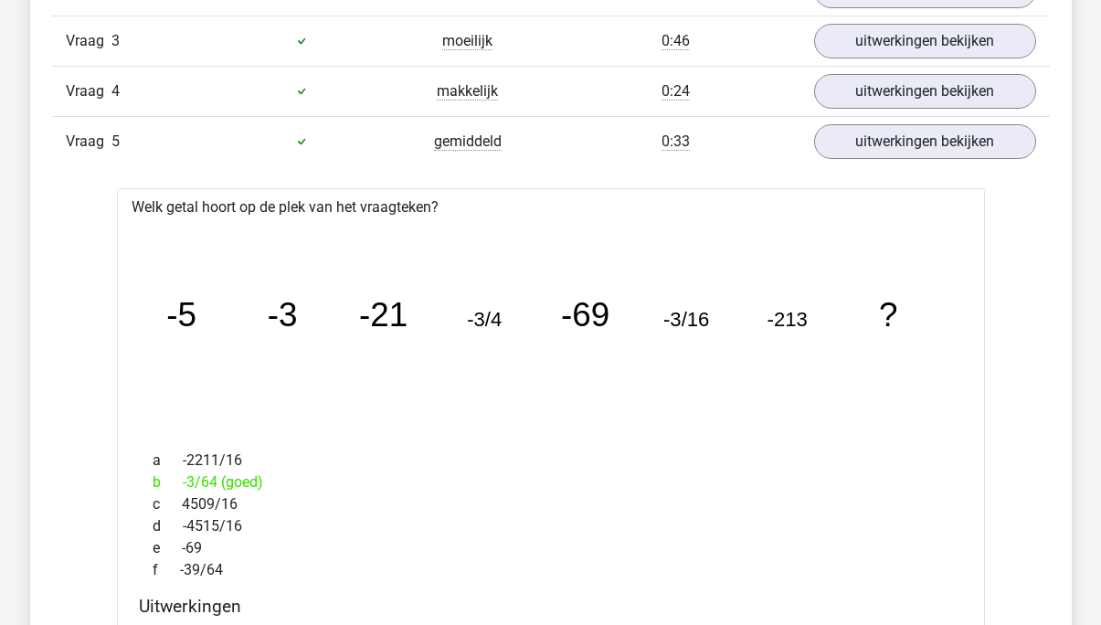
scroll to position [2197, 0]
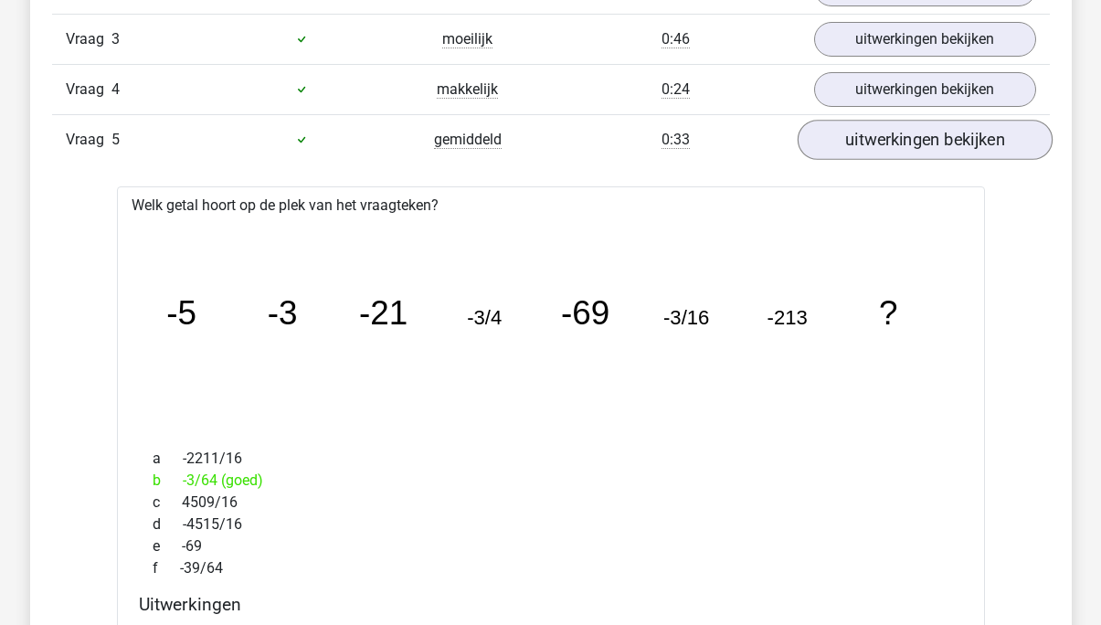
click at [943, 152] on link "uitwerkingen bekijken" at bounding box center [924, 140] width 255 height 40
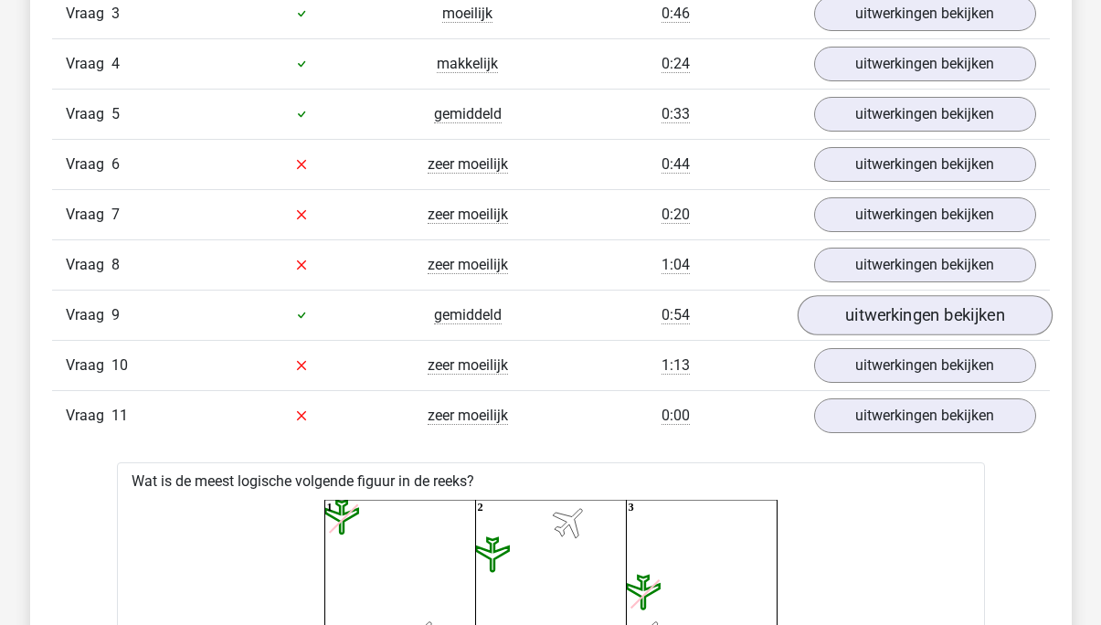
scroll to position [2230, 0]
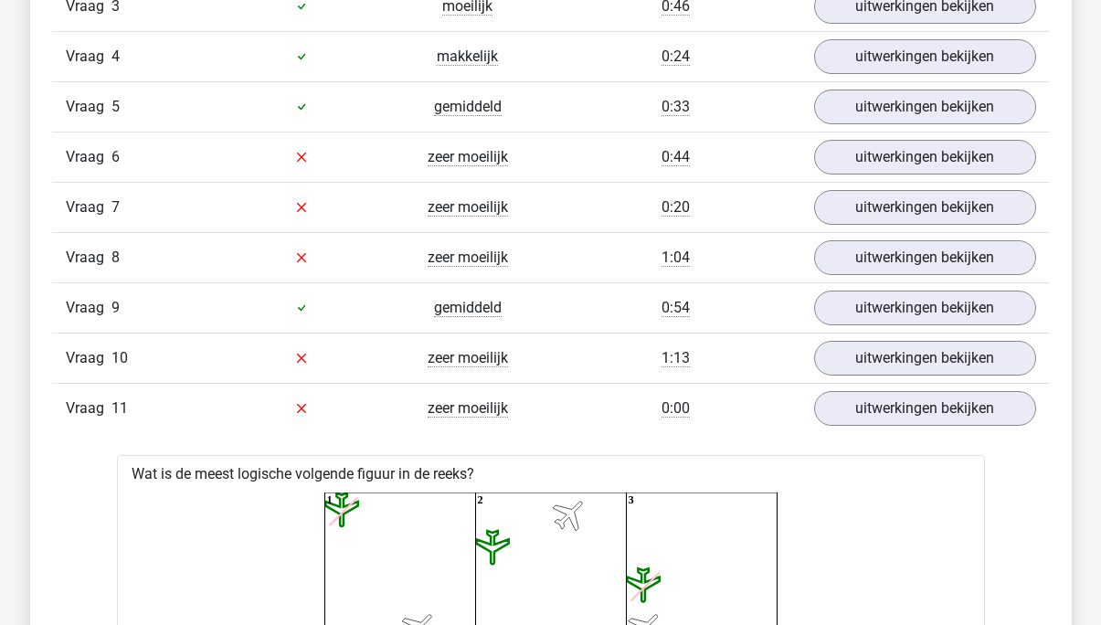
click at [876, 324] on div "Vraag 9 gemiddeld 0:54 uitwerkingen bekijken" at bounding box center [551, 307] width 998 height 50
click at [891, 313] on link "uitwerkingen bekijken" at bounding box center [924, 308] width 255 height 40
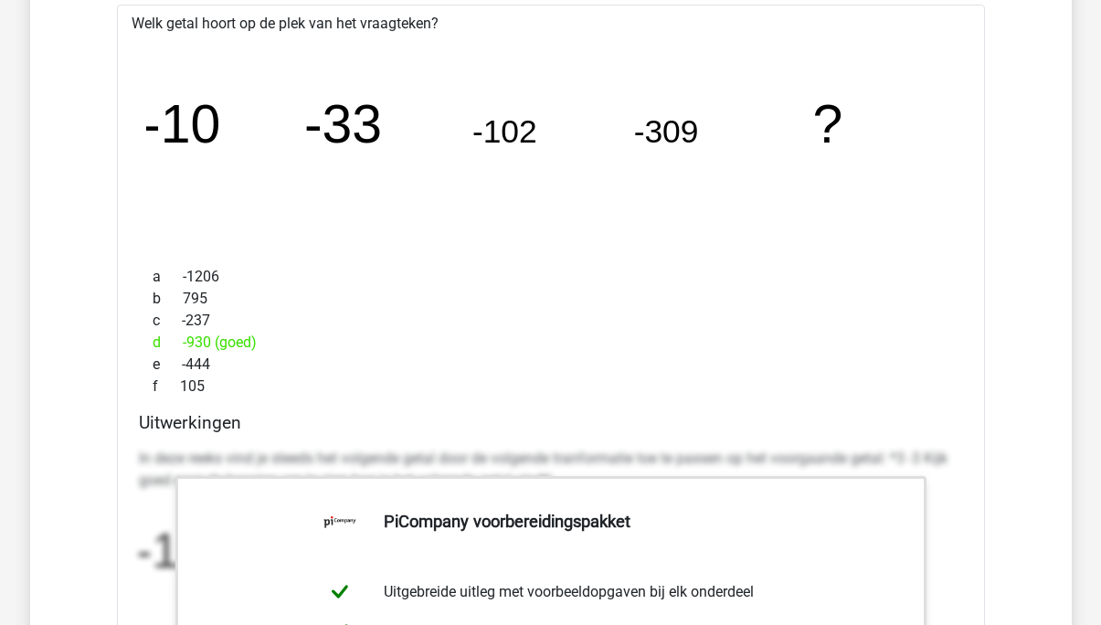
scroll to position [2575, 0]
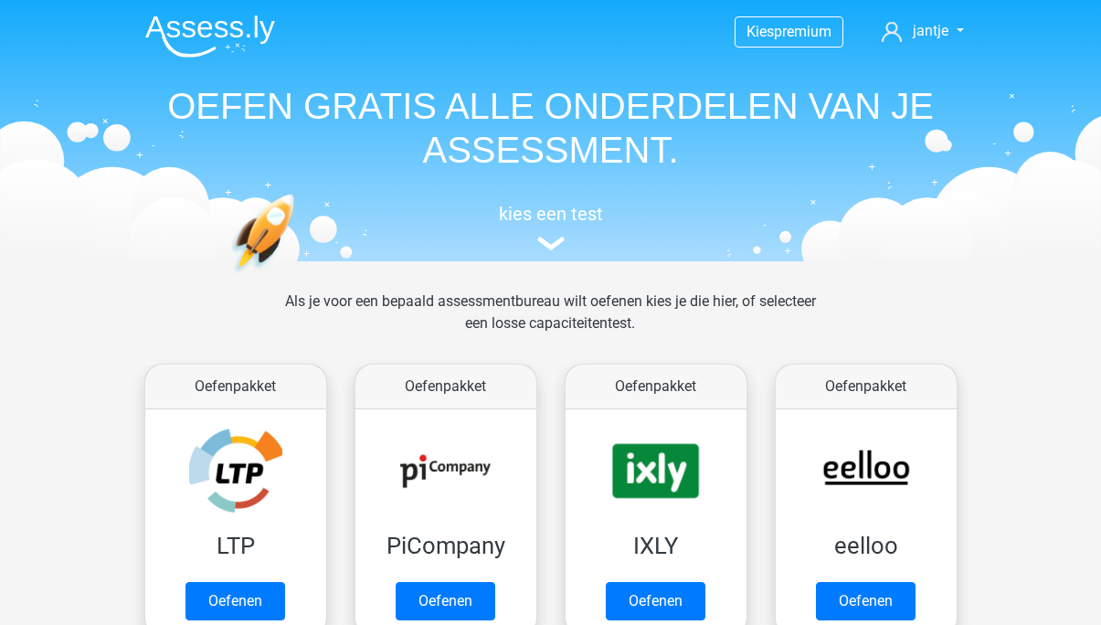
scroll to position [151, 0]
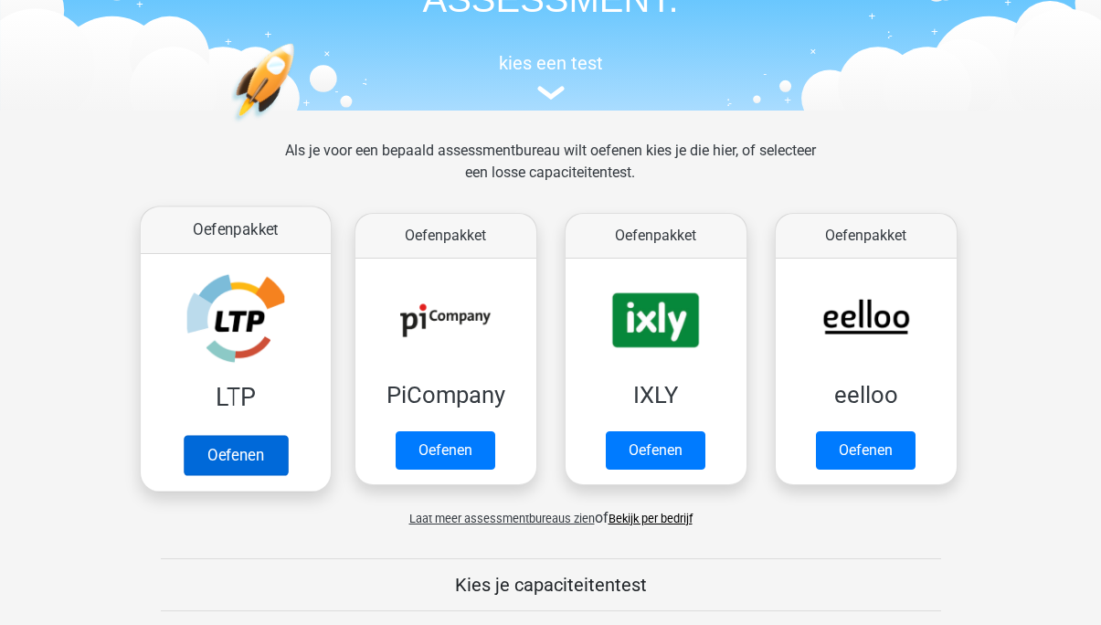
click at [234, 446] on link "Oefenen" at bounding box center [235, 455] width 104 height 40
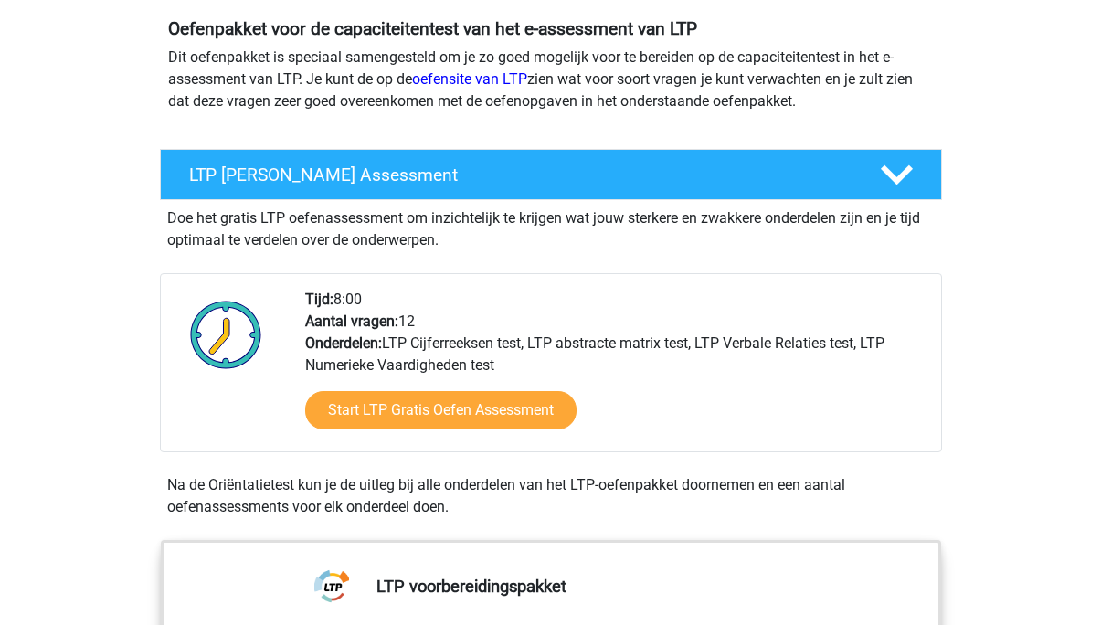
scroll to position [225, 0]
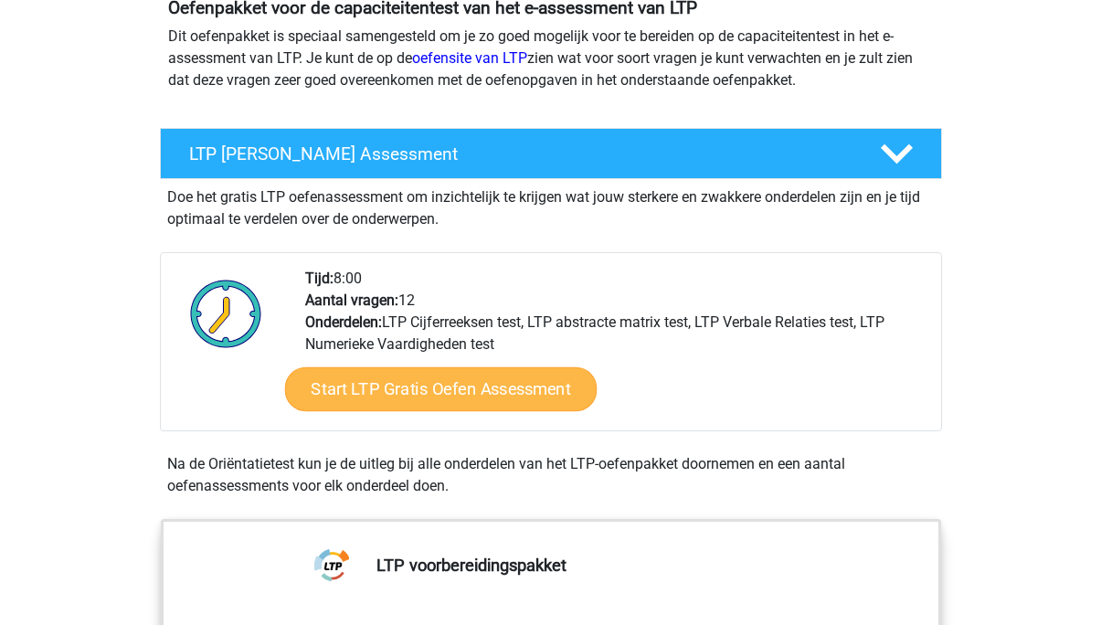
click at [360, 395] on link "Start LTP Gratis Oefen Assessment" at bounding box center [440, 389] width 312 height 44
click at [404, 378] on link "Start LTP Gratis Oefen Assessment" at bounding box center [440, 389] width 312 height 44
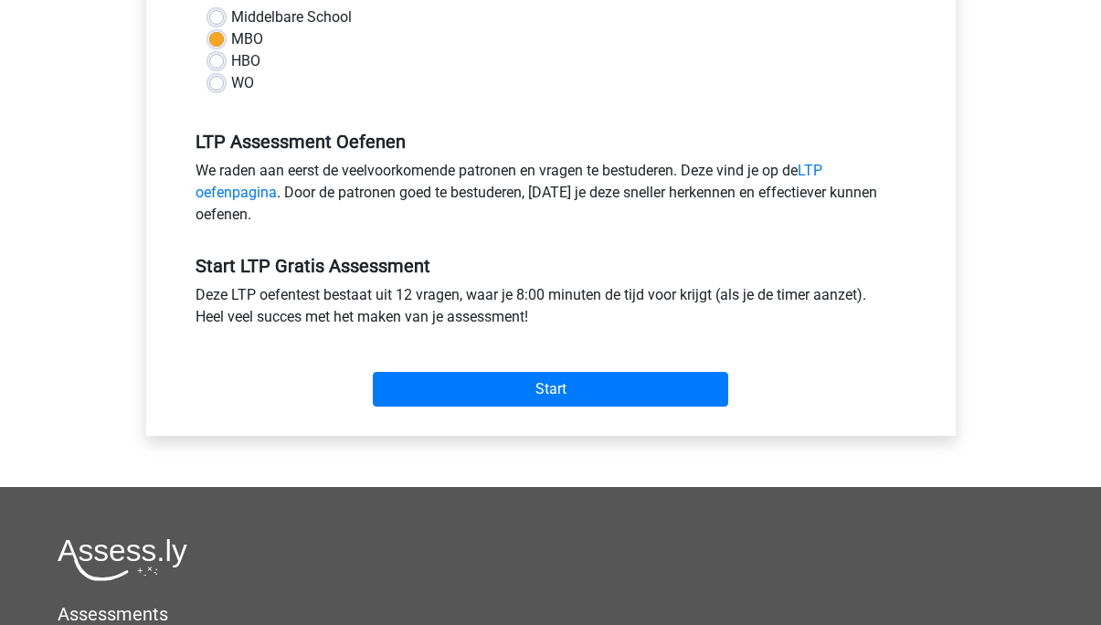
scroll to position [474, 0]
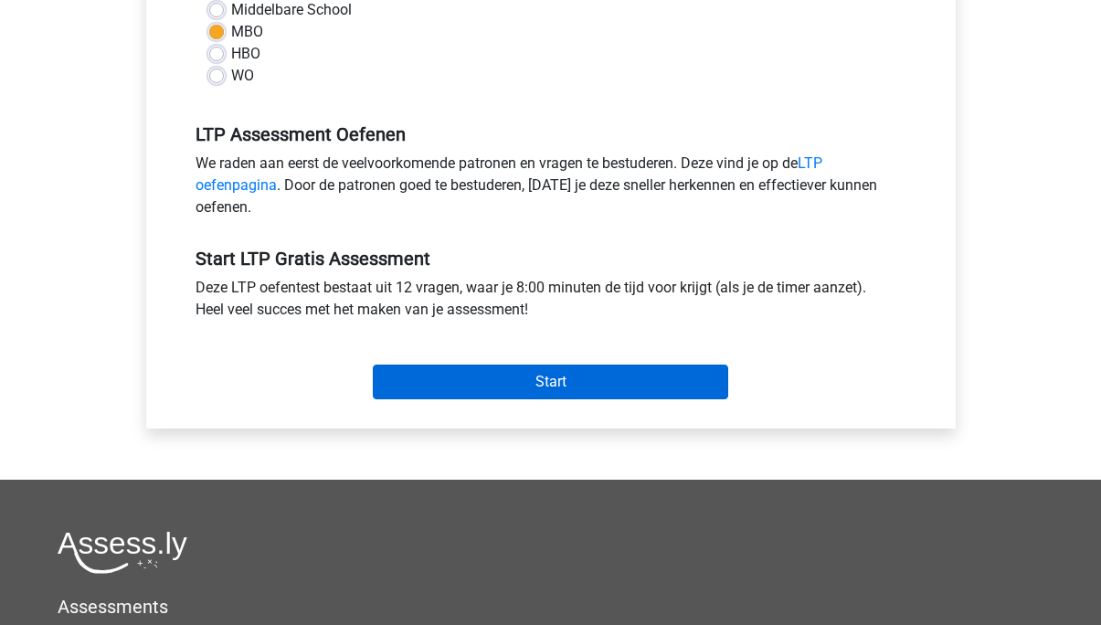
click at [602, 384] on input "Start" at bounding box center [550, 381] width 355 height 35
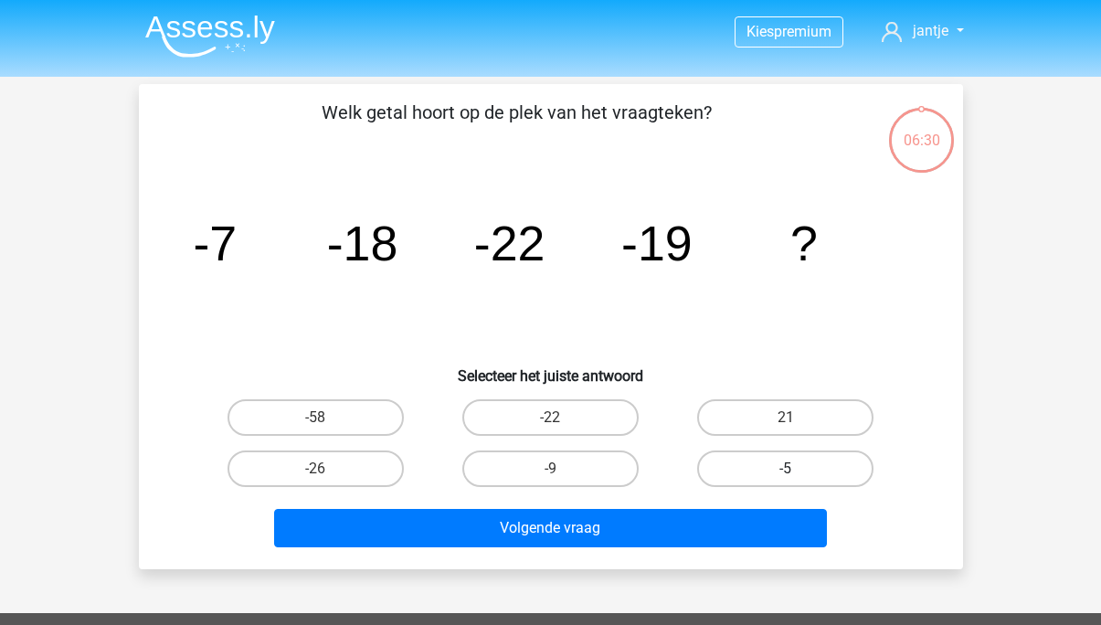
click at [752, 461] on label "-5" at bounding box center [785, 468] width 176 height 37
click at [786, 469] on input "-5" at bounding box center [792, 475] width 12 height 12
radio input "true"
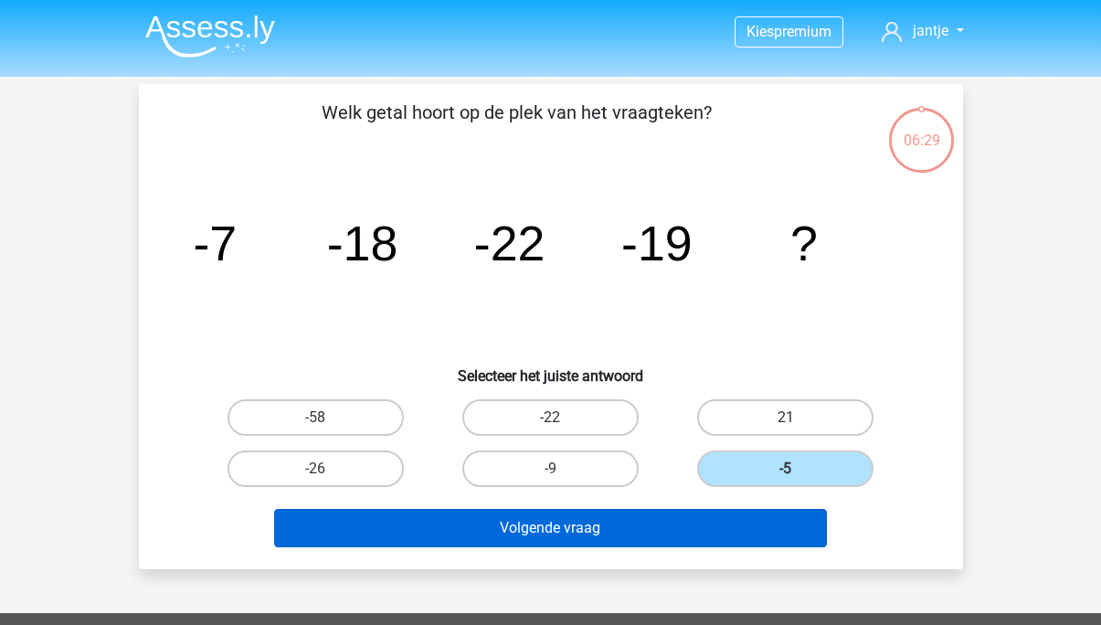
click at [659, 528] on button "Volgende vraag" at bounding box center [550, 528] width 553 height 38
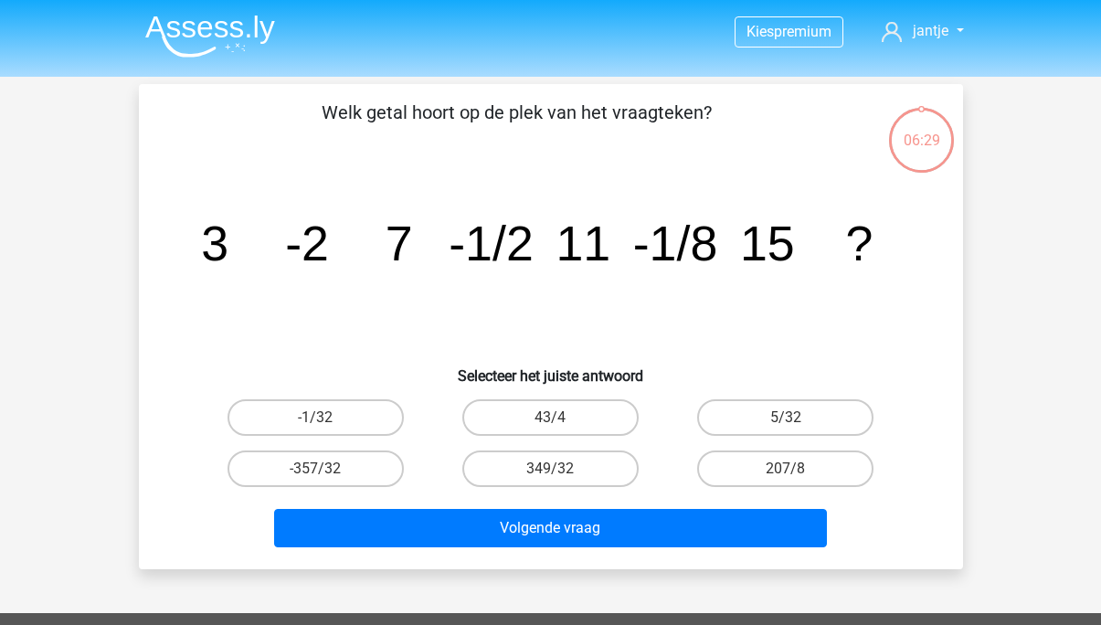
scroll to position [84, 0]
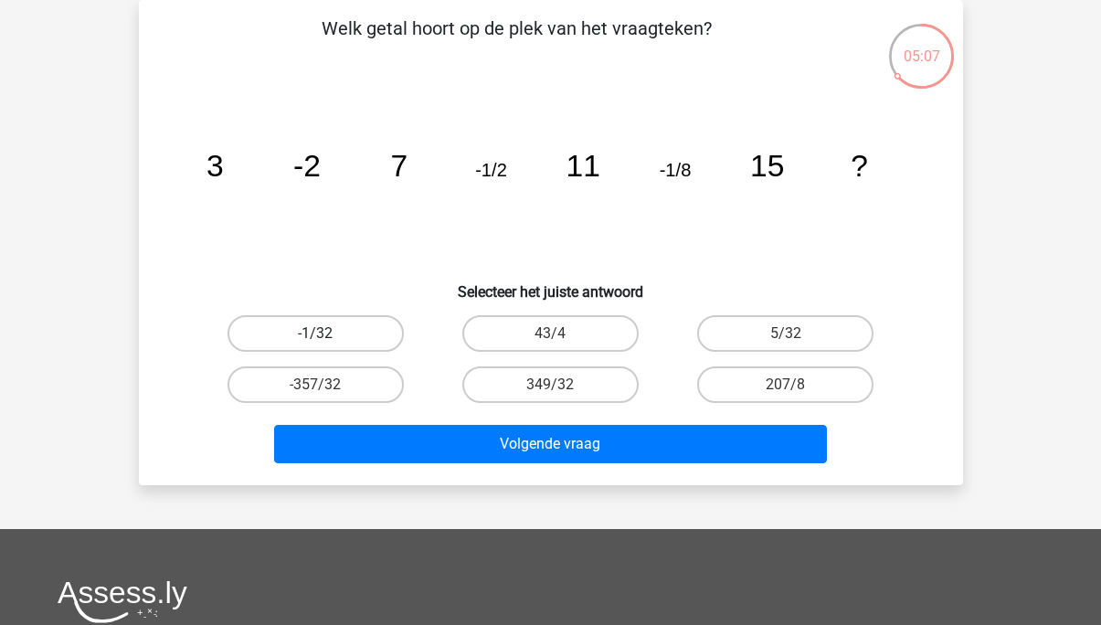
click at [304, 332] on label "-1/32" at bounding box center [315, 333] width 176 height 37
click at [315, 333] on input "-1/32" at bounding box center [321, 339] width 12 height 12
radio input "true"
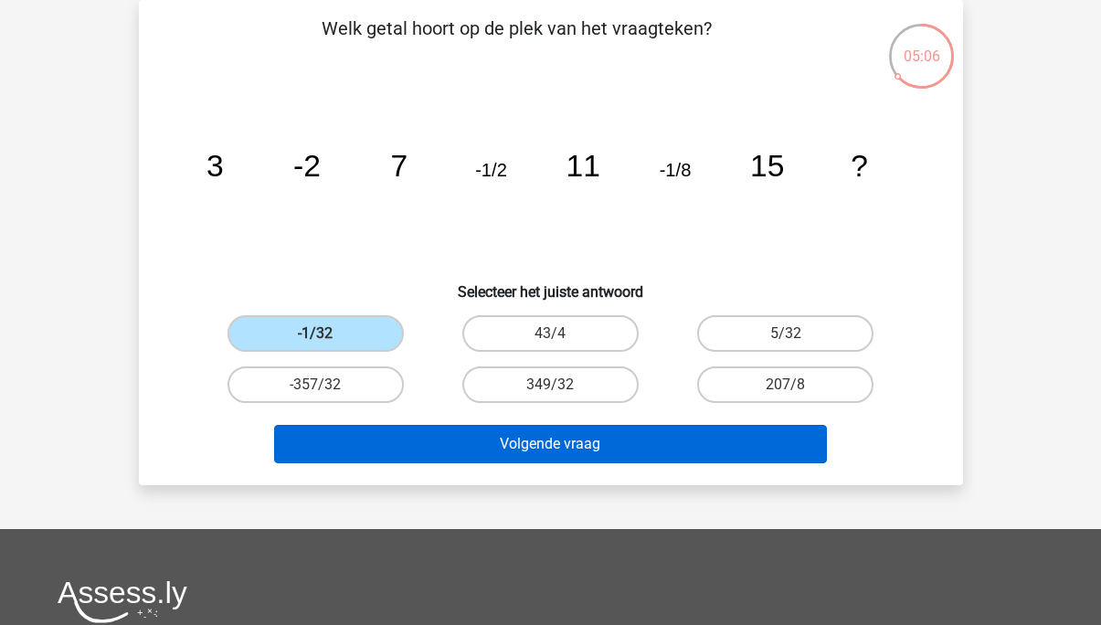
click at [418, 447] on button "Volgende vraag" at bounding box center [550, 444] width 553 height 38
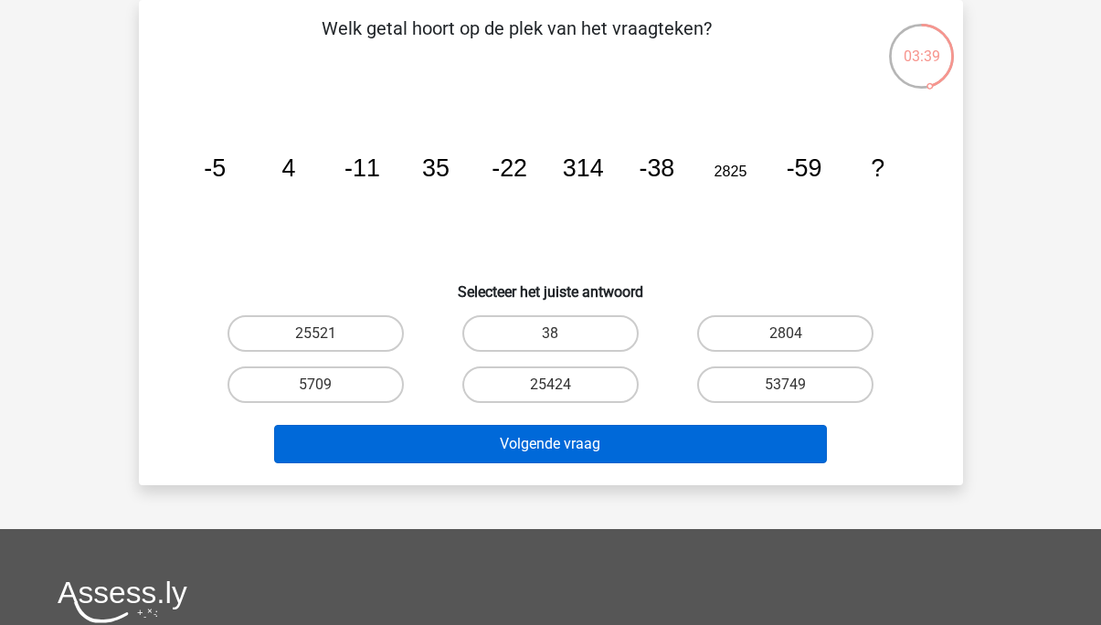
click at [588, 440] on button "Volgende vraag" at bounding box center [550, 444] width 553 height 38
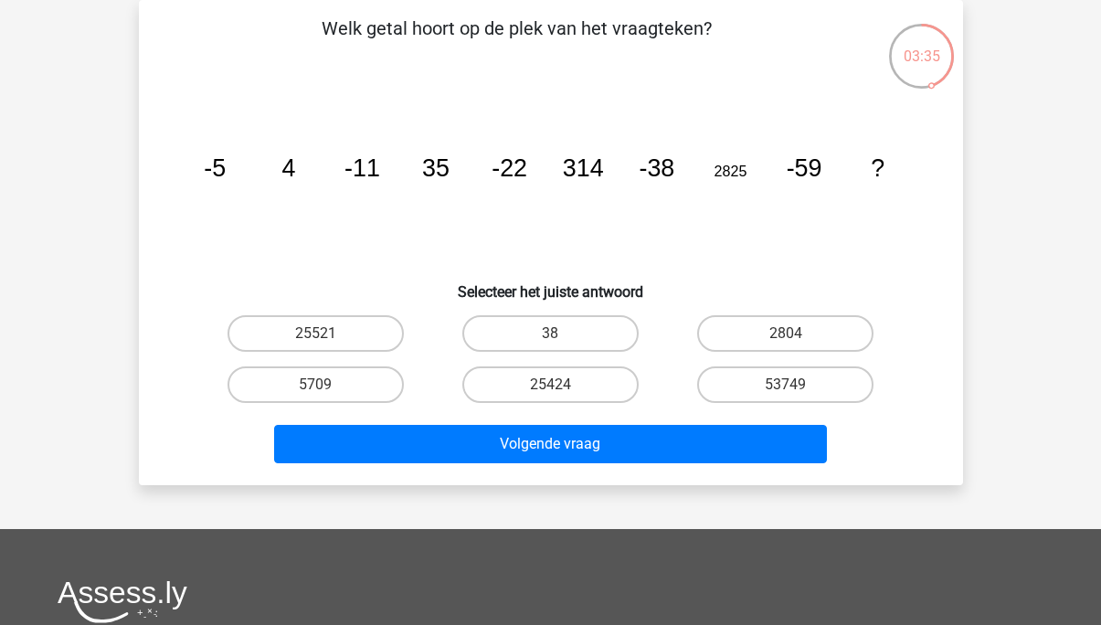
click at [587, 228] on icon "image/svg+xml -5 4 -11 35 -22 314 -38 2825 -59 ?" at bounding box center [551, 176] width 736 height 185
click at [376, 383] on label "5709" at bounding box center [315, 384] width 176 height 37
click at [327, 385] on input "5709" at bounding box center [321, 391] width 12 height 12
radio input "true"
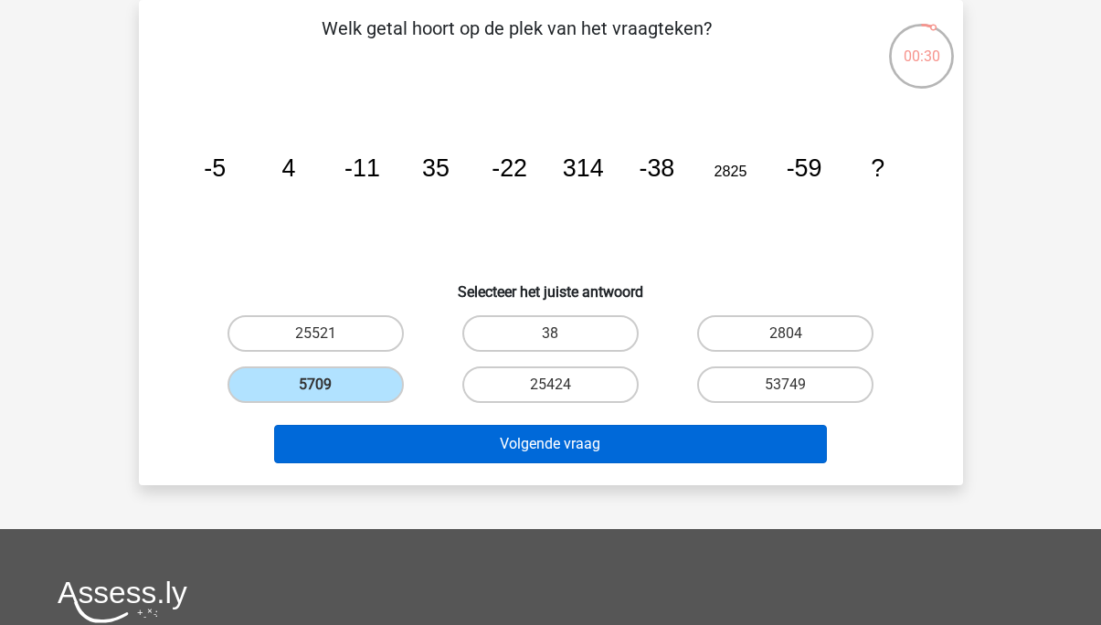
click at [510, 449] on button "Volgende vraag" at bounding box center [550, 444] width 553 height 38
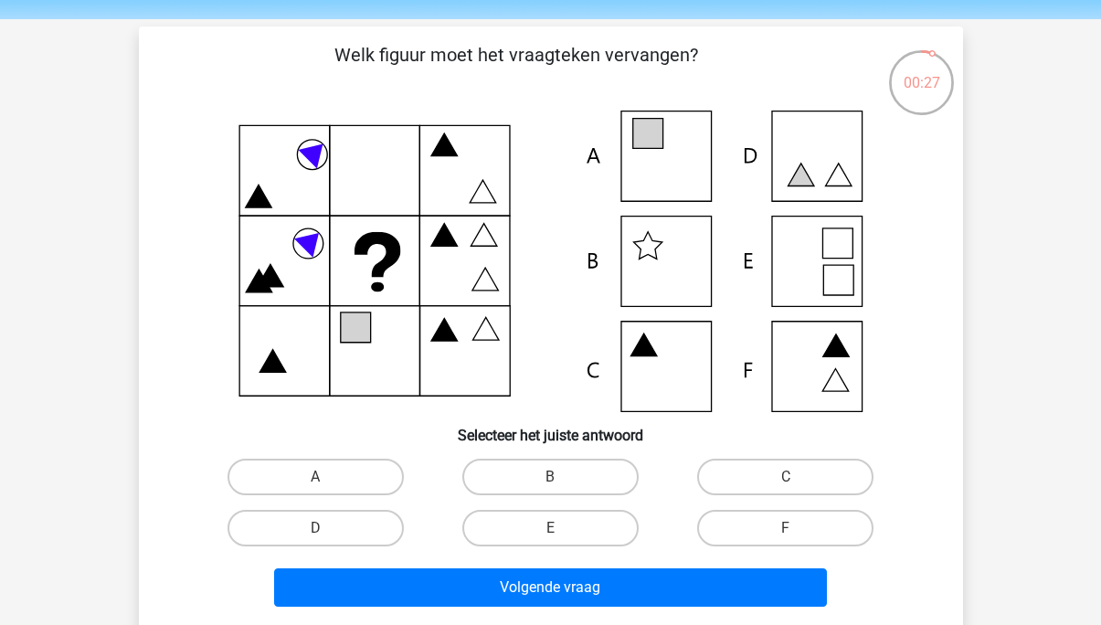
scroll to position [60, 0]
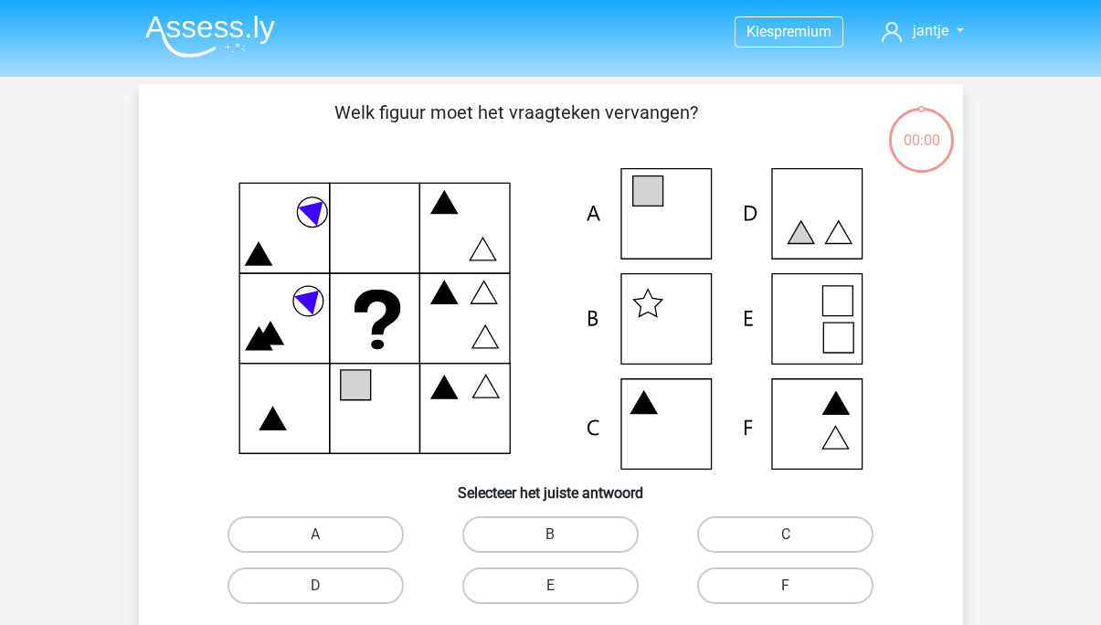
scroll to position [60, 0]
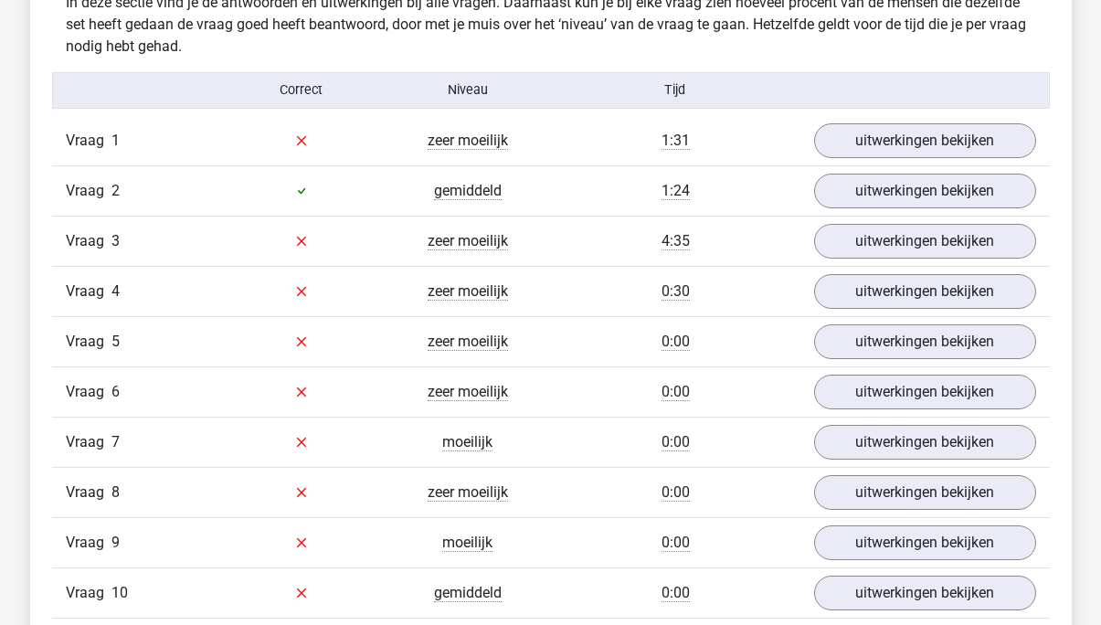
scroll to position [1971, 0]
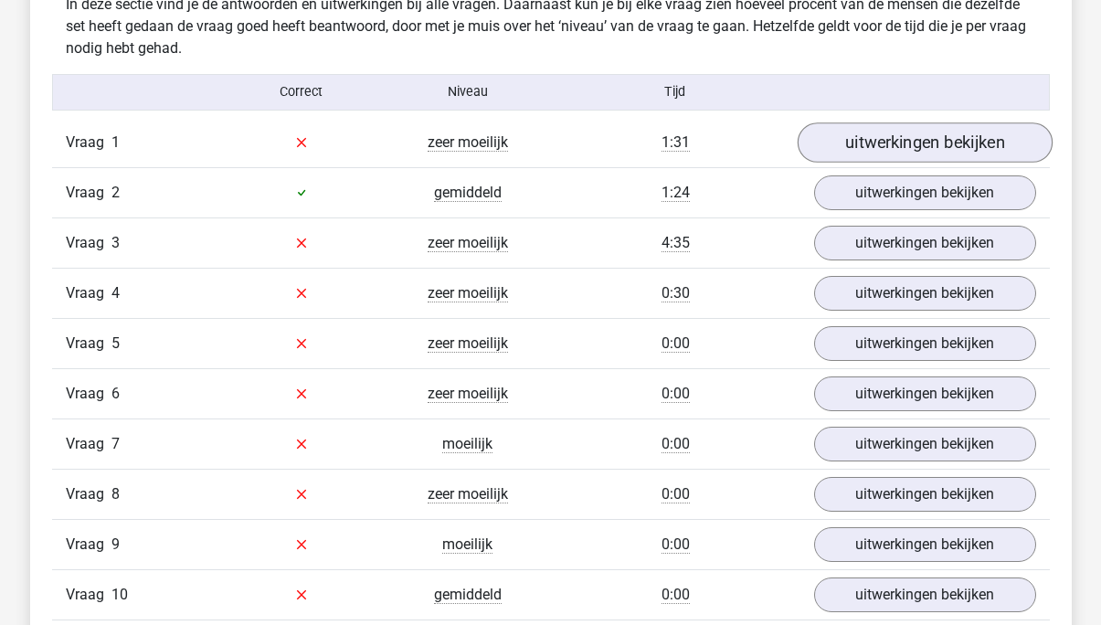
click at [903, 134] on link "uitwerkingen bekijken" at bounding box center [924, 142] width 255 height 40
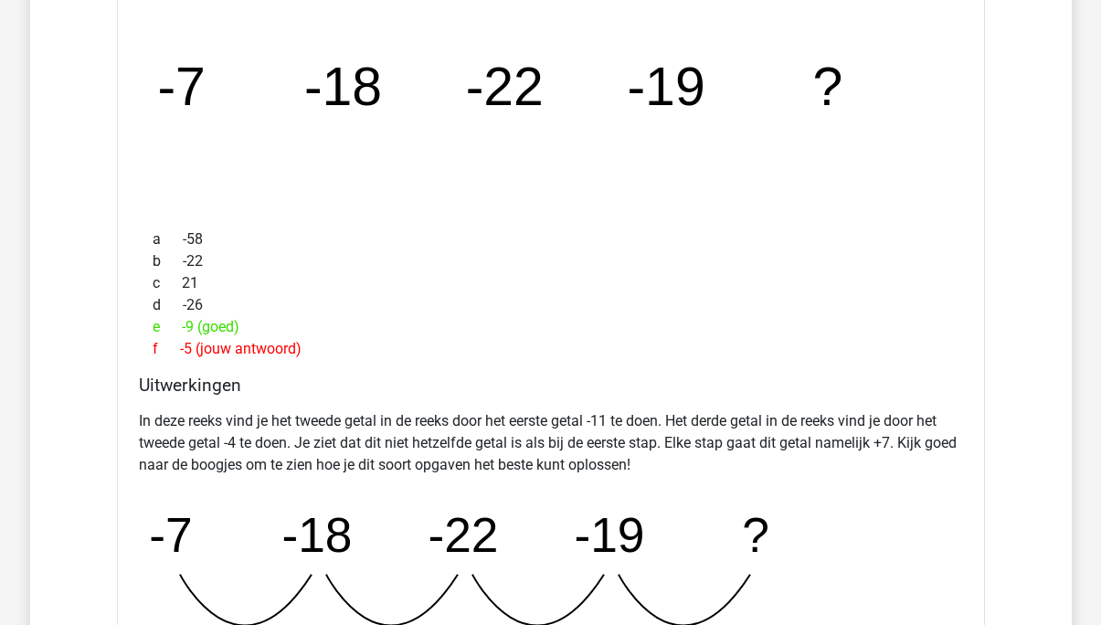
scroll to position [1951, 0]
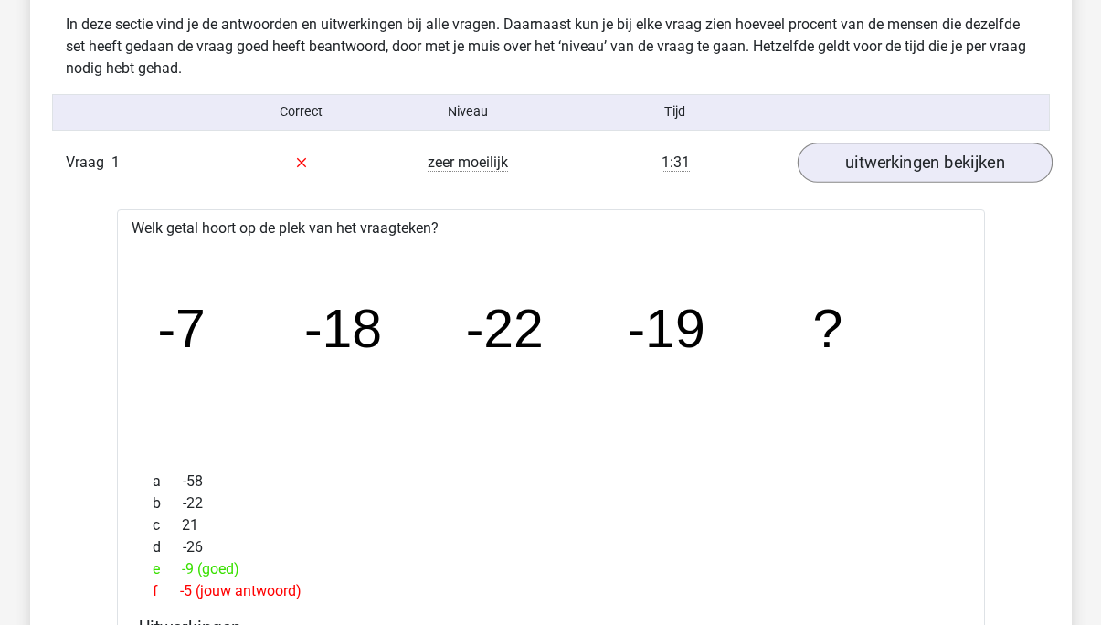
click at [901, 179] on link "uitwerkingen bekijken" at bounding box center [924, 163] width 255 height 40
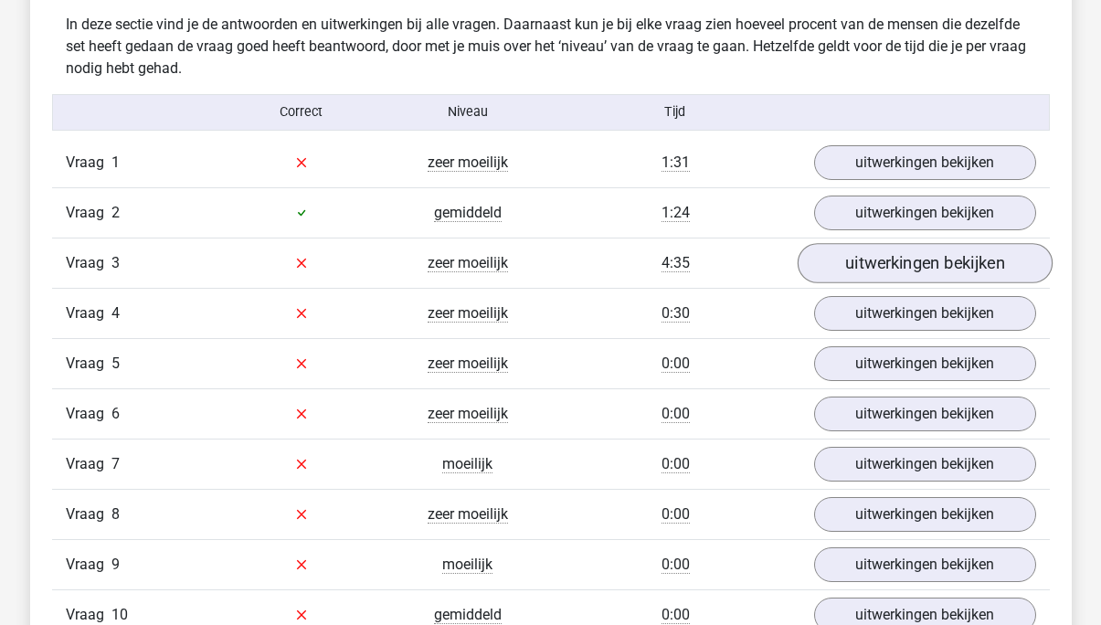
click at [882, 260] on link "uitwerkingen bekijken" at bounding box center [924, 263] width 255 height 40
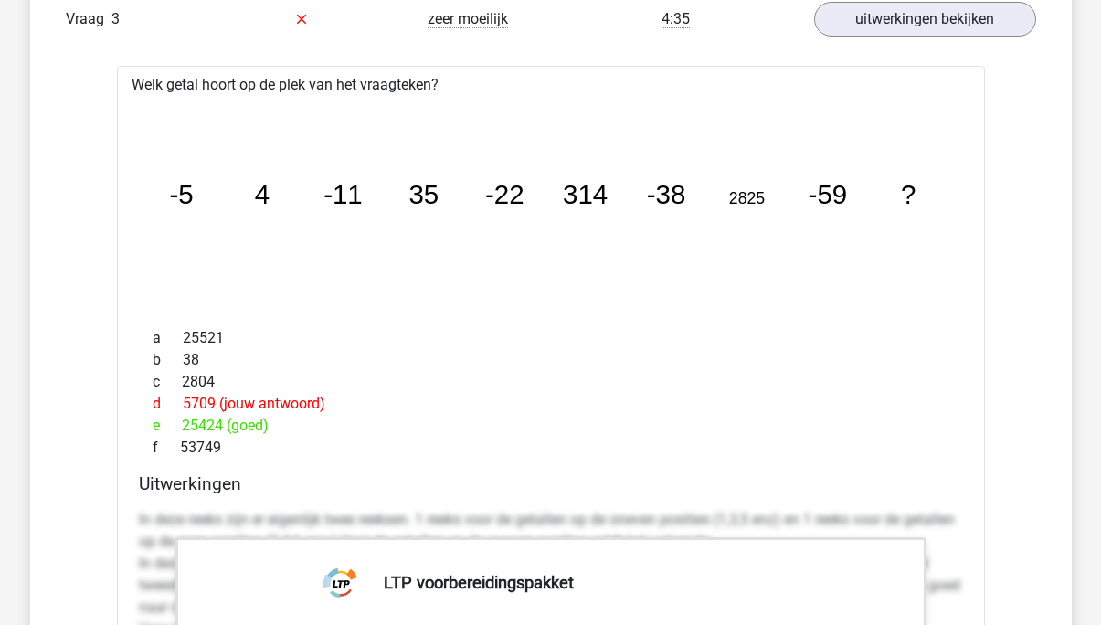
scroll to position [2193, 0]
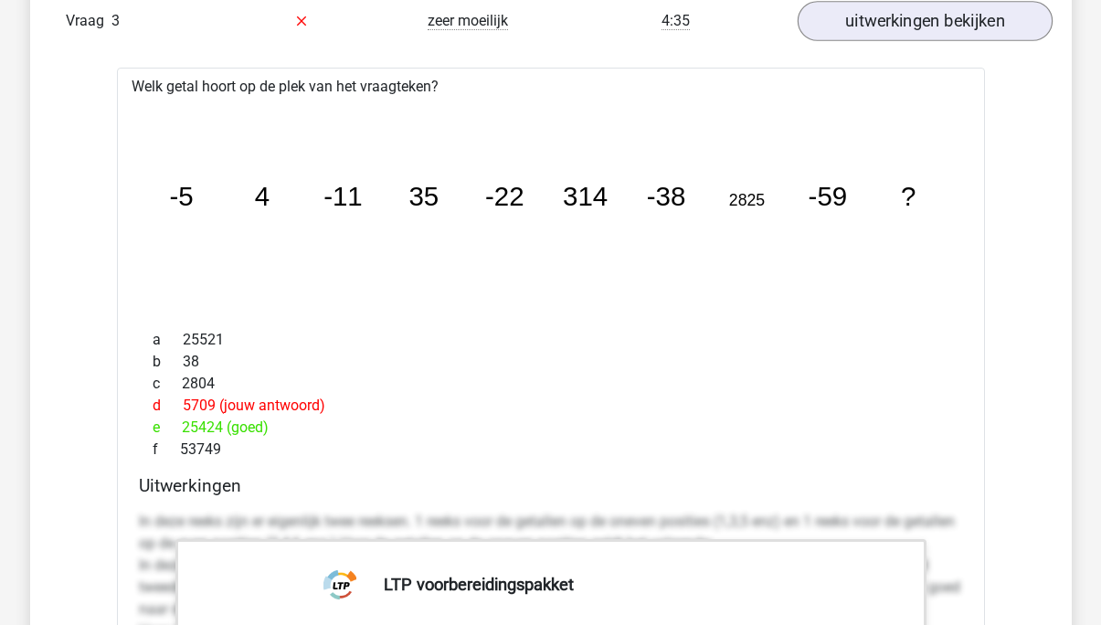
click at [899, 23] on link "uitwerkingen bekijken" at bounding box center [924, 21] width 255 height 40
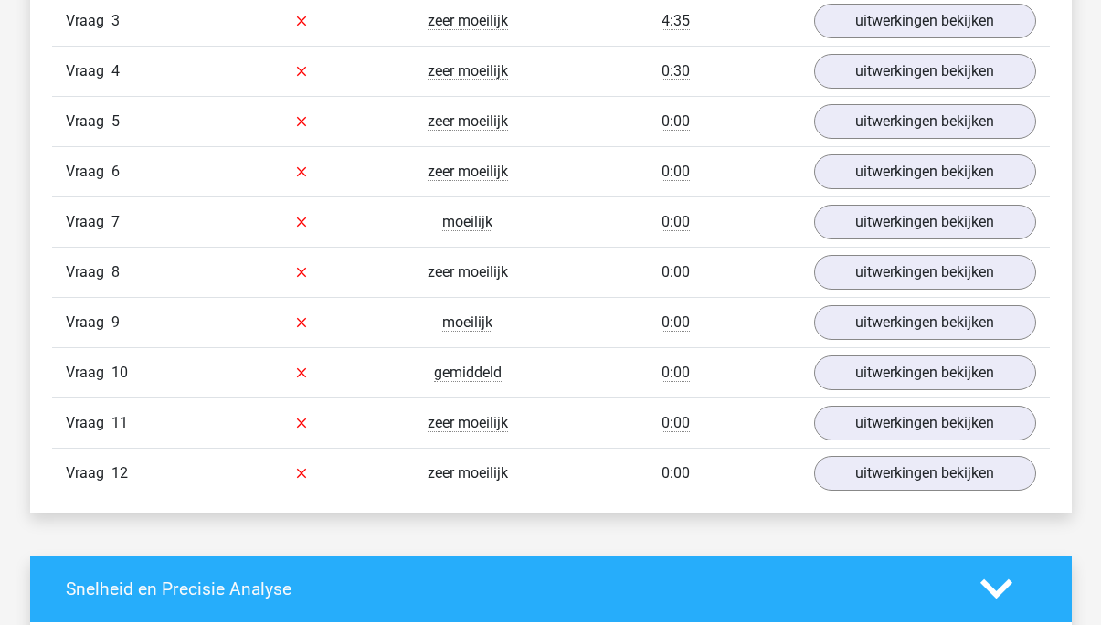
click at [880, 92] on div "Vraag 4 zeer moeilijk 0:30 uitwerkingen bekijken" at bounding box center [551, 71] width 998 height 50
click at [891, 82] on link "uitwerkingen bekijken" at bounding box center [924, 71] width 255 height 40
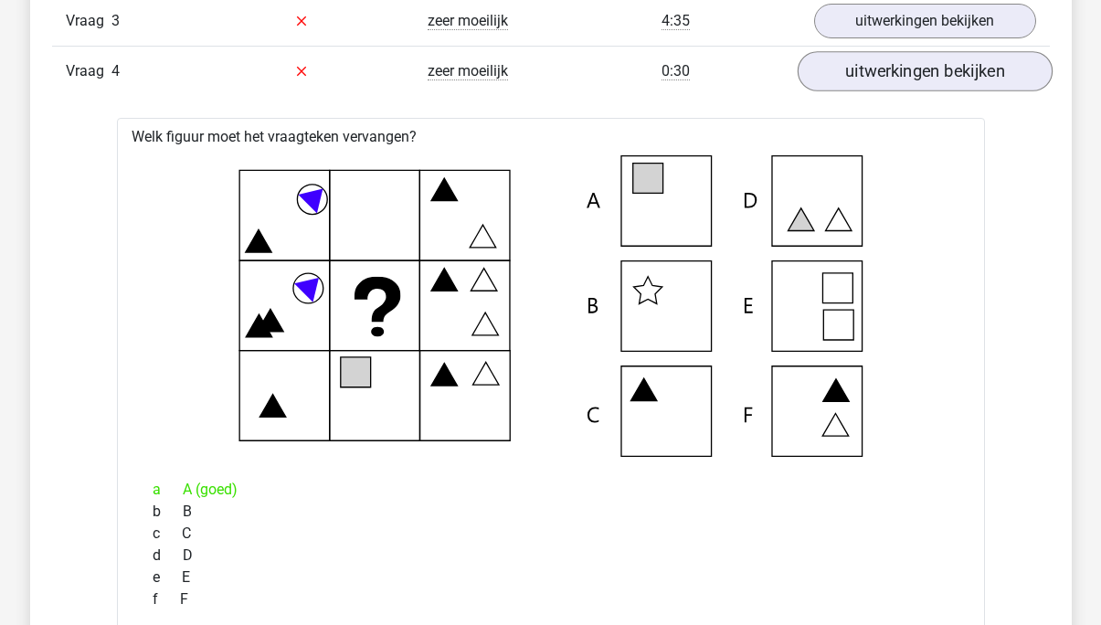
click at [865, 60] on link "uitwerkingen bekijken" at bounding box center [924, 71] width 255 height 40
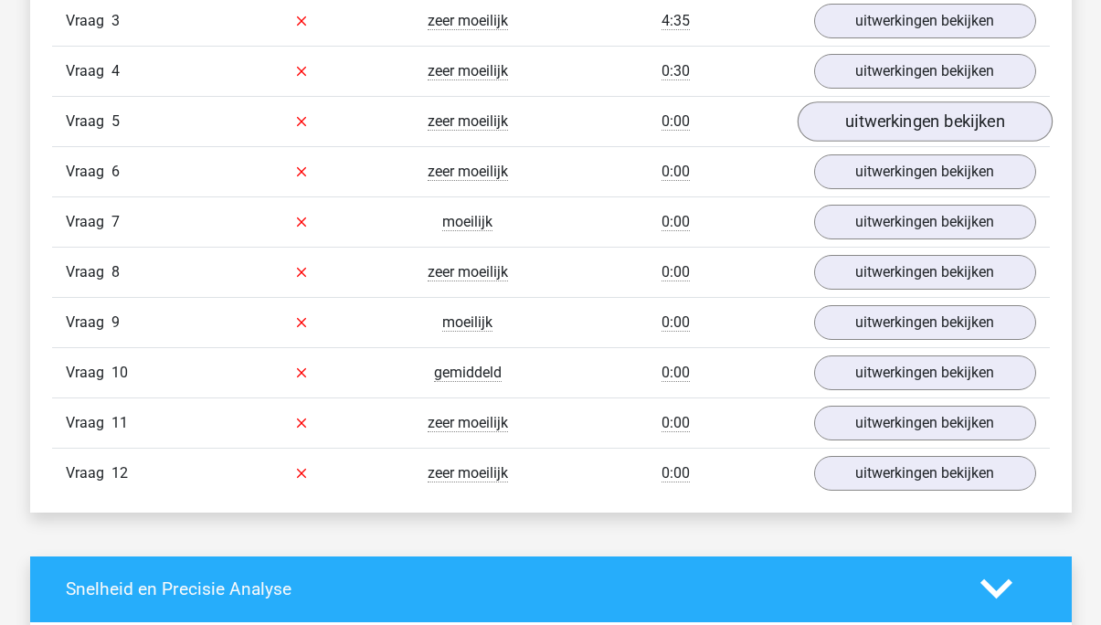
click at [862, 114] on link "uitwerkingen bekijken" at bounding box center [924, 121] width 255 height 40
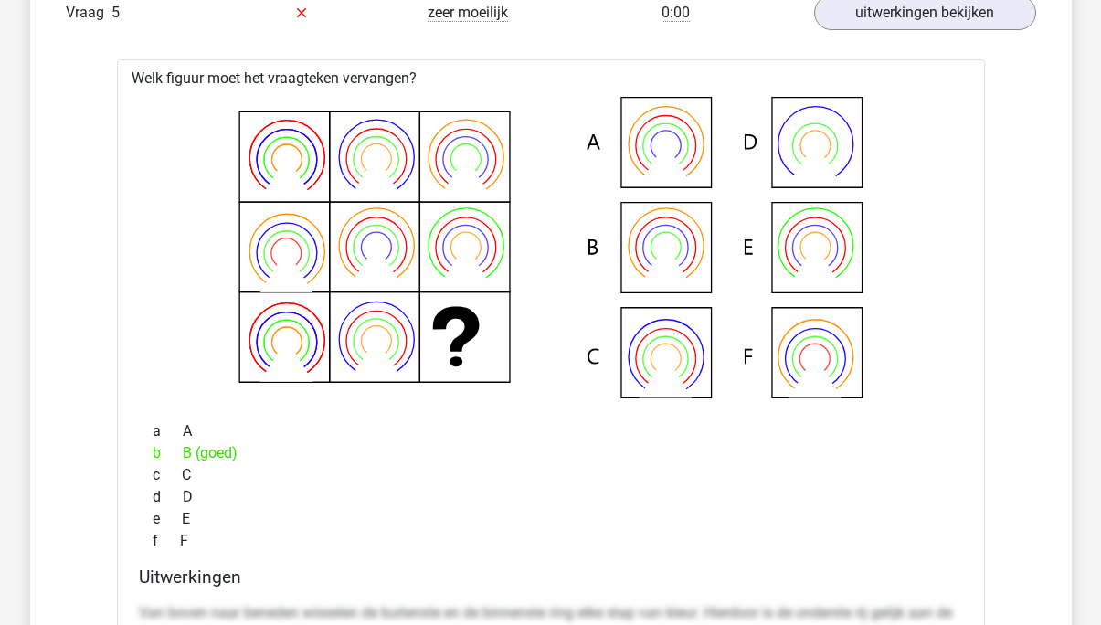
scroll to position [2302, 0]
click at [956, 11] on link "uitwerkingen bekijken" at bounding box center [924, 13] width 255 height 40
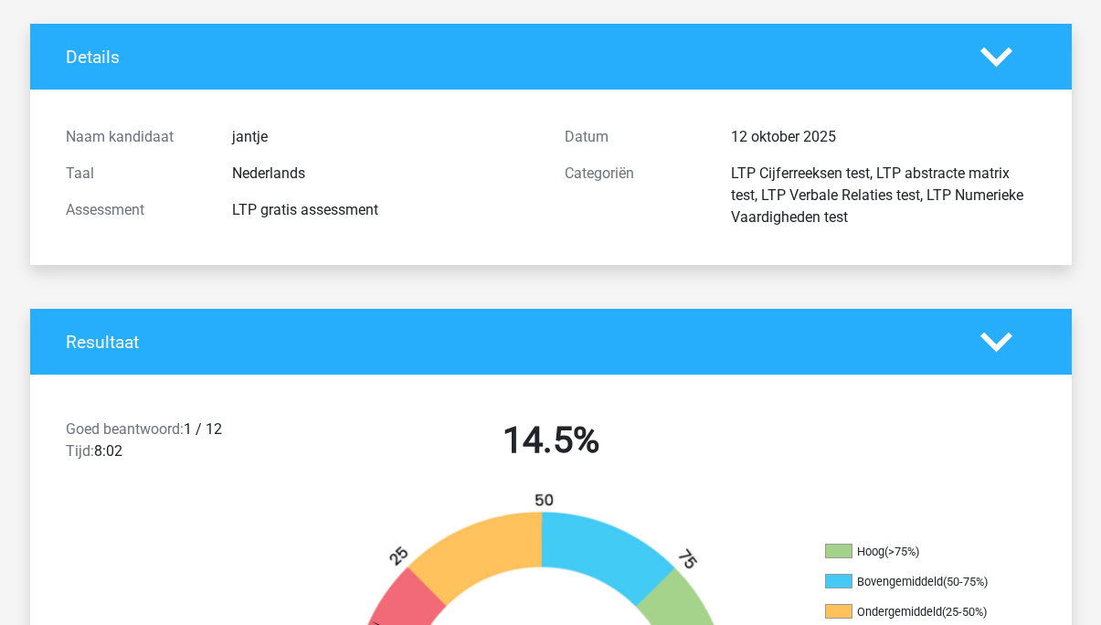
scroll to position [101, 0]
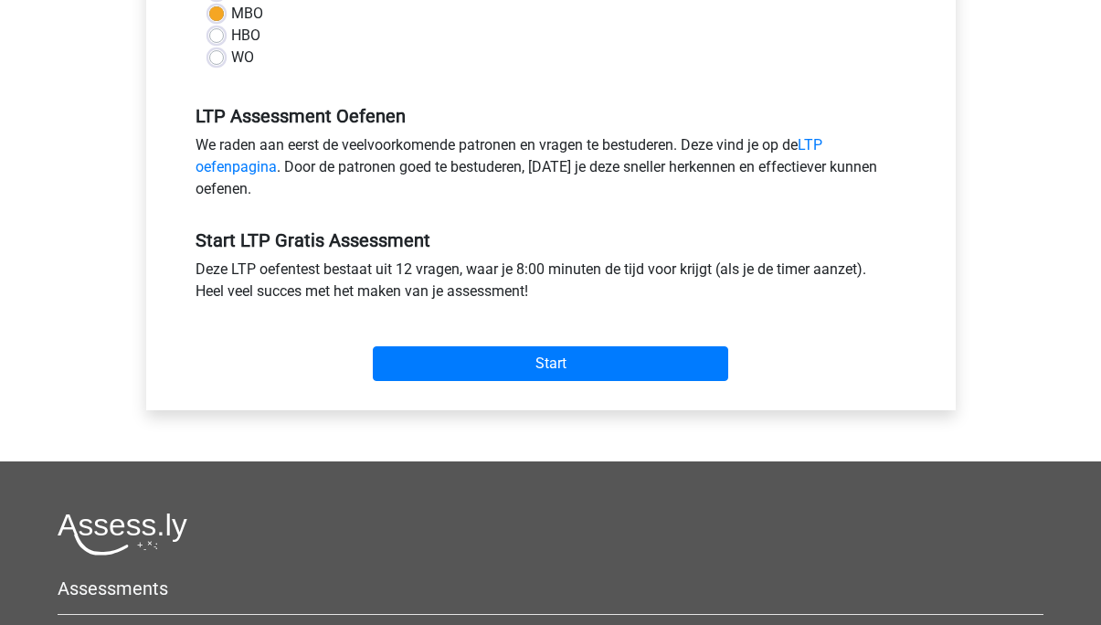
scroll to position [496, 0]
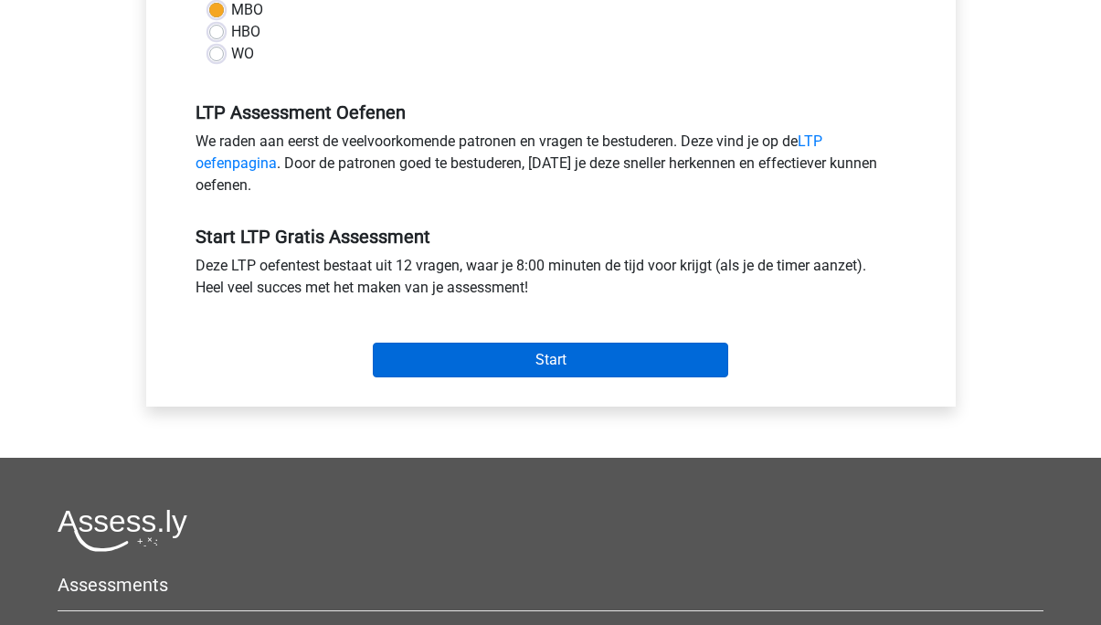
click at [519, 361] on input "Start" at bounding box center [550, 360] width 355 height 35
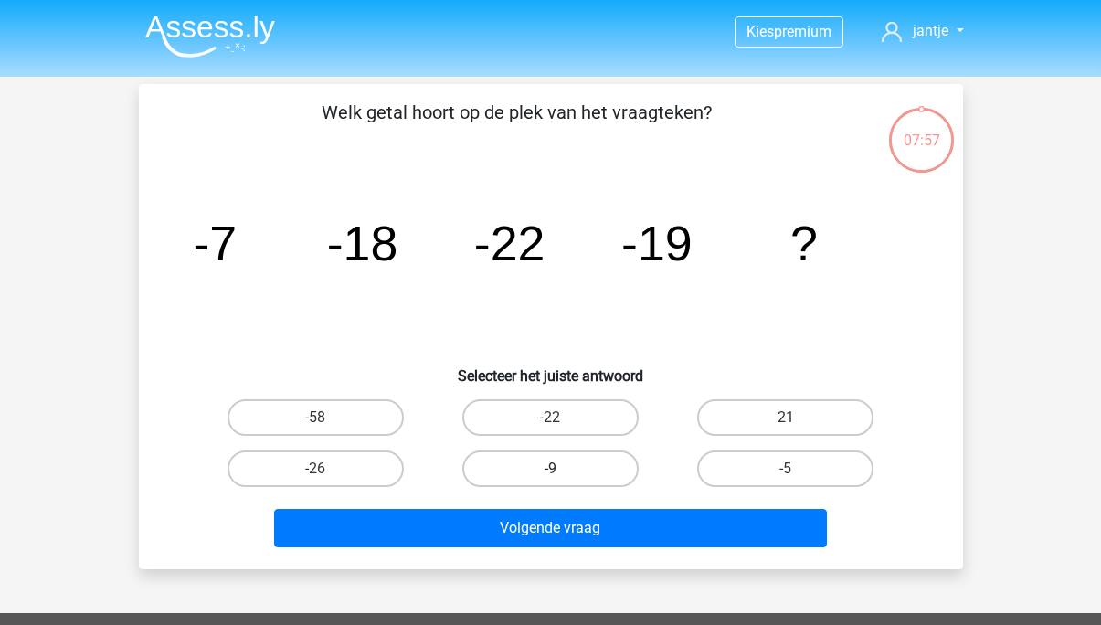
click at [524, 474] on label "-9" at bounding box center [550, 468] width 176 height 37
click at [550, 474] on input "-9" at bounding box center [556, 475] width 12 height 12
radio input "true"
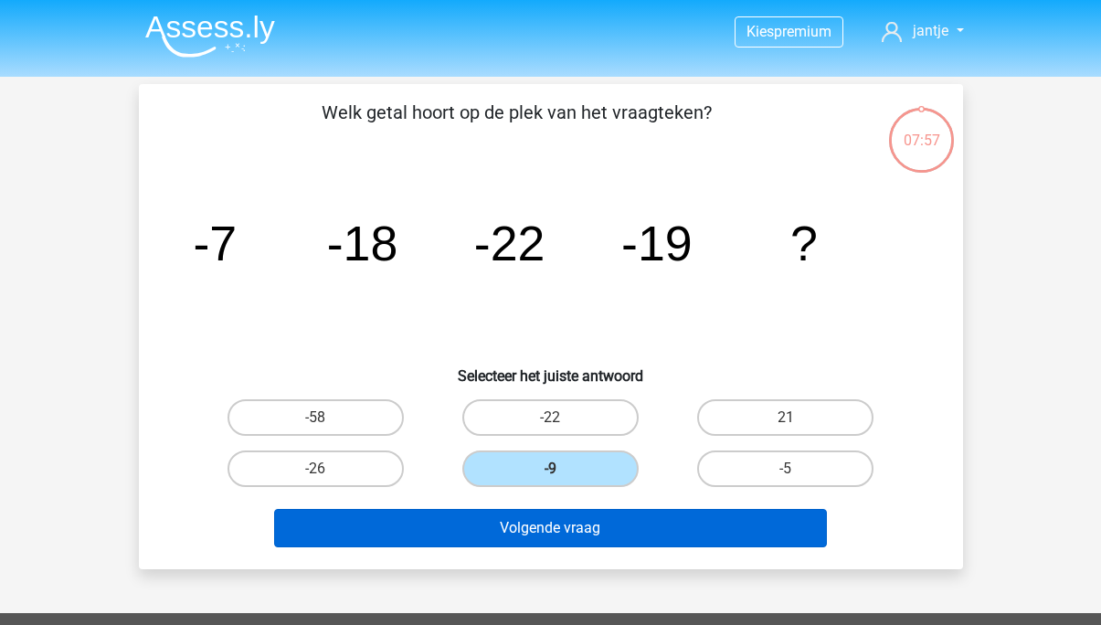
click at [522, 533] on button "Volgende vraag" at bounding box center [550, 528] width 553 height 38
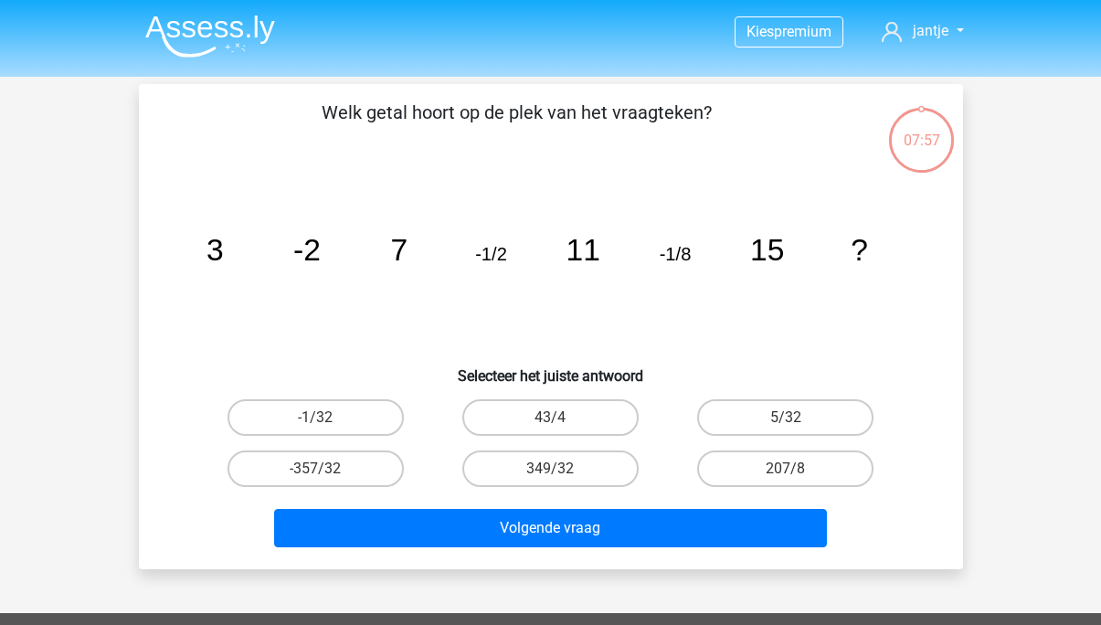
scroll to position [84, 0]
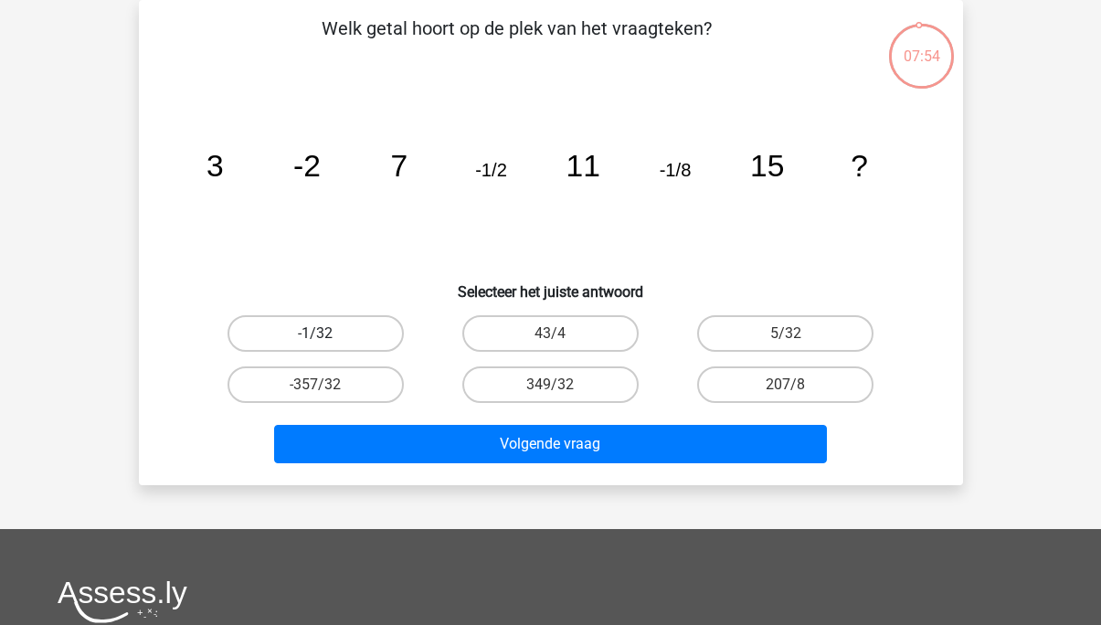
click at [329, 330] on label "-1/32" at bounding box center [315, 333] width 176 height 37
click at [327, 333] on input "-1/32" at bounding box center [321, 339] width 12 height 12
radio input "true"
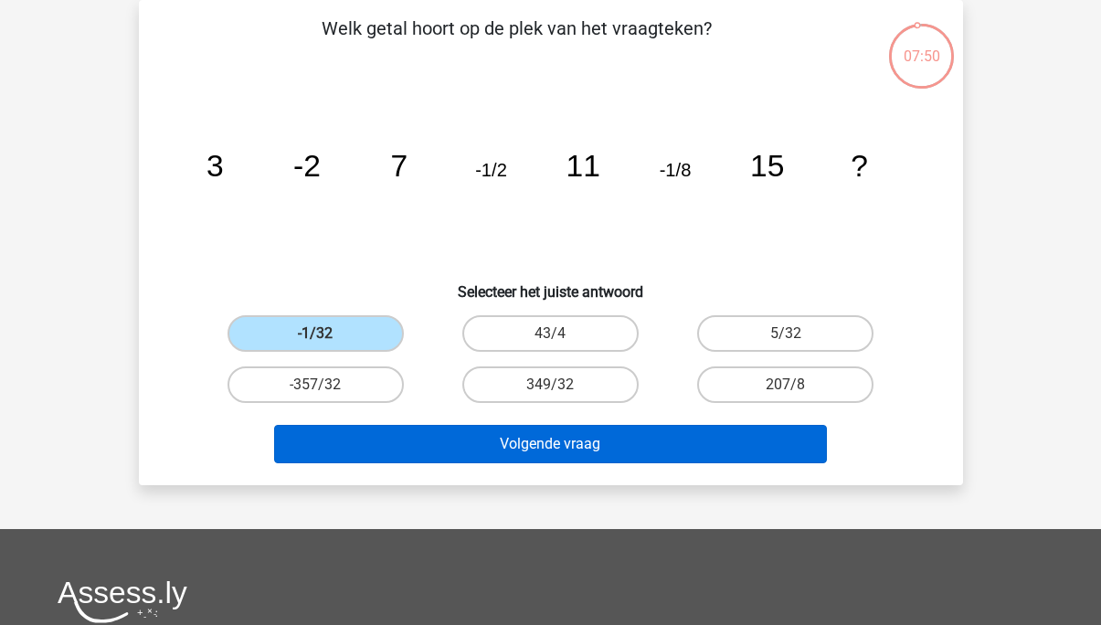
click at [573, 450] on button "Volgende vraag" at bounding box center [550, 444] width 553 height 38
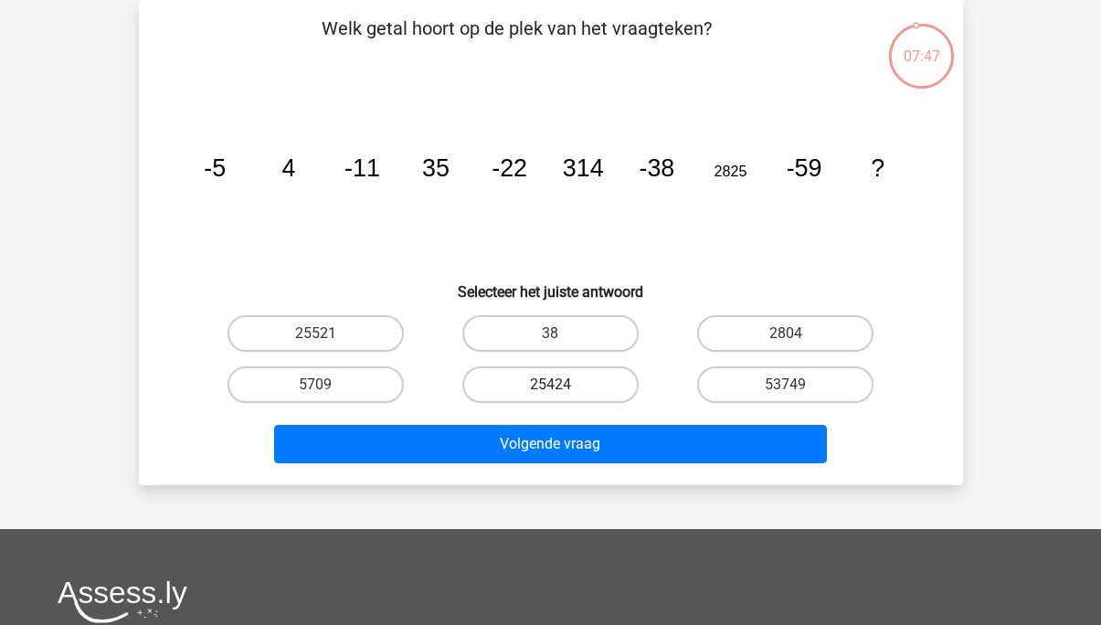
click at [570, 392] on label "25424" at bounding box center [550, 384] width 176 height 37
click at [562, 392] on input "25424" at bounding box center [556, 391] width 12 height 12
radio input "true"
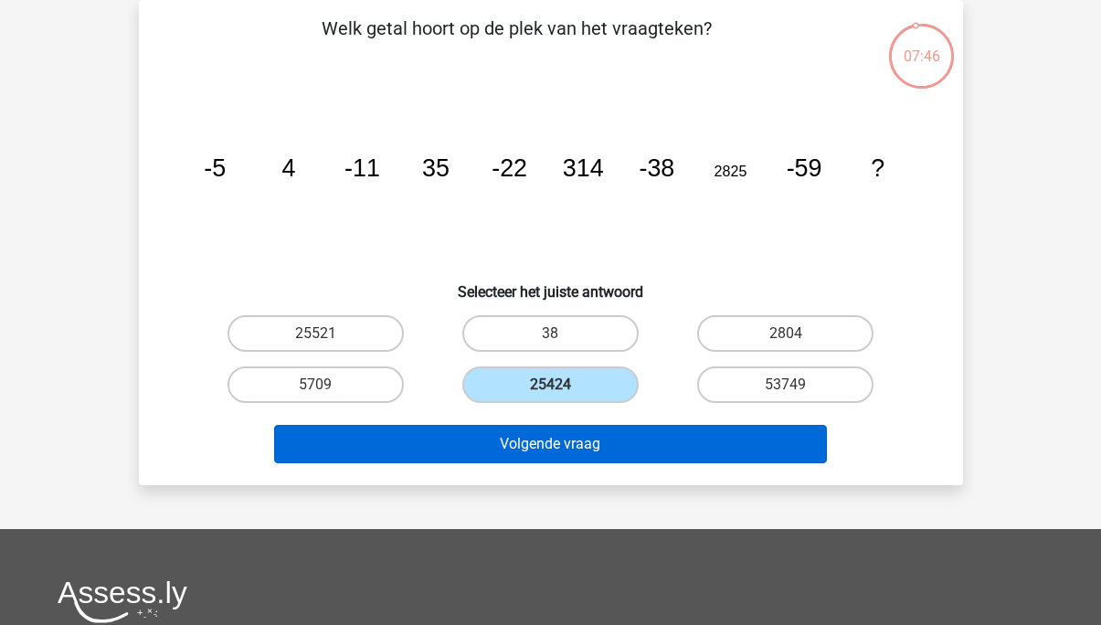
click at [553, 456] on button "Volgende vraag" at bounding box center [550, 444] width 553 height 38
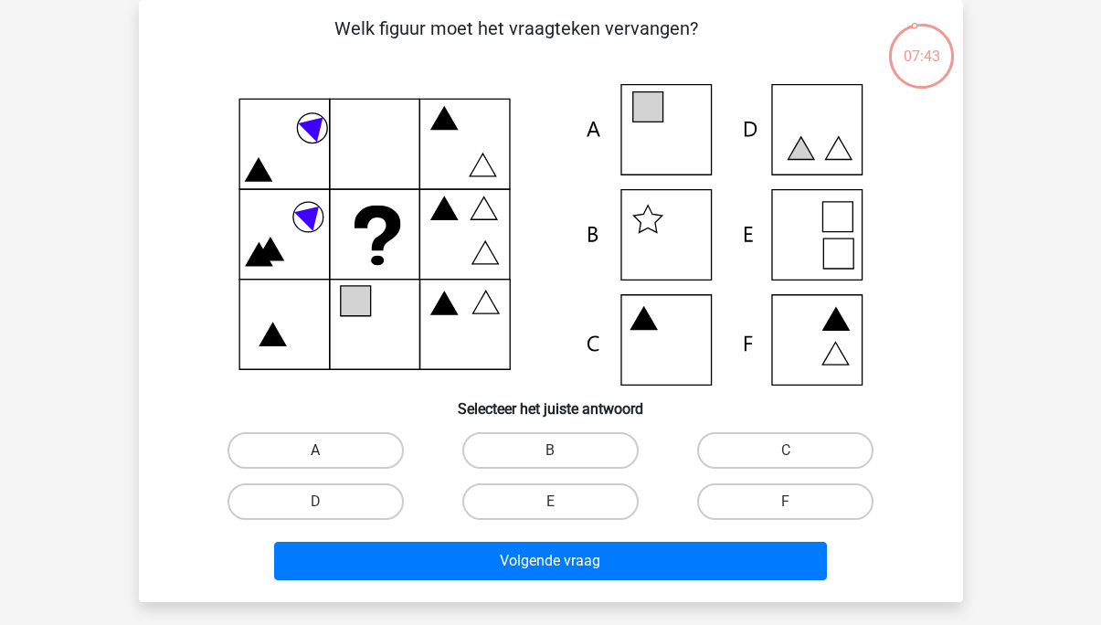
click at [384, 454] on label "A" at bounding box center [315, 450] width 176 height 37
click at [327, 454] on input "A" at bounding box center [321, 456] width 12 height 12
radio input "true"
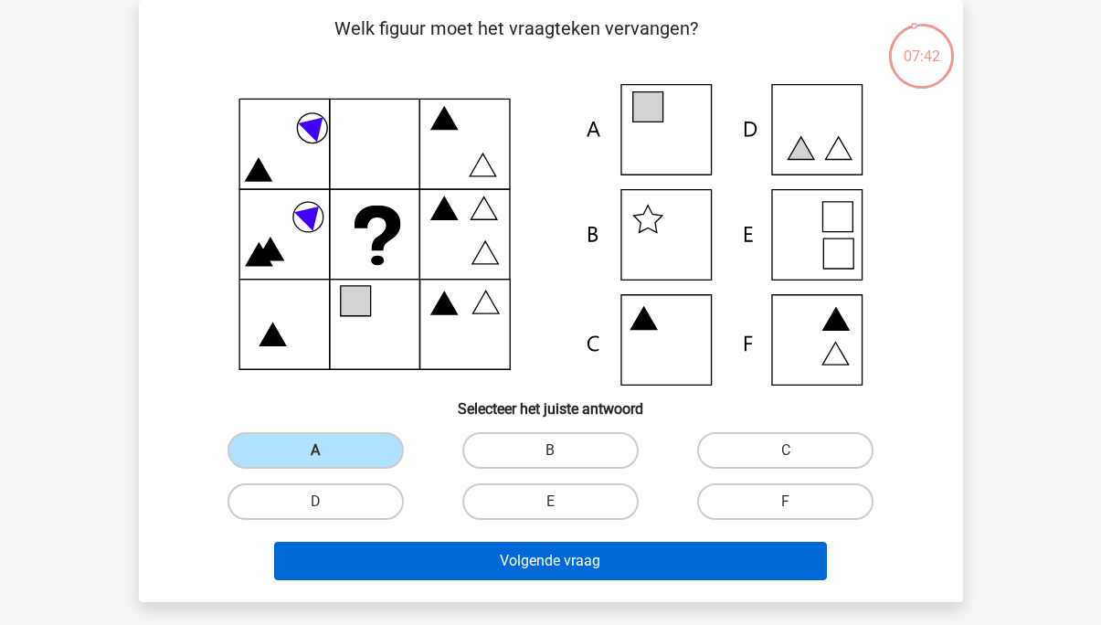
click at [424, 552] on button "Volgende vraag" at bounding box center [550, 561] width 553 height 38
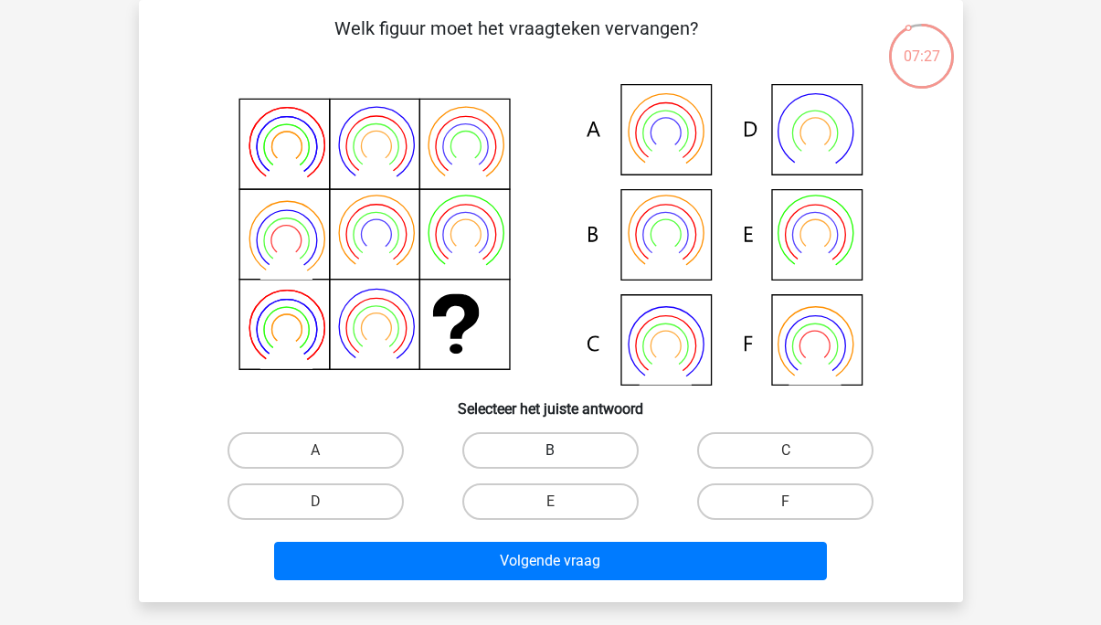
click at [498, 446] on label "B" at bounding box center [550, 450] width 176 height 37
click at [550, 450] on input "B" at bounding box center [556, 456] width 12 height 12
radio input "true"
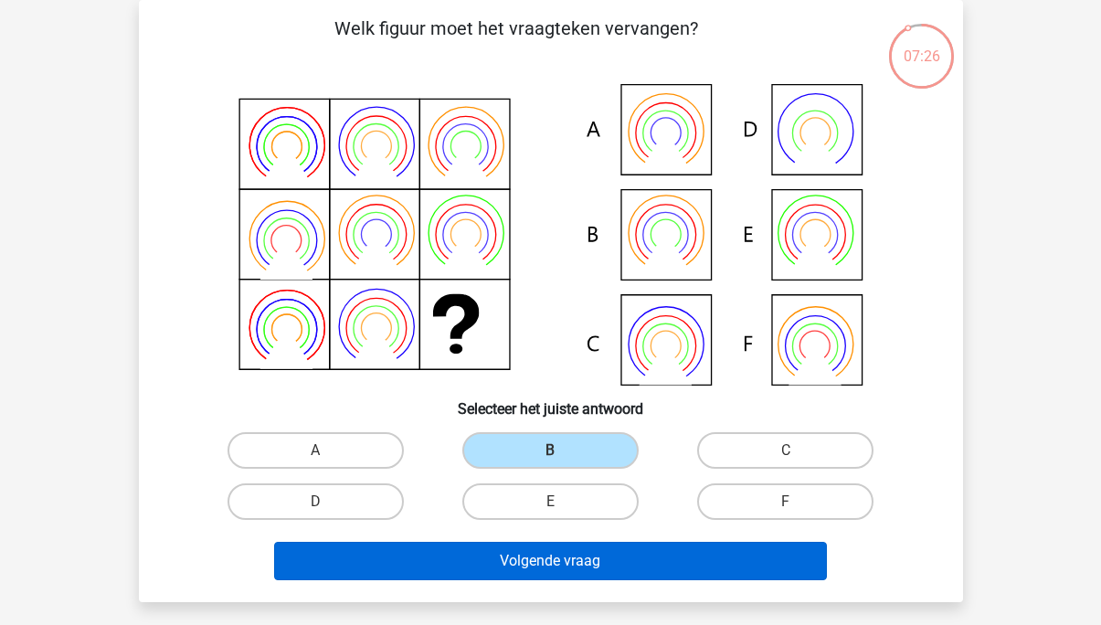
click at [480, 554] on button "Volgende vraag" at bounding box center [550, 561] width 553 height 38
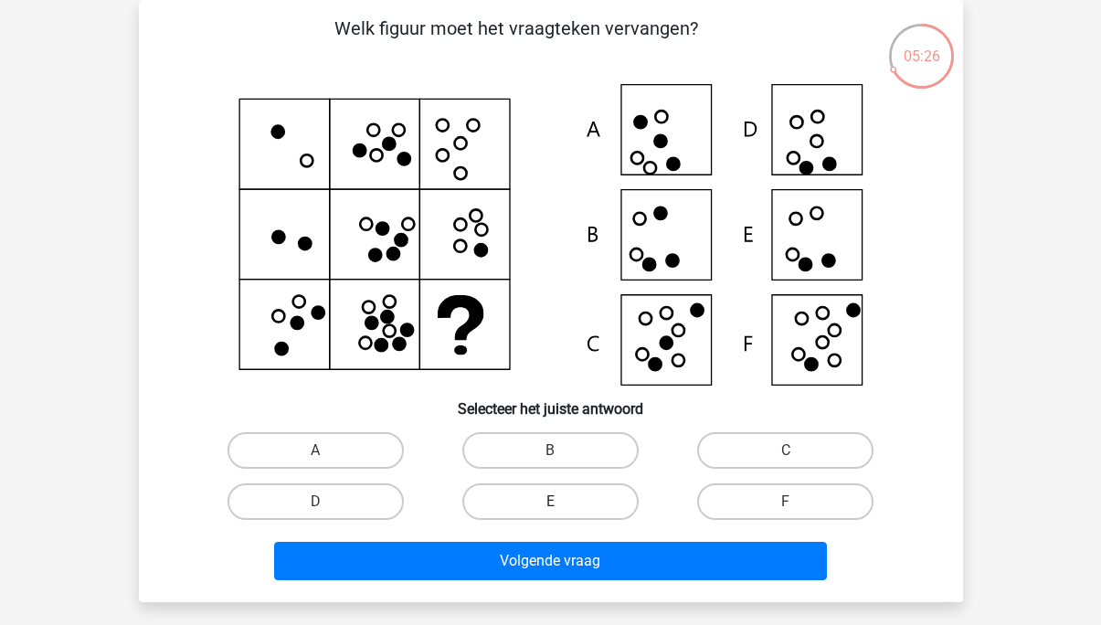
click at [499, 494] on label "E" at bounding box center [550, 501] width 176 height 37
click at [550, 502] on input "E" at bounding box center [556, 508] width 12 height 12
radio input "true"
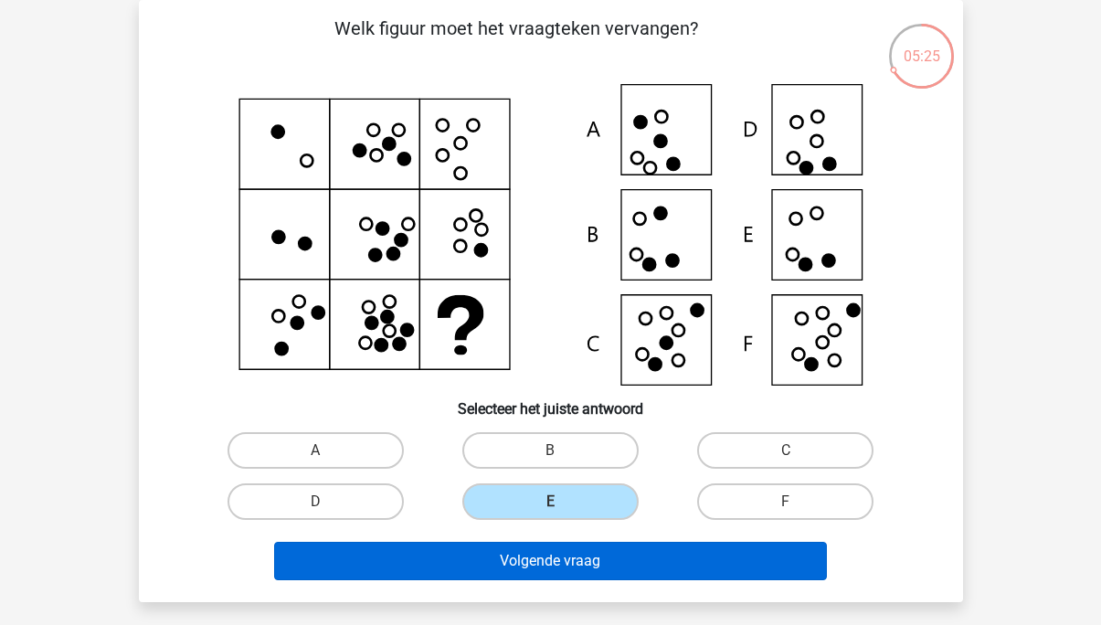
click at [473, 560] on button "Volgende vraag" at bounding box center [550, 561] width 553 height 38
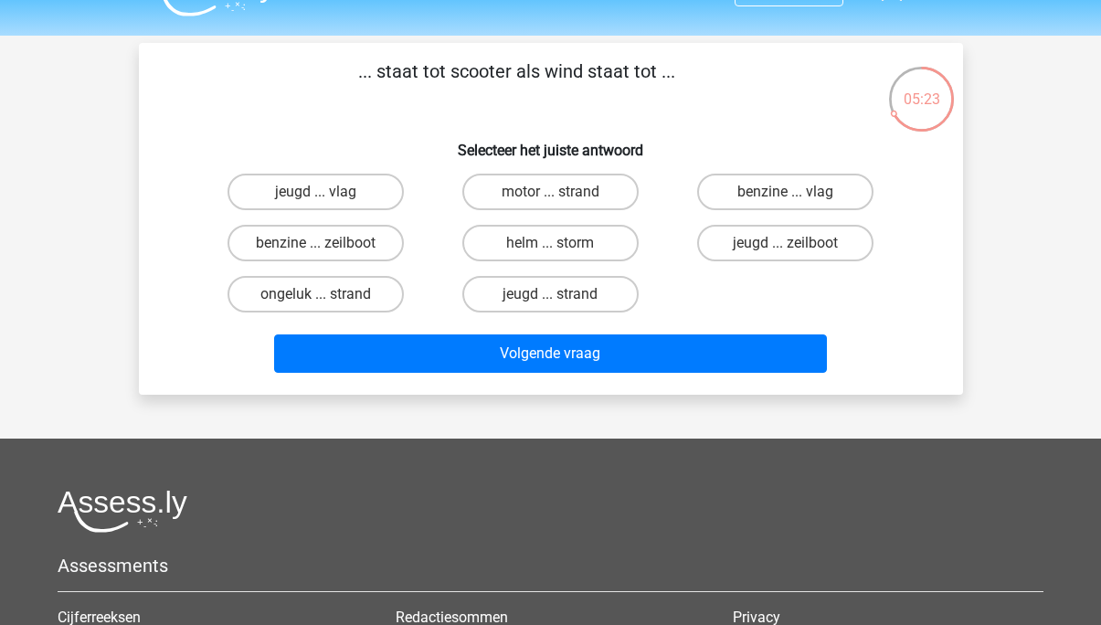
scroll to position [16, 0]
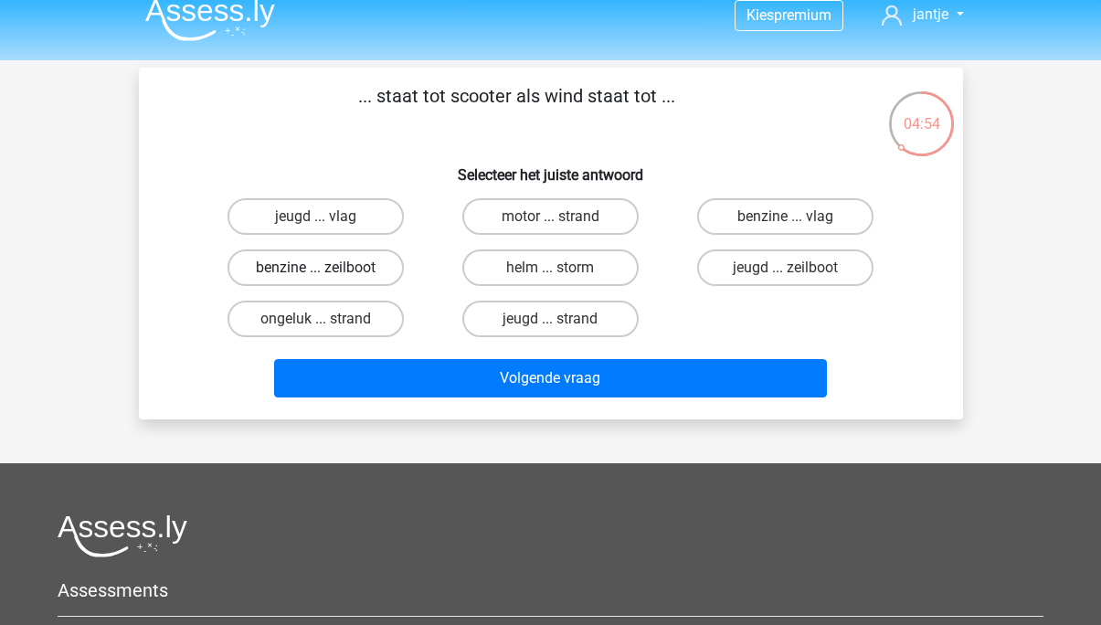
click at [360, 272] on label "benzine ... zeilboot" at bounding box center [315, 267] width 176 height 37
click at [327, 272] on input "benzine ... zeilboot" at bounding box center [321, 274] width 12 height 12
radio input "true"
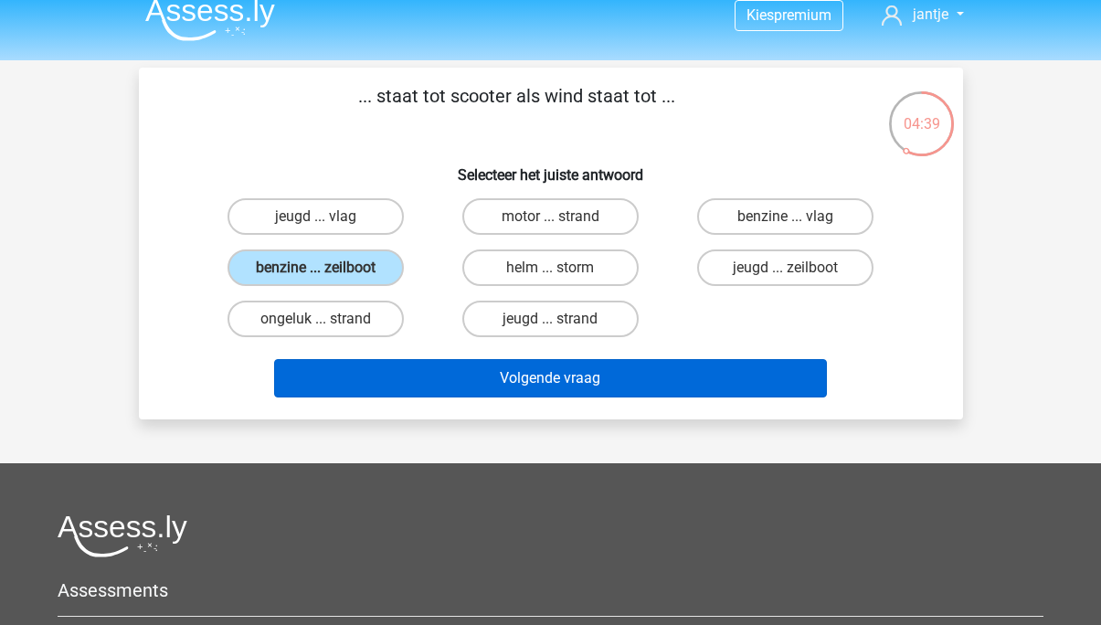
click at [455, 372] on button "Volgende vraag" at bounding box center [550, 378] width 553 height 38
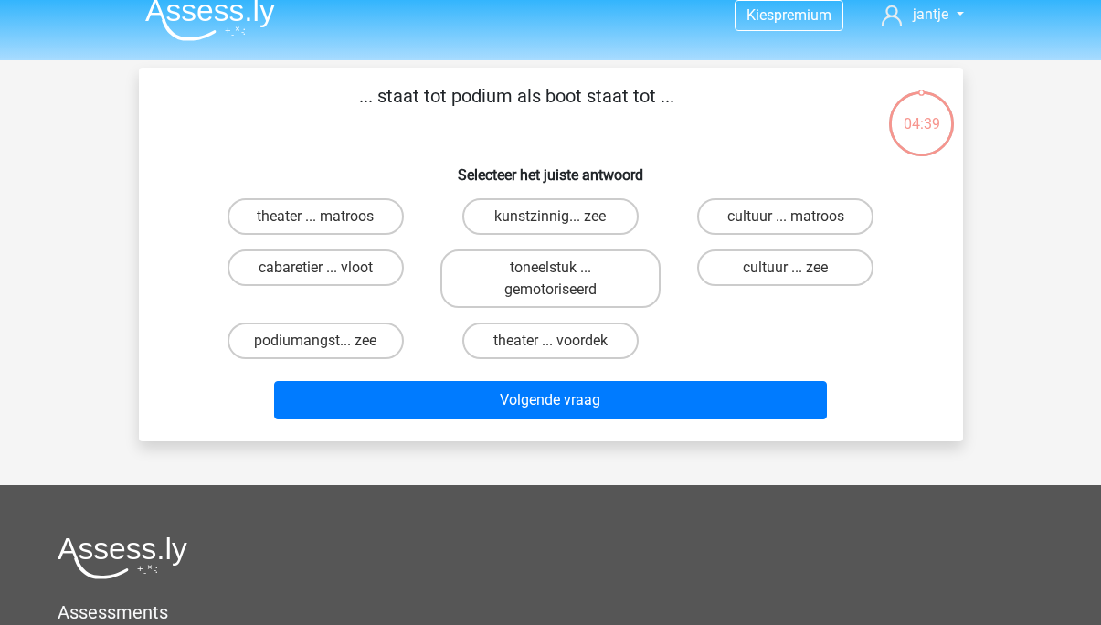
scroll to position [84, 0]
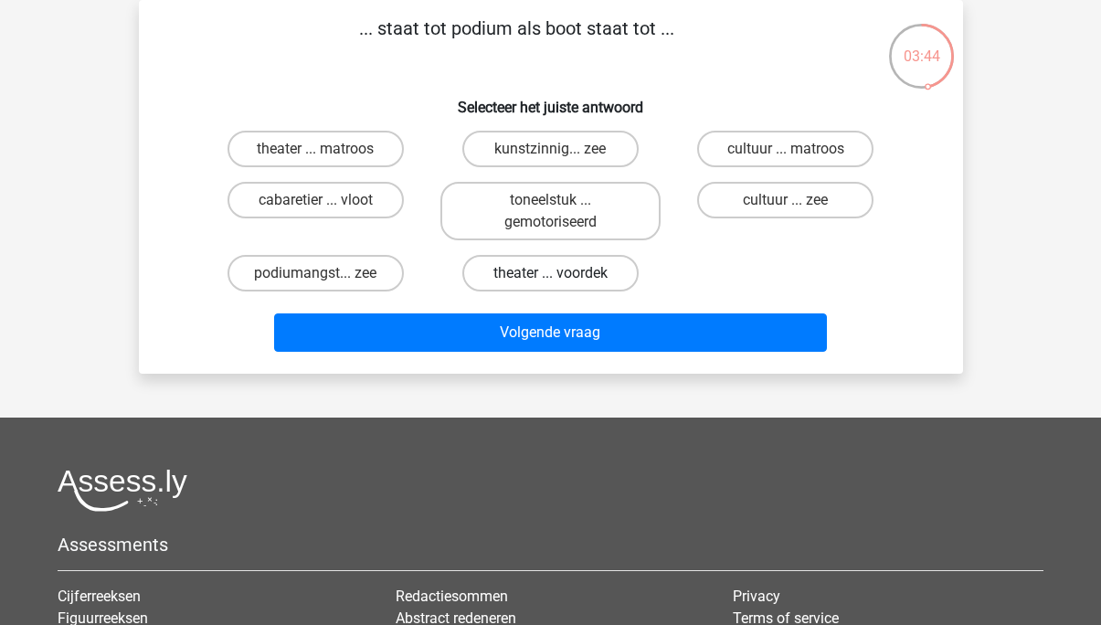
click at [565, 259] on label "theater ... voordek" at bounding box center [550, 273] width 176 height 37
click at [562, 273] on input "theater ... voordek" at bounding box center [556, 279] width 12 height 12
radio input "true"
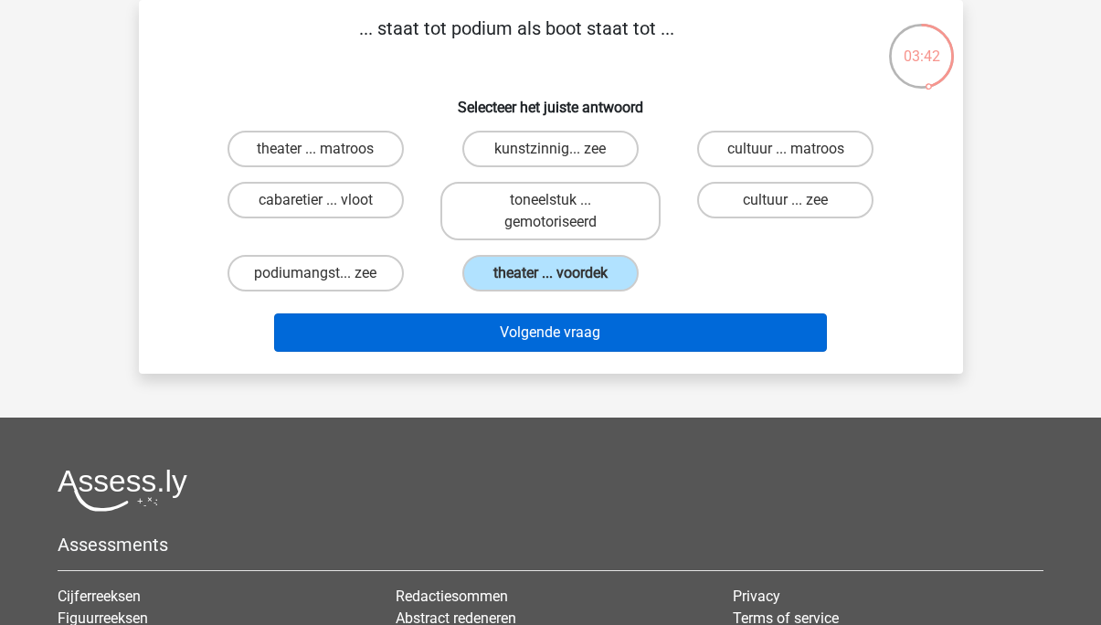
click at [542, 327] on button "Volgende vraag" at bounding box center [550, 332] width 553 height 38
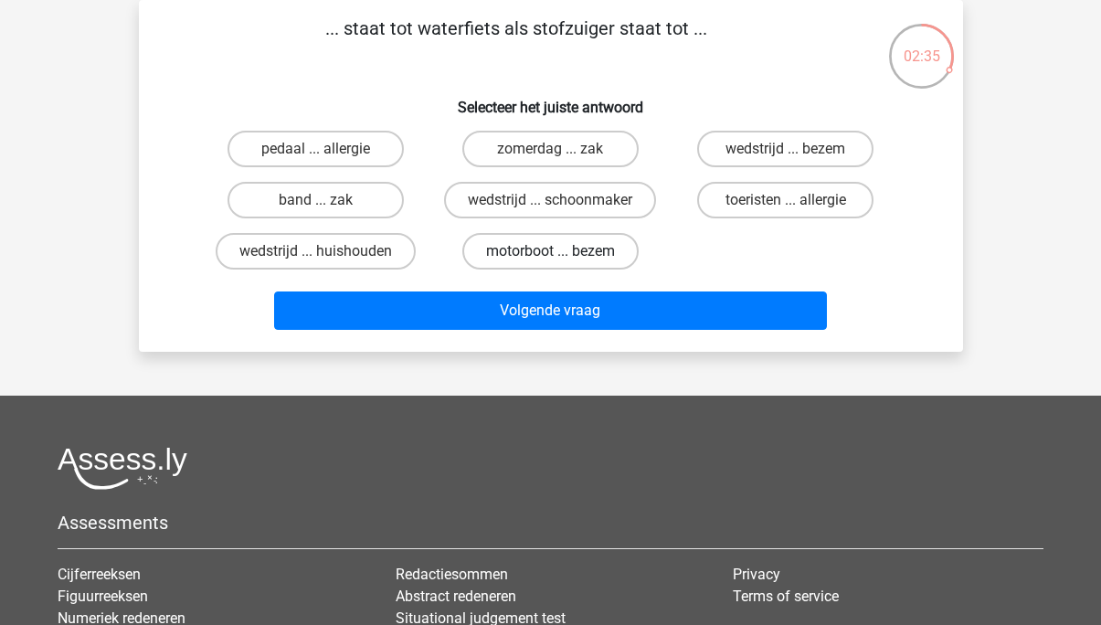
click at [560, 247] on label "motorboot ... bezem" at bounding box center [550, 251] width 176 height 37
click at [560, 251] on input "motorboot ... bezem" at bounding box center [556, 257] width 12 height 12
radio input "true"
click at [508, 285] on div "Volgende vraag" at bounding box center [551, 307] width 766 height 60
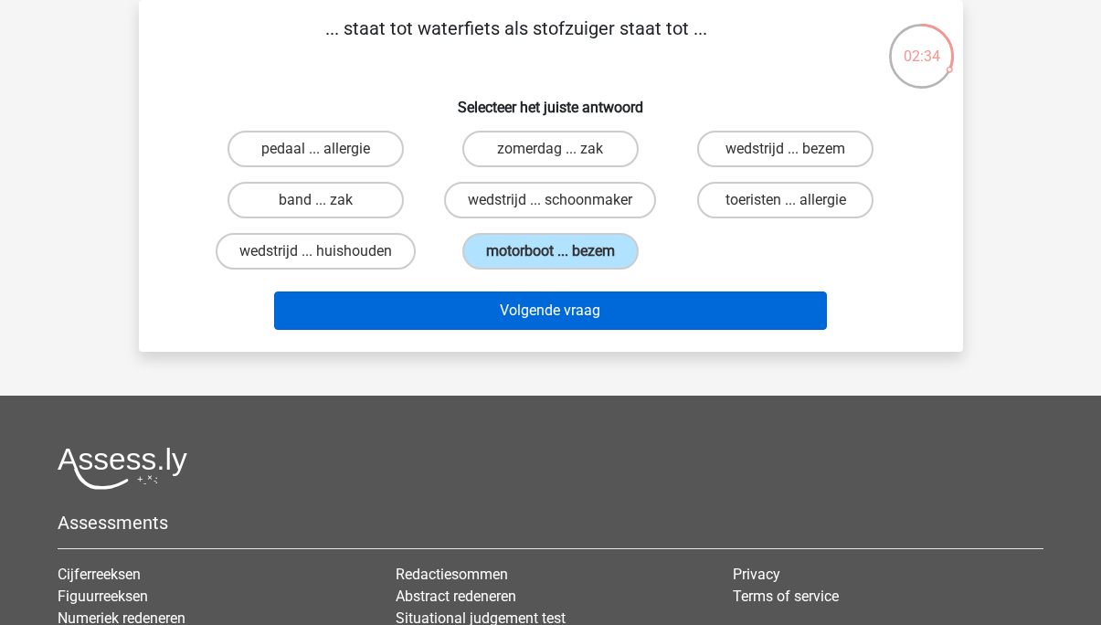
click at [502, 314] on button "Volgende vraag" at bounding box center [550, 310] width 553 height 38
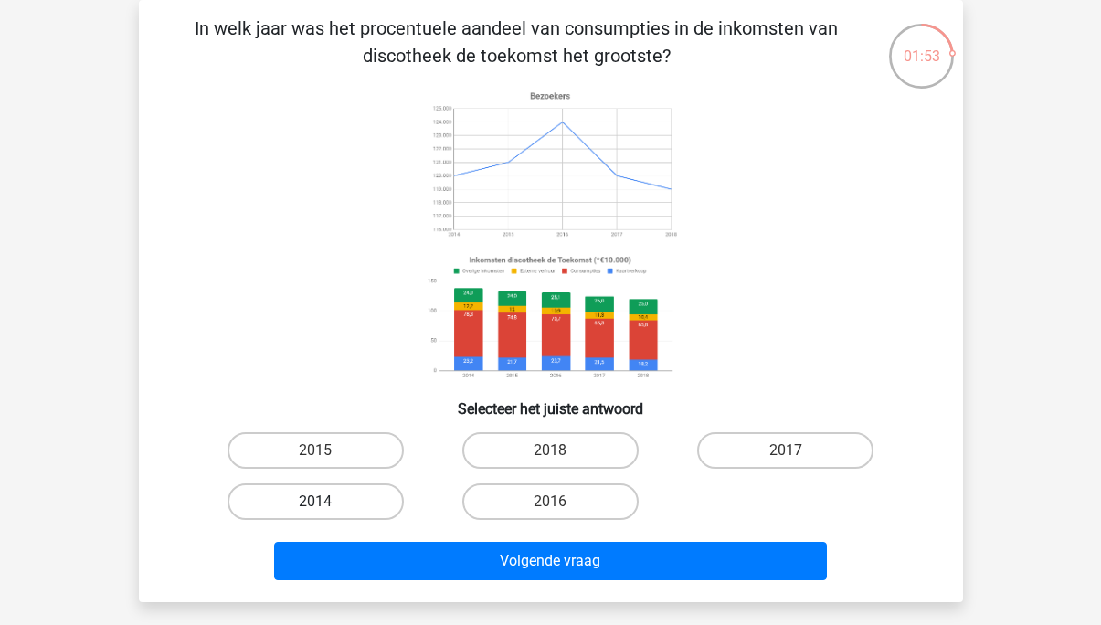
click at [336, 509] on label "2014" at bounding box center [315, 501] width 176 height 37
click at [327, 509] on input "2014" at bounding box center [321, 508] width 12 height 12
radio input "true"
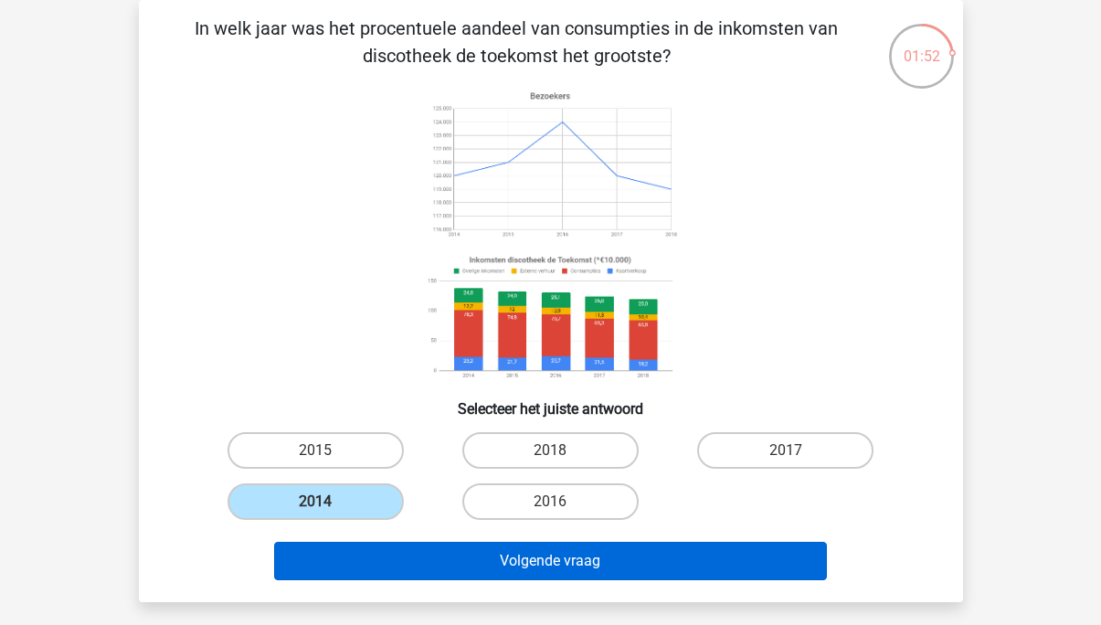
click at [385, 550] on button "Volgende vraag" at bounding box center [550, 561] width 553 height 38
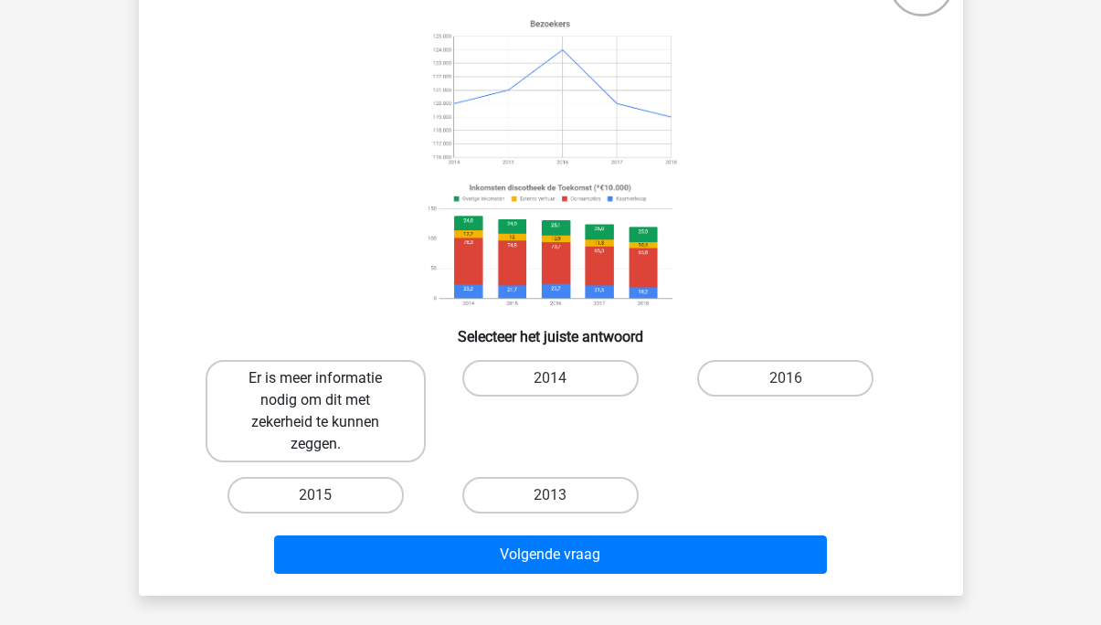
scroll to position [161, 0]
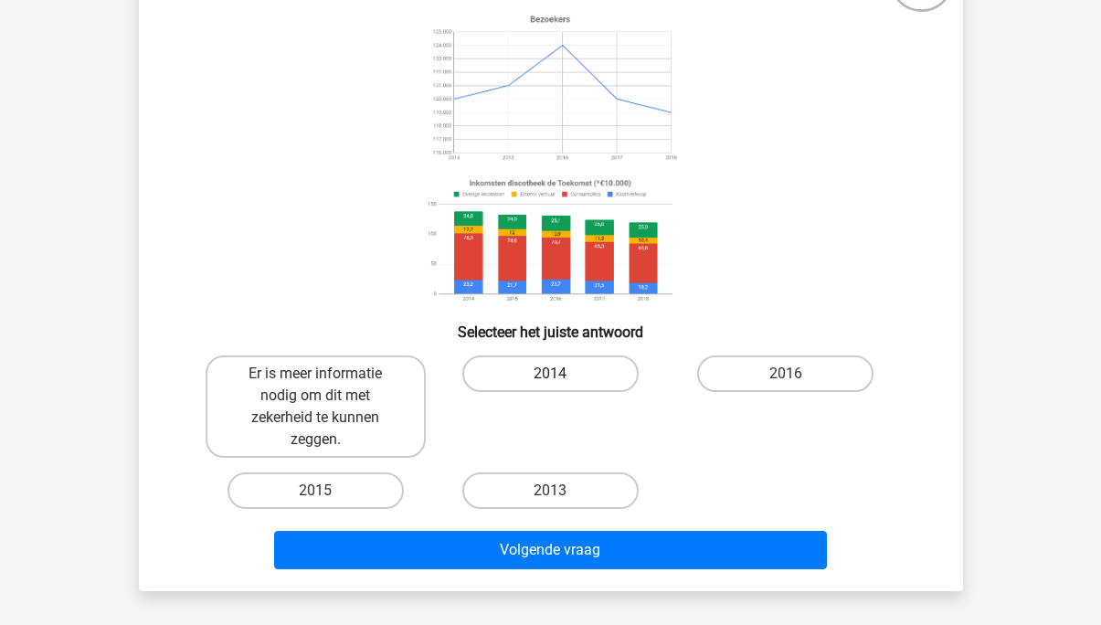
click at [537, 384] on label "2014" at bounding box center [550, 373] width 176 height 37
click at [550, 384] on input "2014" at bounding box center [556, 380] width 12 height 12
radio input "true"
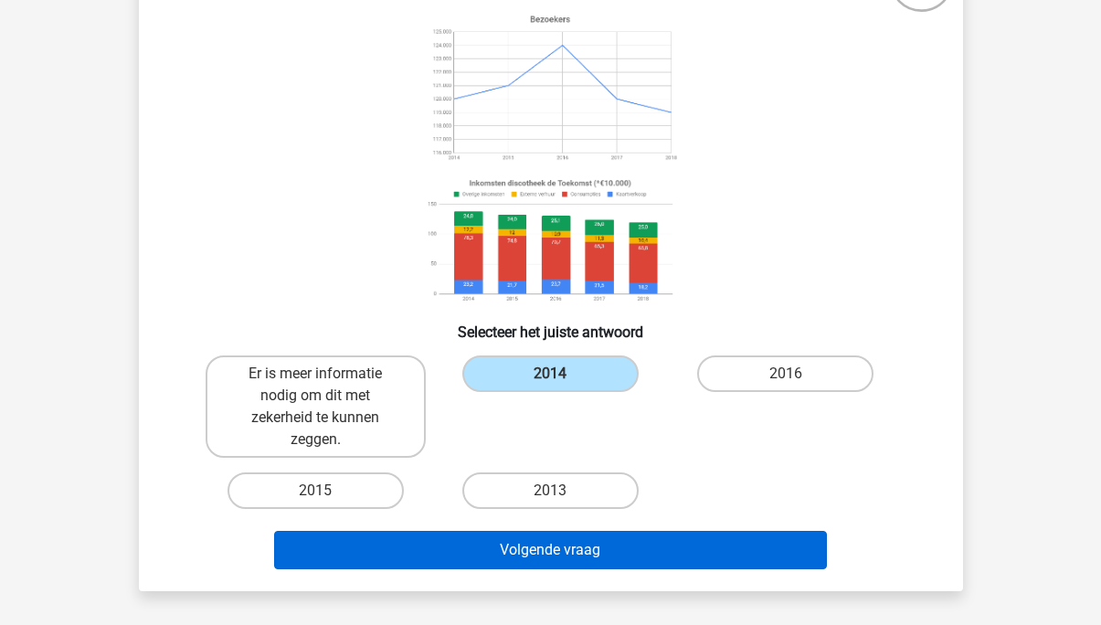
click at [460, 561] on button "Volgende vraag" at bounding box center [550, 550] width 553 height 38
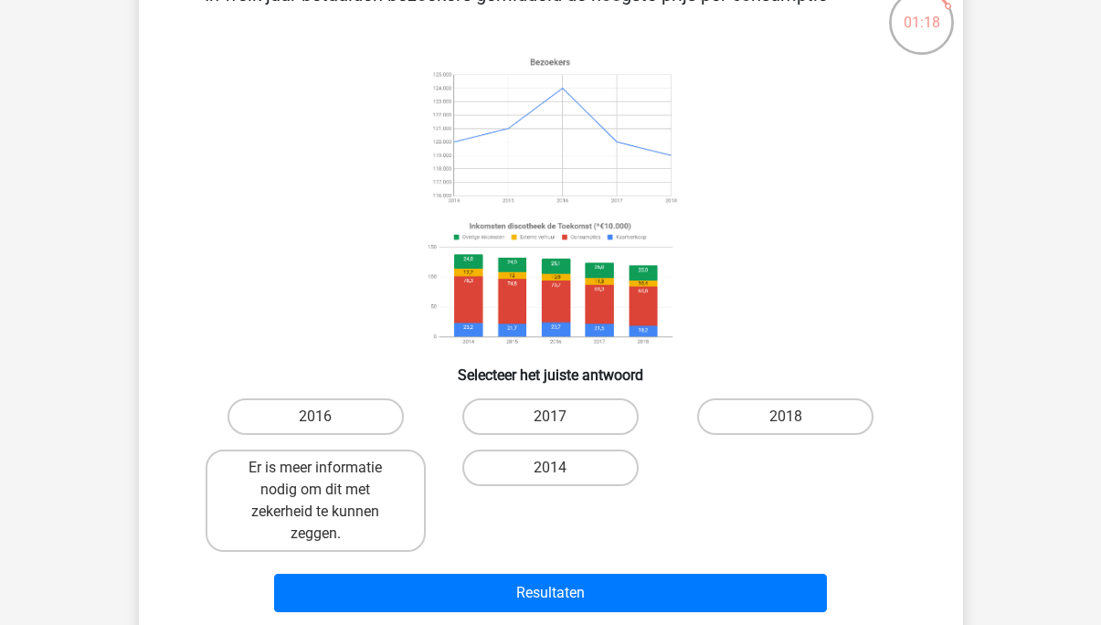
scroll to position [120, 0]
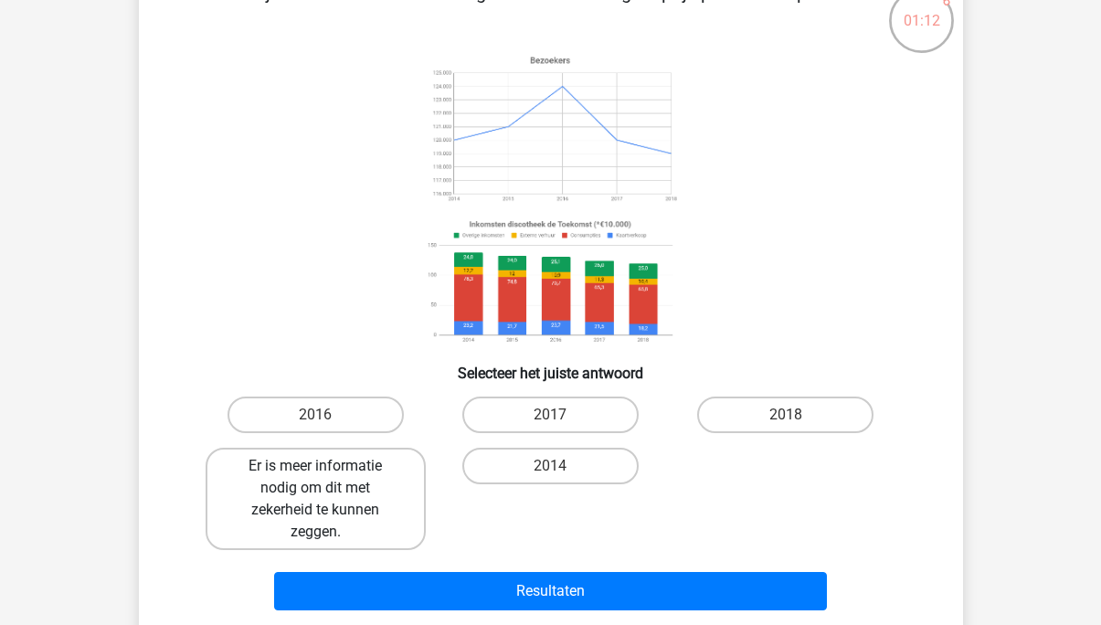
click at [375, 521] on label "Er is meer informatie nodig om dit met zekerheid te kunnen zeggen." at bounding box center [316, 499] width 220 height 102
click at [327, 478] on input "Er is meer informatie nodig om dit met zekerheid te kunnen zeggen." at bounding box center [321, 472] width 12 height 12
radio input "true"
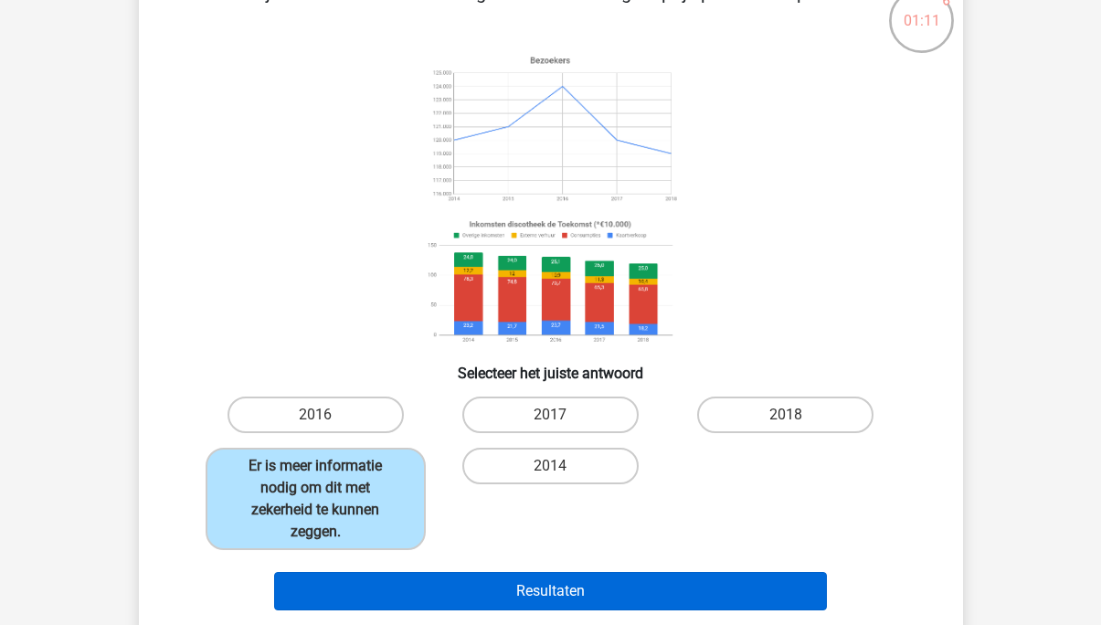
click at [512, 589] on button "Resultaten" at bounding box center [550, 591] width 553 height 38
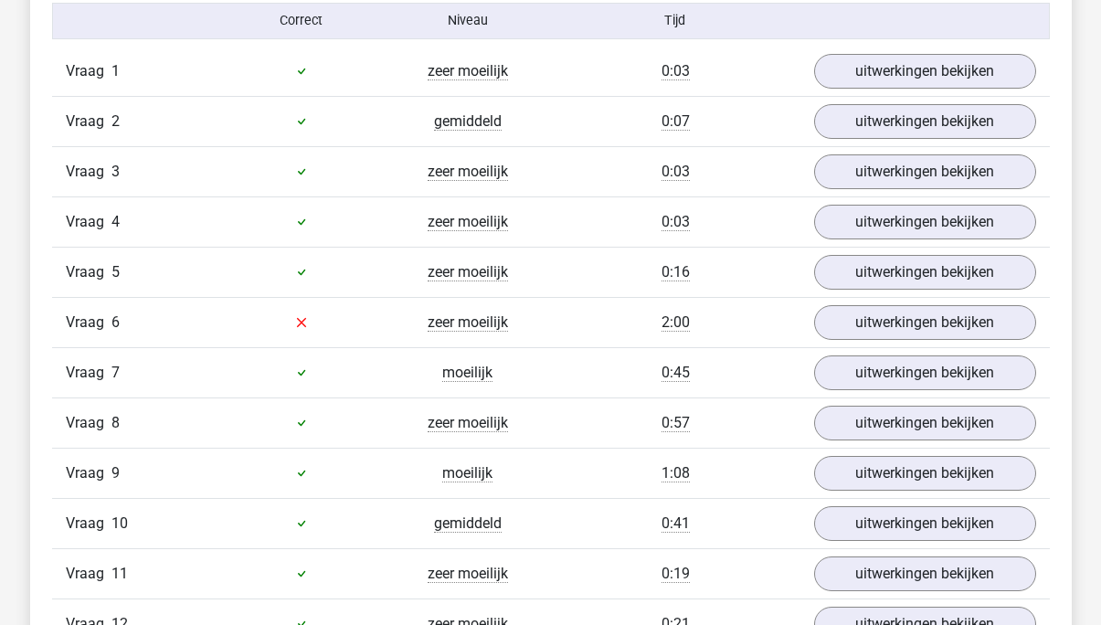
scroll to position [2034, 0]
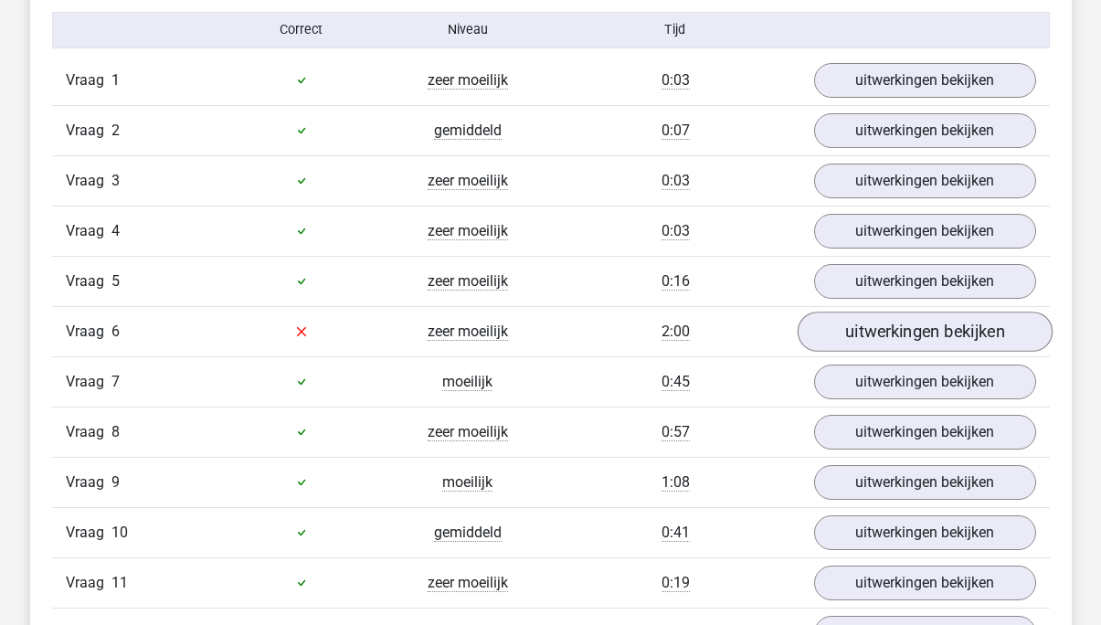
click at [872, 319] on link "uitwerkingen bekijken" at bounding box center [924, 332] width 255 height 40
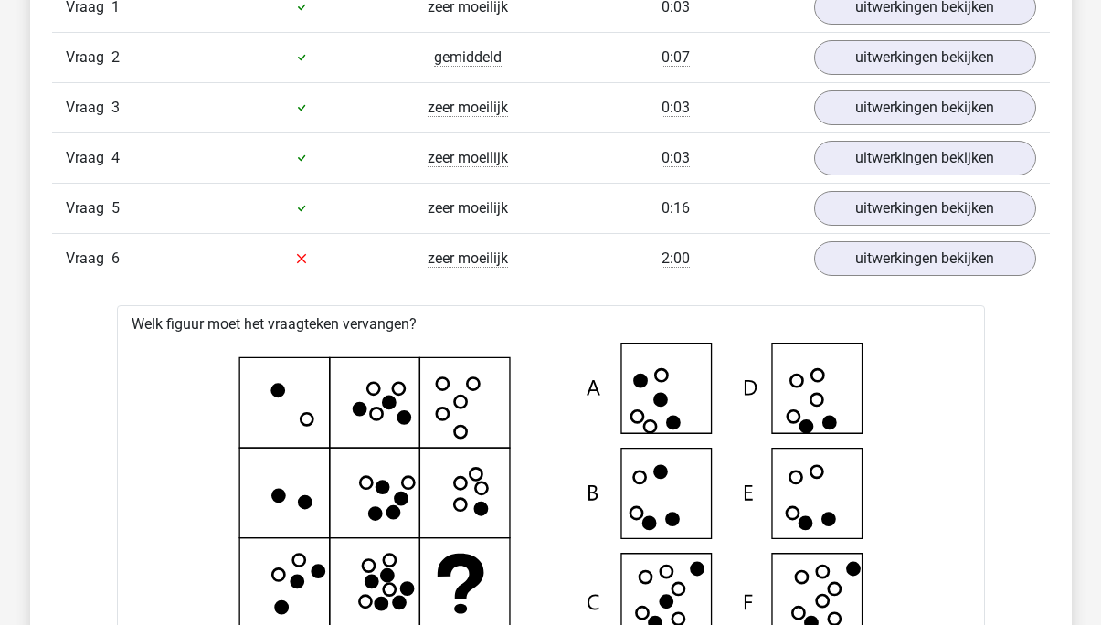
scroll to position [1983, 0]
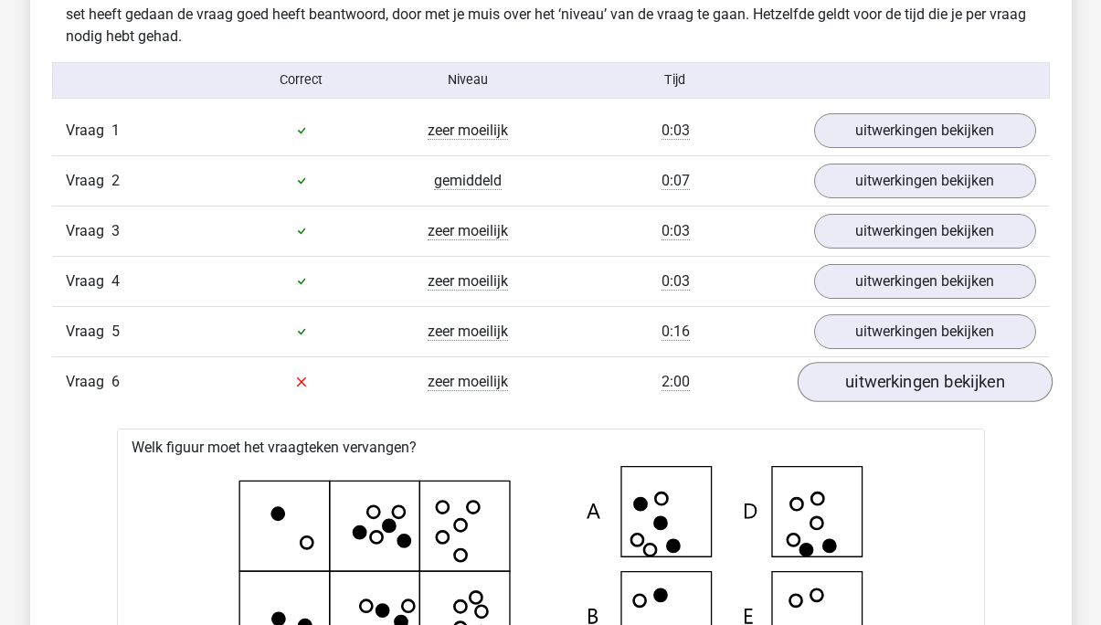
click at [906, 394] on link "uitwerkingen bekijken" at bounding box center [924, 382] width 255 height 40
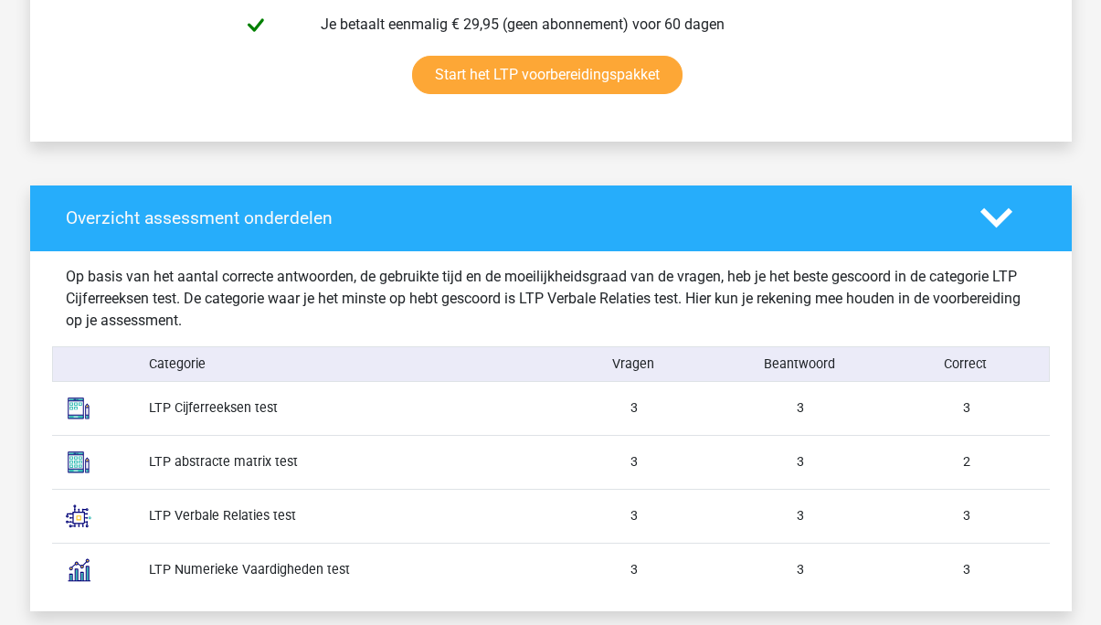
scroll to position [1238, 0]
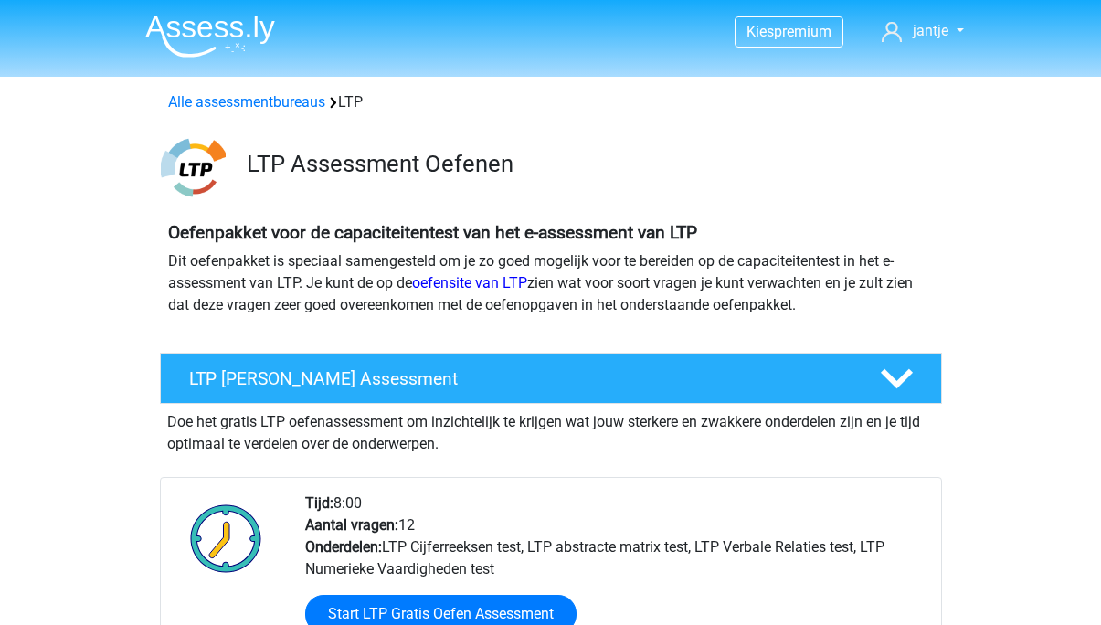
scroll to position [225, 0]
